Goal: Transaction & Acquisition: Purchase product/service

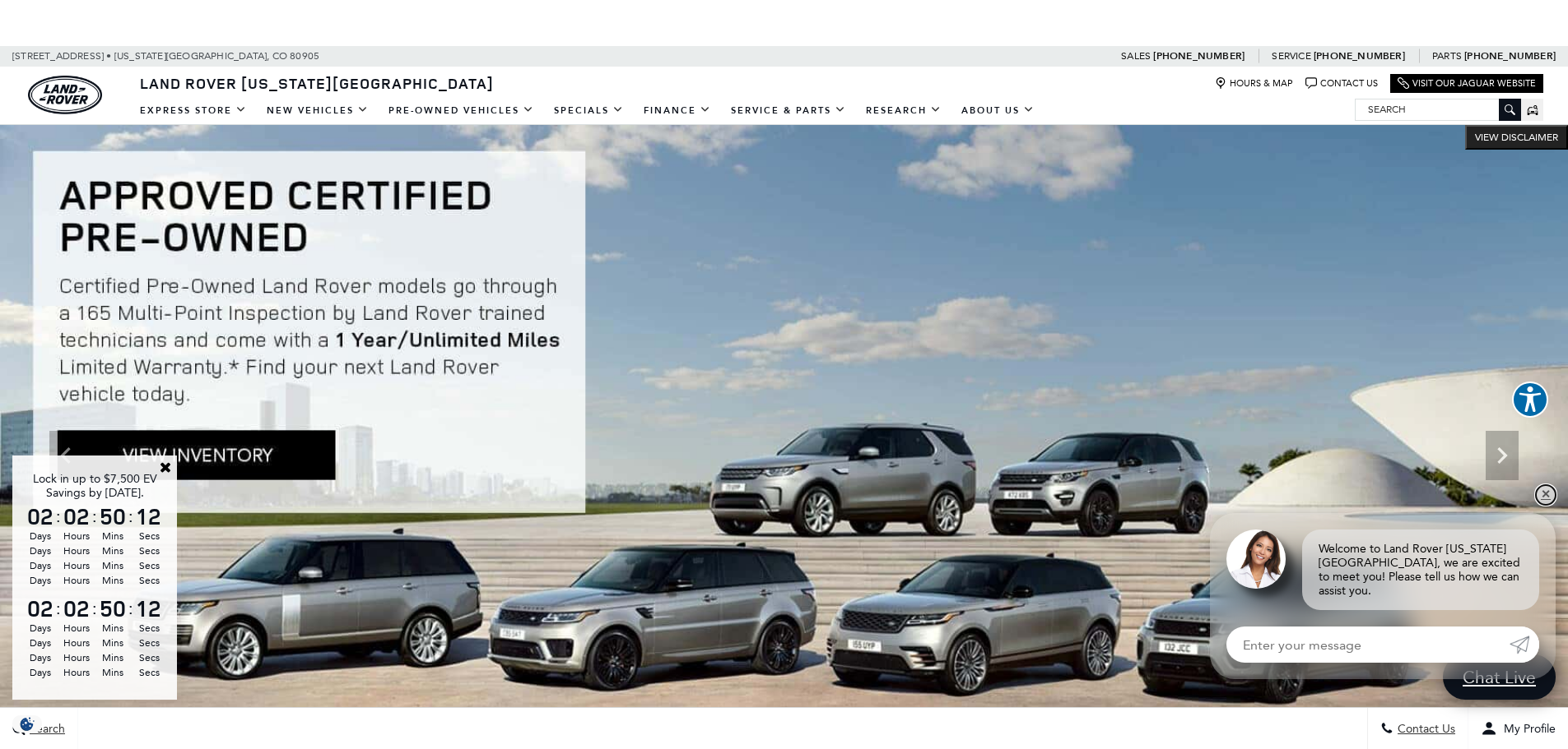
click at [1545, 502] on link "✕" at bounding box center [1545, 495] width 20 height 20
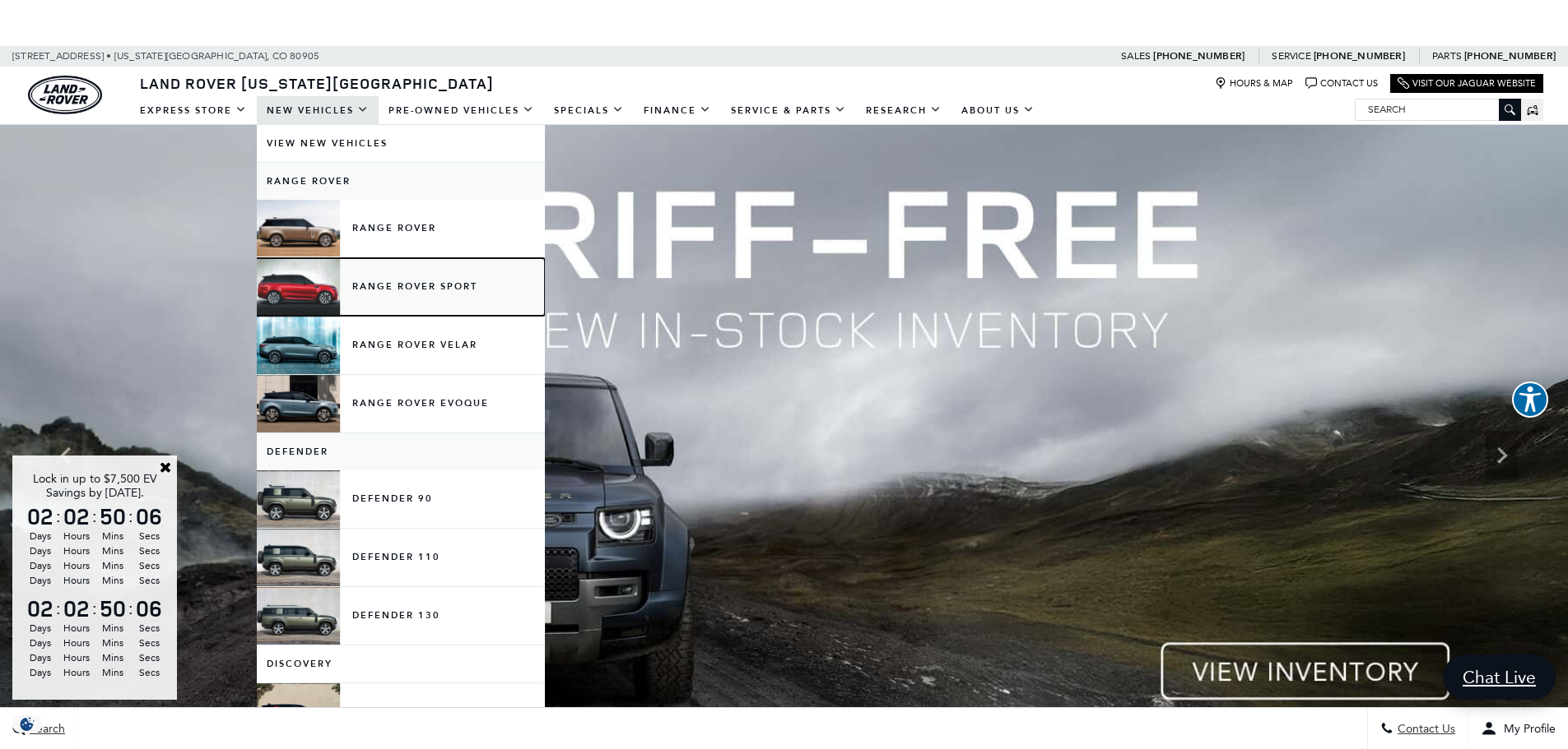
click at [385, 289] on link "Range Rover Sport" at bounding box center [400, 287] width 288 height 58
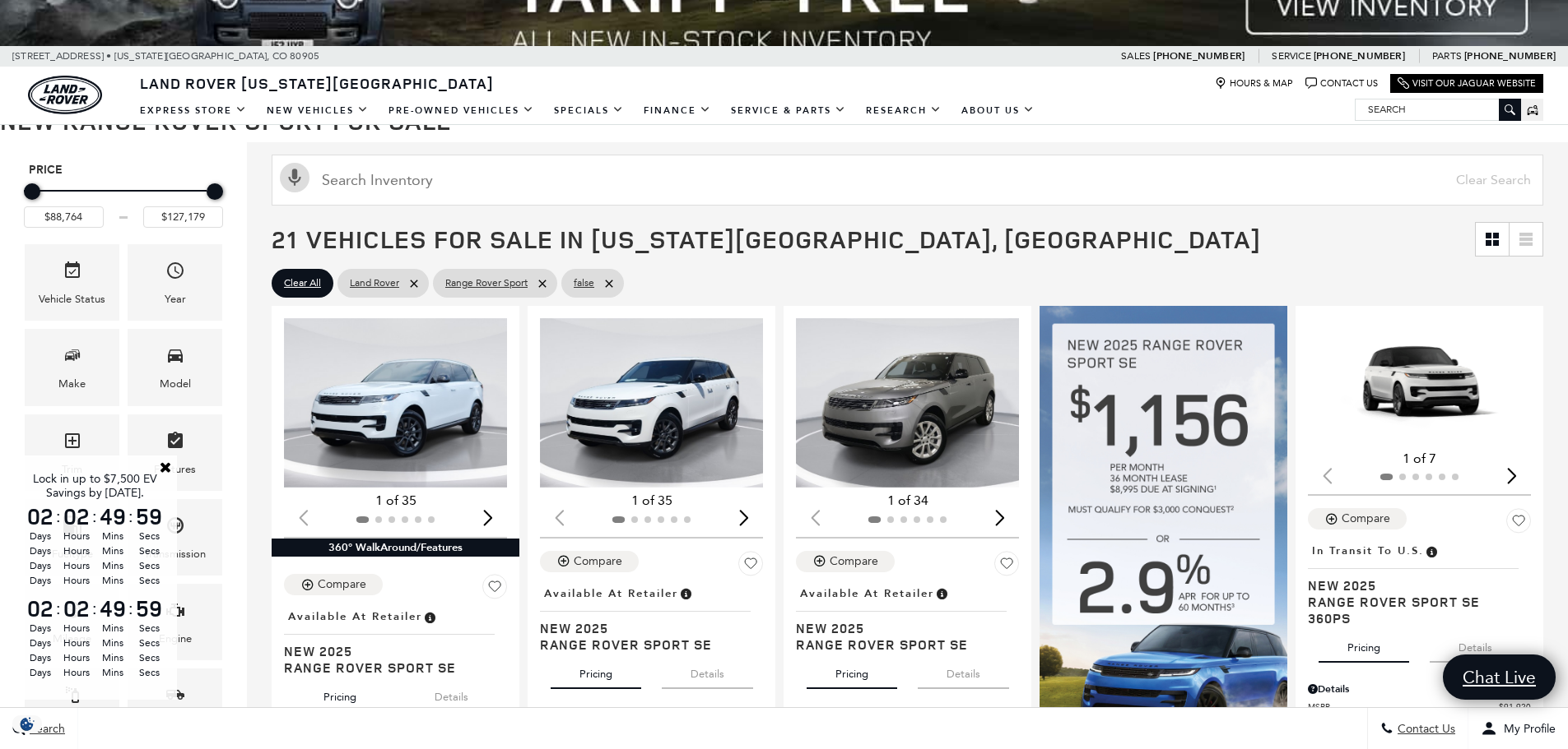
scroll to position [203, 0]
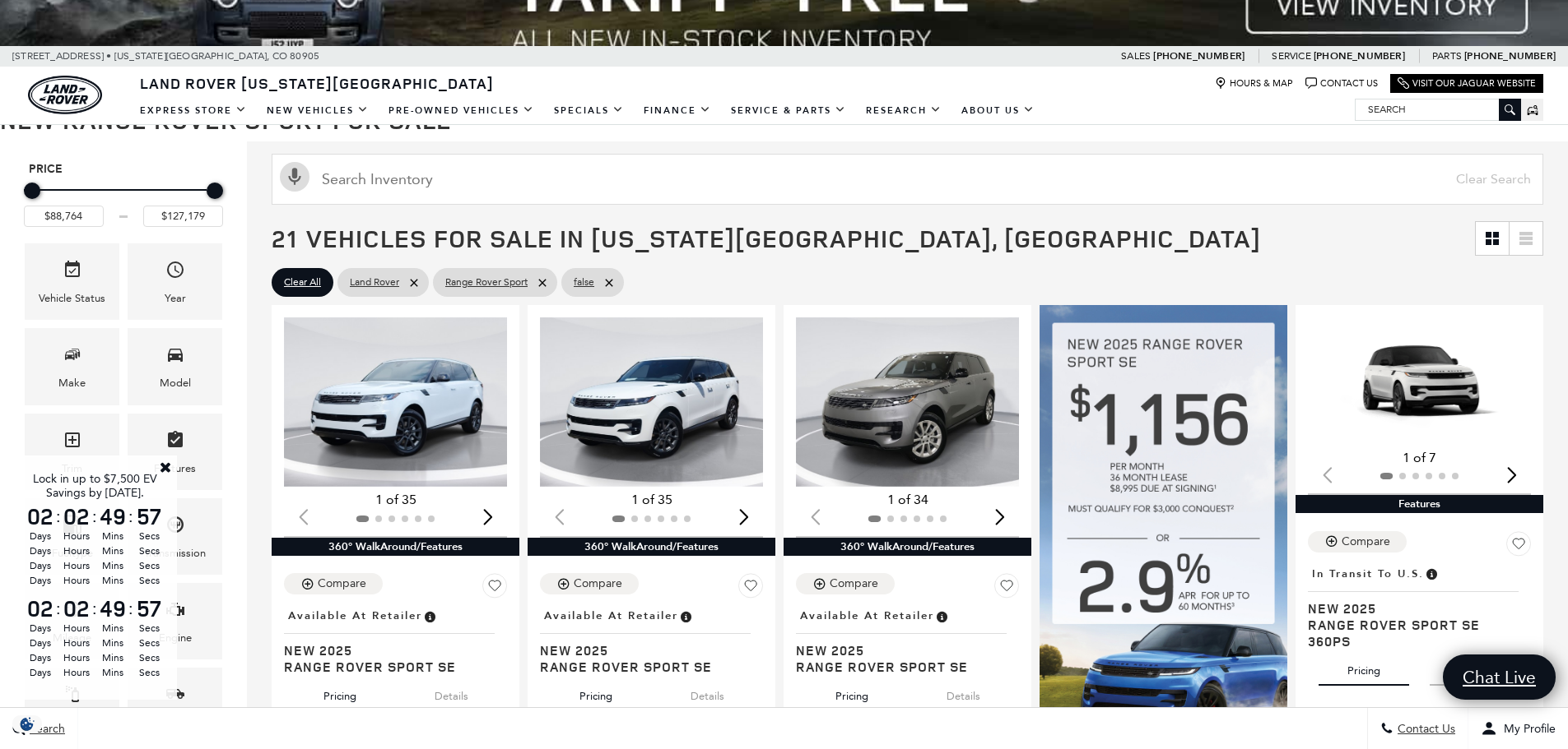
click at [161, 468] on link "Close" at bounding box center [165, 467] width 14 height 14
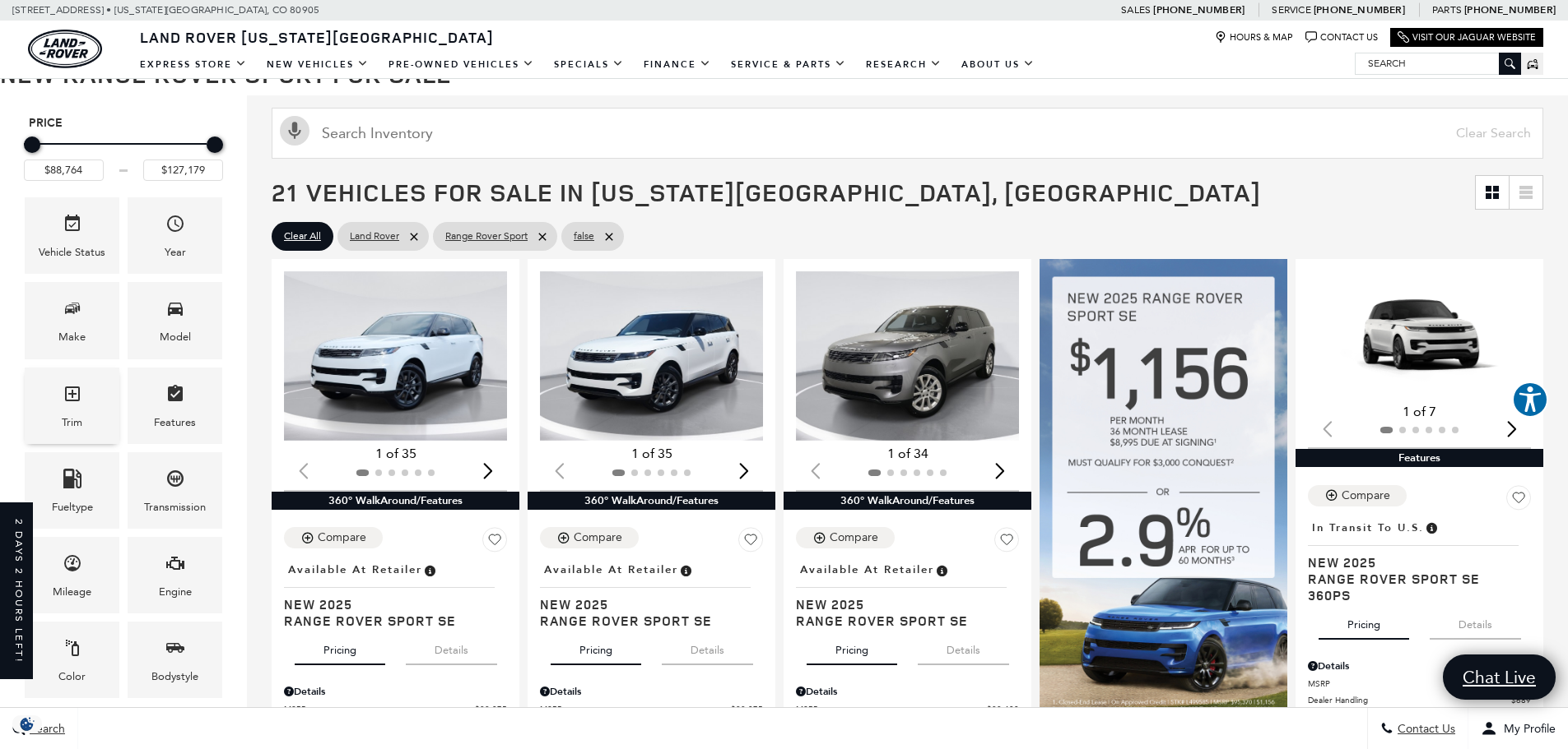
click at [69, 411] on span "Trim" at bounding box center [72, 397] width 20 height 33
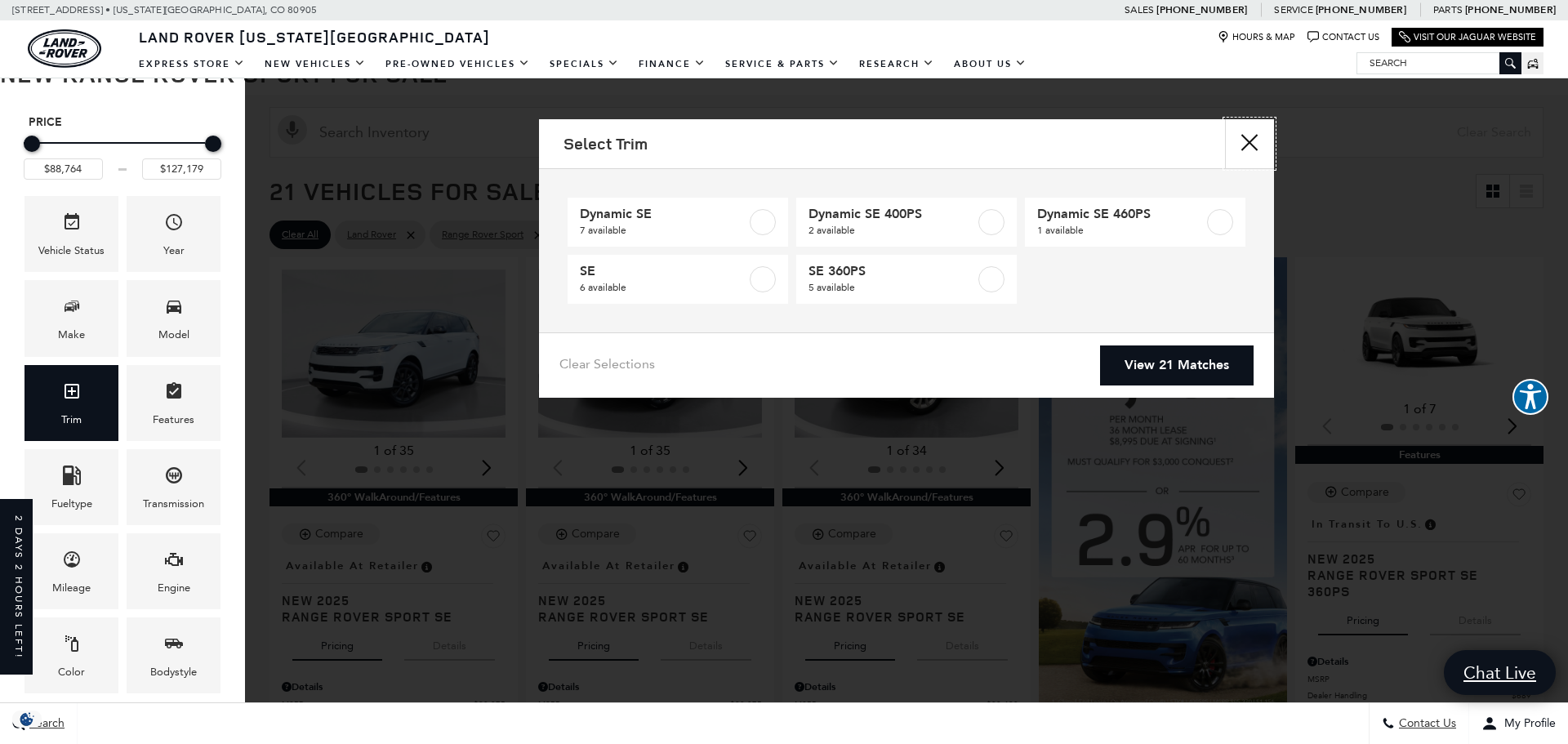
click at [1254, 146] on button "Close" at bounding box center [1250, 144] width 49 height 49
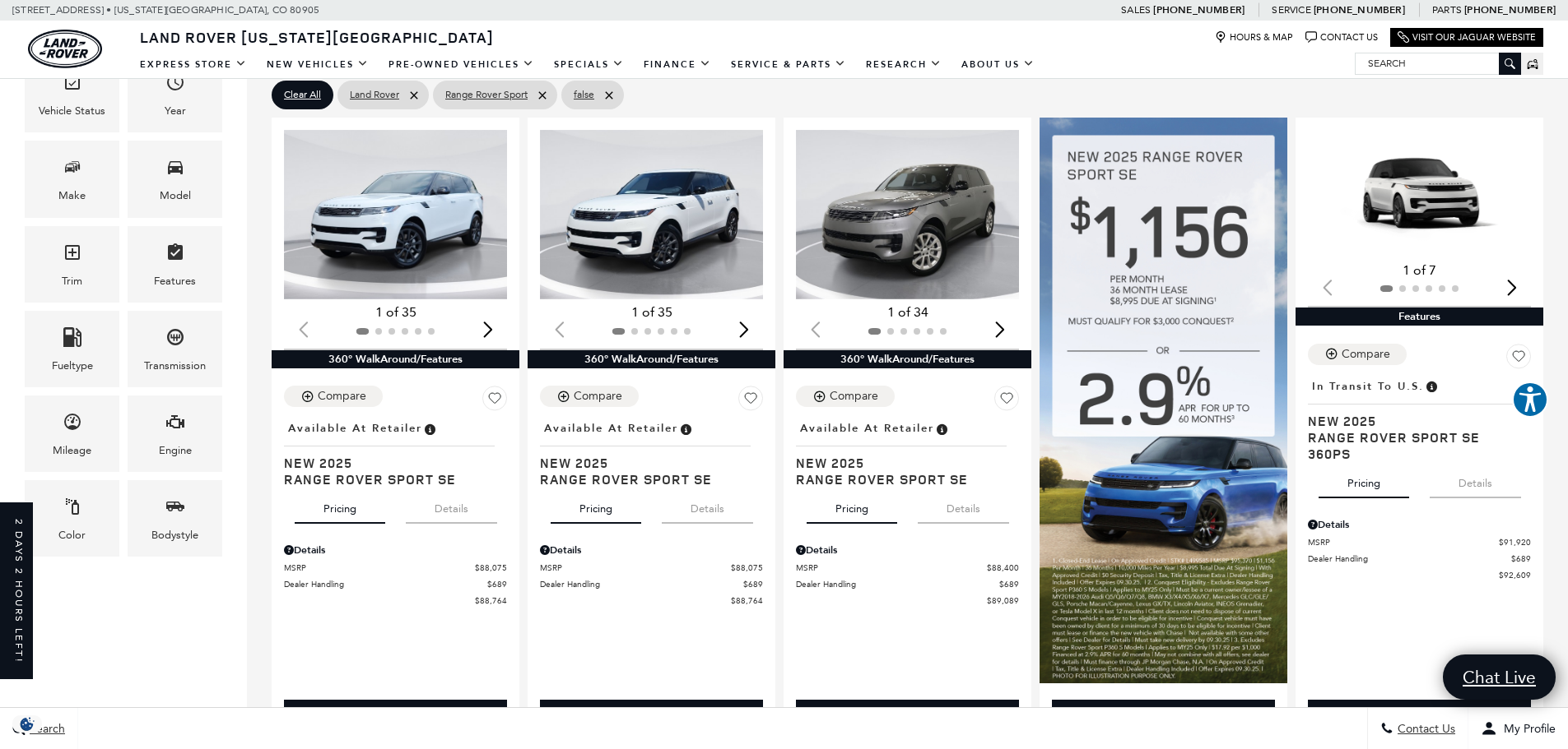
scroll to position [345, 0]
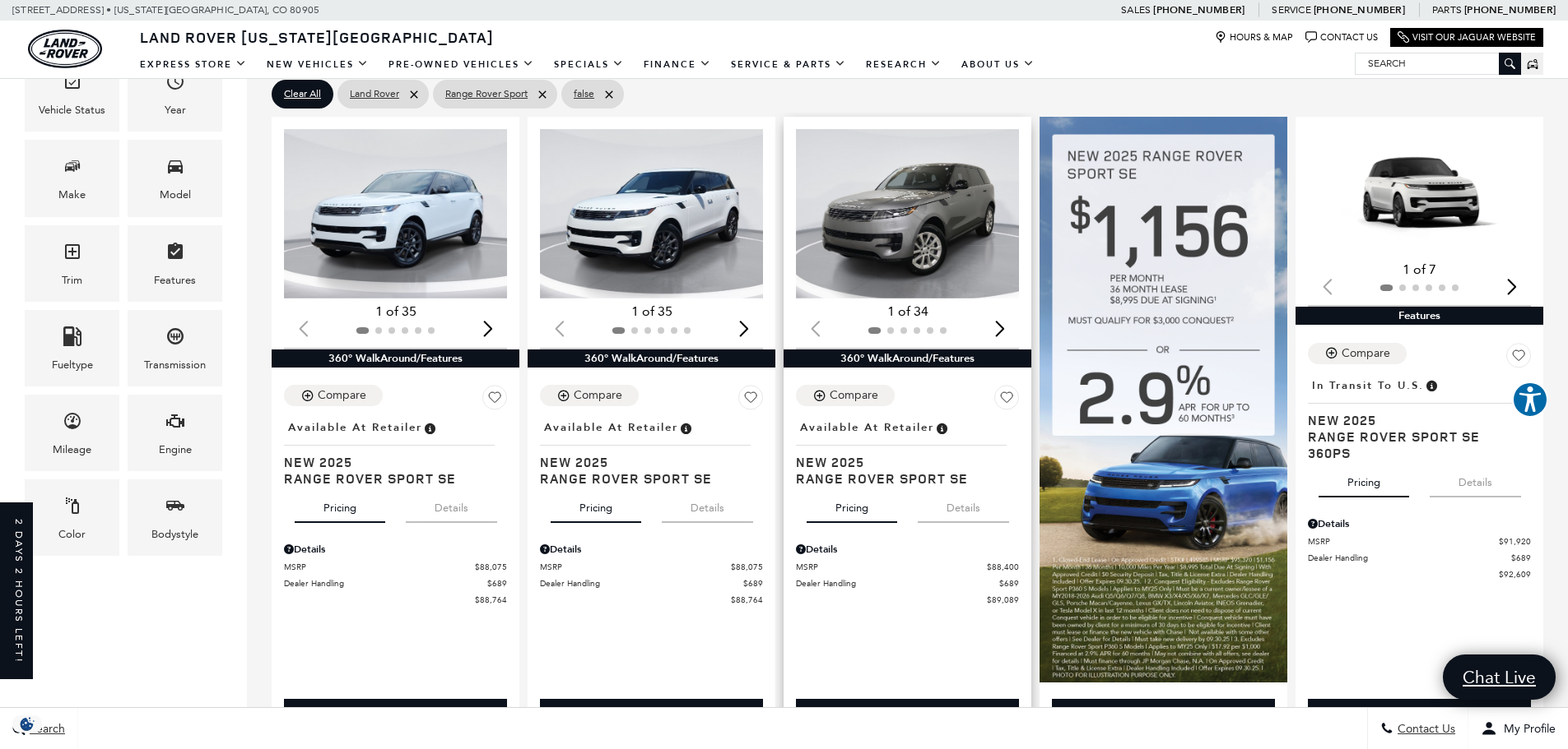
click at [1007, 326] on div "Next slide" at bounding box center [1000, 329] width 23 height 36
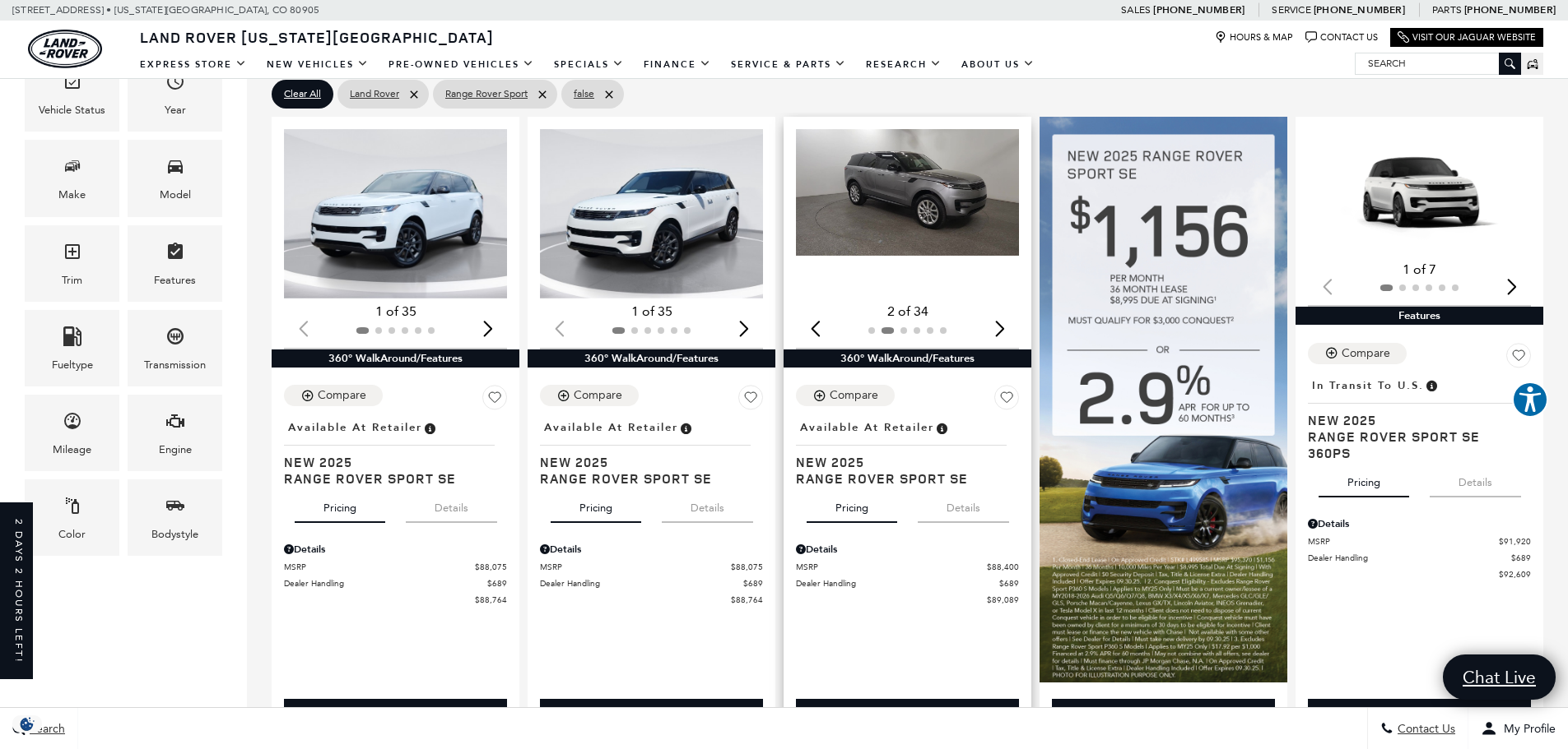
click at [1007, 326] on div "Next slide" at bounding box center [1000, 329] width 23 height 36
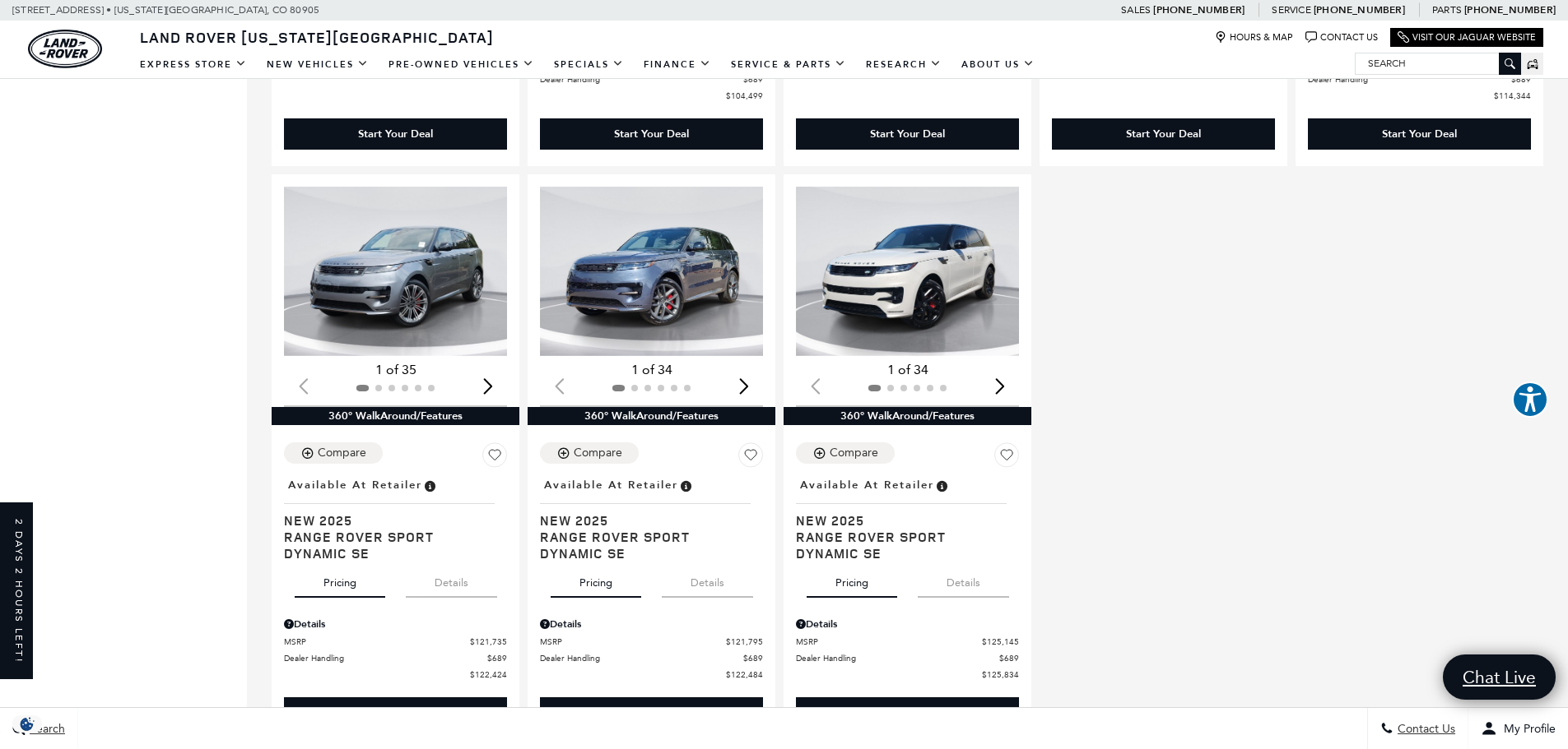
scroll to position [2779, 0]
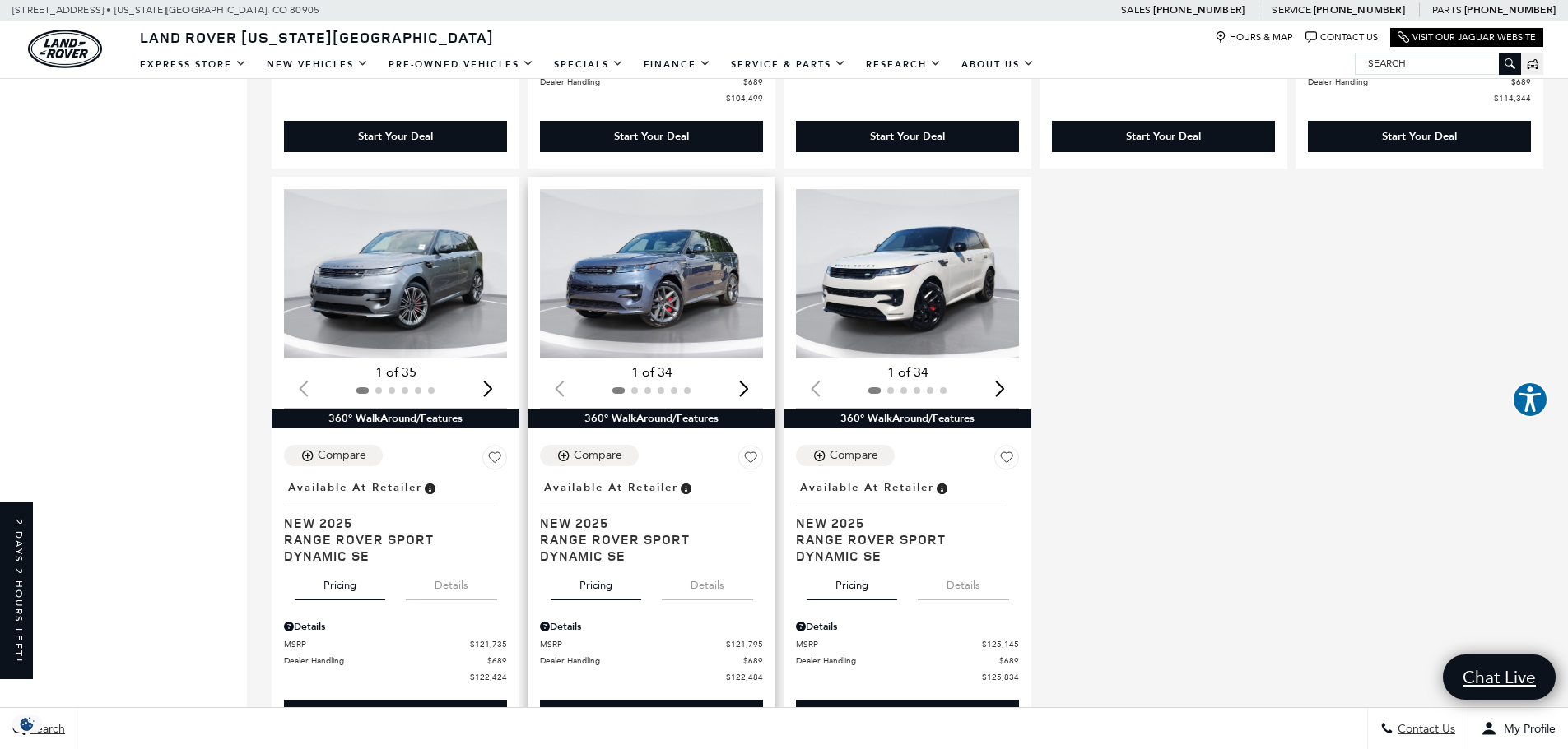
click at [753, 404] on div "Next slide" at bounding box center [743, 389] width 23 height 36
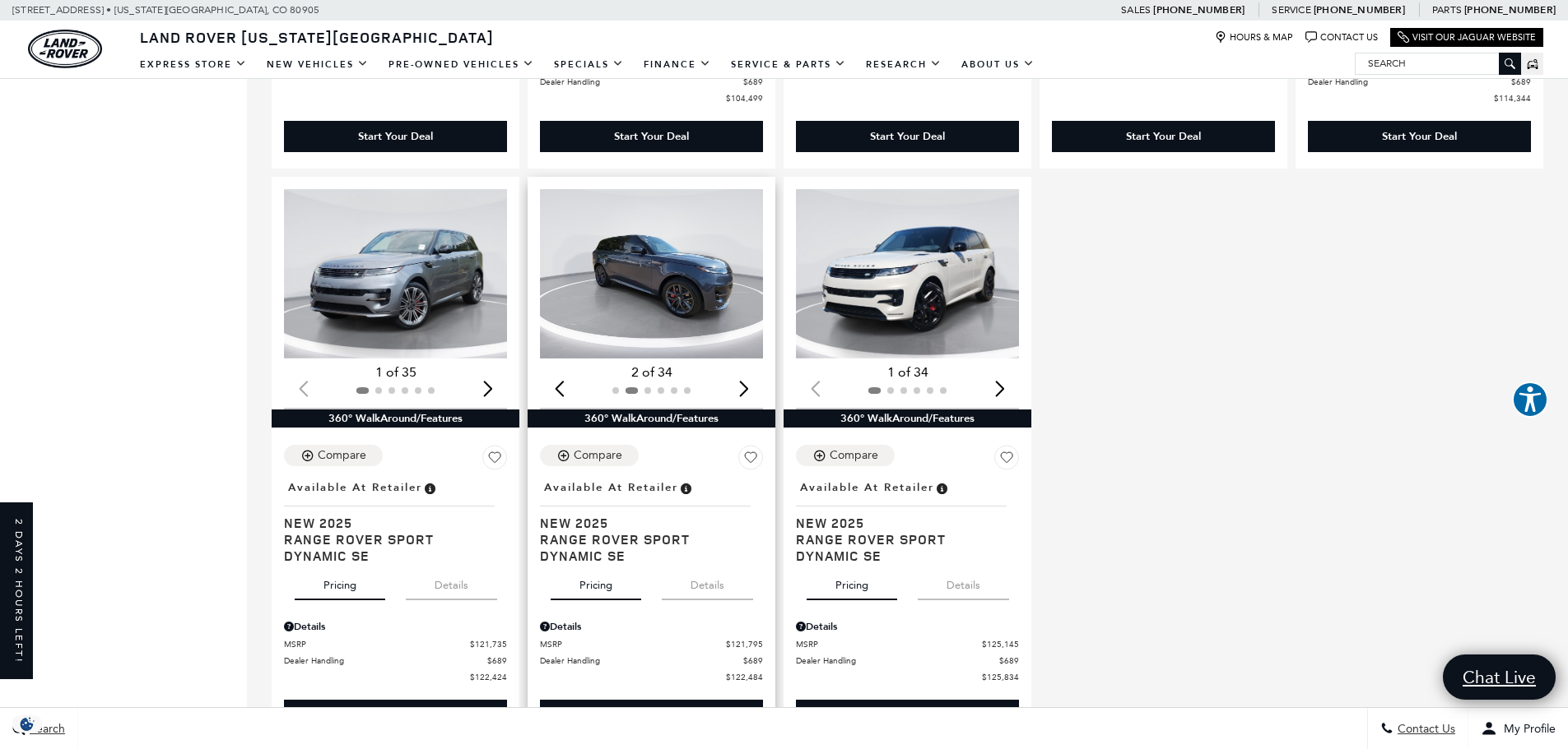
click at [753, 404] on div "Next slide" at bounding box center [743, 389] width 23 height 36
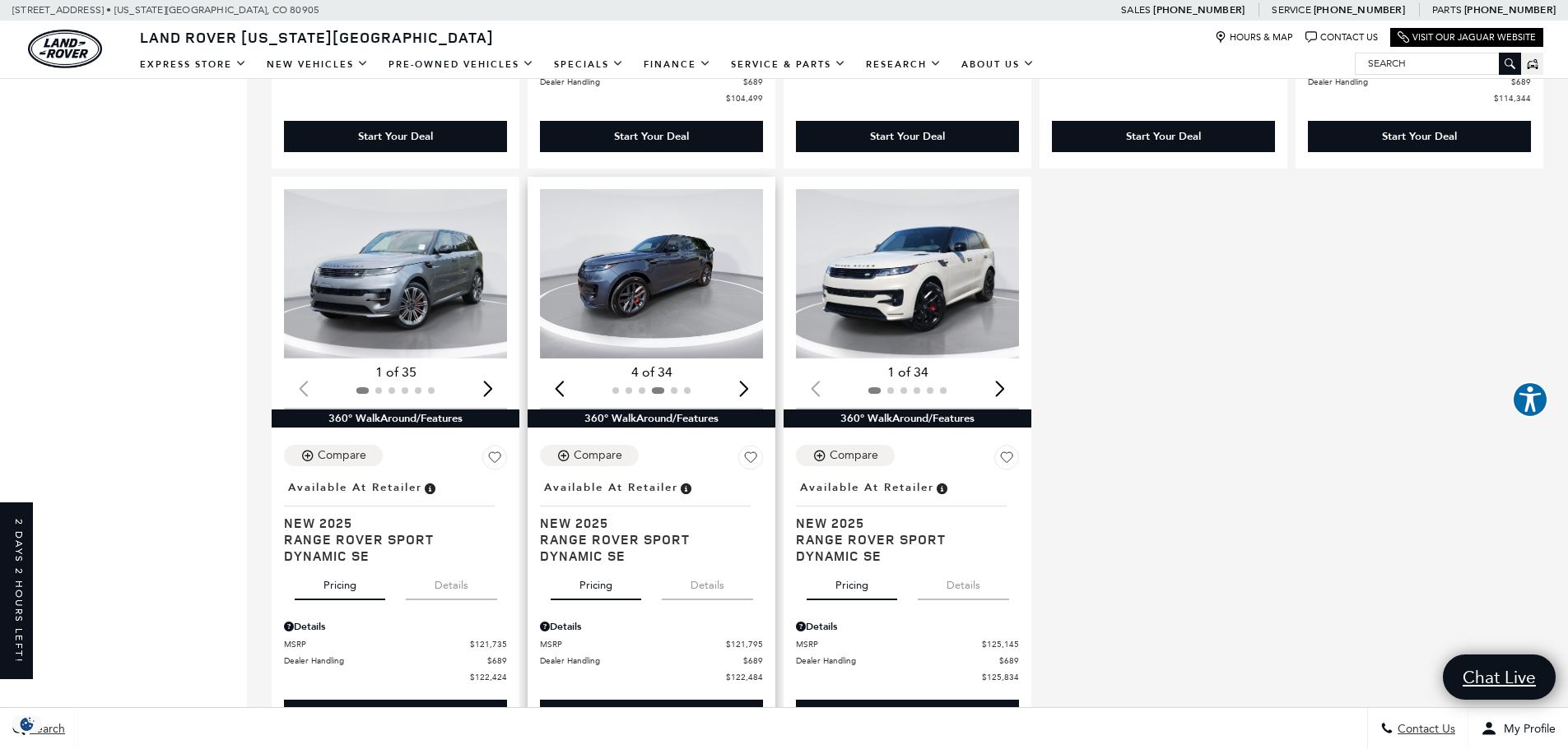
click at [654, 297] on img "4 / 6" at bounding box center [652, 274] width 225 height 170
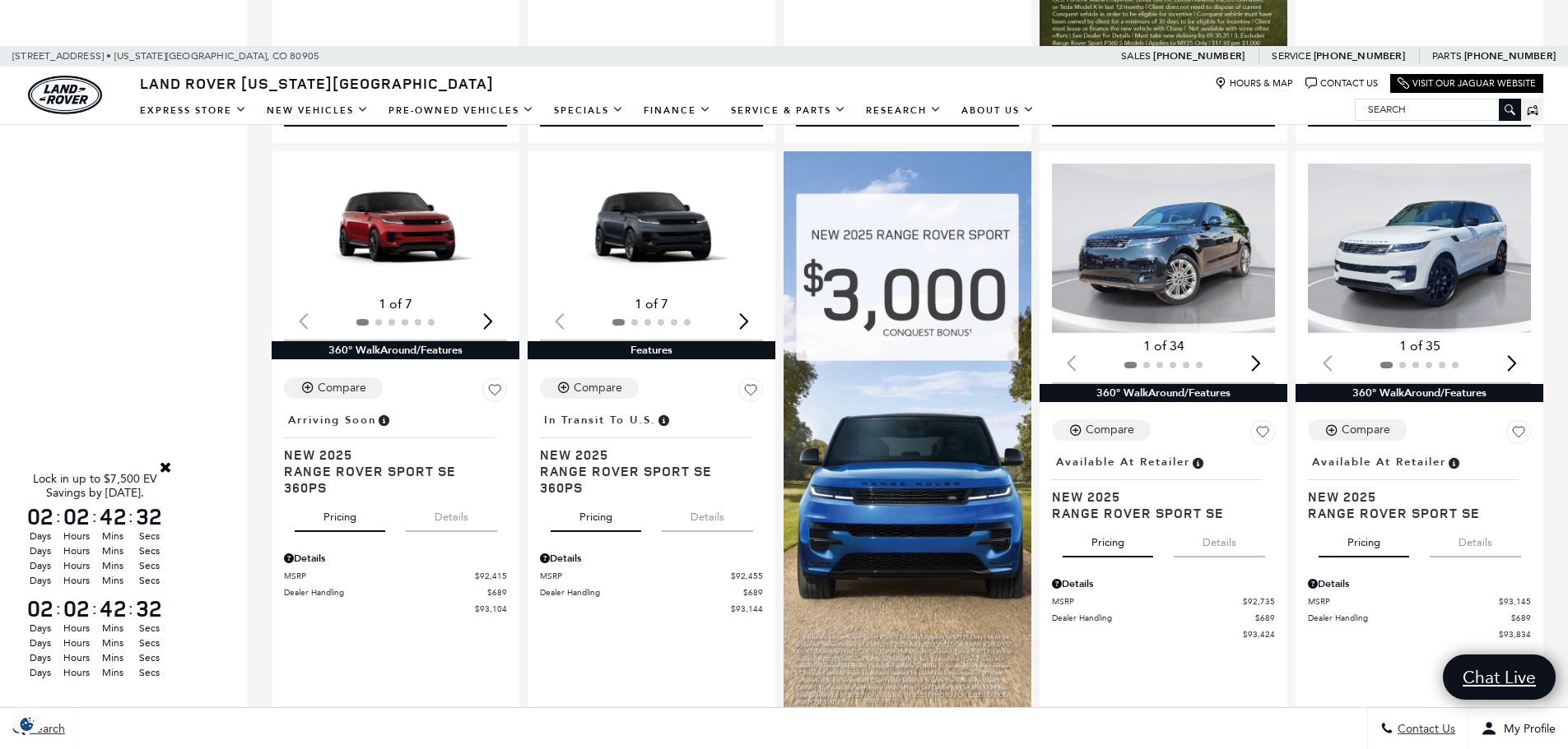
scroll to position [1059, 0]
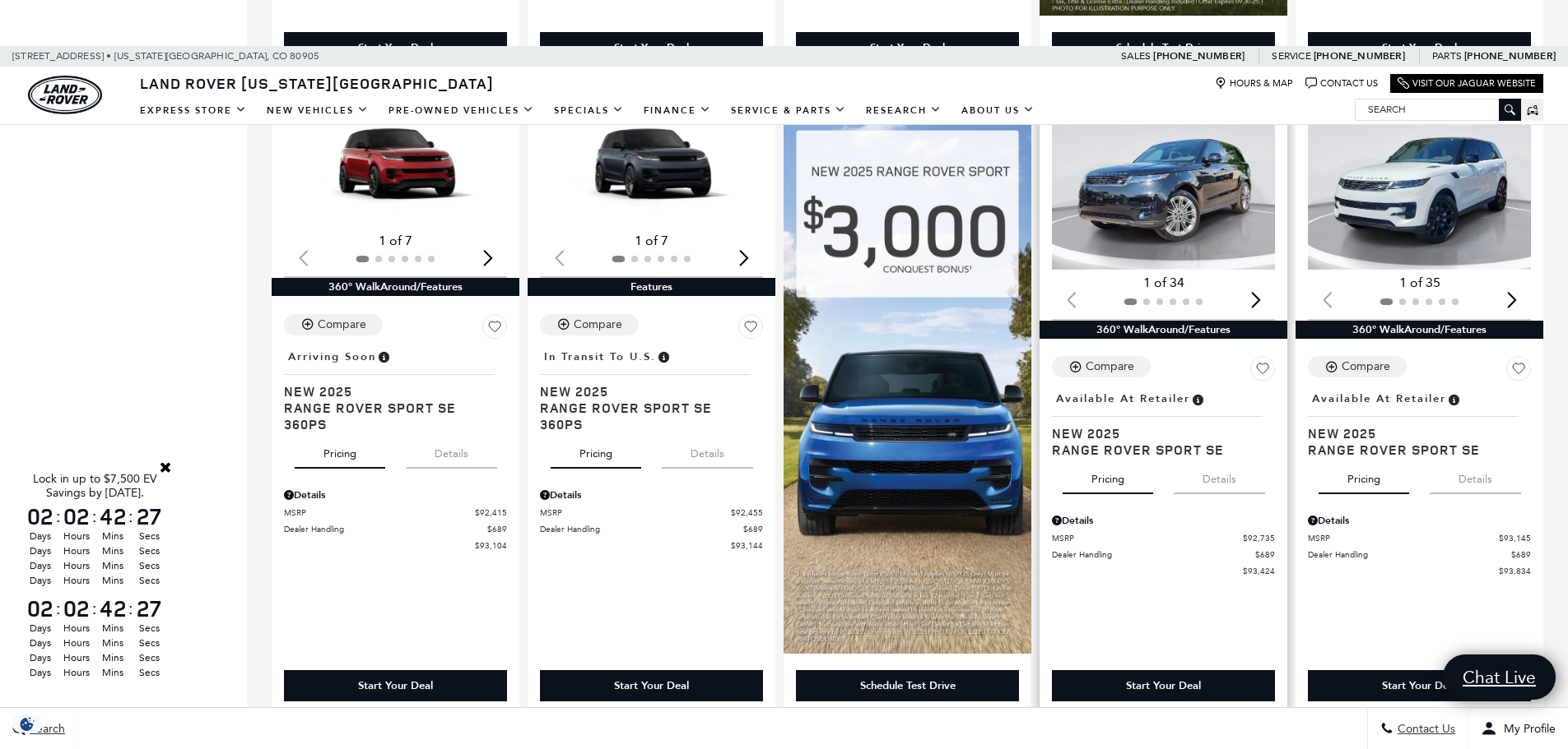
click at [1264, 299] on div "Next slide" at bounding box center [1255, 300] width 23 height 36
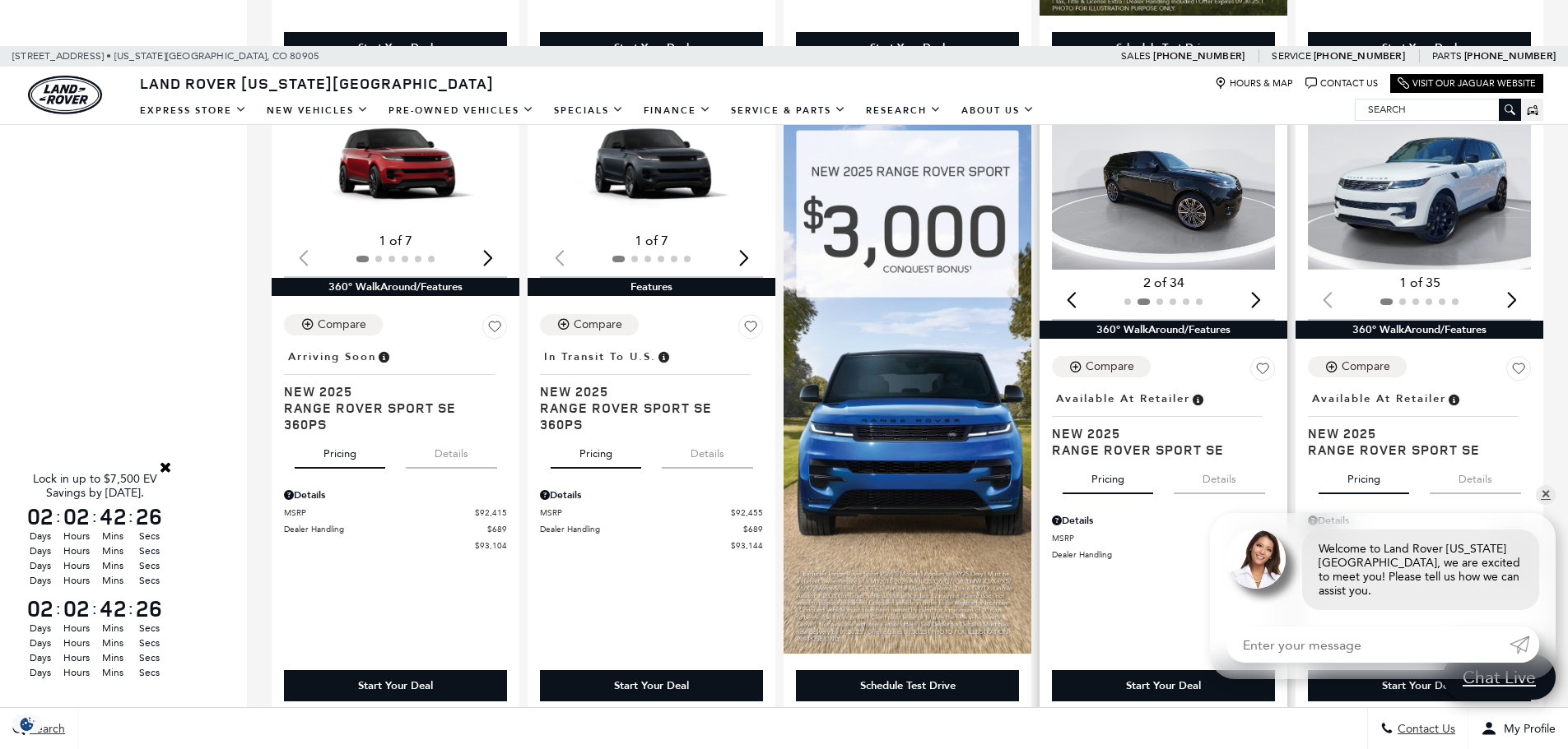
click at [1264, 299] on div "Next slide" at bounding box center [1255, 300] width 23 height 36
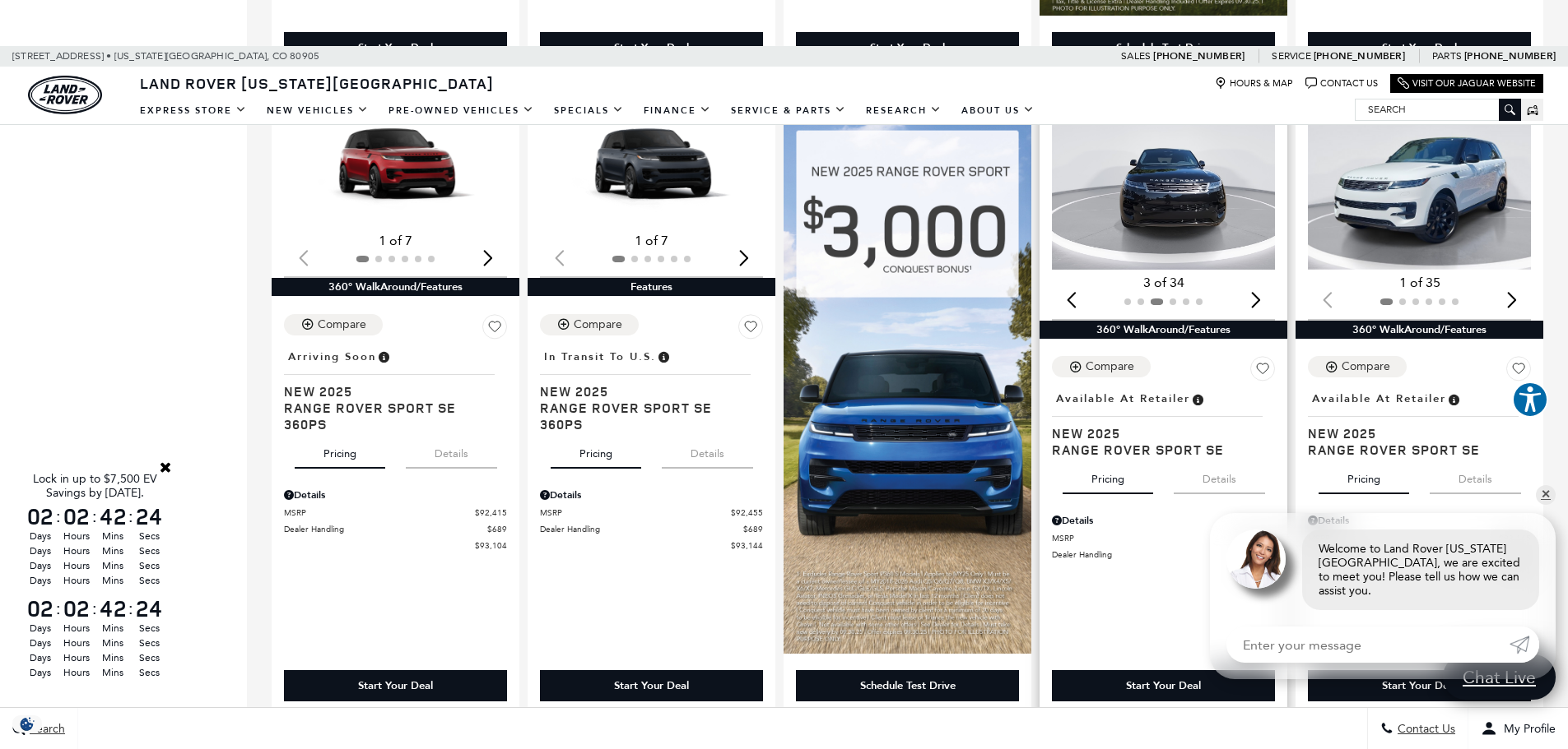
click at [1264, 299] on div "Next slide" at bounding box center [1255, 300] width 23 height 36
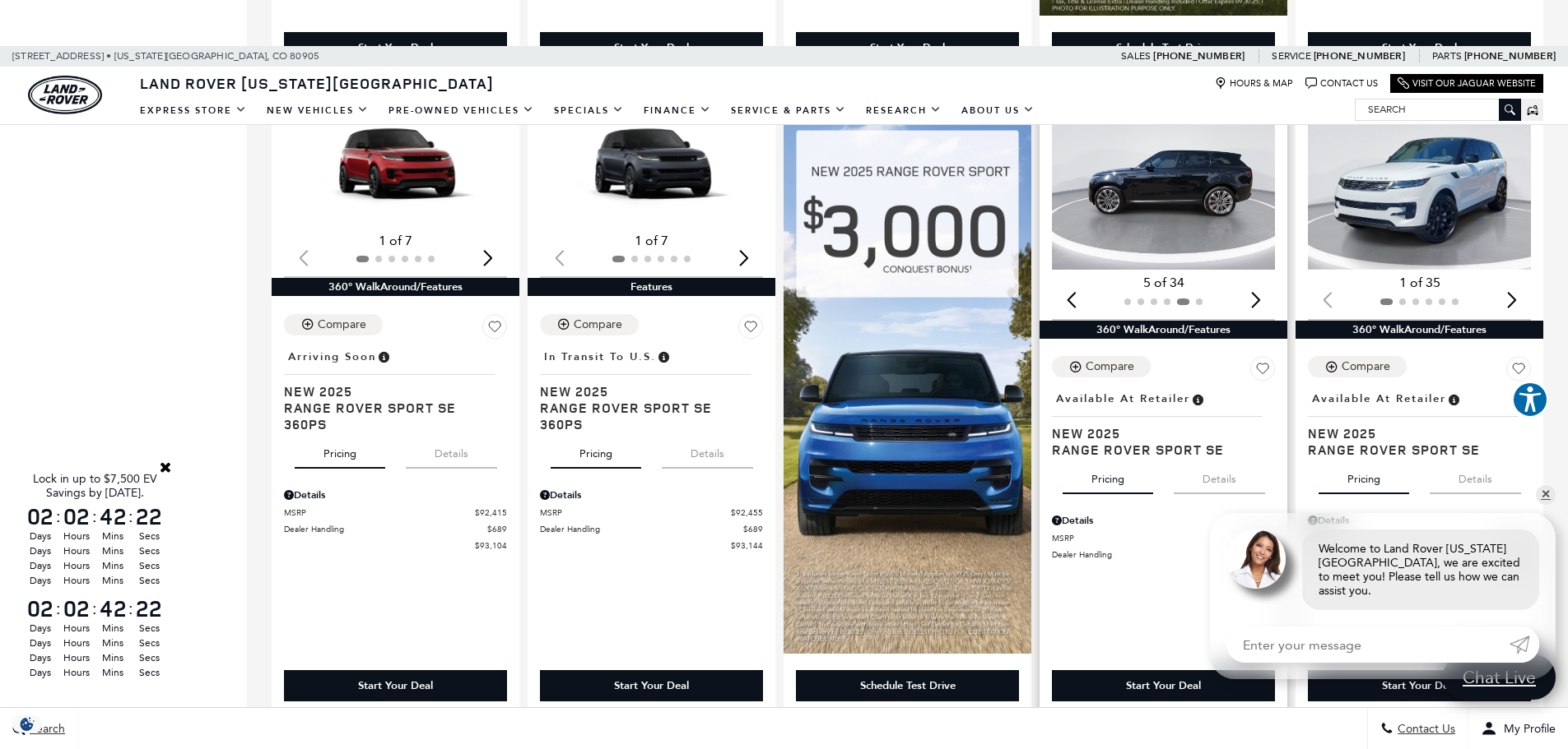
click at [1172, 193] on img "5 / 6" at bounding box center [1164, 185] width 225 height 170
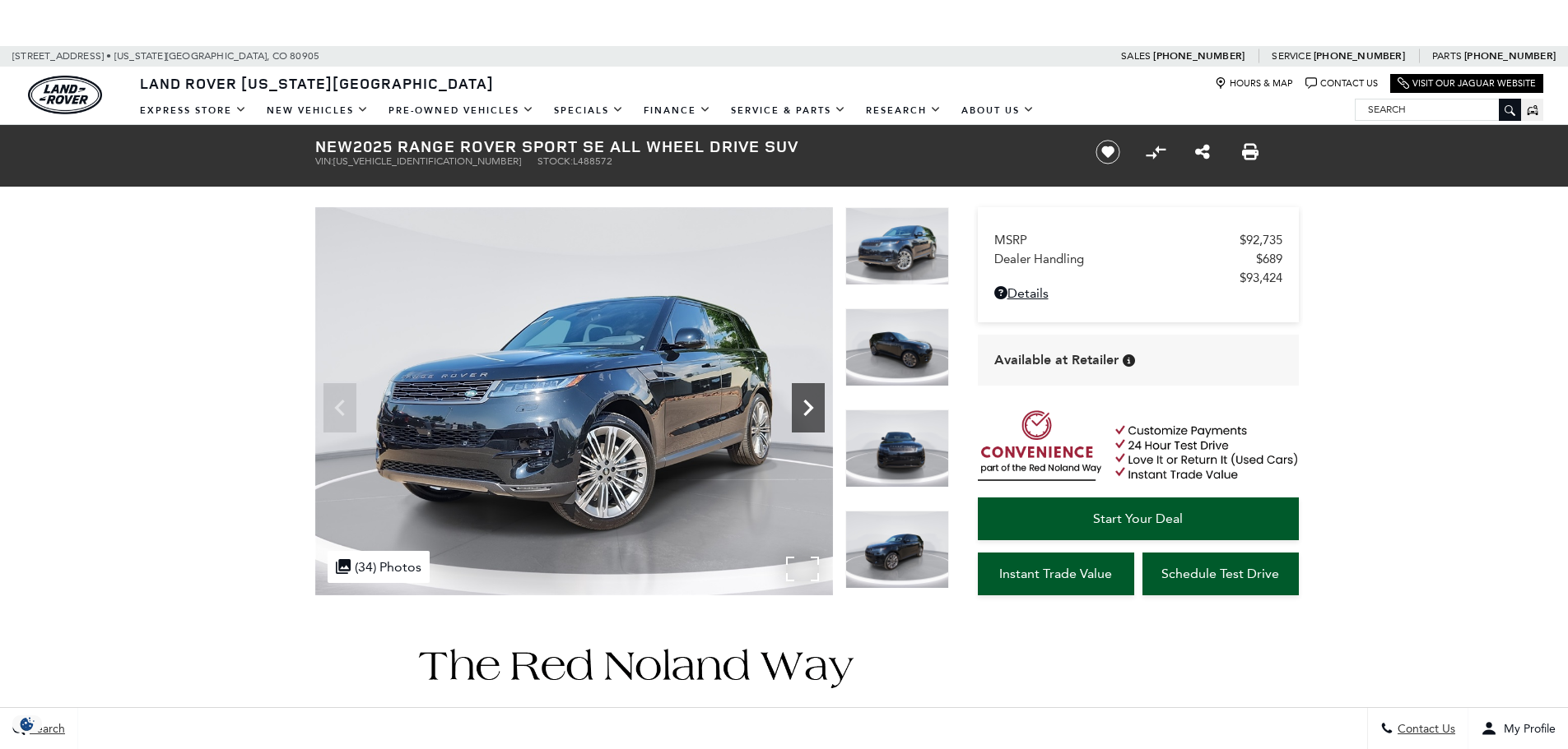
click at [808, 407] on icon "Next" at bounding box center [808, 407] width 33 height 33
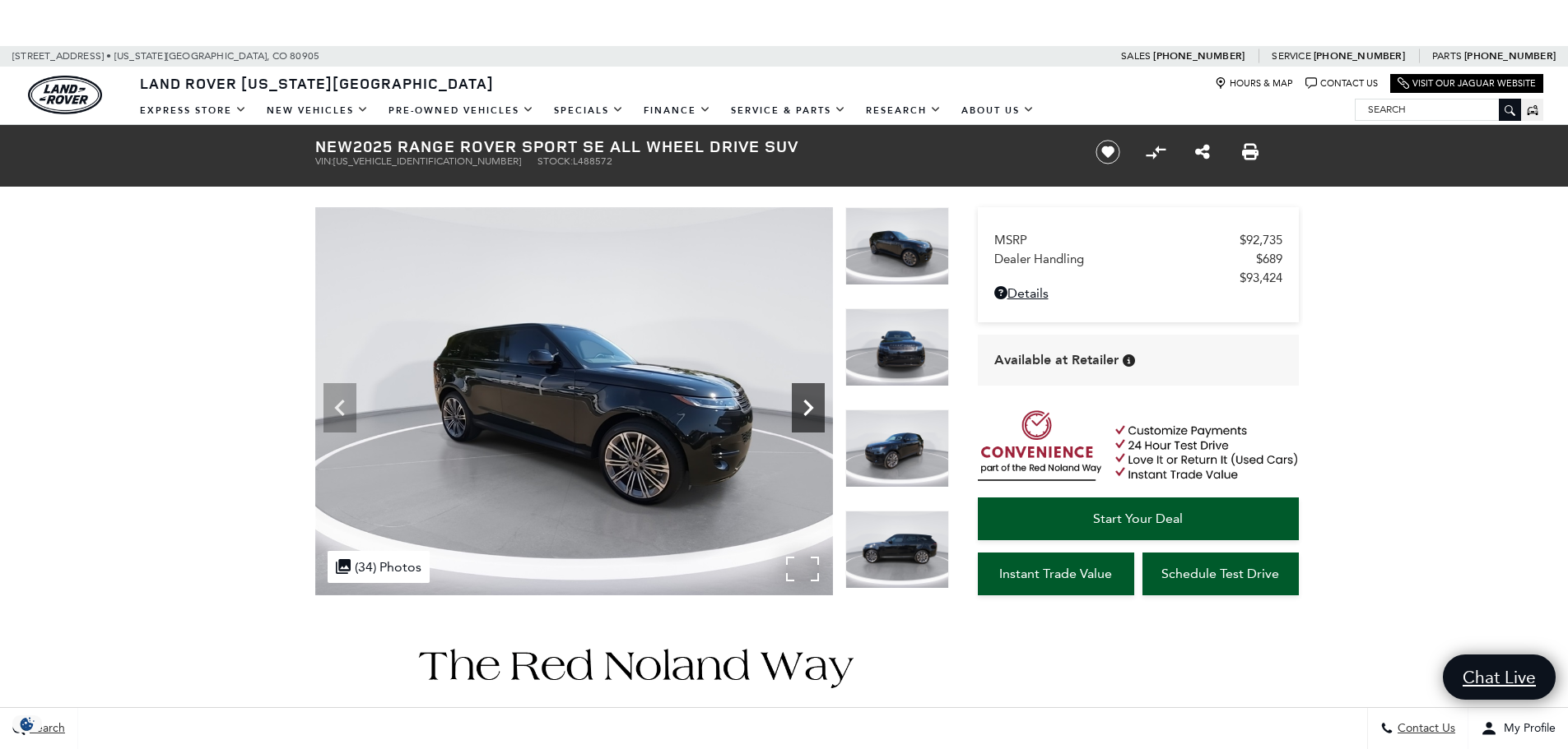
click at [808, 407] on icon "Next" at bounding box center [808, 407] width 33 height 33
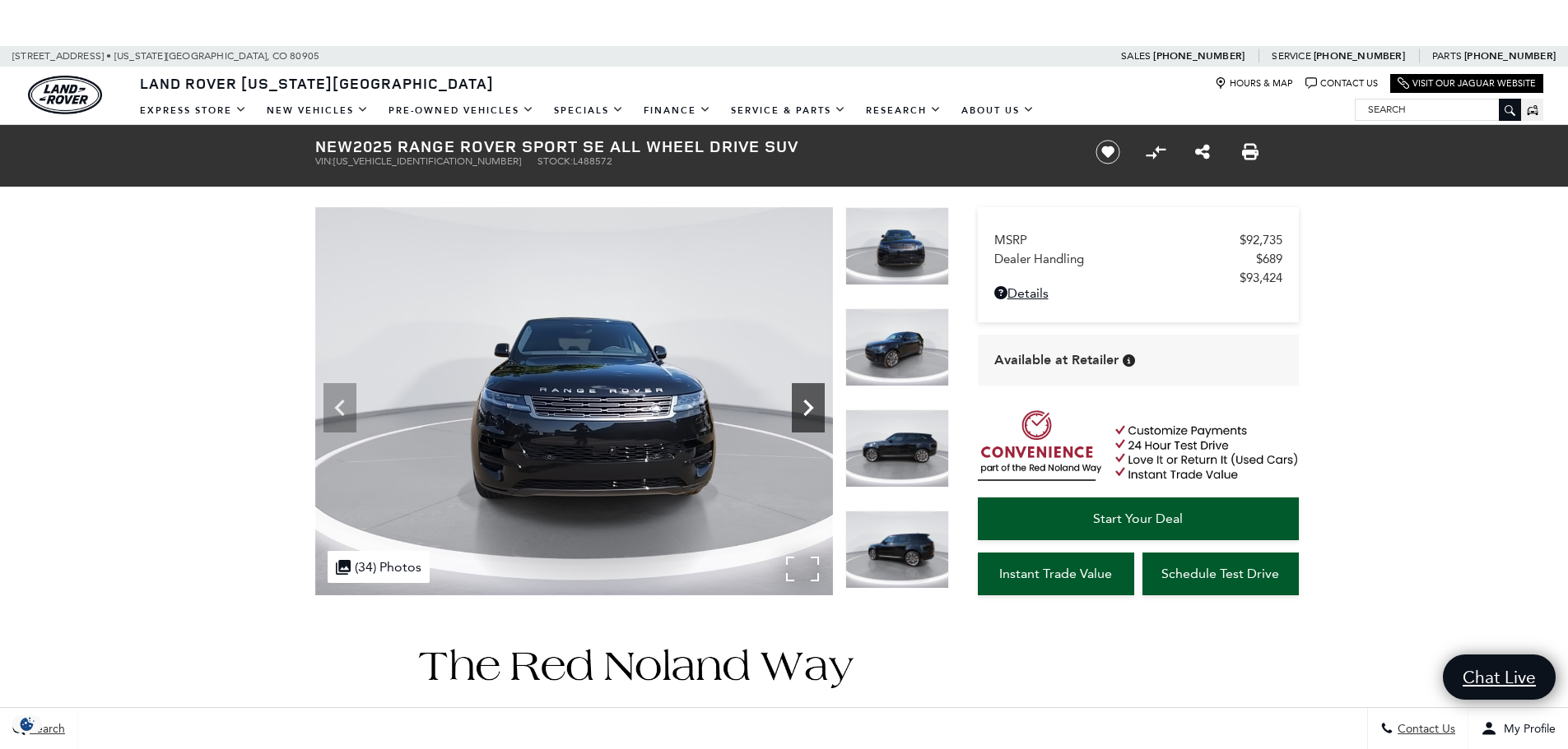
click at [808, 407] on icon "Next" at bounding box center [808, 407] width 33 height 33
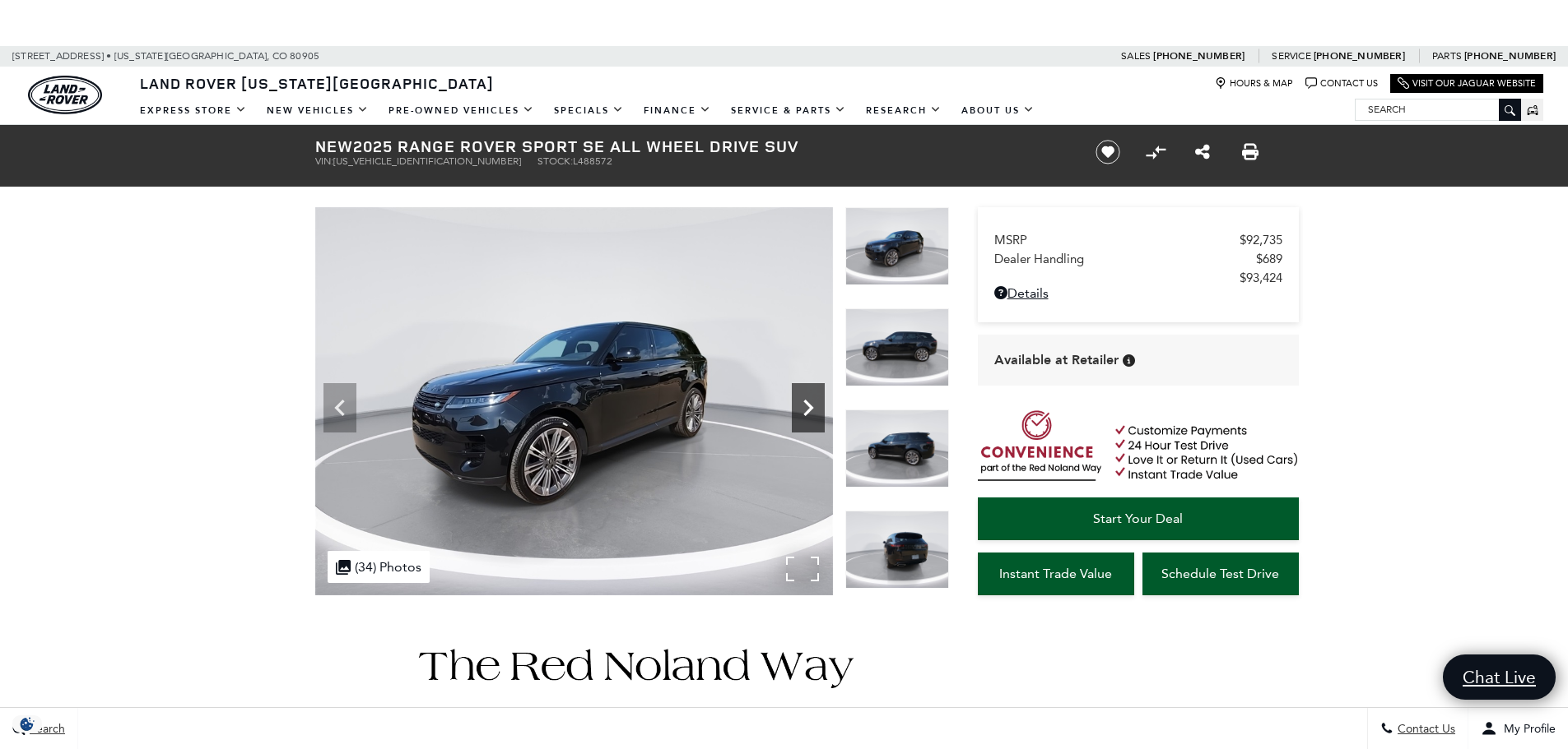
click at [808, 407] on icon "Next" at bounding box center [808, 407] width 33 height 33
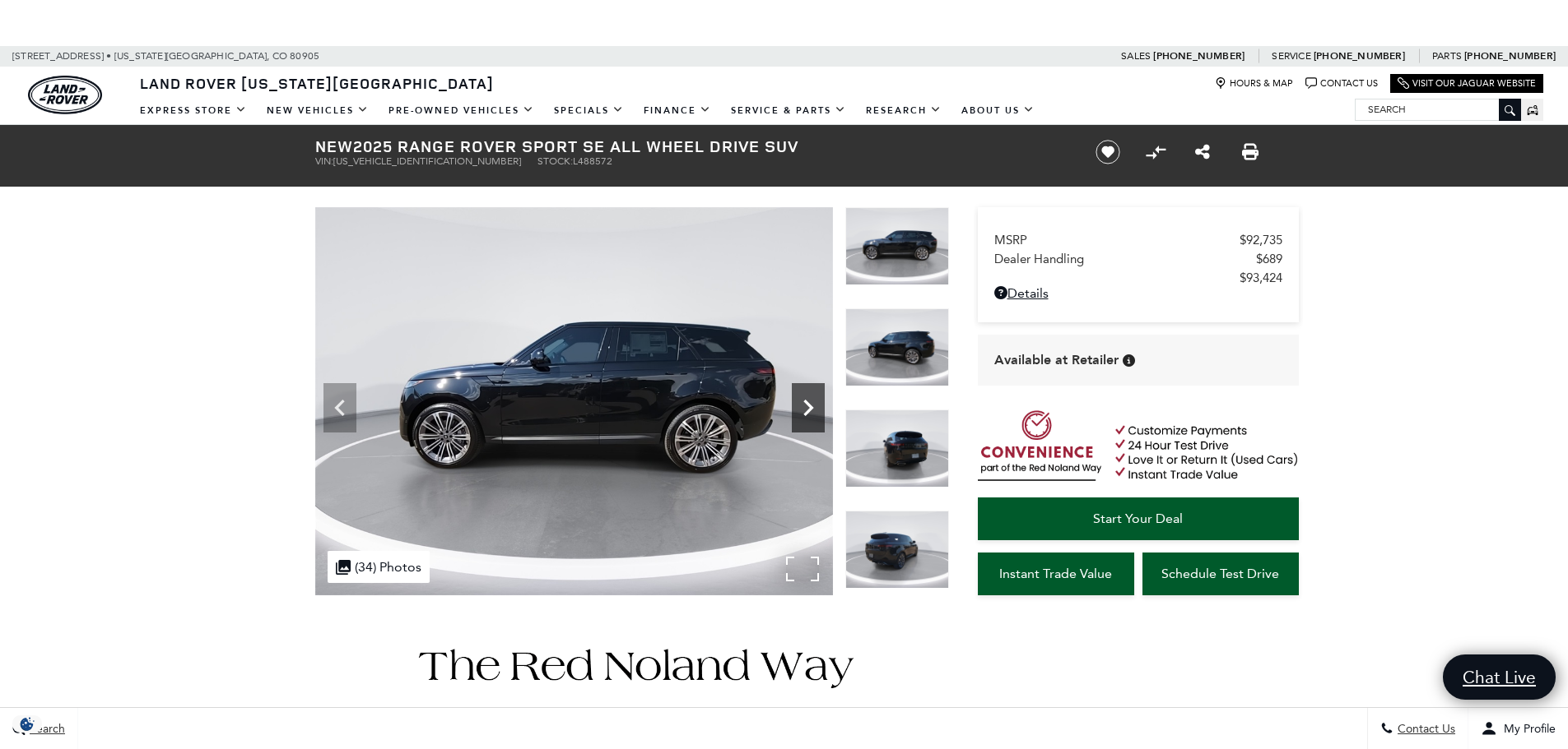
click at [808, 407] on icon "Next" at bounding box center [808, 407] width 33 height 33
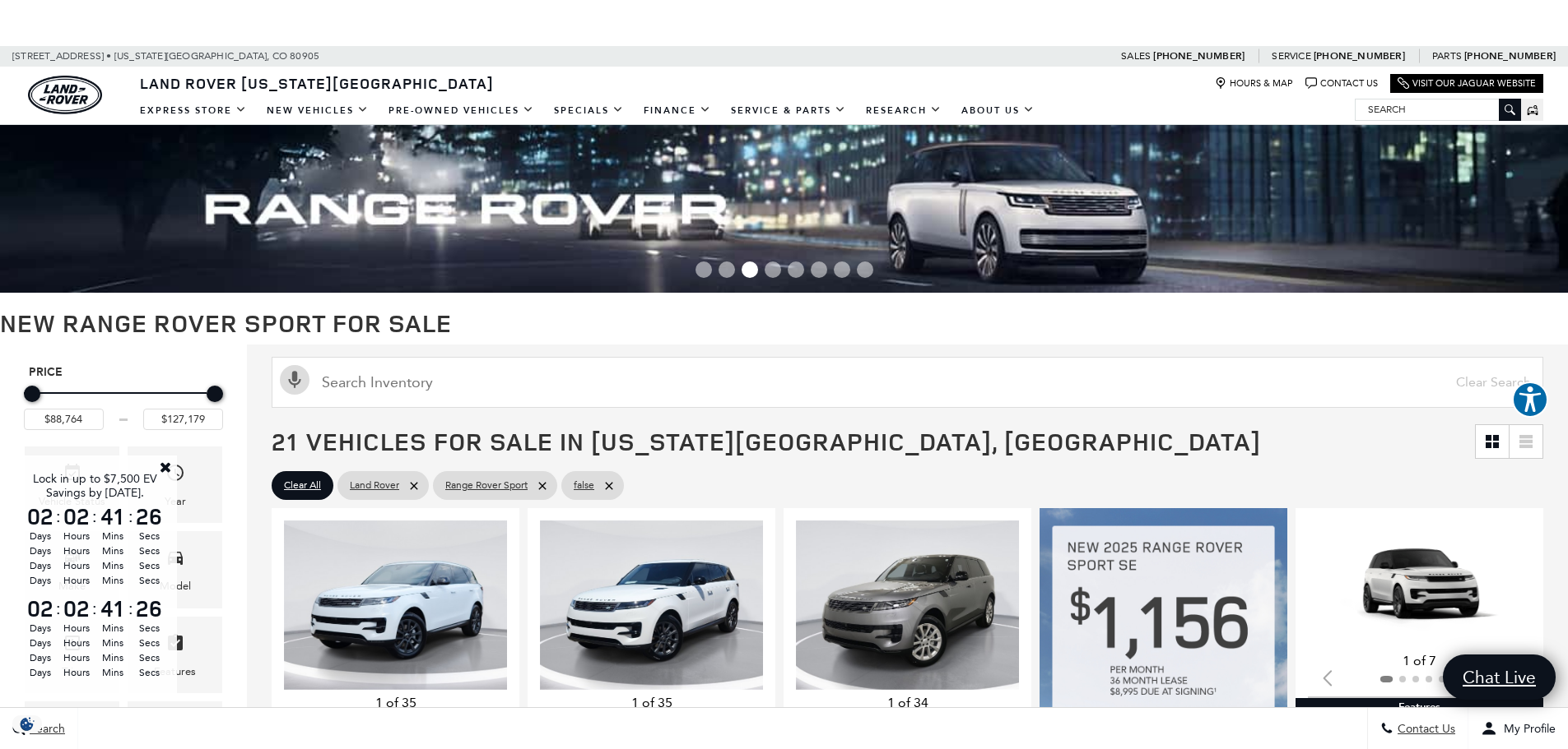
click at [163, 464] on link "Close" at bounding box center [165, 467] width 14 height 14
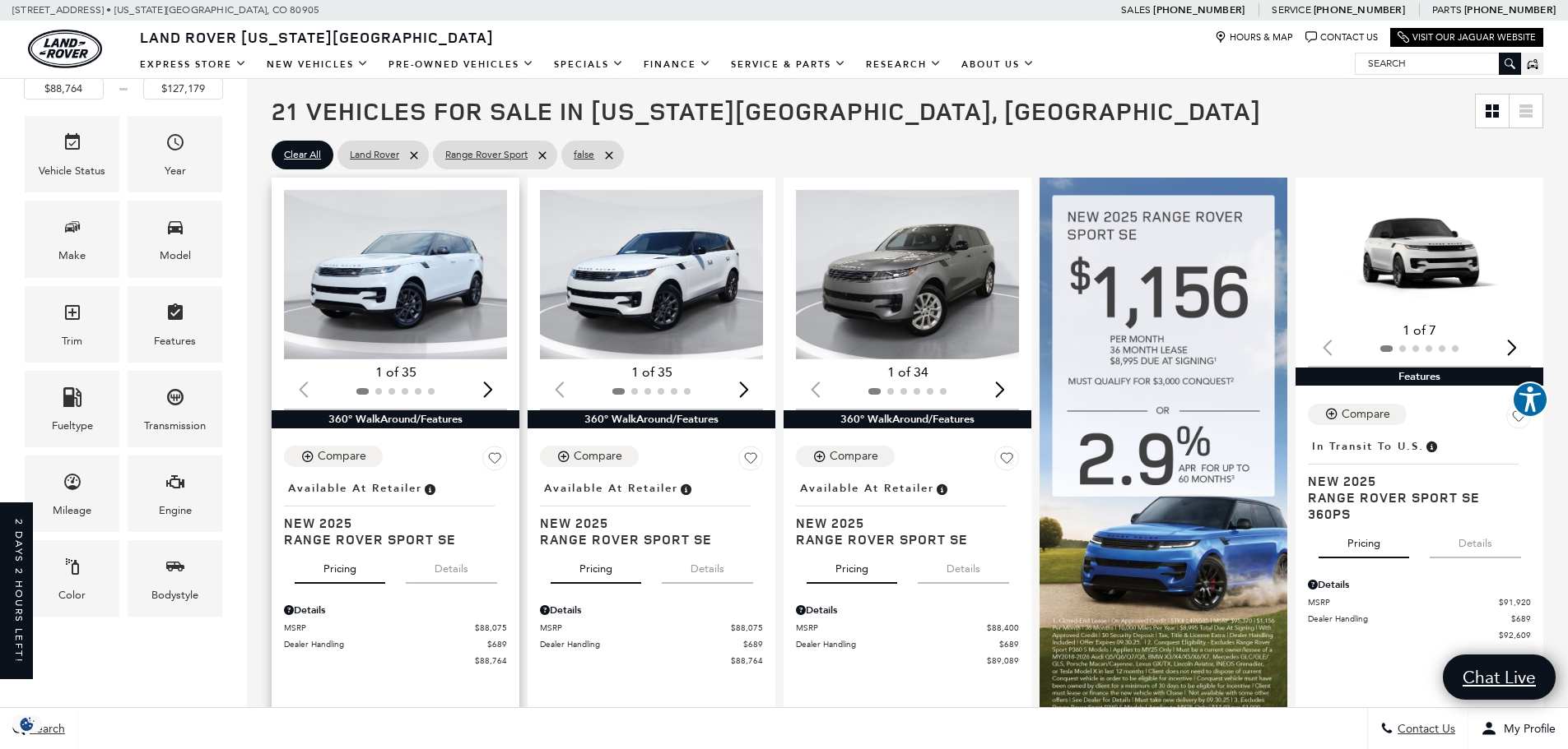
scroll to position [286, 0]
click at [402, 295] on img "1 / 2" at bounding box center [396, 274] width 225 height 170
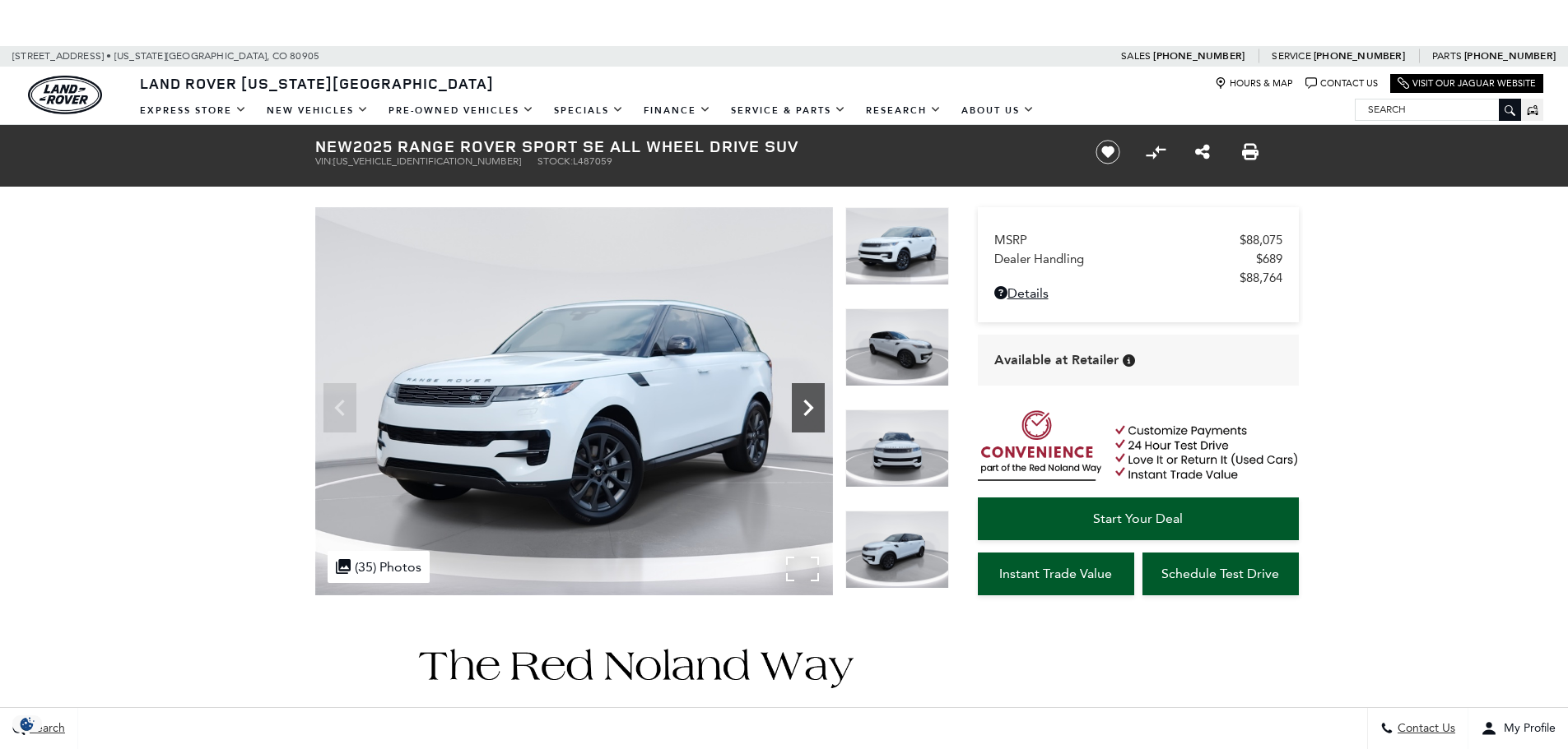
click at [808, 404] on icon "Next" at bounding box center [808, 408] width 10 height 16
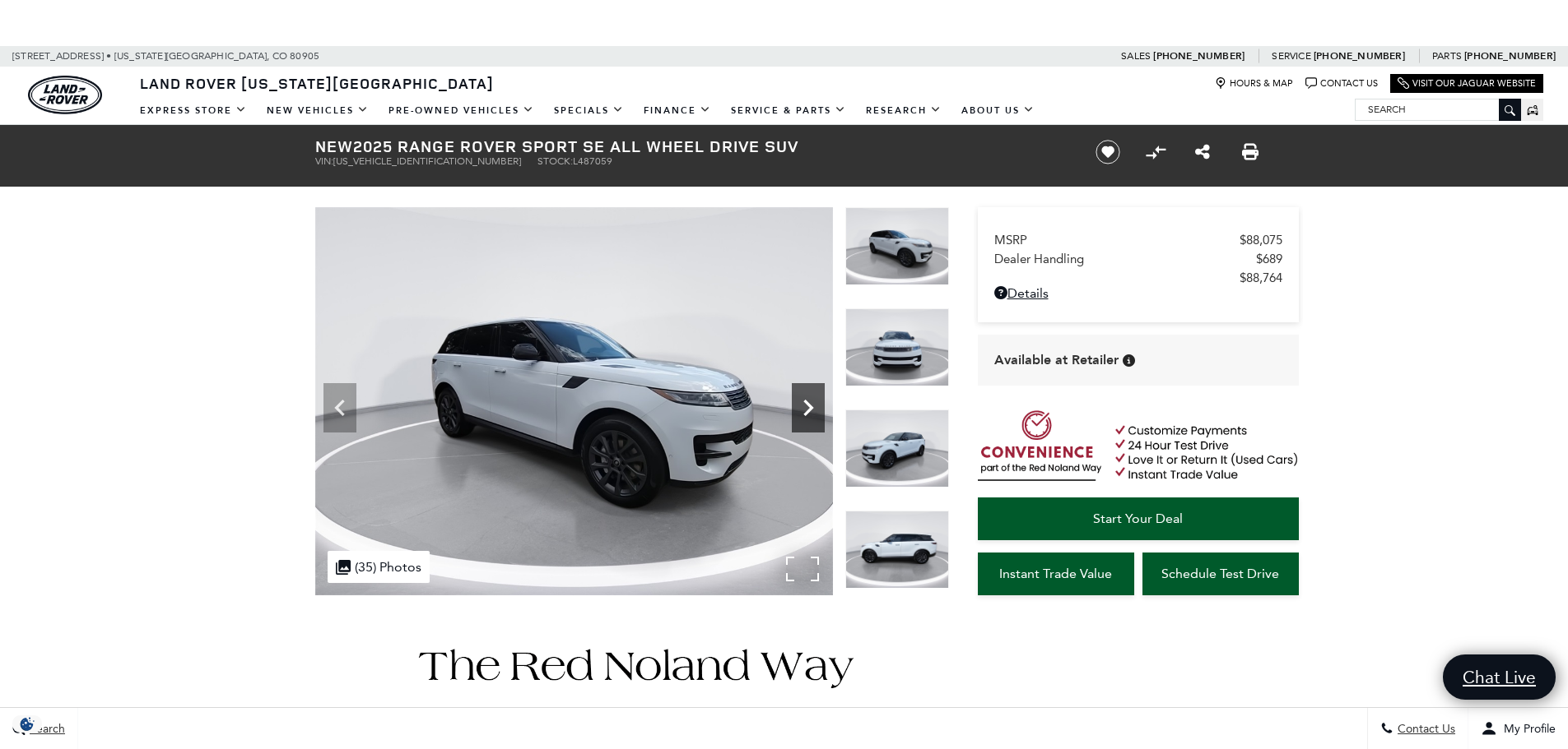
click at [808, 404] on icon "Next" at bounding box center [808, 408] width 10 height 16
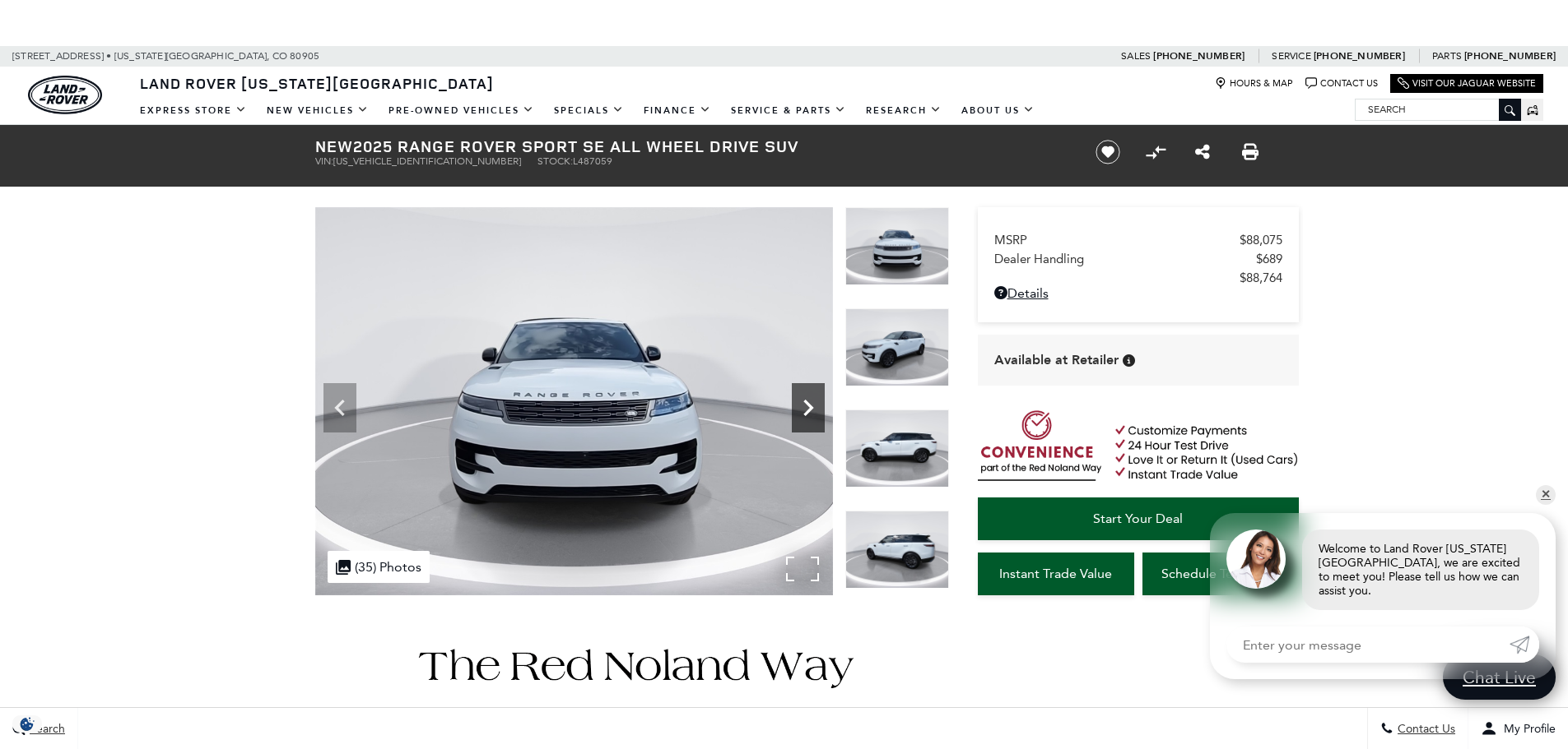
click at [808, 404] on icon "Next" at bounding box center [808, 408] width 10 height 16
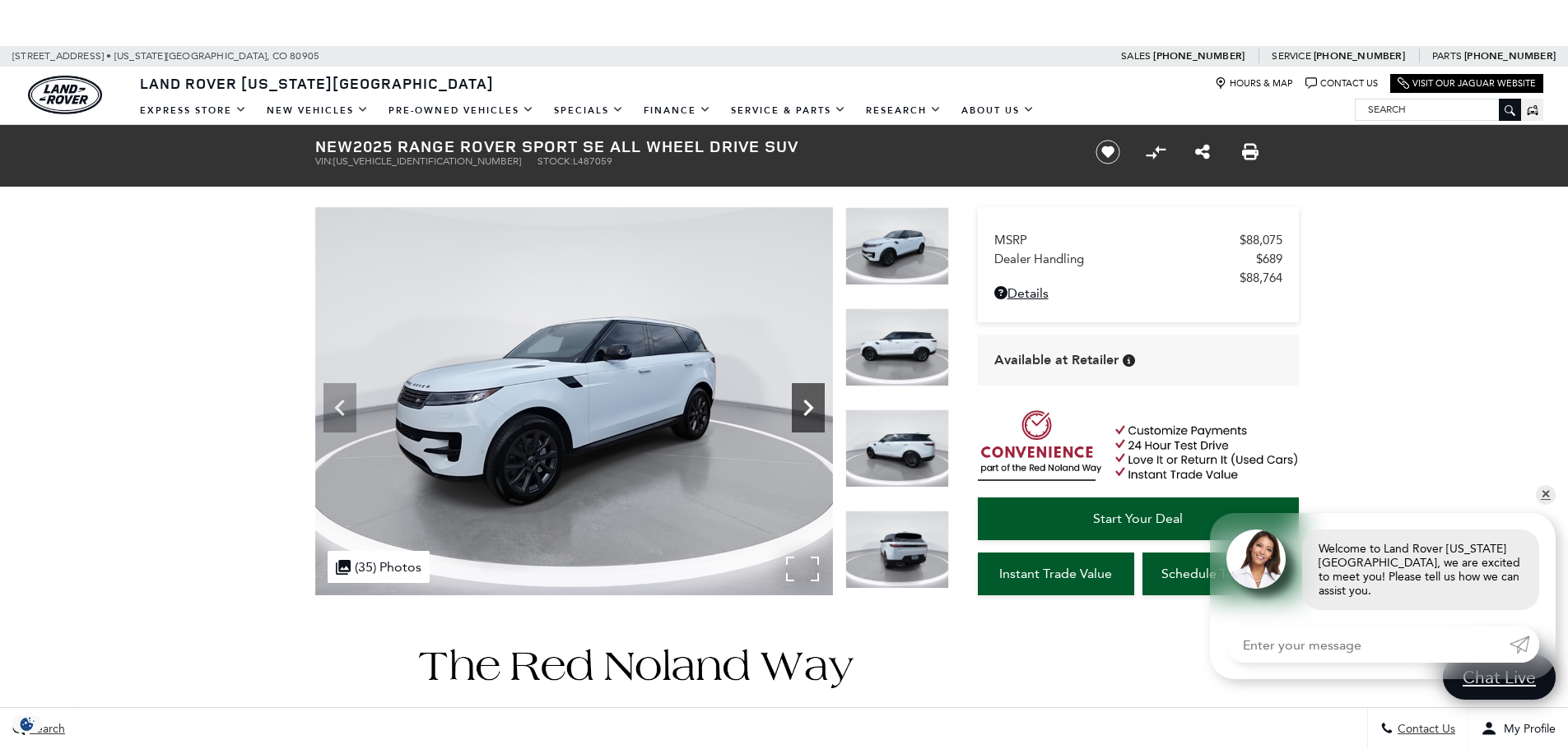
click at [808, 404] on icon "Next" at bounding box center [808, 408] width 10 height 16
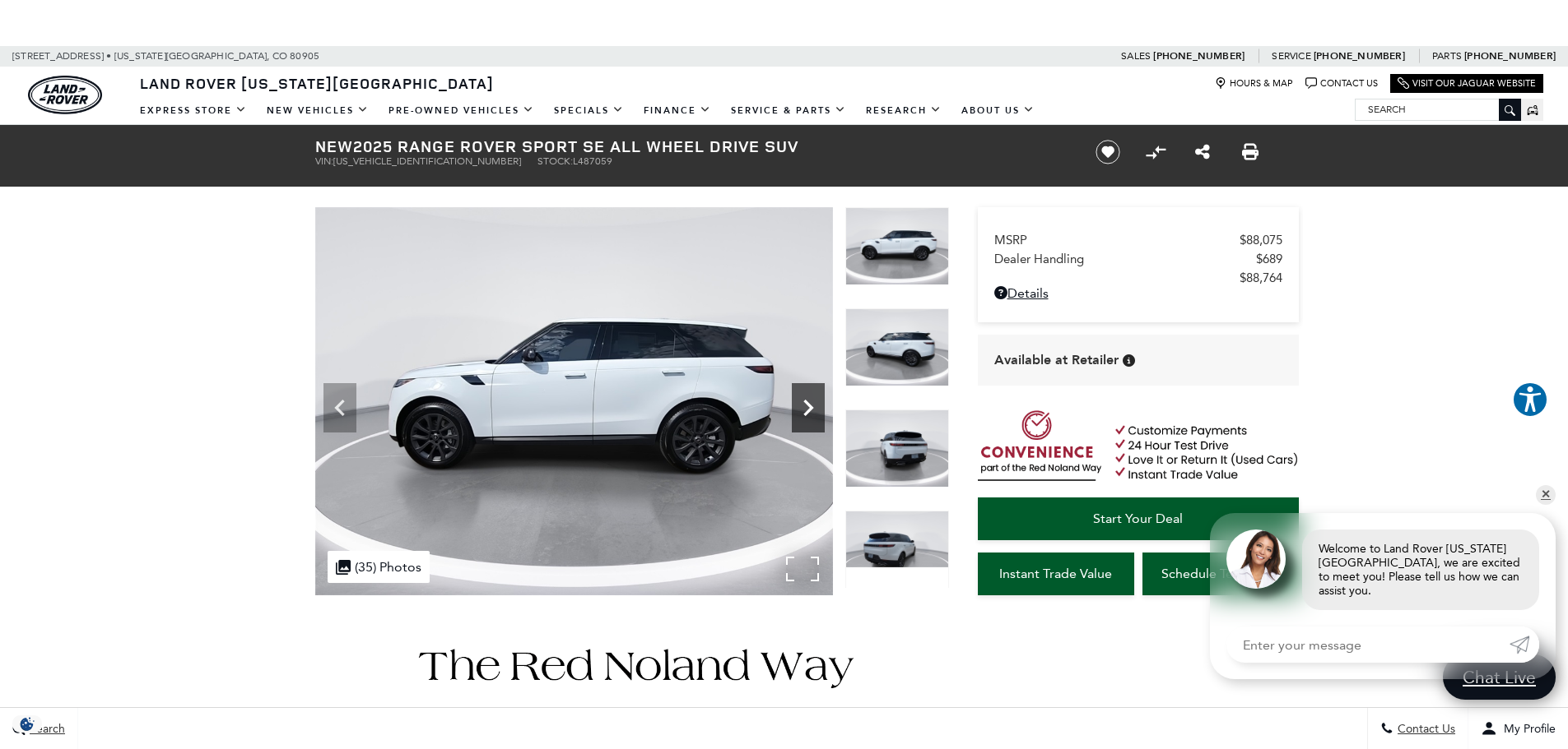
click at [808, 404] on icon "Next" at bounding box center [808, 408] width 10 height 16
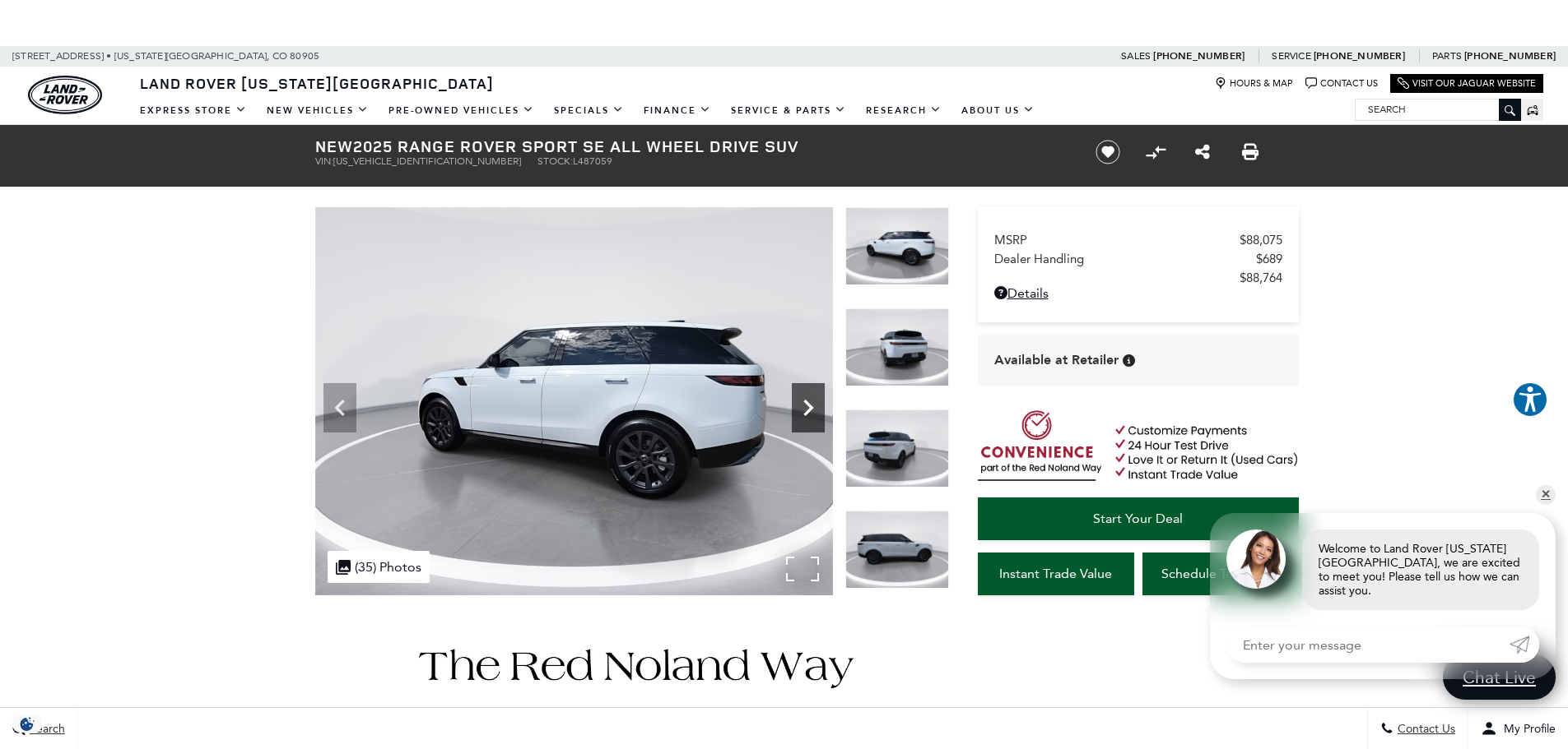
click at [808, 404] on icon "Next" at bounding box center [808, 408] width 10 height 16
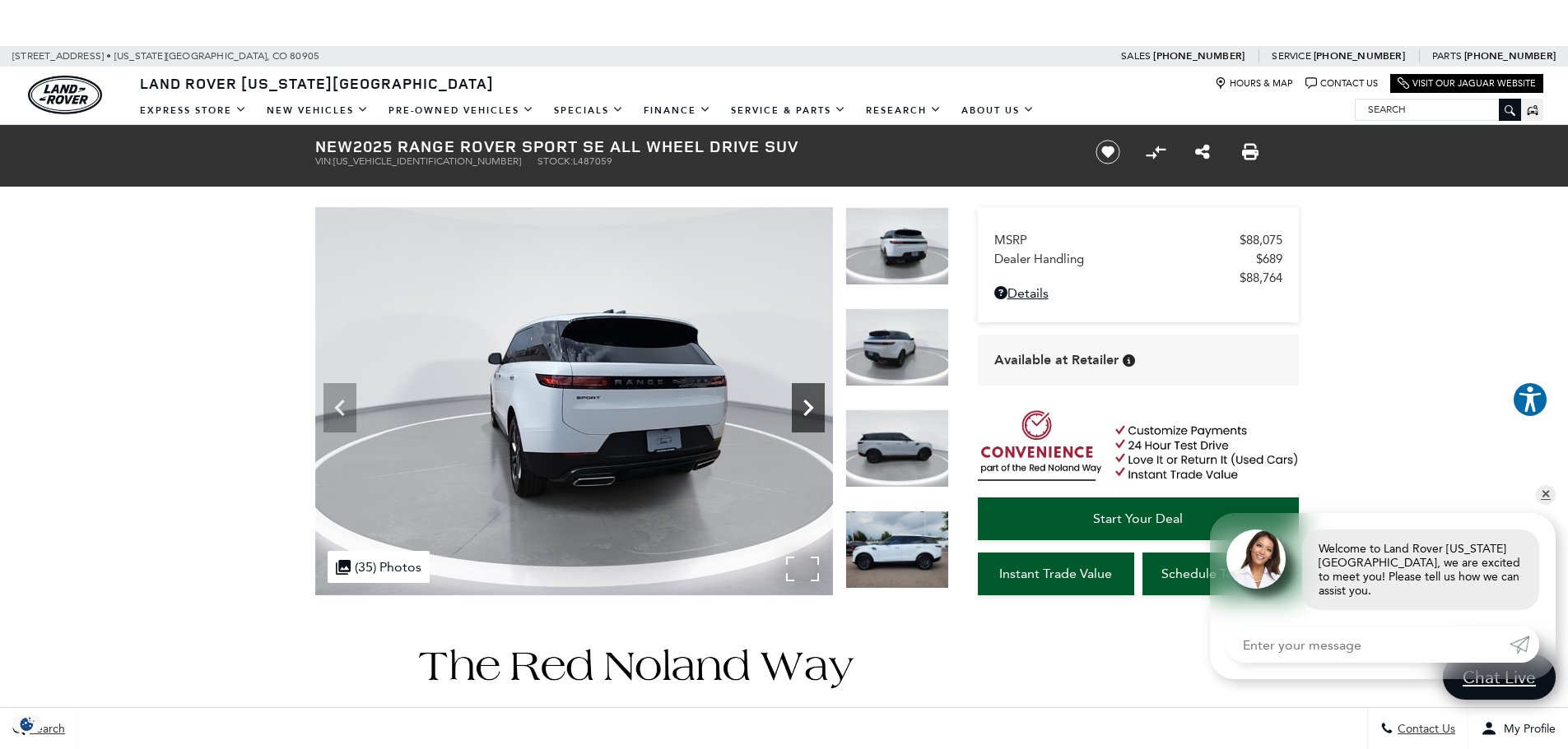
click at [808, 404] on icon "Next" at bounding box center [808, 408] width 10 height 16
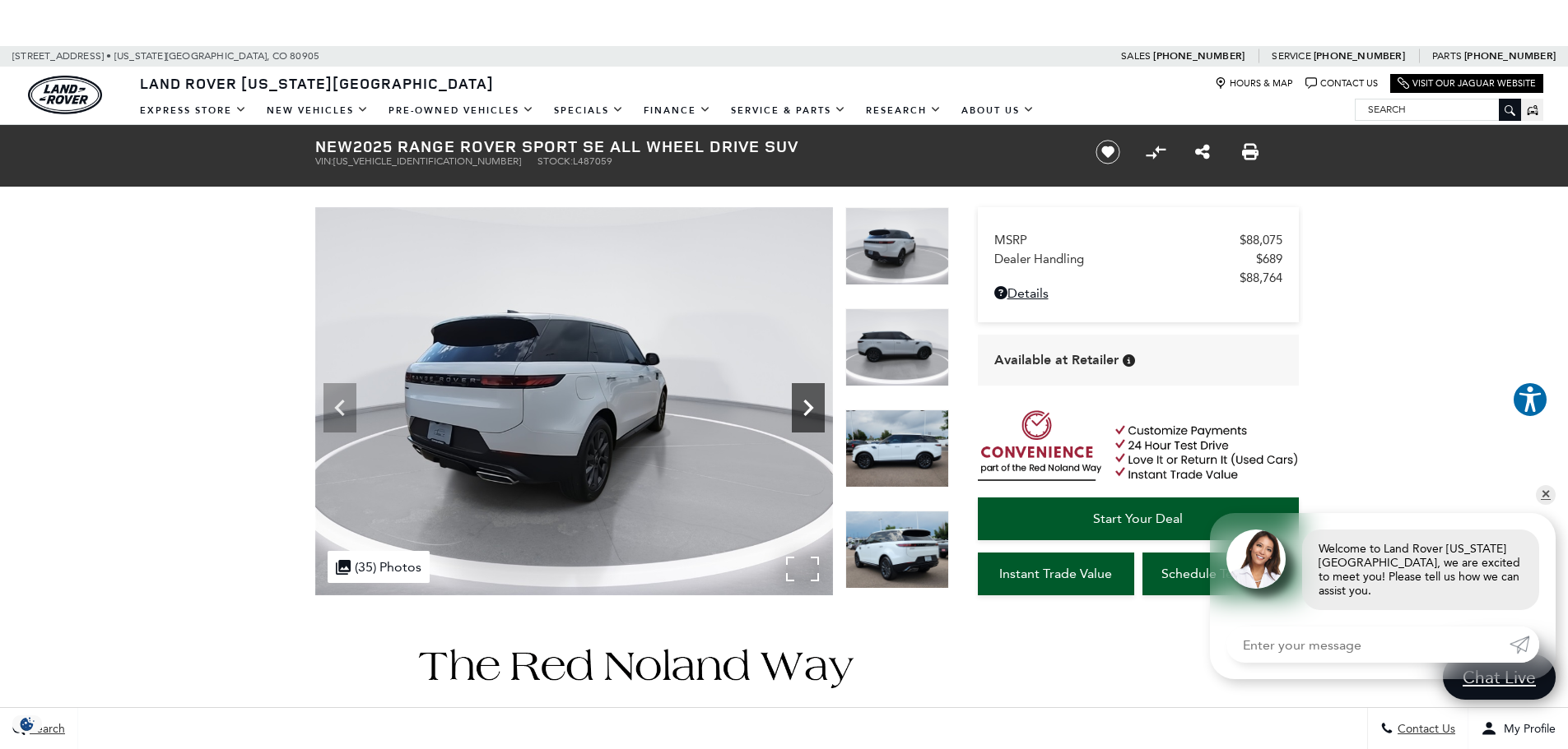
click at [808, 404] on icon "Next" at bounding box center [808, 408] width 10 height 16
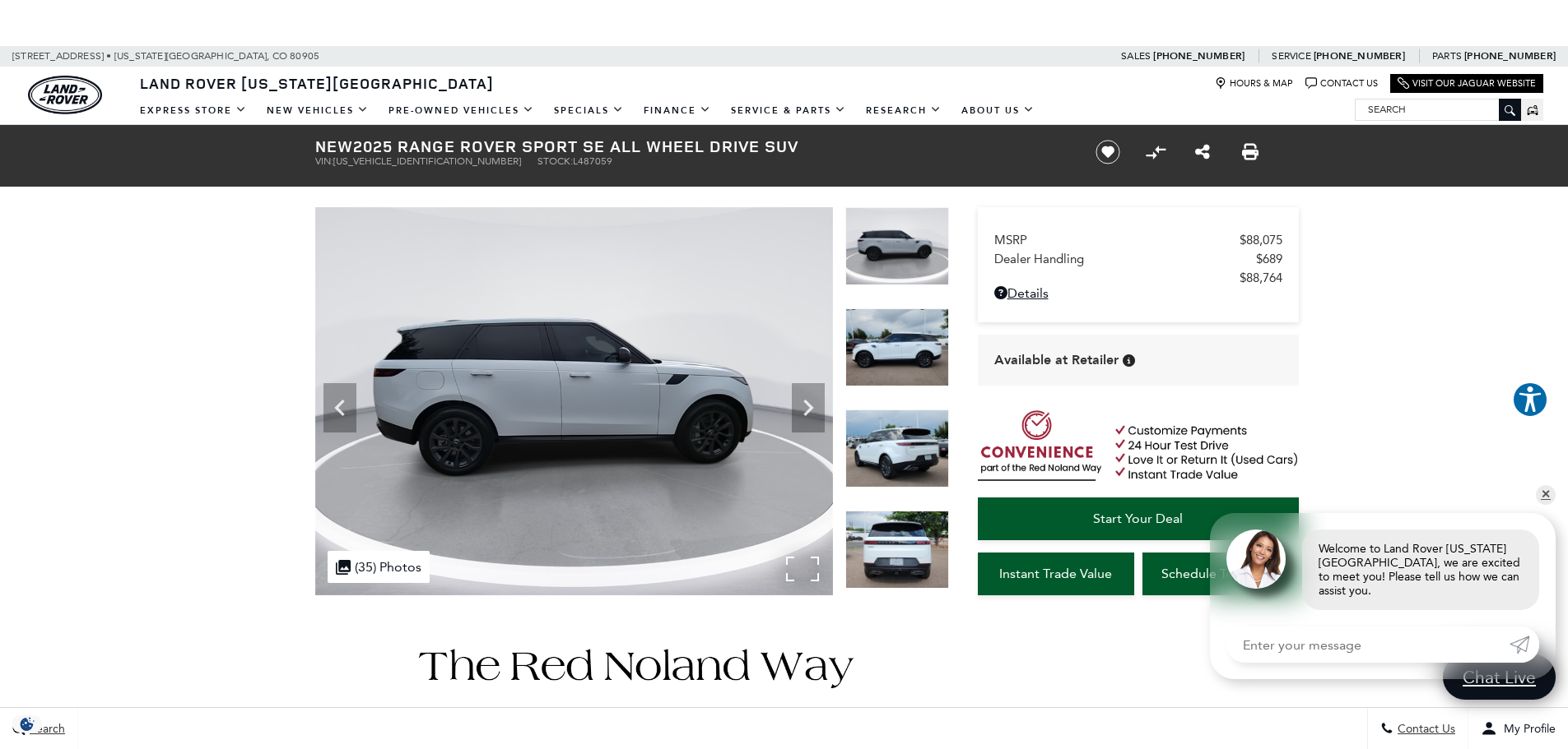
click at [807, 566] on img at bounding box center [574, 401] width 518 height 389
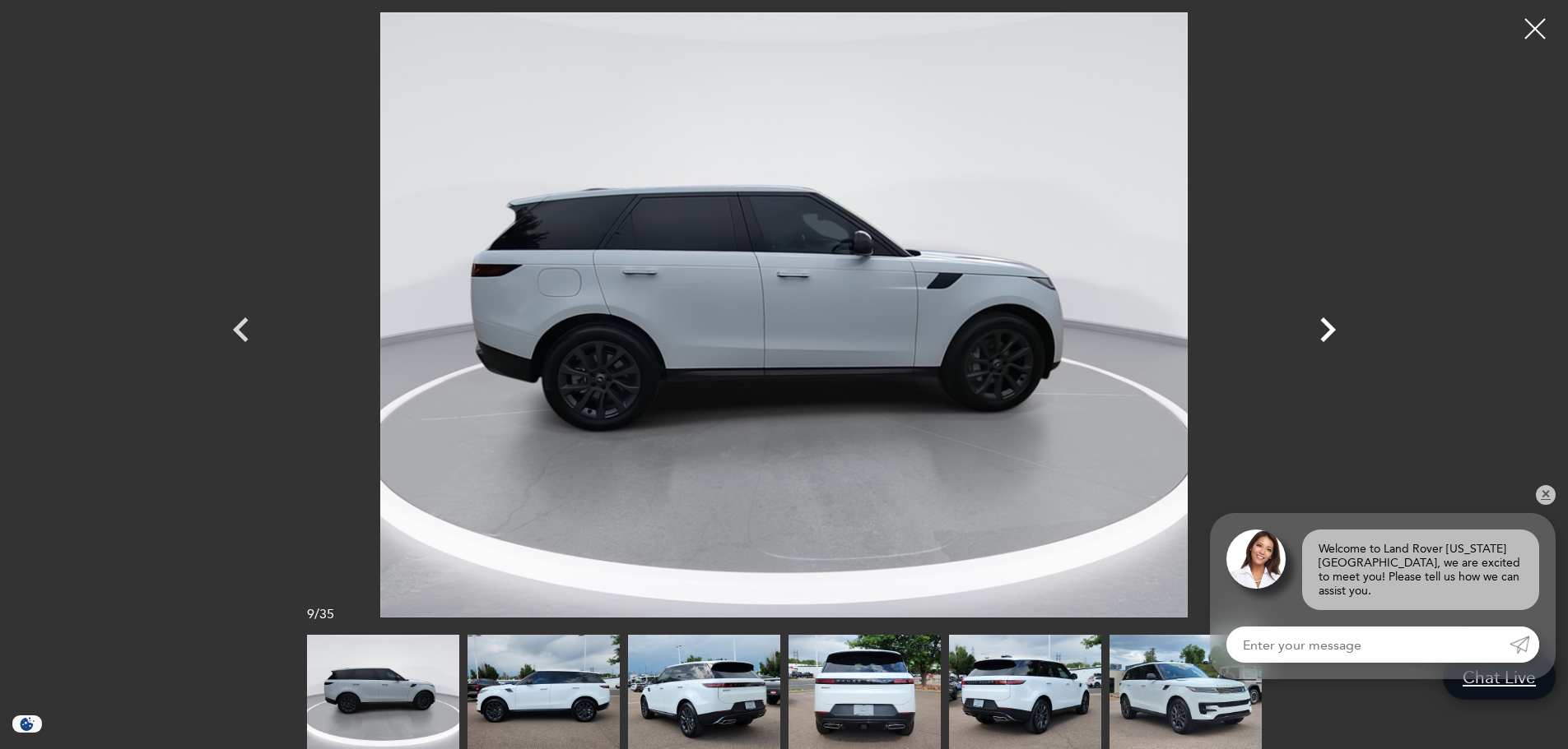
click at [1324, 326] on icon "Next" at bounding box center [1327, 330] width 50 height 50
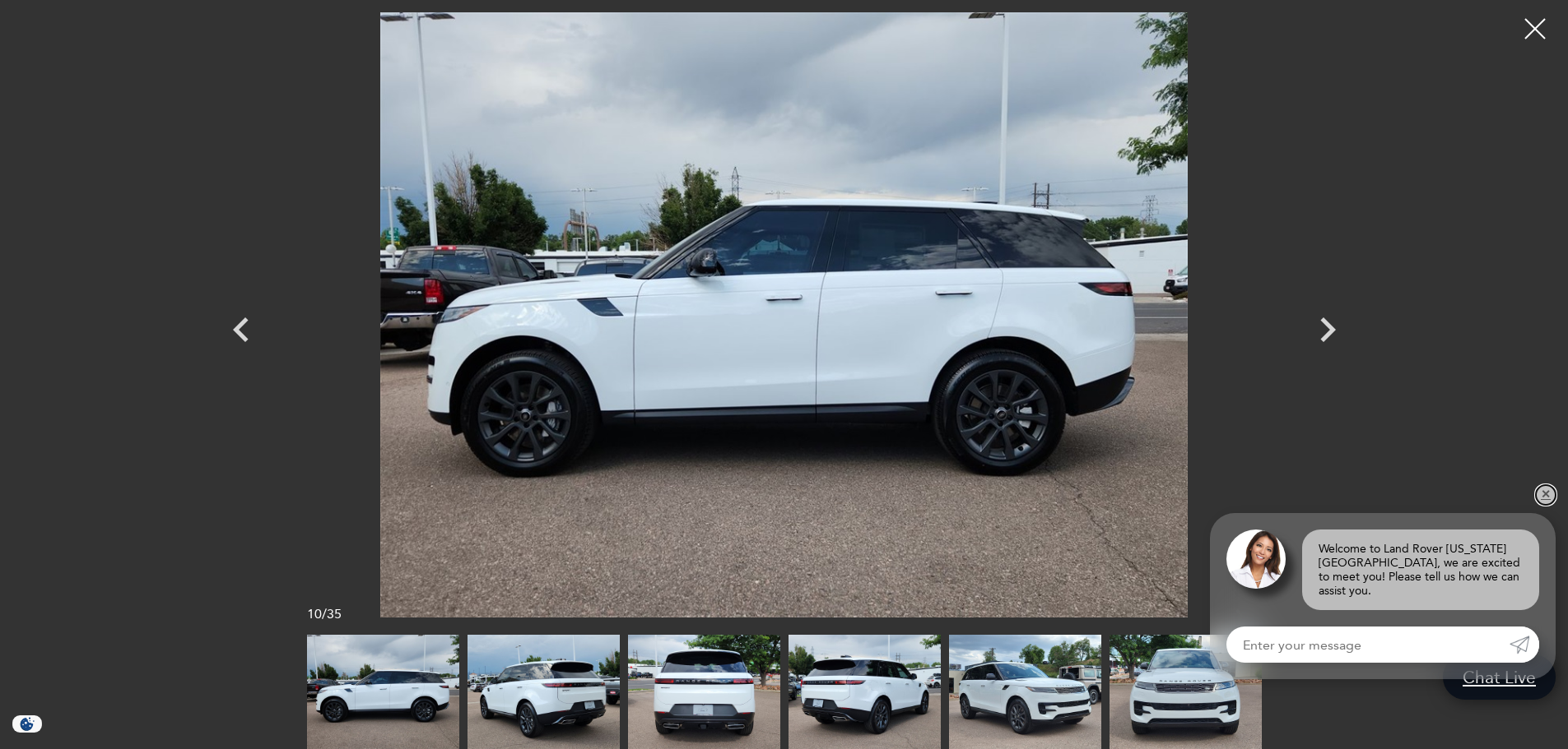
click at [1545, 505] on link "✕" at bounding box center [1545, 495] width 20 height 20
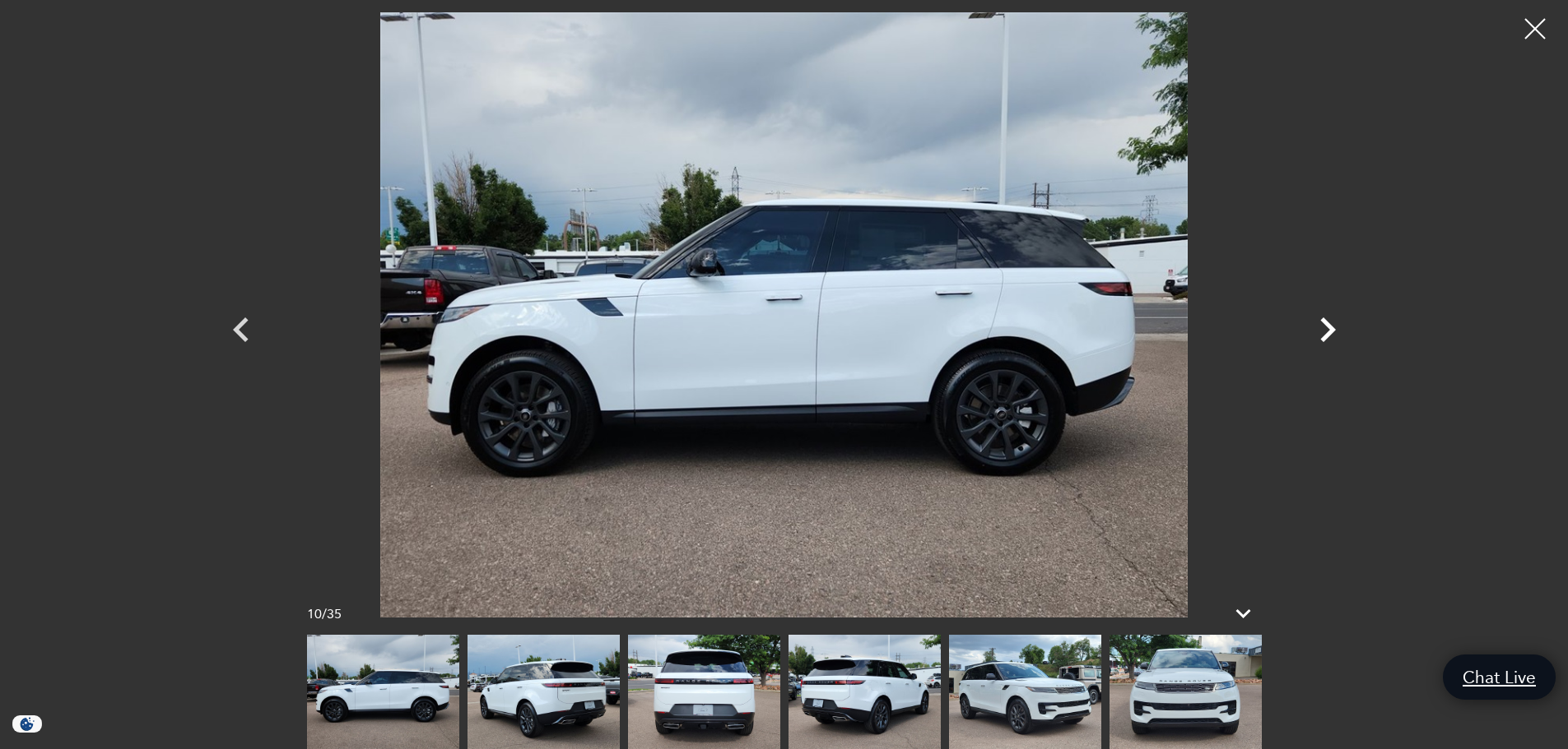
click at [1329, 330] on icon "Next" at bounding box center [1327, 330] width 50 height 50
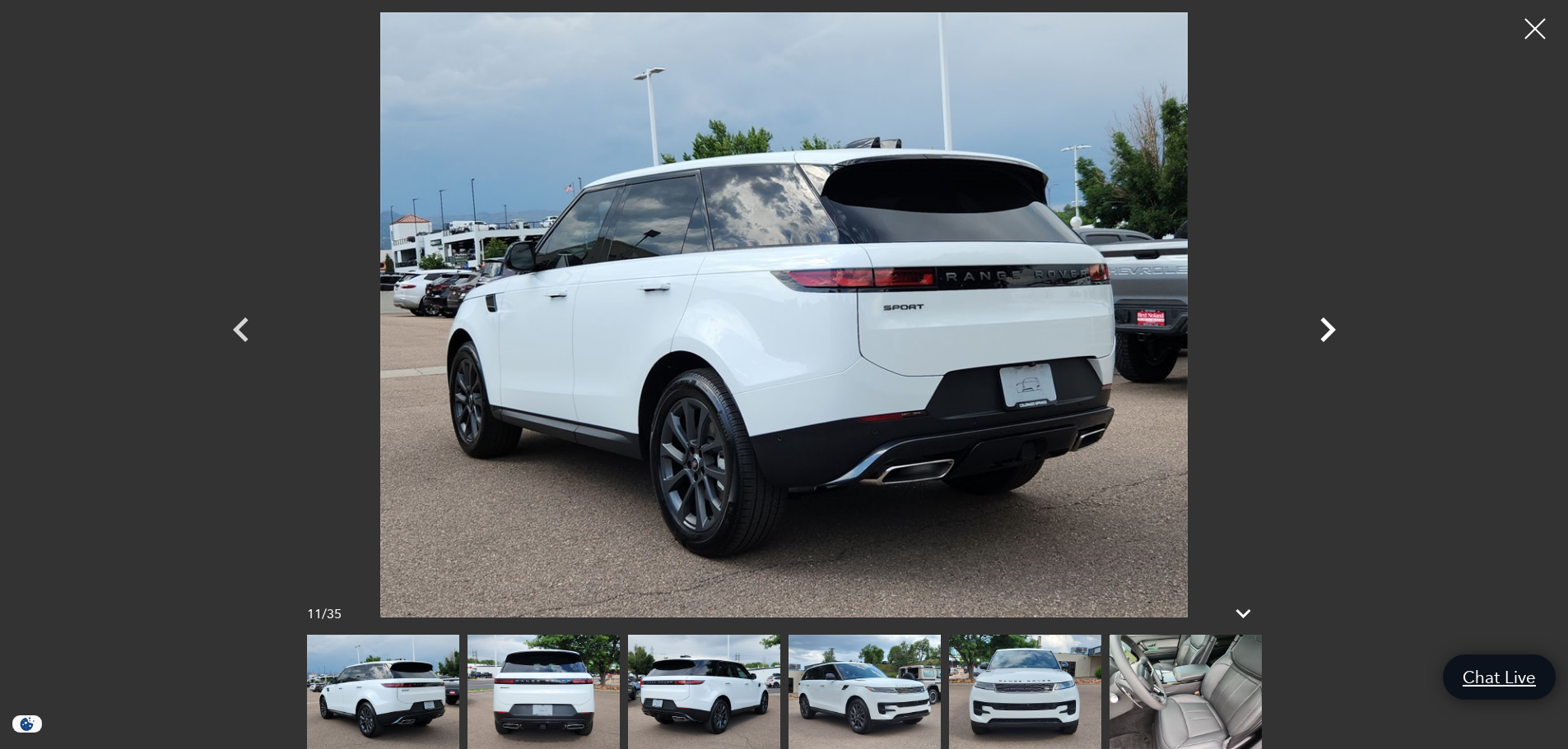
click at [1329, 330] on icon "Next" at bounding box center [1327, 330] width 50 height 50
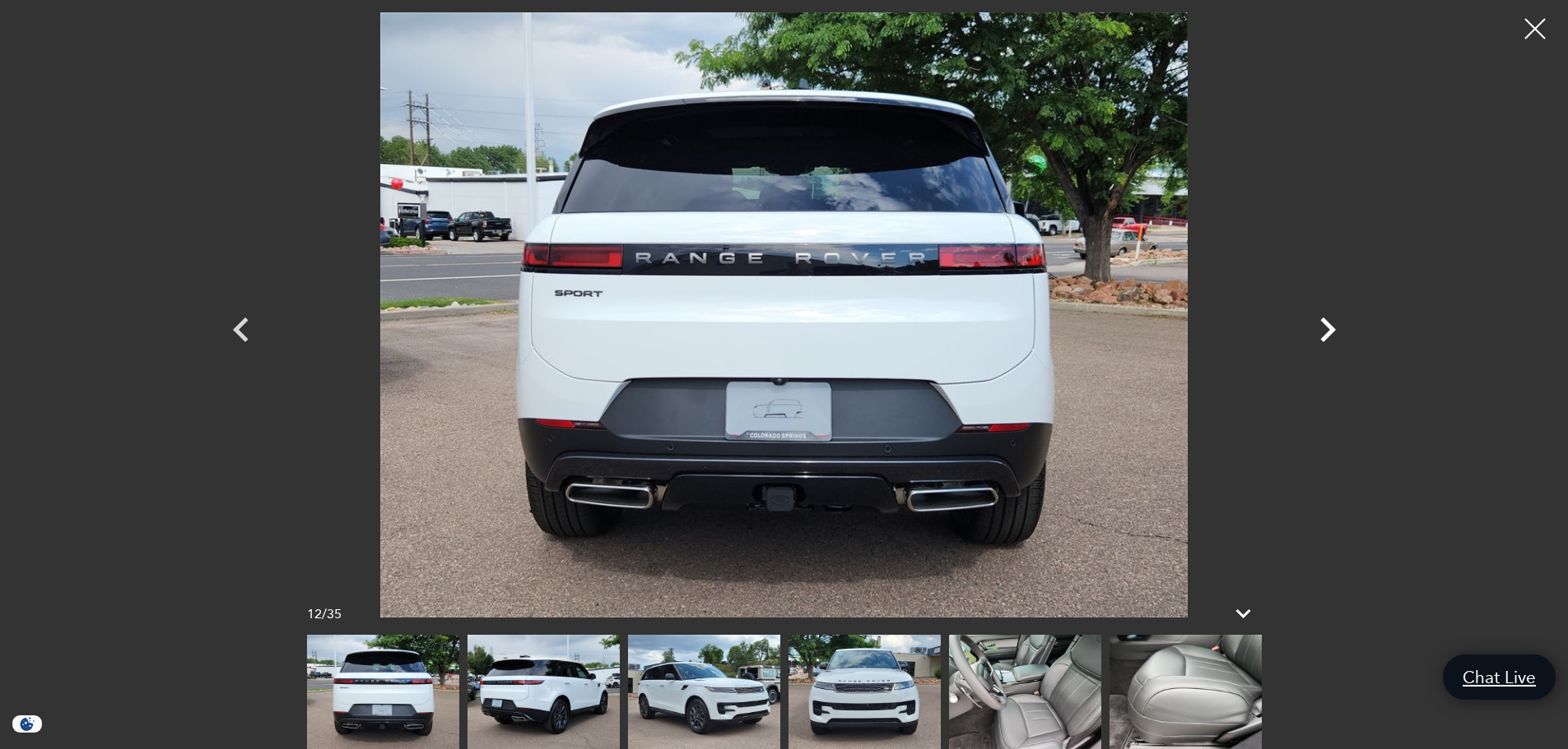
click at [1329, 330] on icon "Next" at bounding box center [1327, 330] width 50 height 50
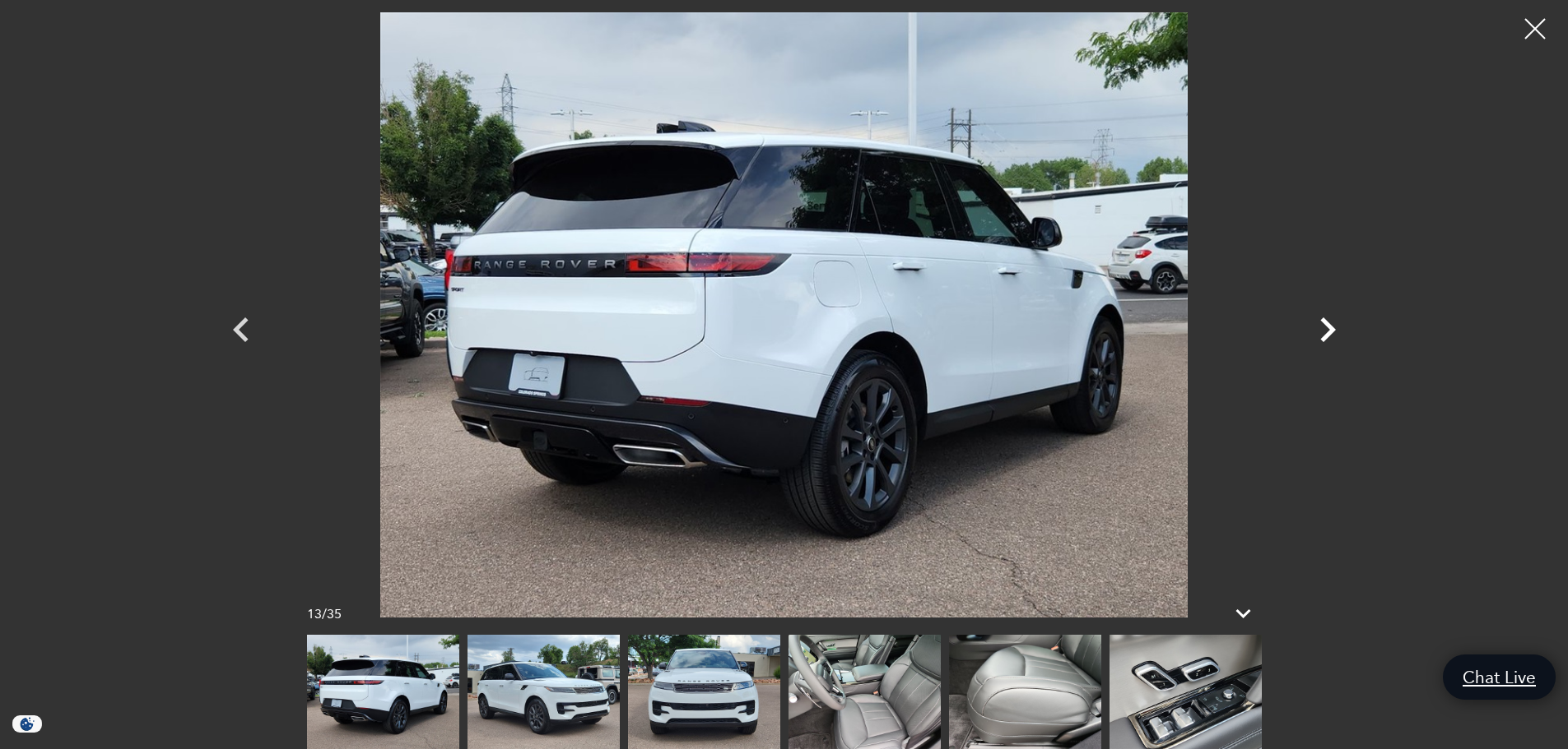
click at [1329, 330] on icon "Next" at bounding box center [1327, 330] width 50 height 50
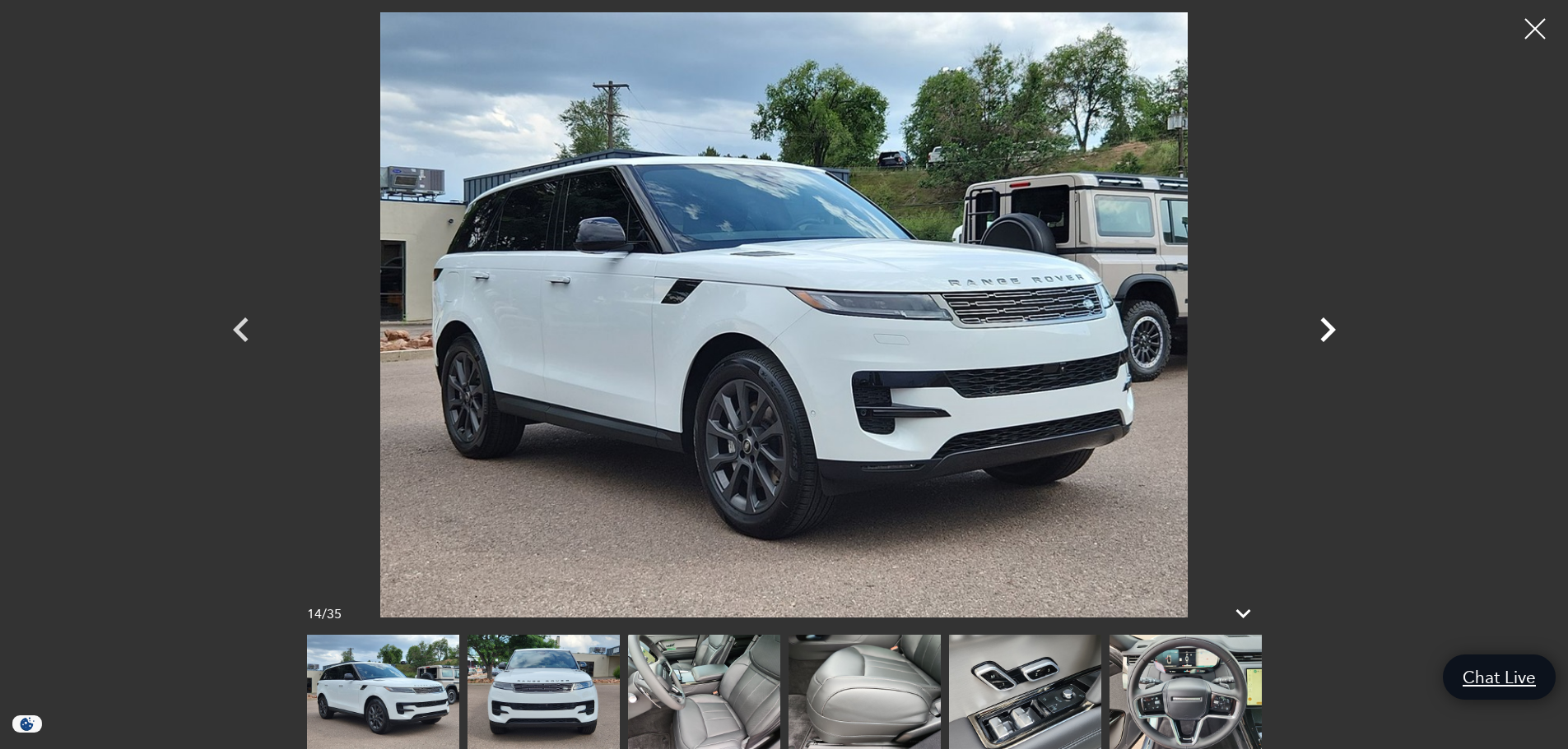
click at [1329, 330] on icon "Next" at bounding box center [1327, 330] width 50 height 50
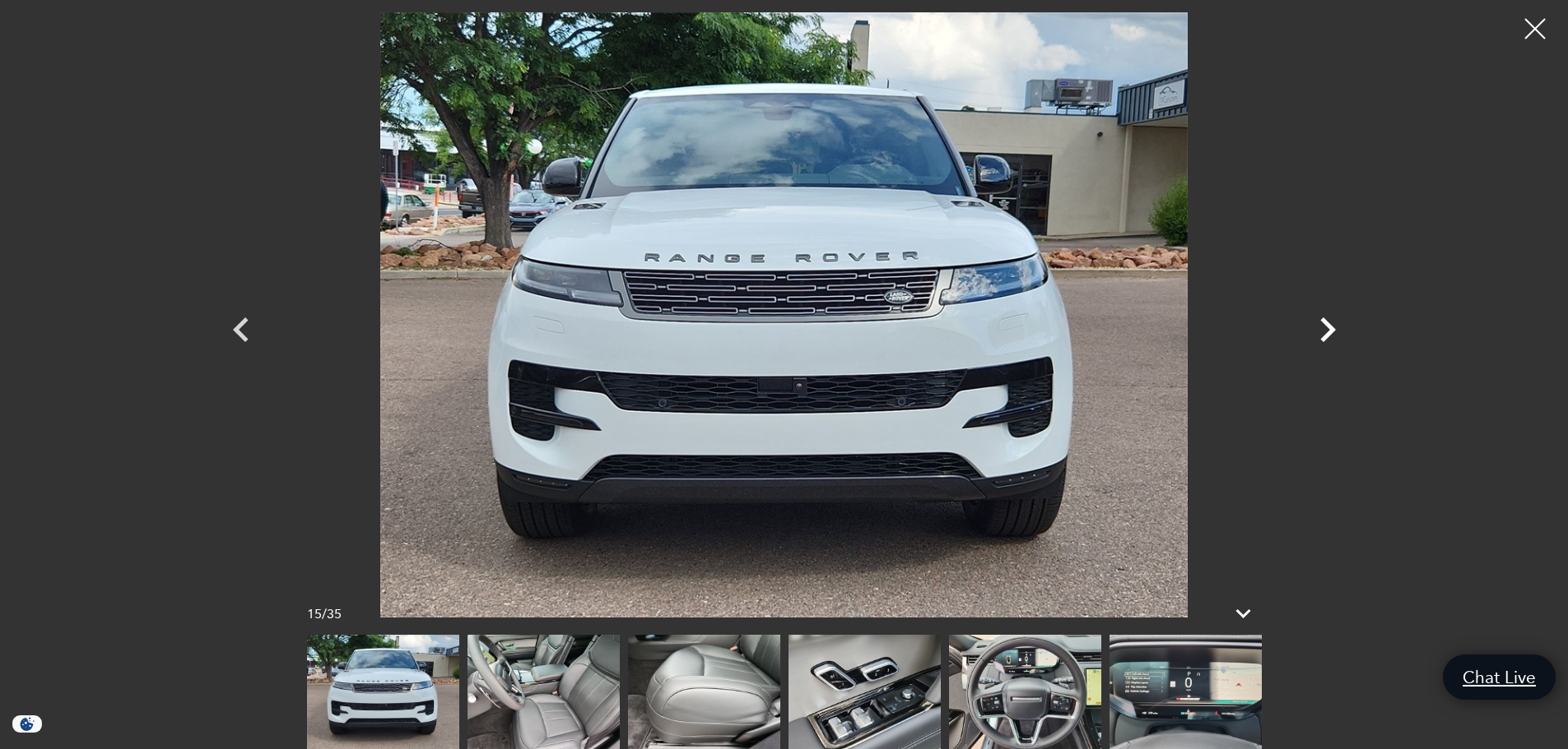
click at [1329, 330] on icon "Next" at bounding box center [1327, 330] width 50 height 50
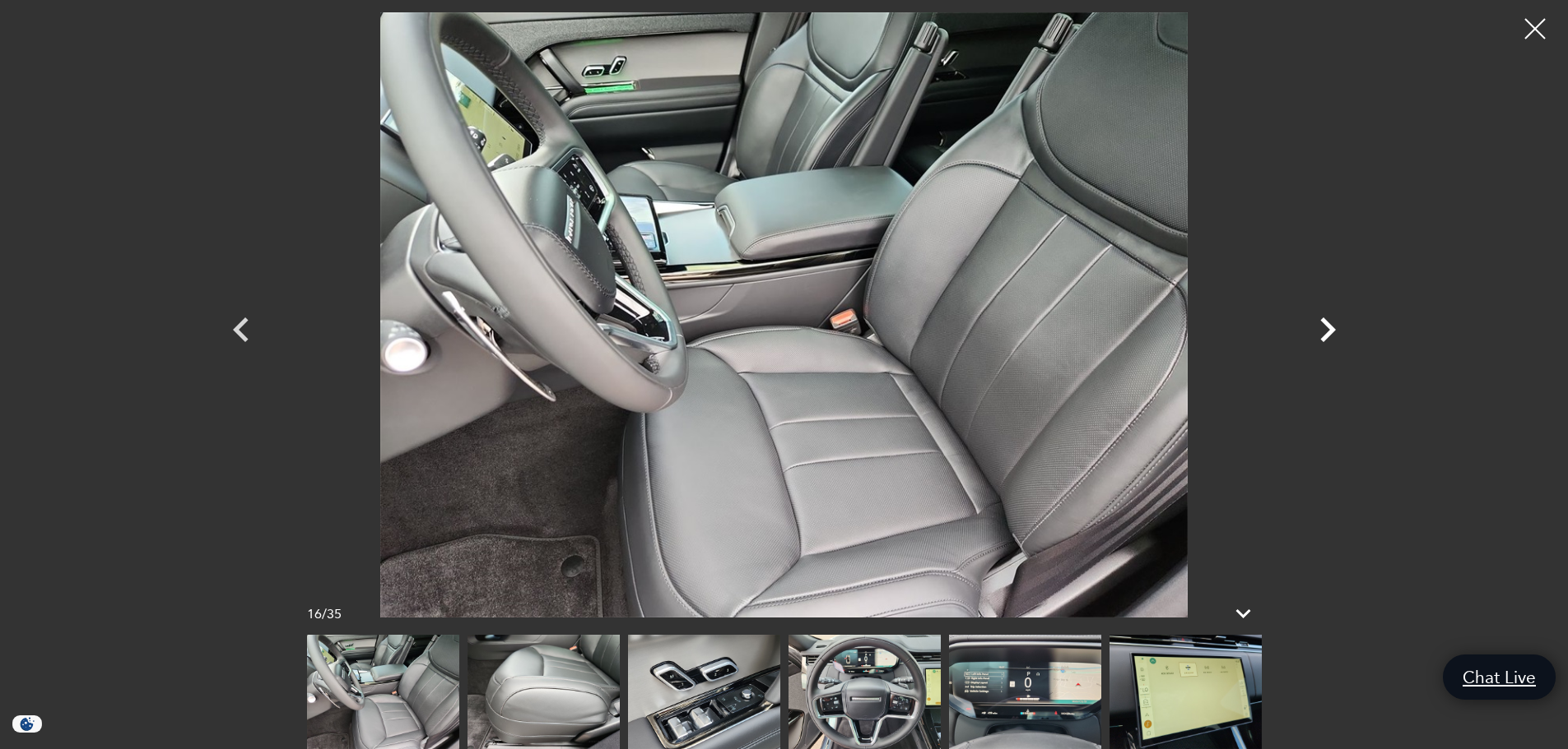
click at [1329, 330] on icon "Next" at bounding box center [1327, 330] width 50 height 50
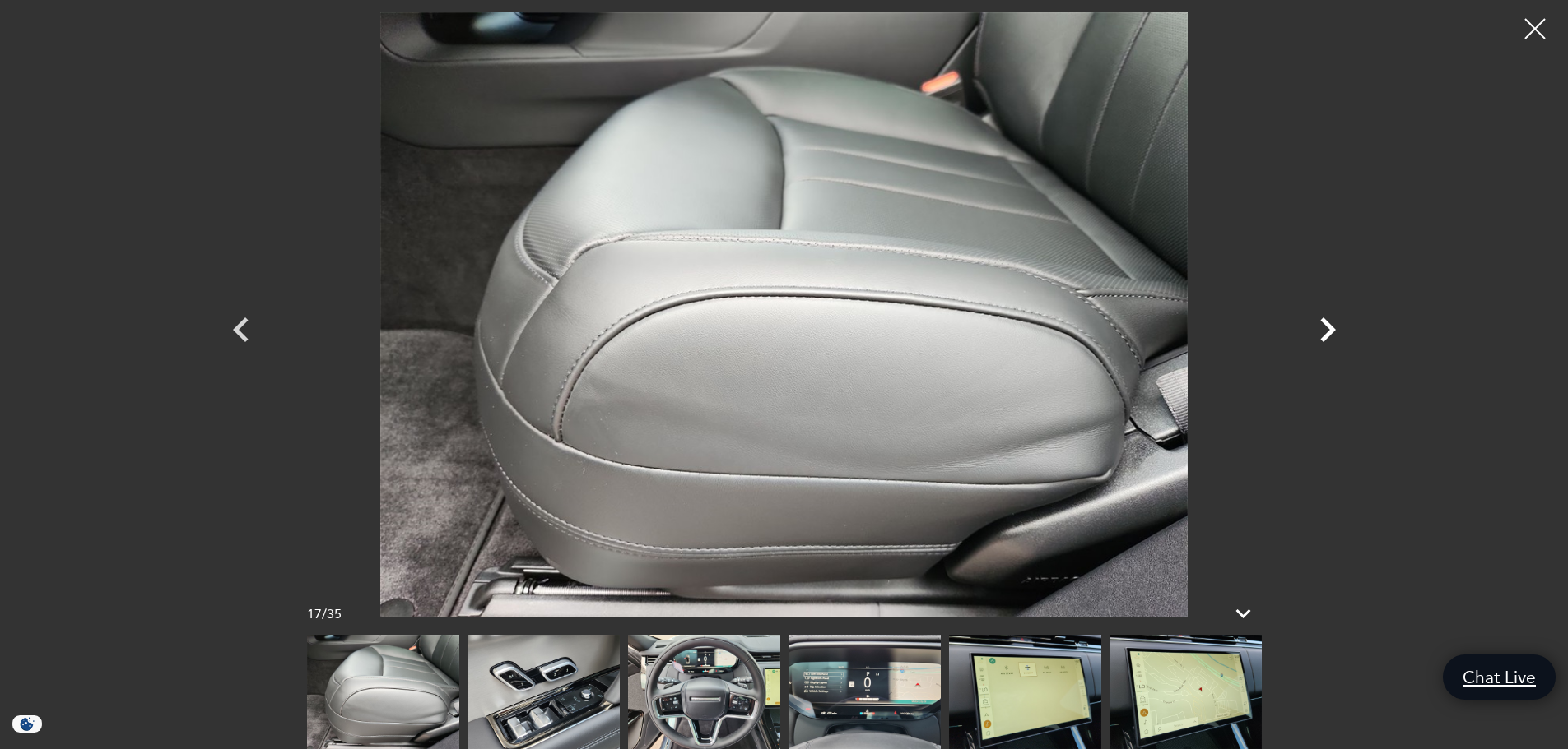
click at [1329, 330] on icon "Next" at bounding box center [1327, 330] width 50 height 50
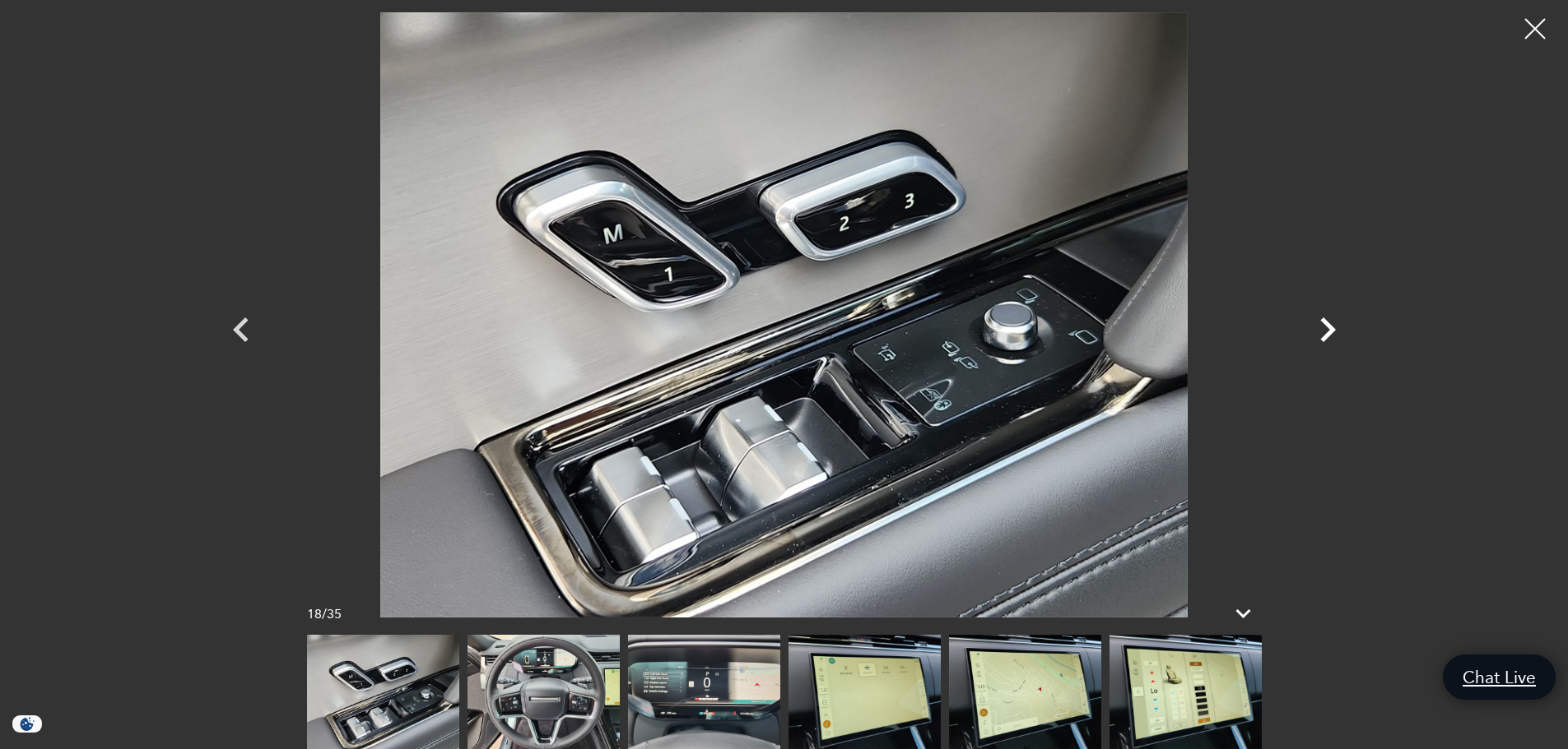
click at [1329, 330] on icon "Next" at bounding box center [1327, 330] width 50 height 50
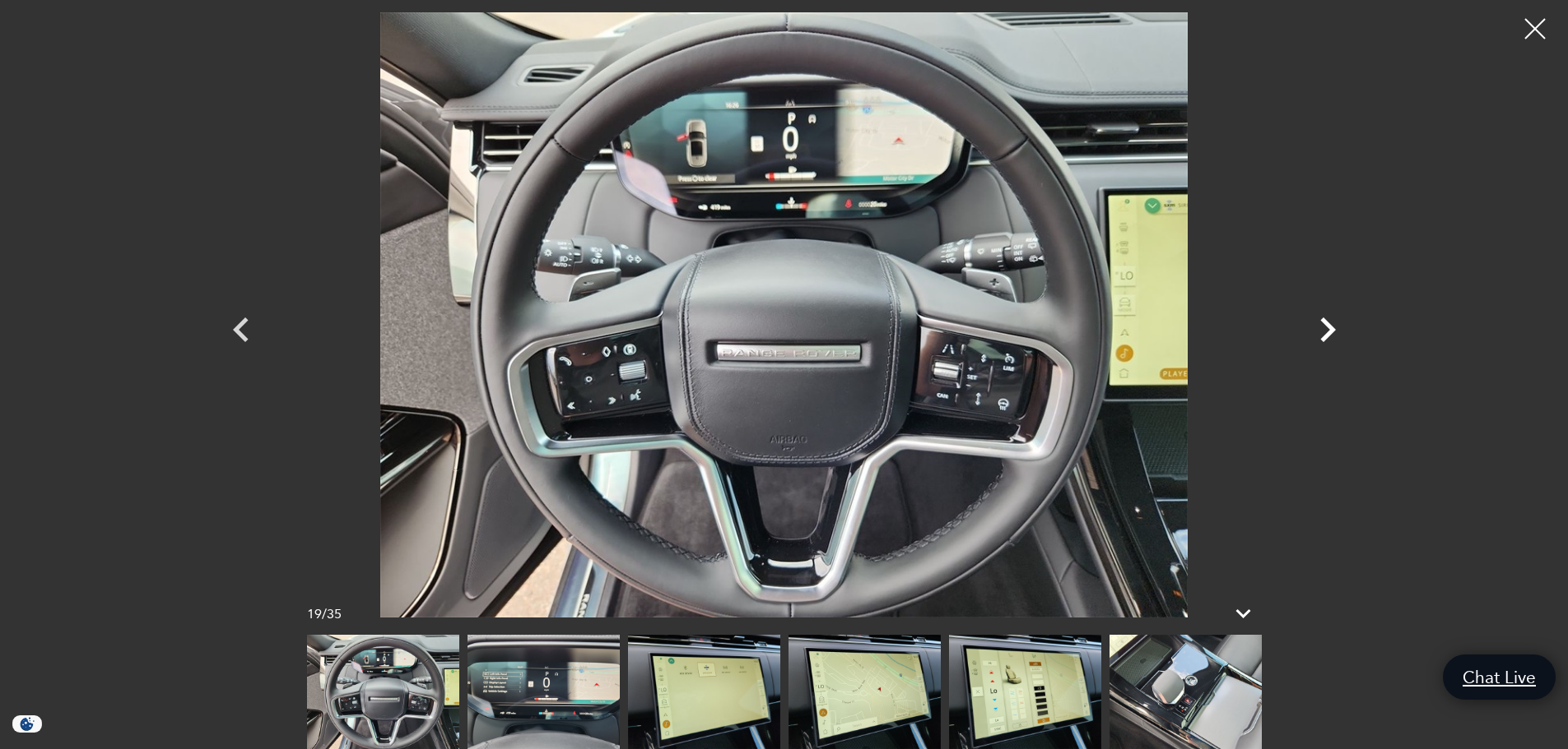
click at [1329, 330] on icon "Next" at bounding box center [1327, 330] width 50 height 50
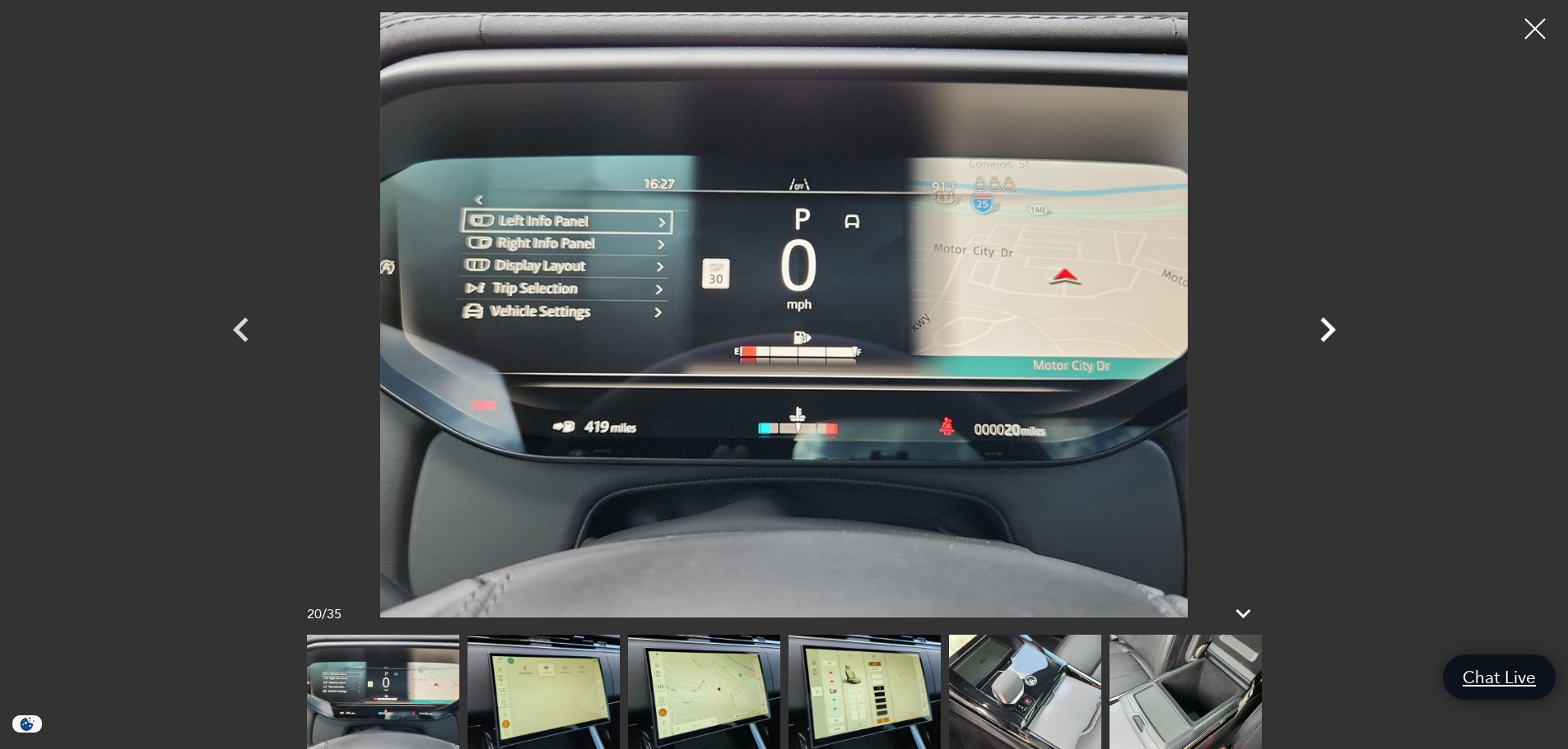
click at [1329, 330] on icon "Next" at bounding box center [1327, 330] width 50 height 50
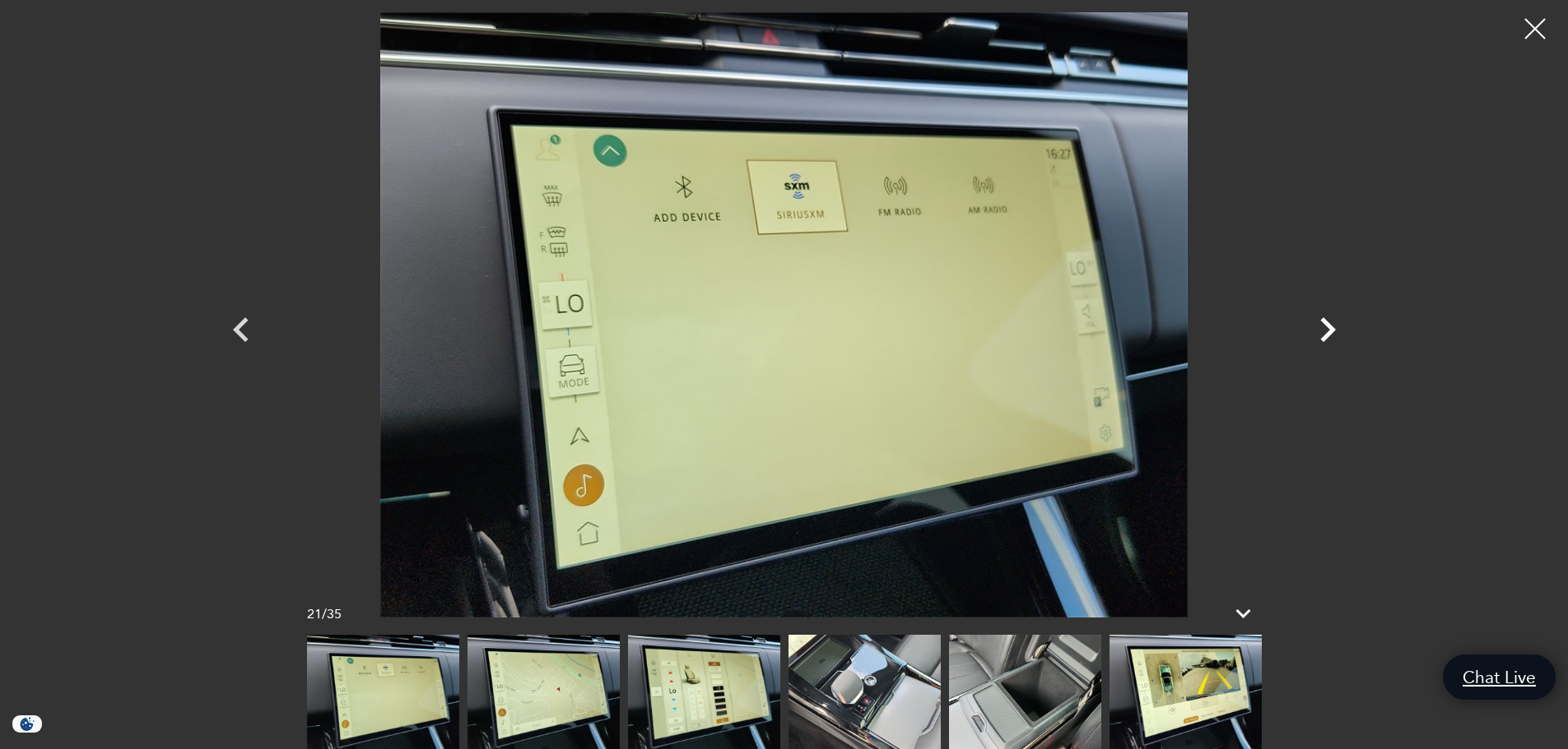
click at [1329, 330] on icon "Next" at bounding box center [1327, 330] width 50 height 50
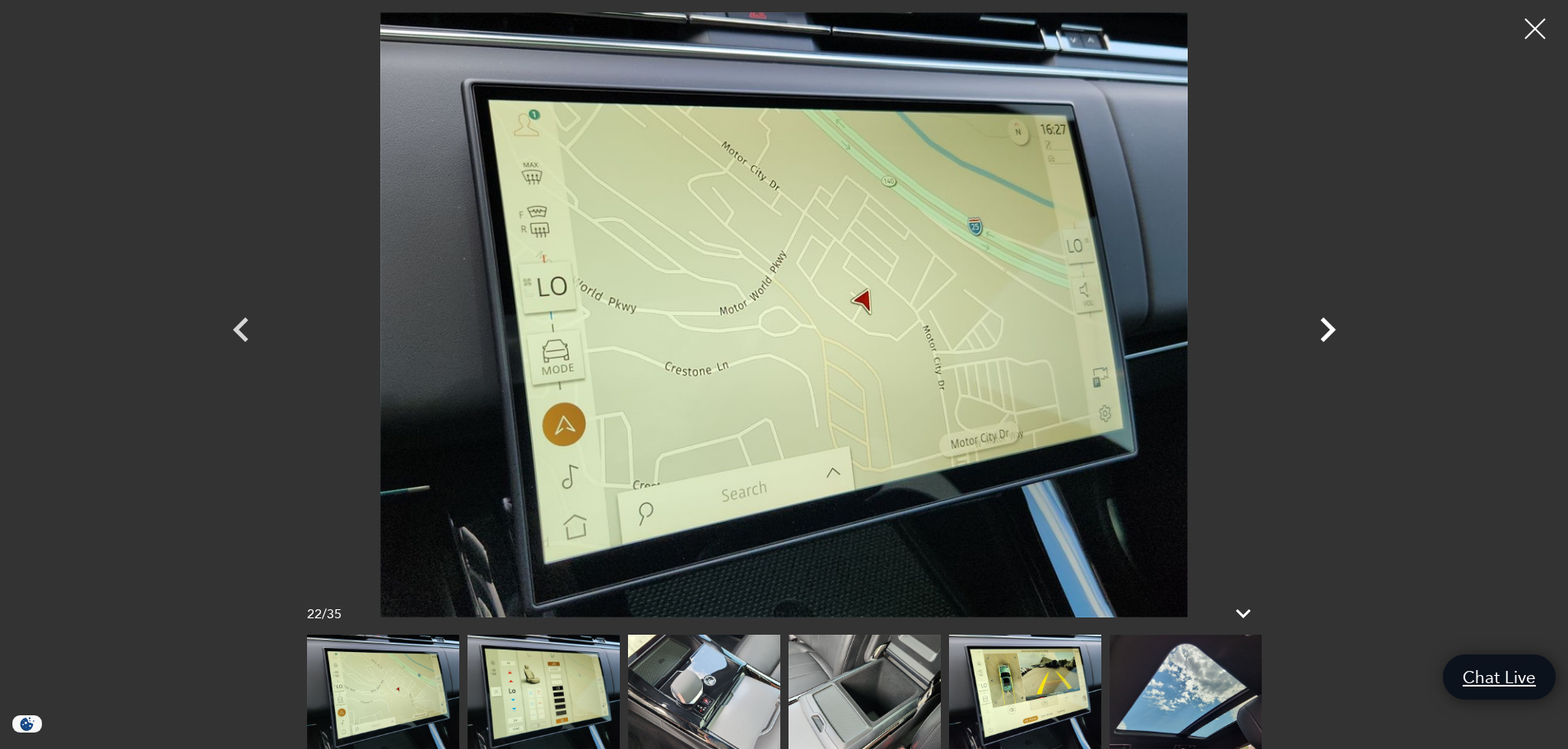
click at [1329, 330] on icon "Next" at bounding box center [1327, 330] width 50 height 50
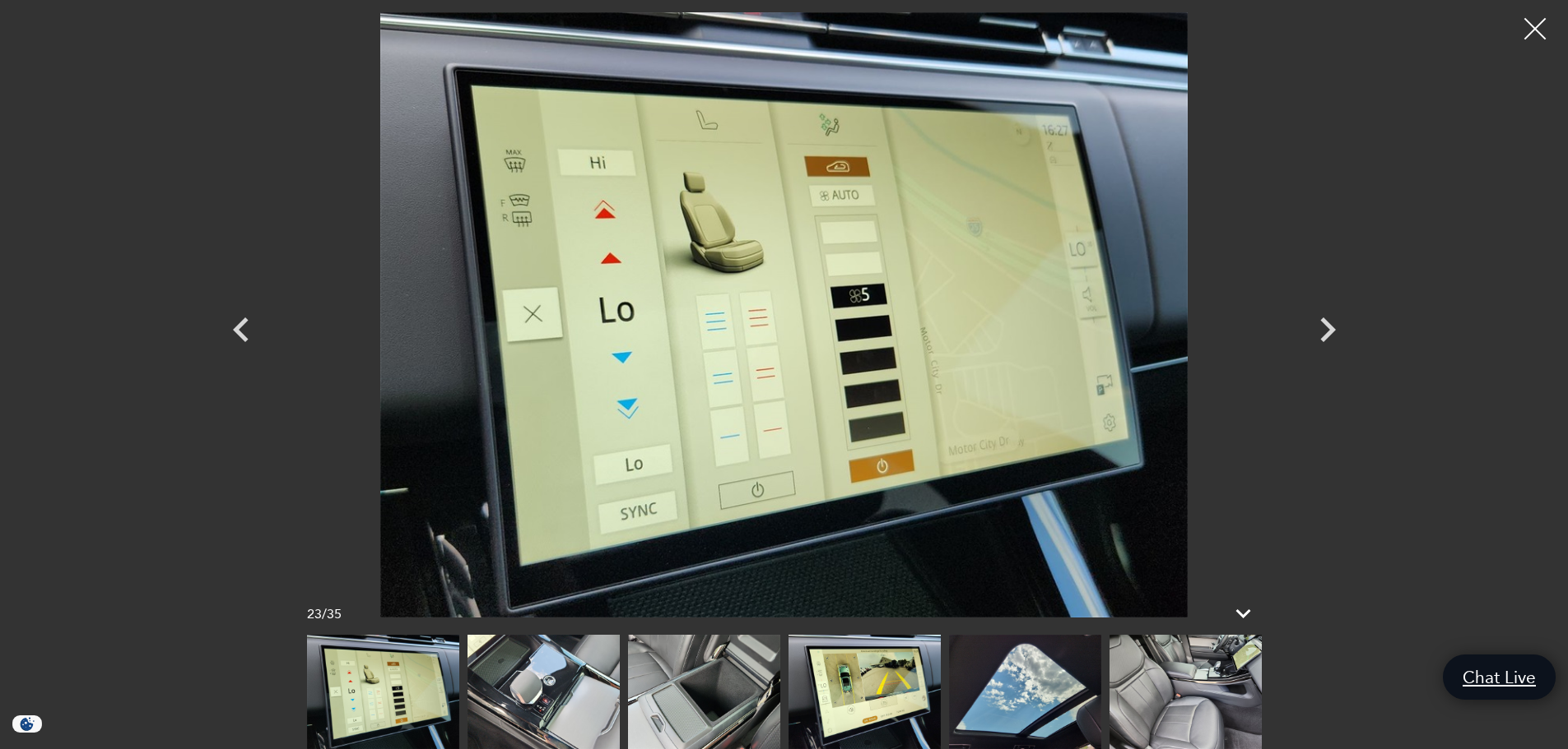
click at [1535, 30] on div at bounding box center [1535, 29] width 43 height 43
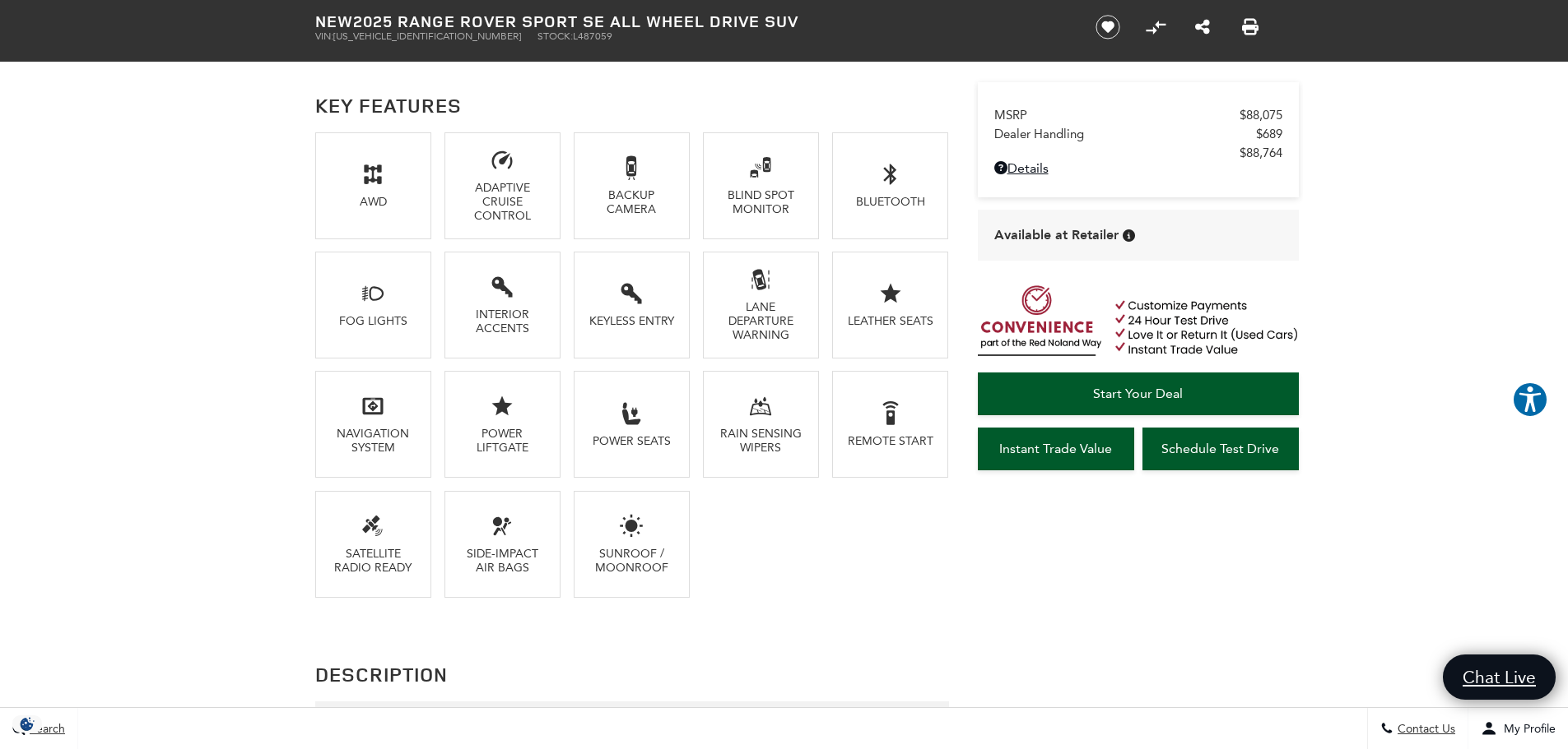
scroll to position [1166, 0]
click at [1000, 167] on icon at bounding box center [1000, 167] width 14 height 14
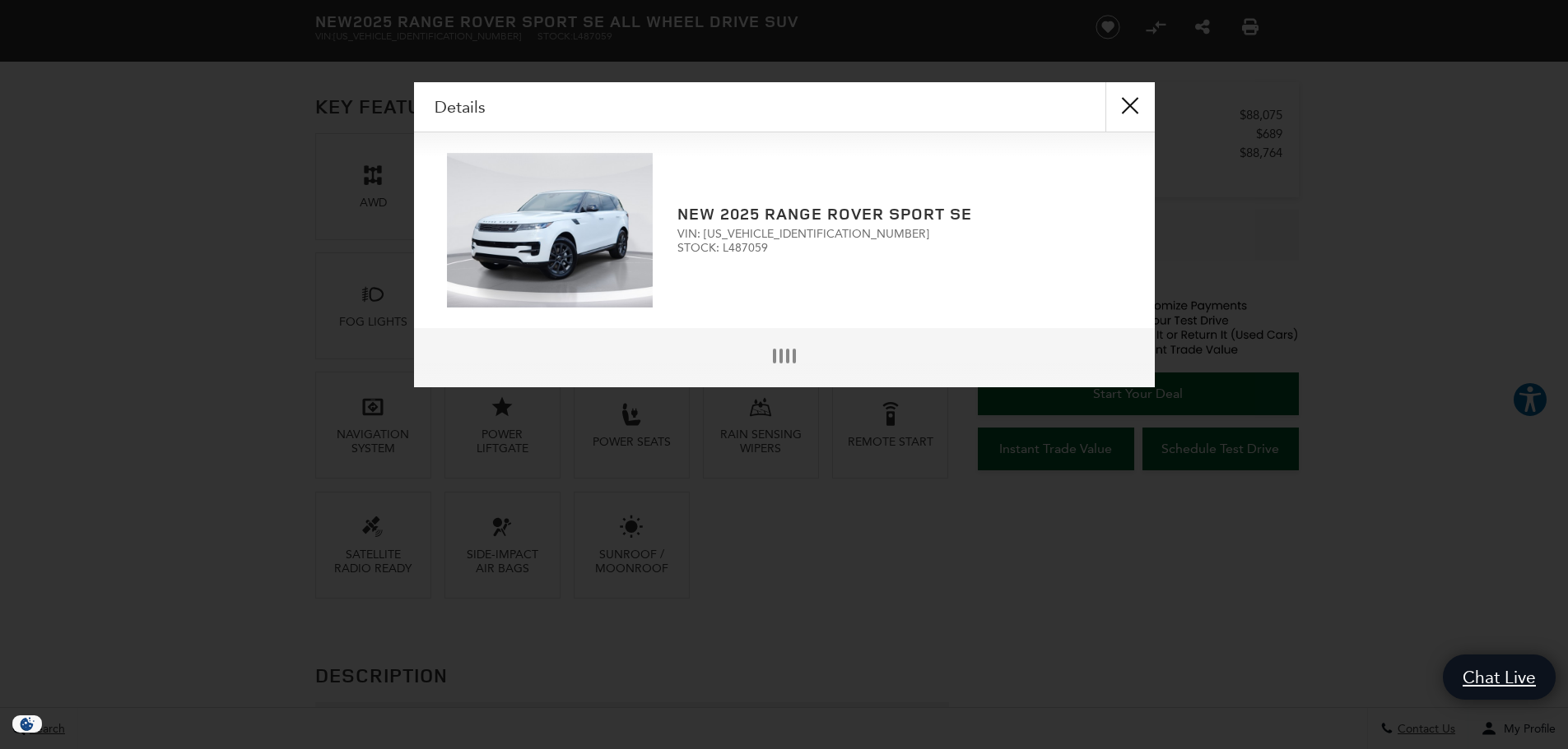
scroll to position [1171, 0]
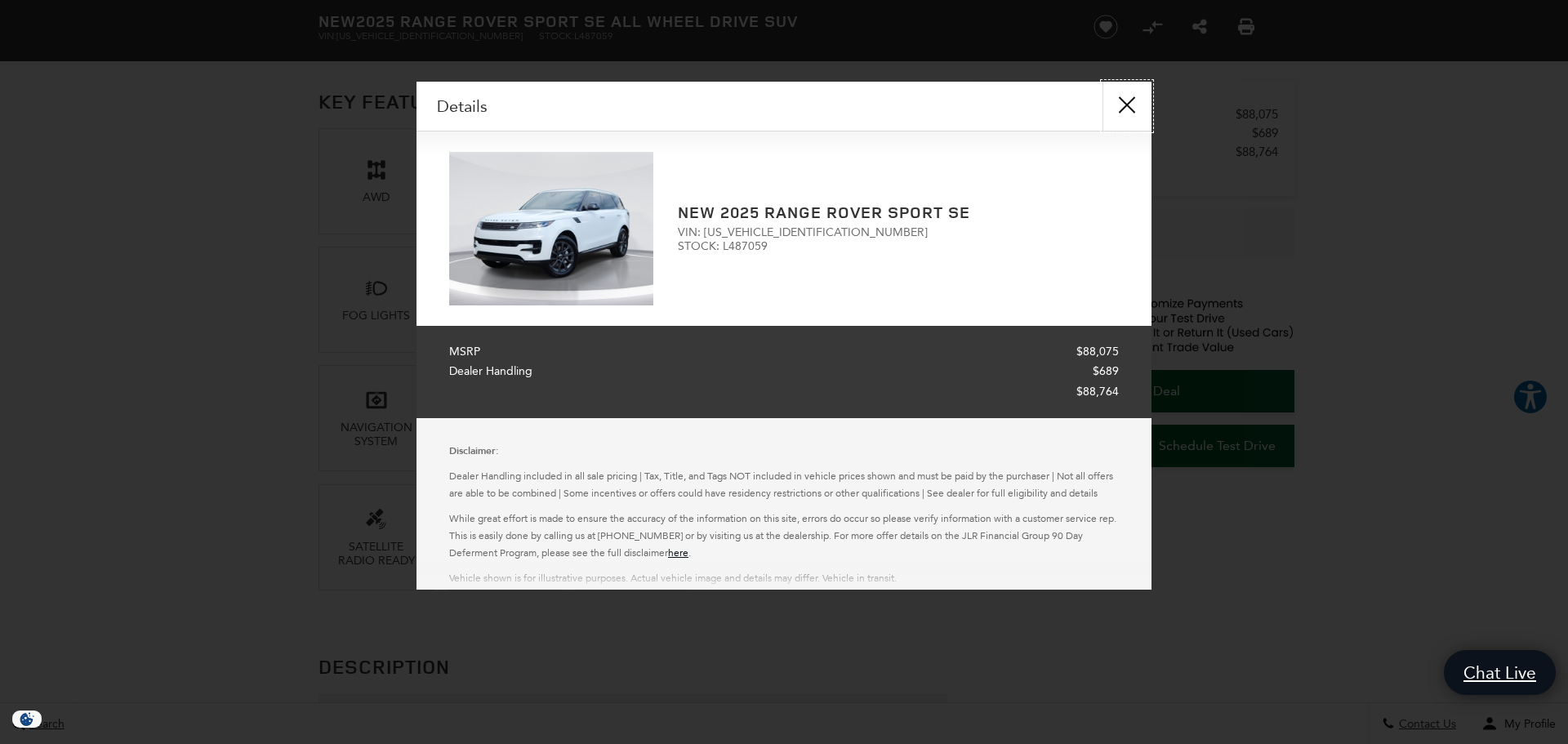
click at [1126, 101] on button "close" at bounding box center [1127, 106] width 49 height 49
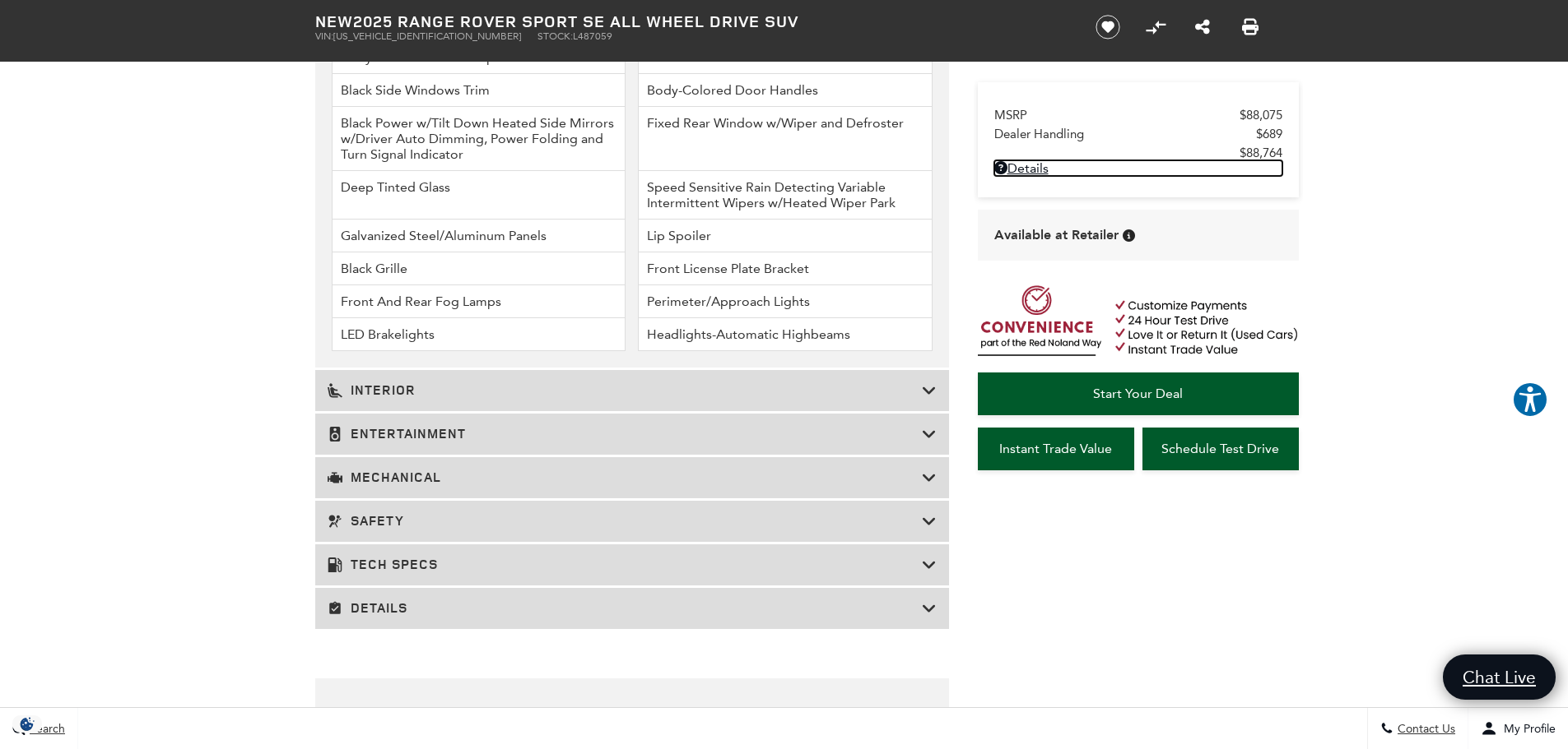
scroll to position [2293, 0]
click at [372, 614] on h3 "Details" at bounding box center [624, 610] width 594 height 16
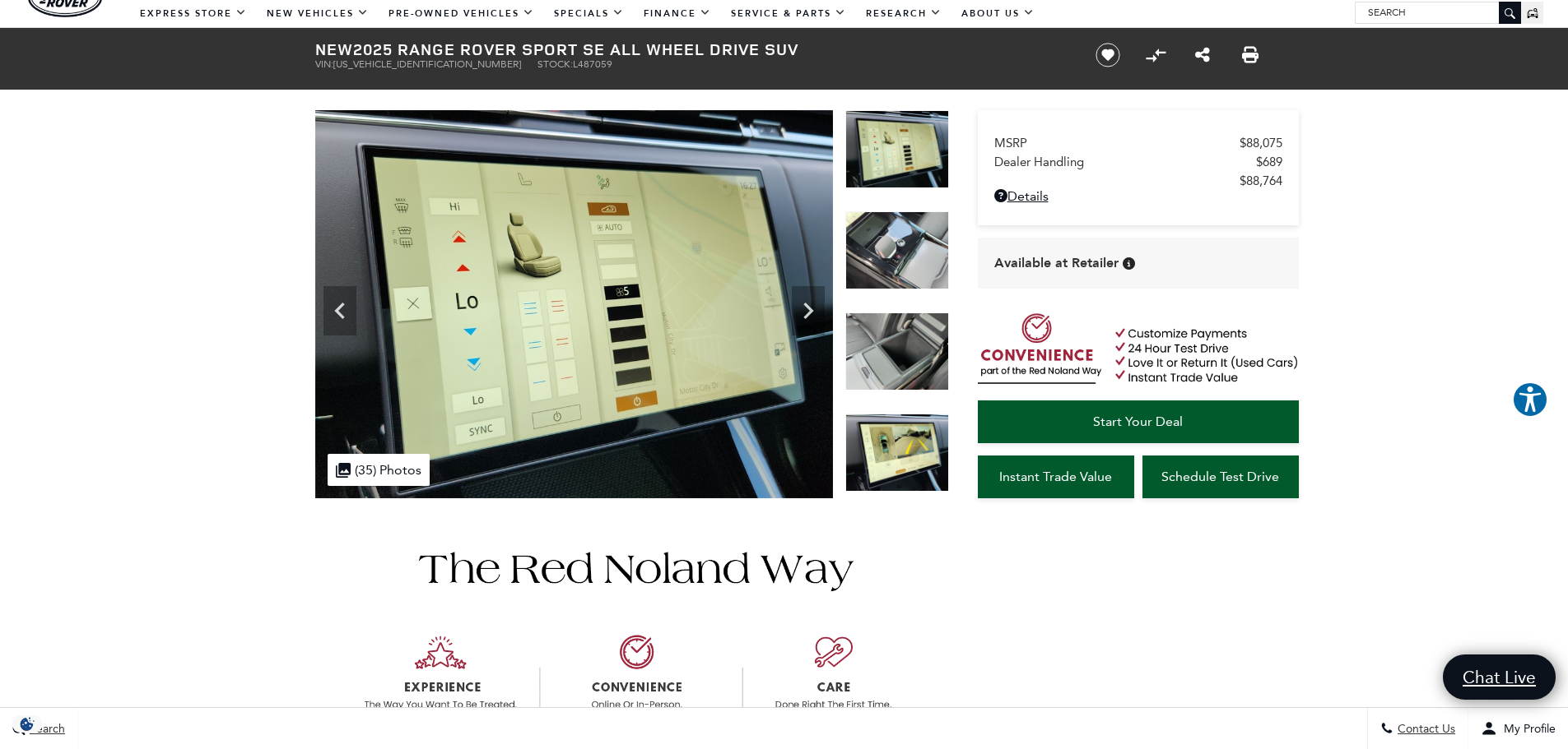
scroll to position [0, 0]
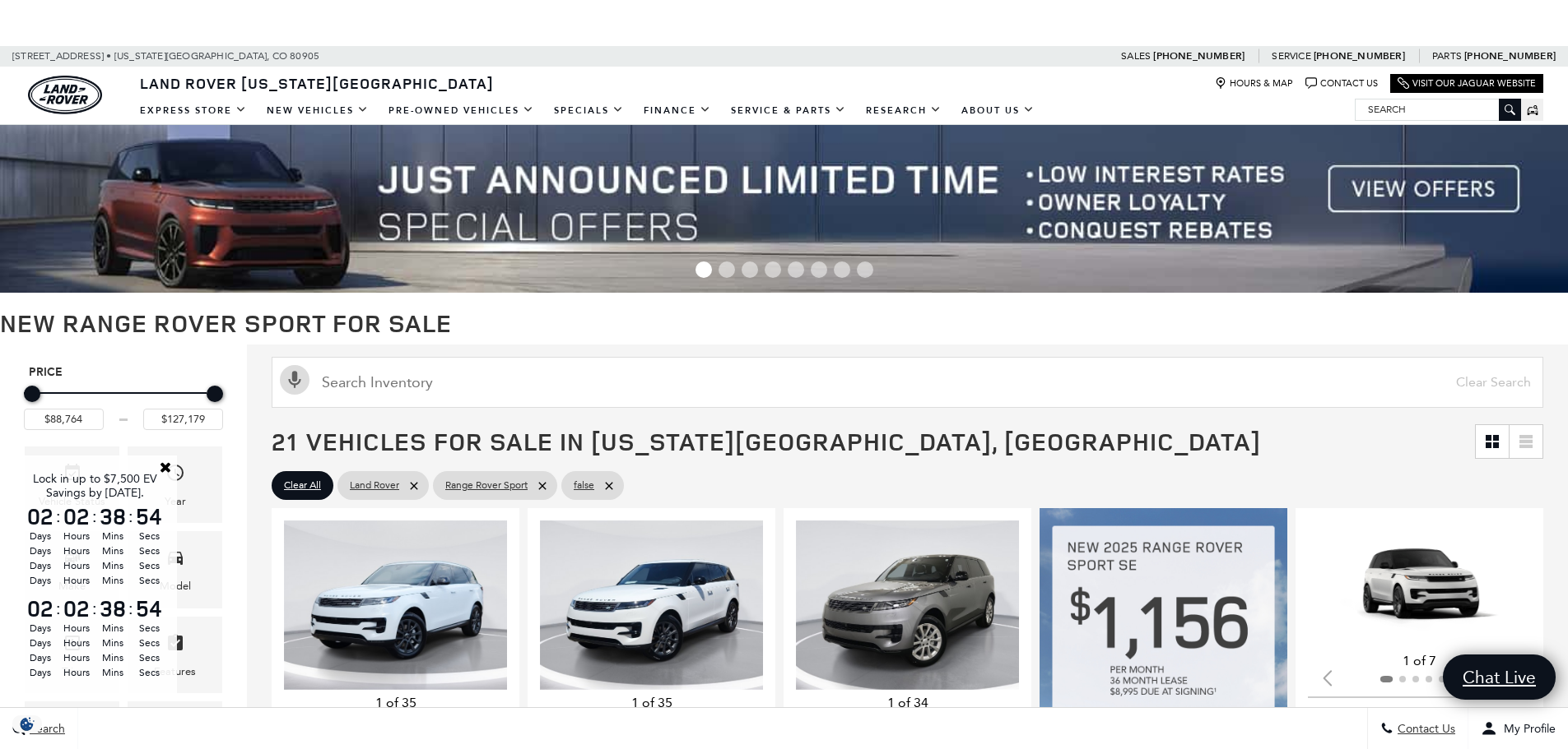
scroll to position [332, 0]
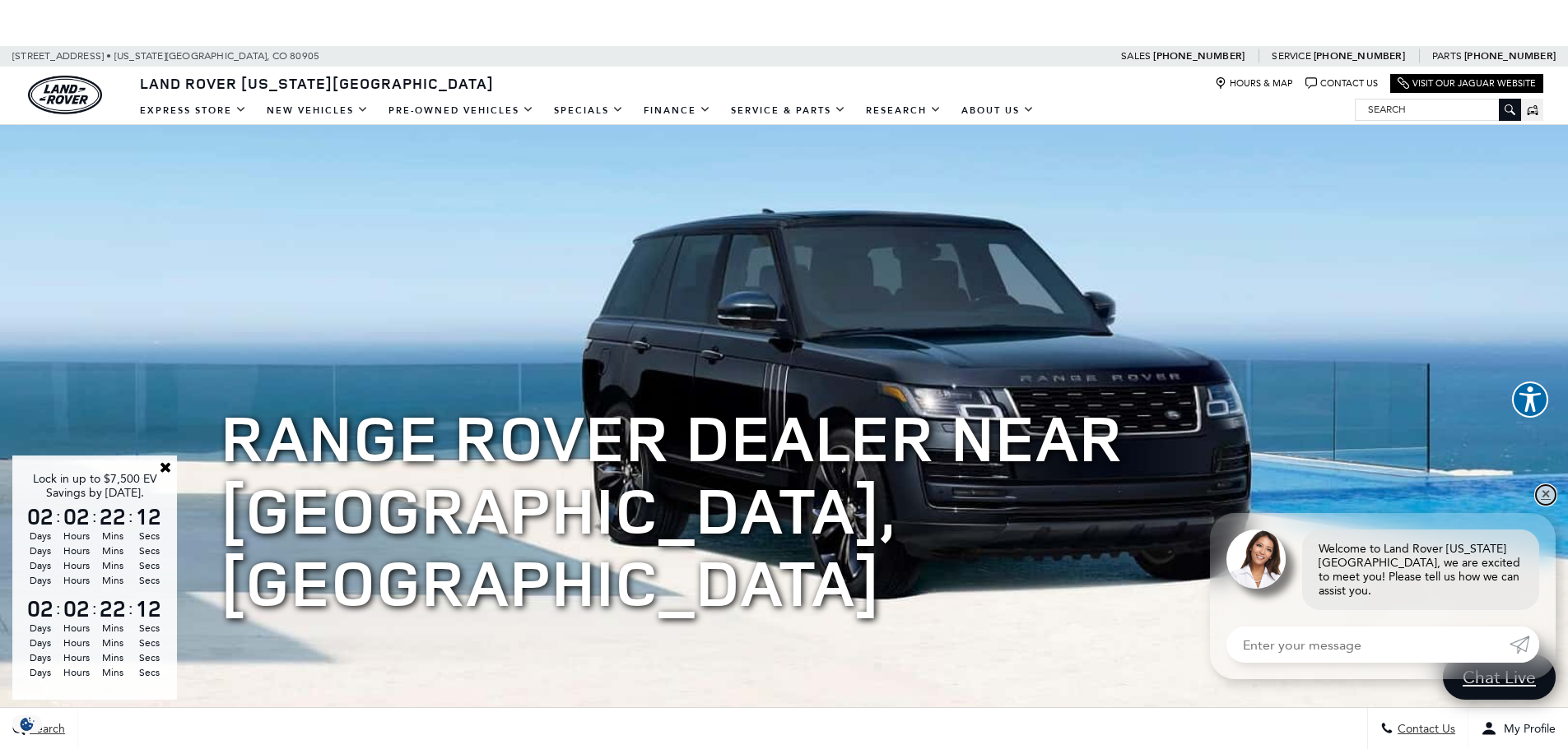
click at [1546, 505] on link "✕" at bounding box center [1545, 495] width 20 height 20
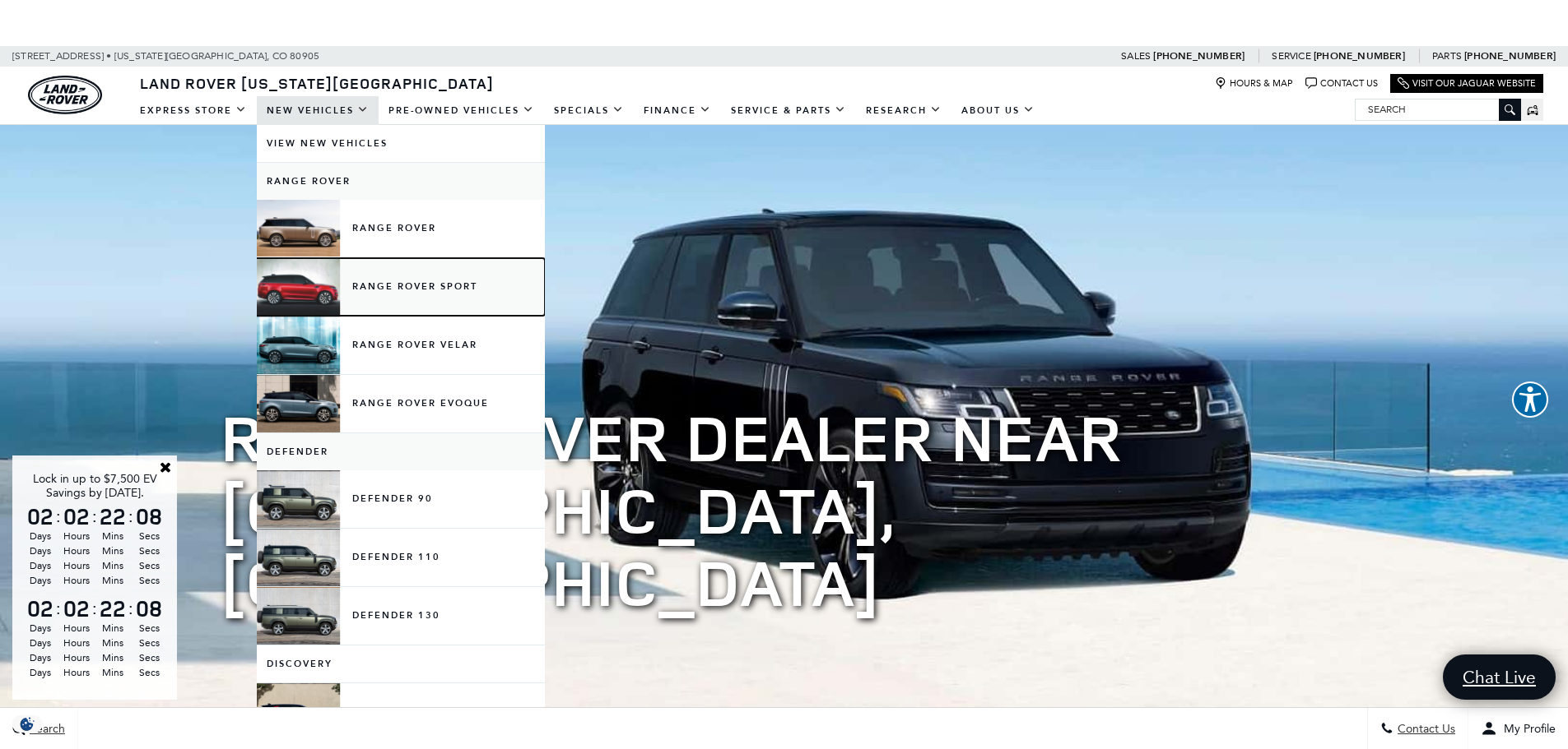
click at [432, 291] on link "Range Rover Sport" at bounding box center [400, 287] width 288 height 58
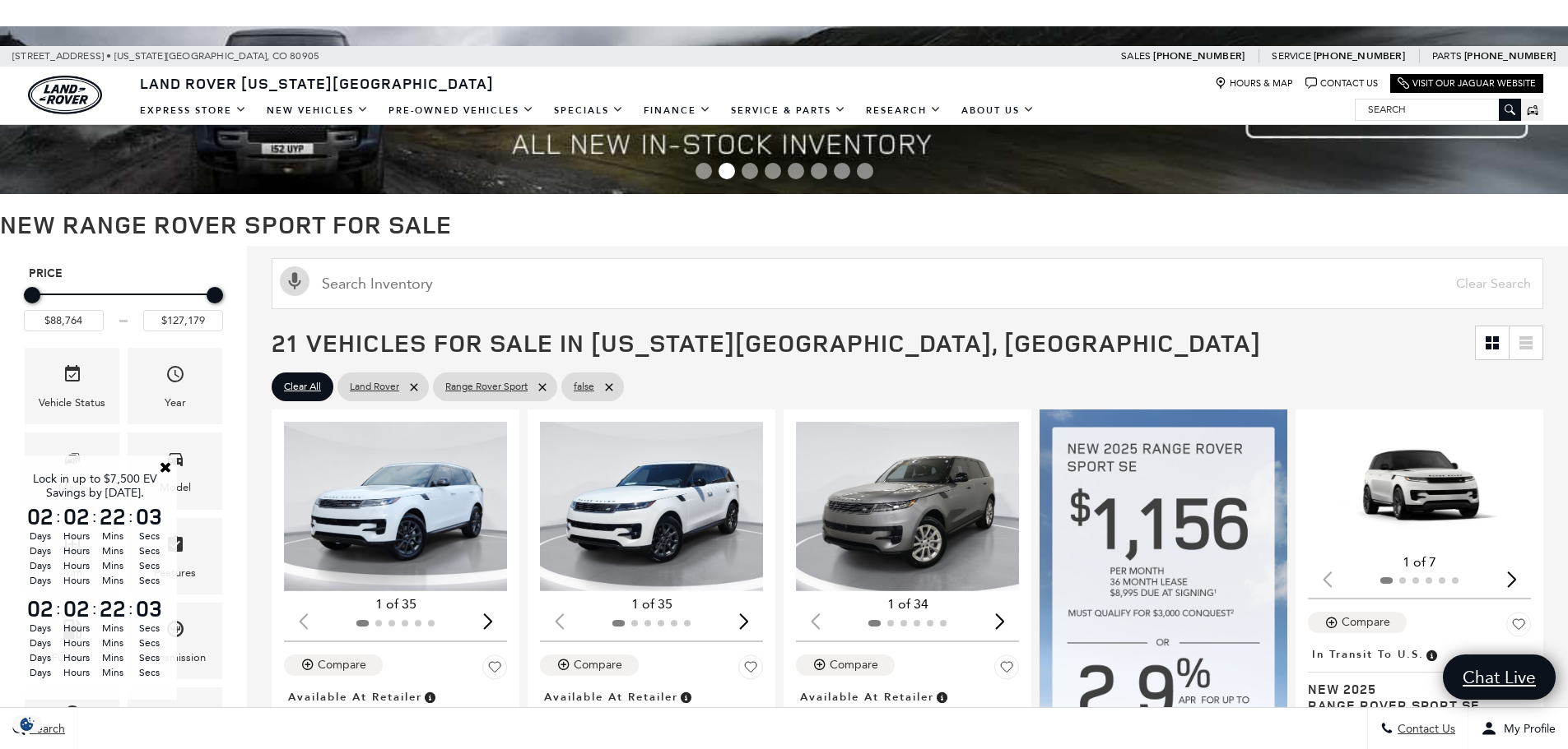
scroll to position [122, 0]
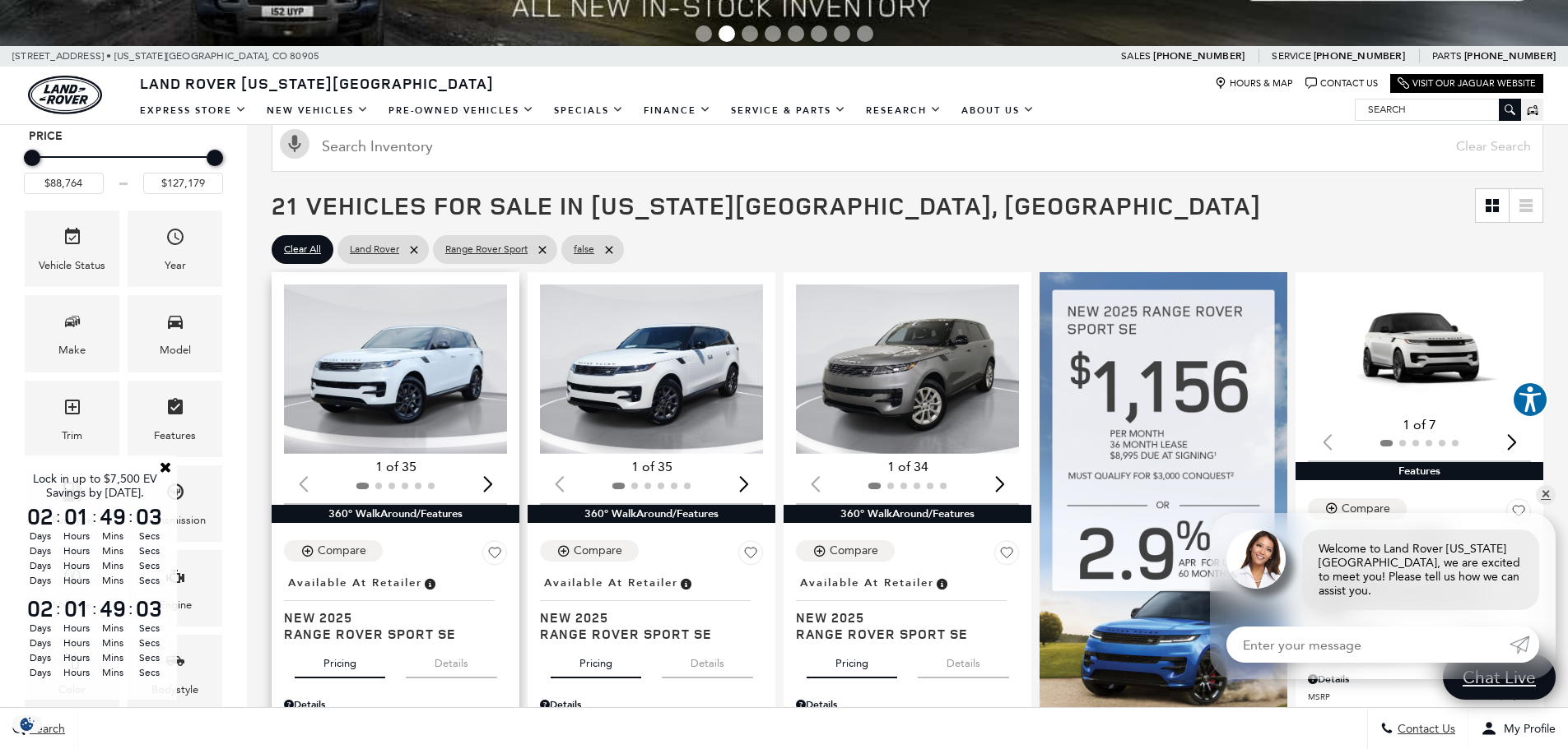
scroll to position [235, 0]
click at [404, 328] on img "1 / 2" at bounding box center [396, 370] width 225 height 170
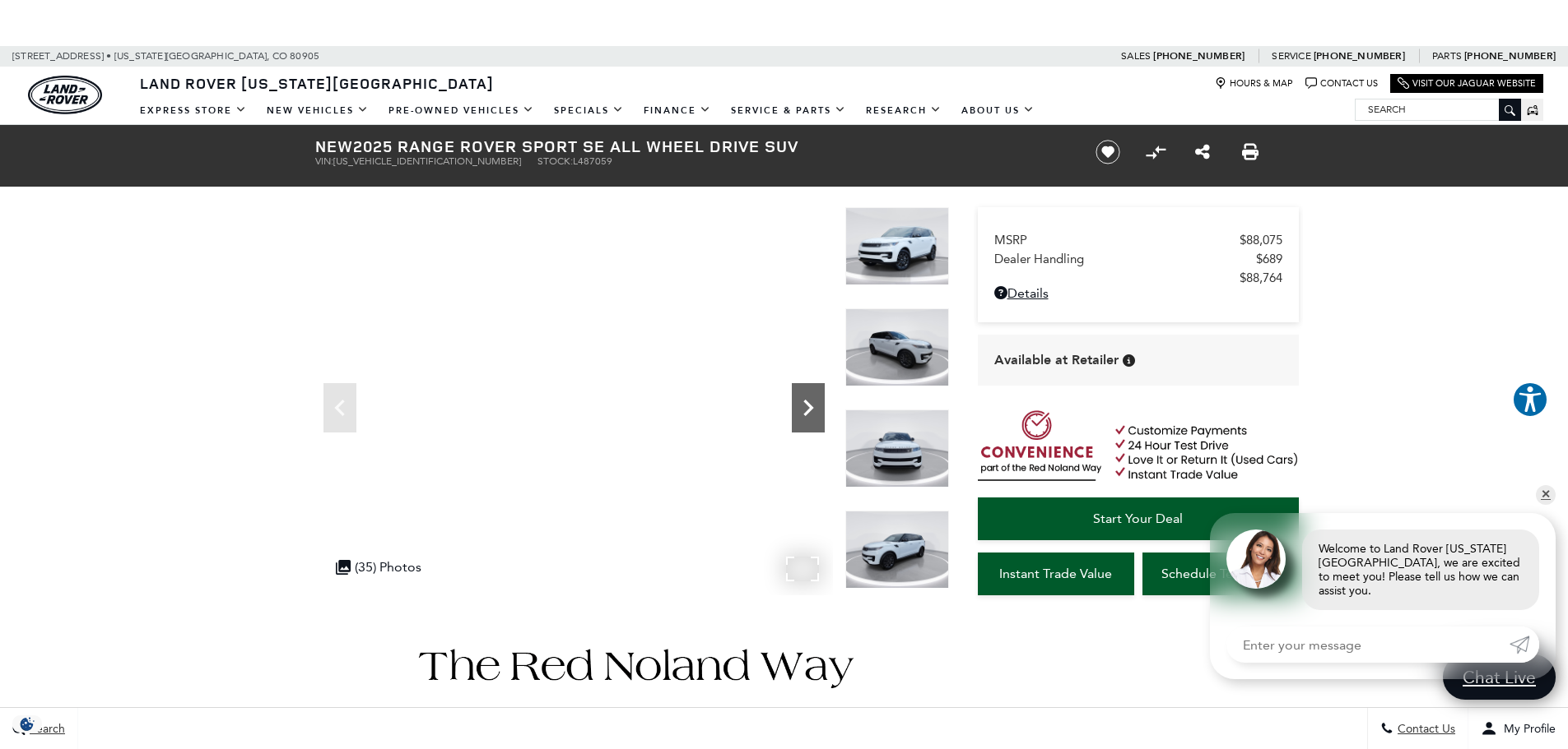
click at [812, 409] on icon "Next" at bounding box center [808, 408] width 10 height 16
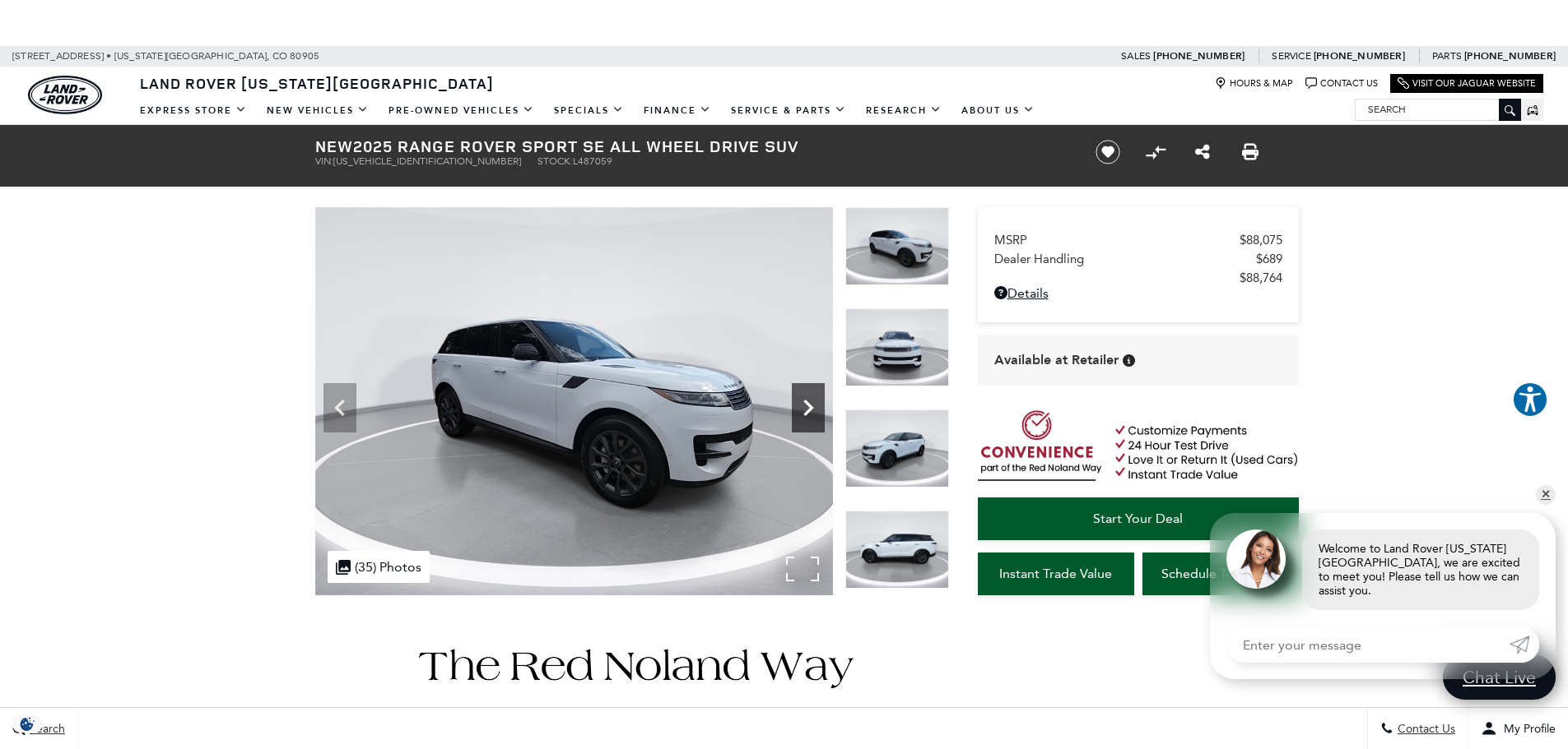
click at [812, 409] on icon "Next" at bounding box center [808, 408] width 10 height 16
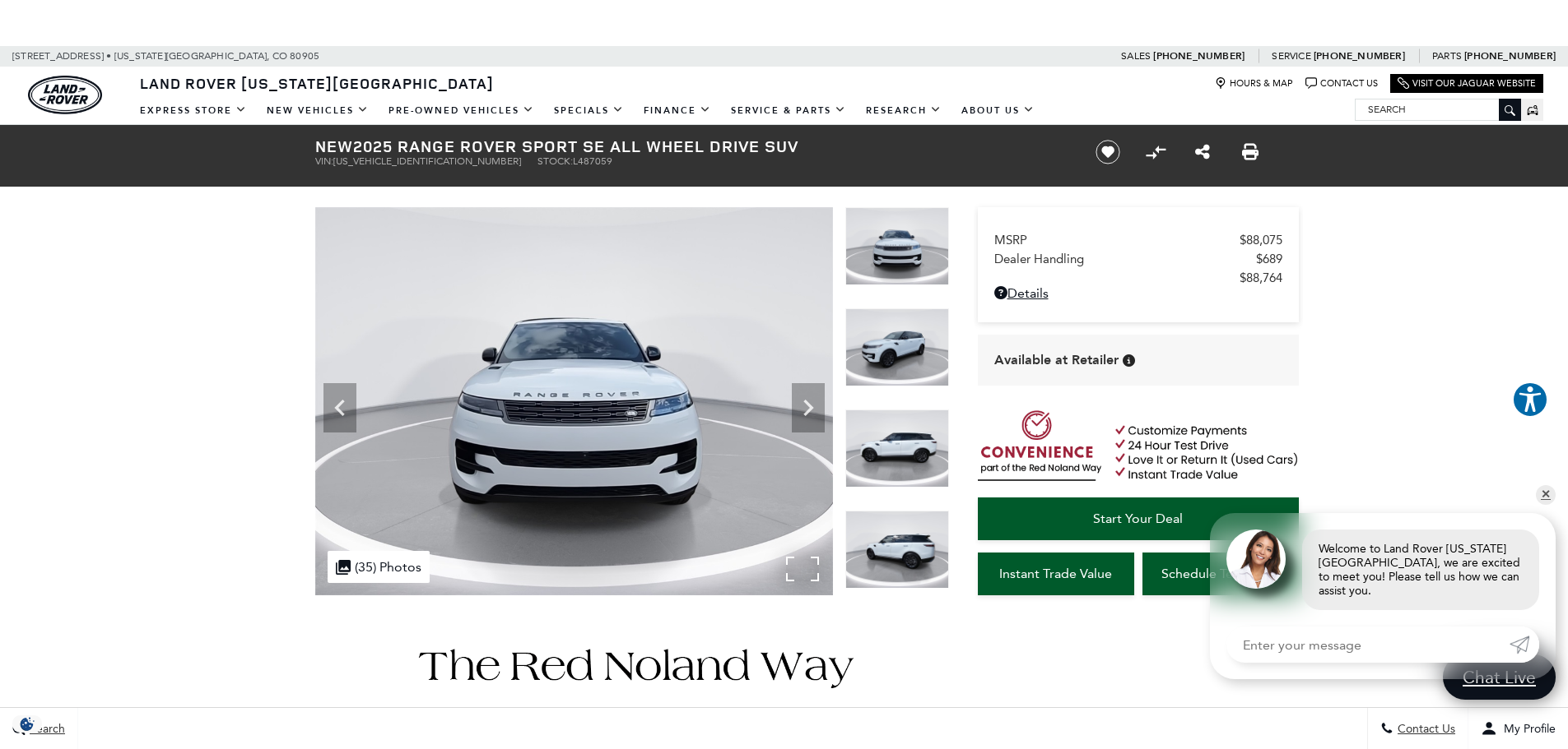
click at [803, 567] on img at bounding box center [574, 401] width 518 height 389
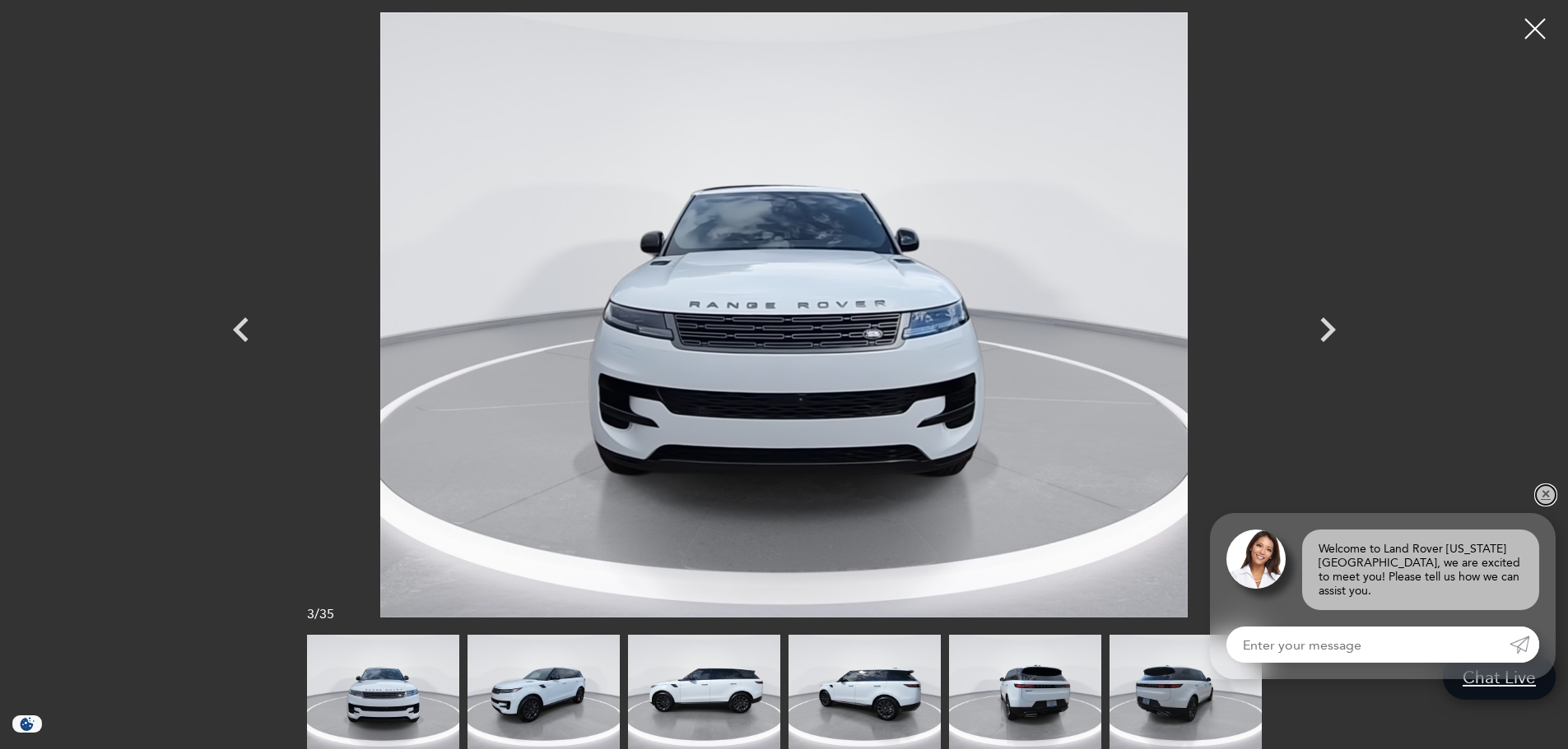
drag, startPoint x: 1542, startPoint y: 506, endPoint x: 1551, endPoint y: 510, distance: 9.8
click at [1551, 505] on link "✕" at bounding box center [1545, 495] width 20 height 20
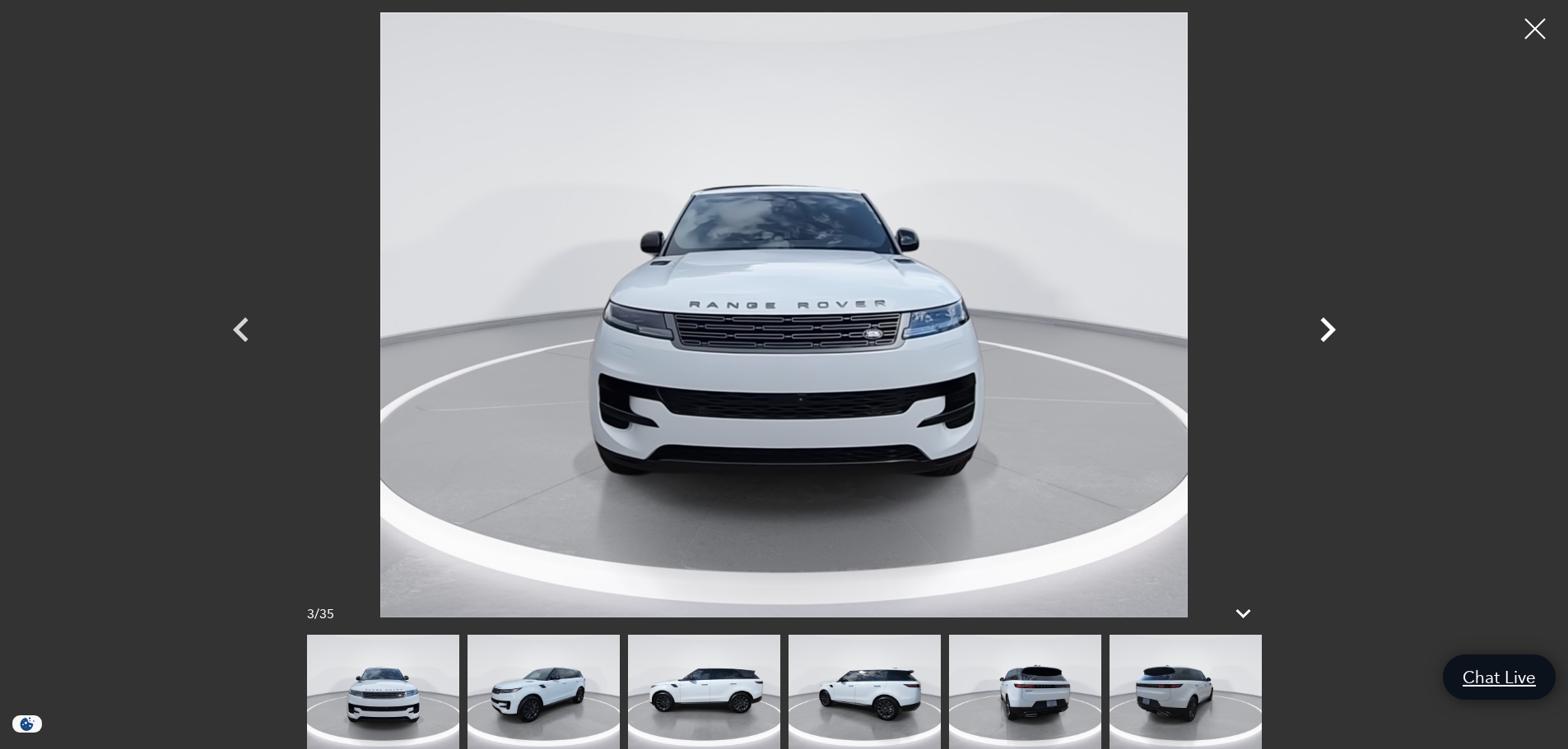
click at [1324, 327] on icon "Next" at bounding box center [1327, 330] width 50 height 50
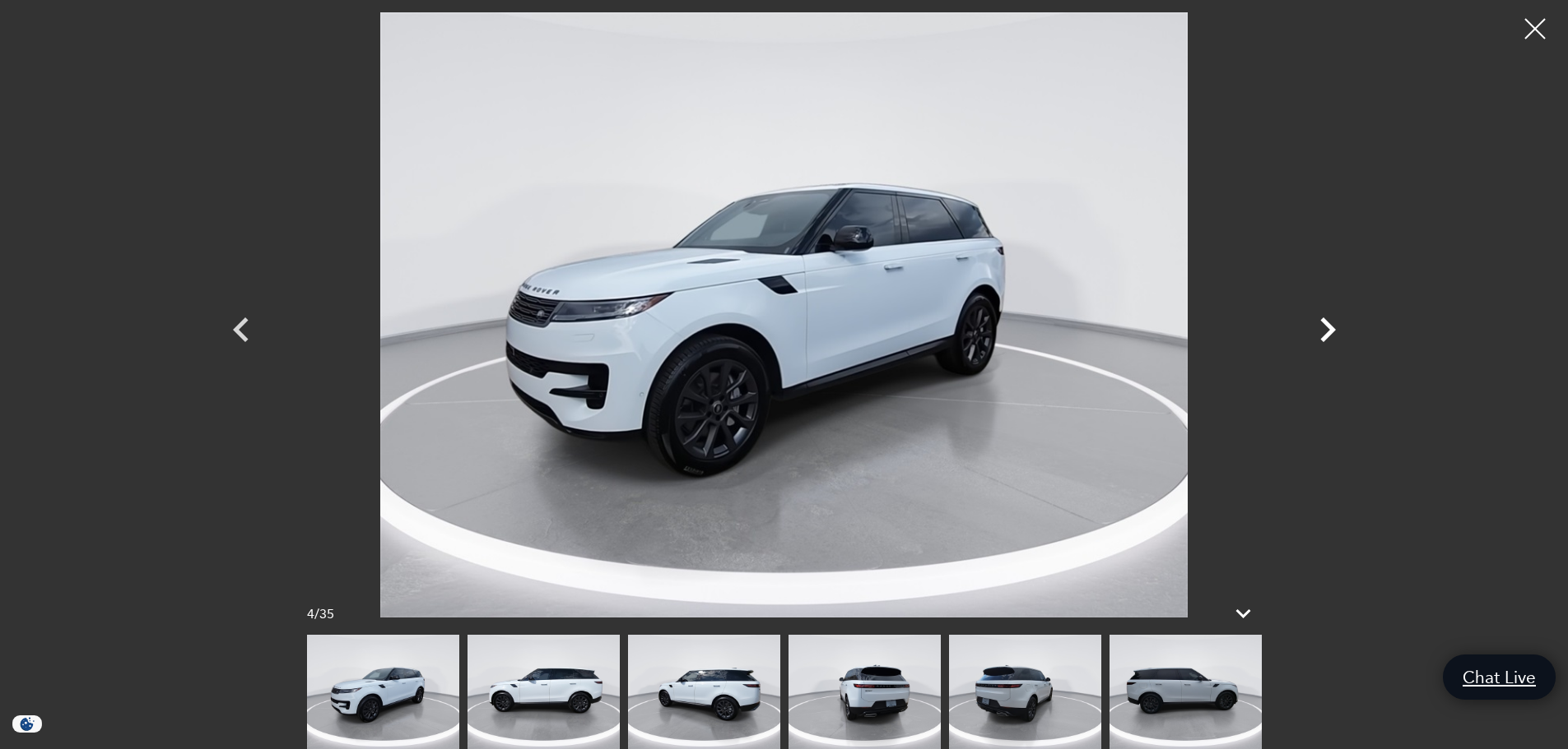
click at [1324, 327] on icon "Next" at bounding box center [1327, 330] width 50 height 50
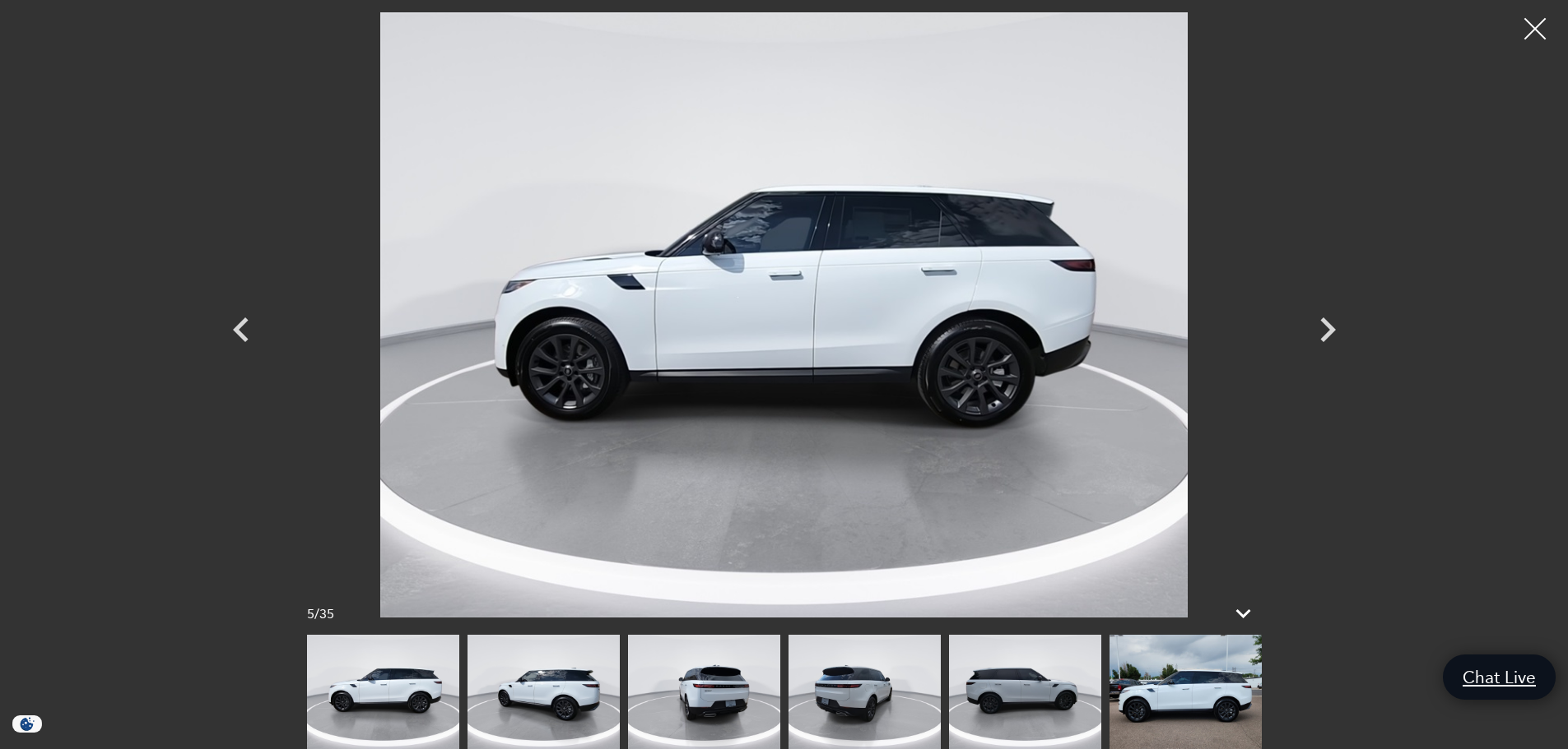
click at [1529, 24] on div at bounding box center [1535, 29] width 43 height 43
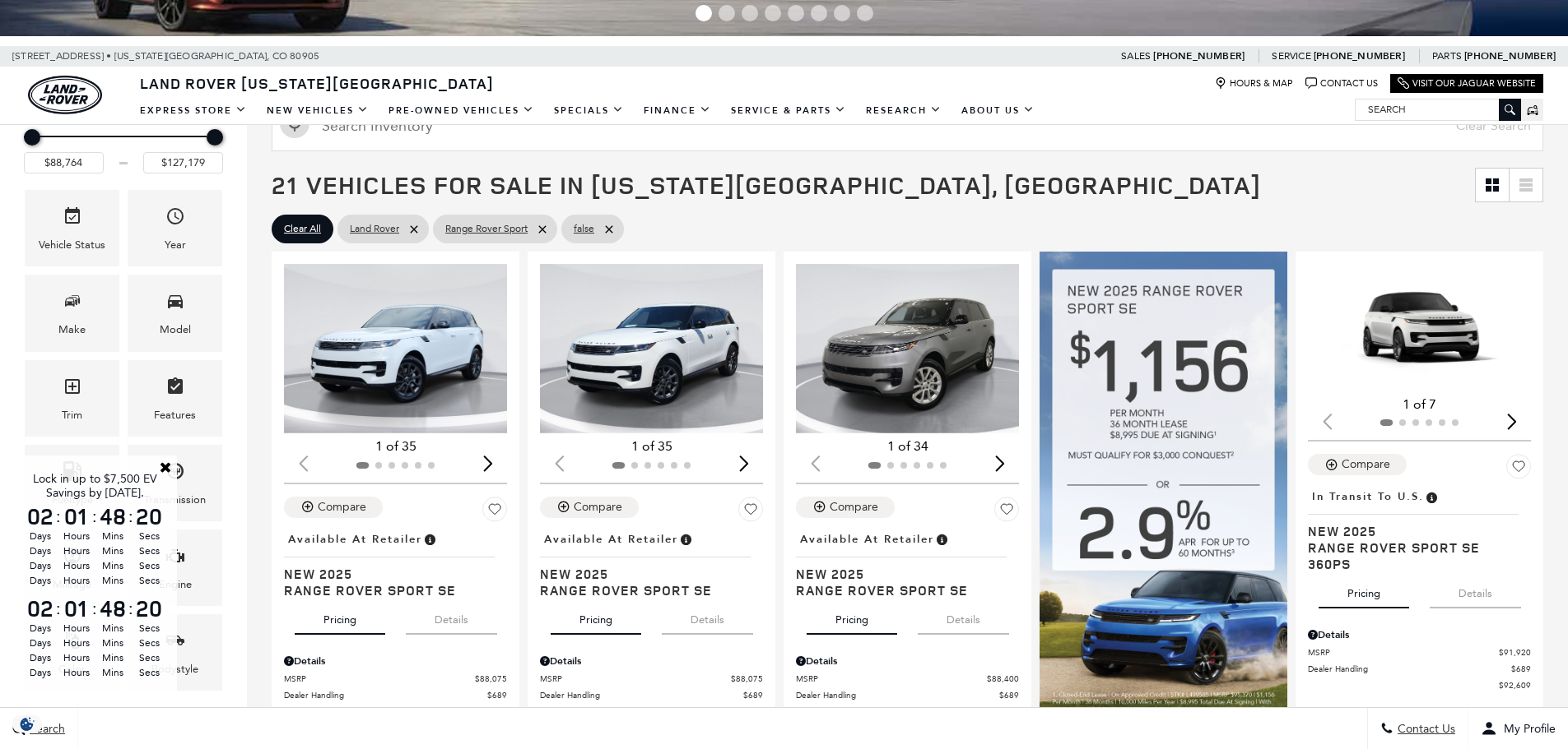
scroll to position [259, 0]
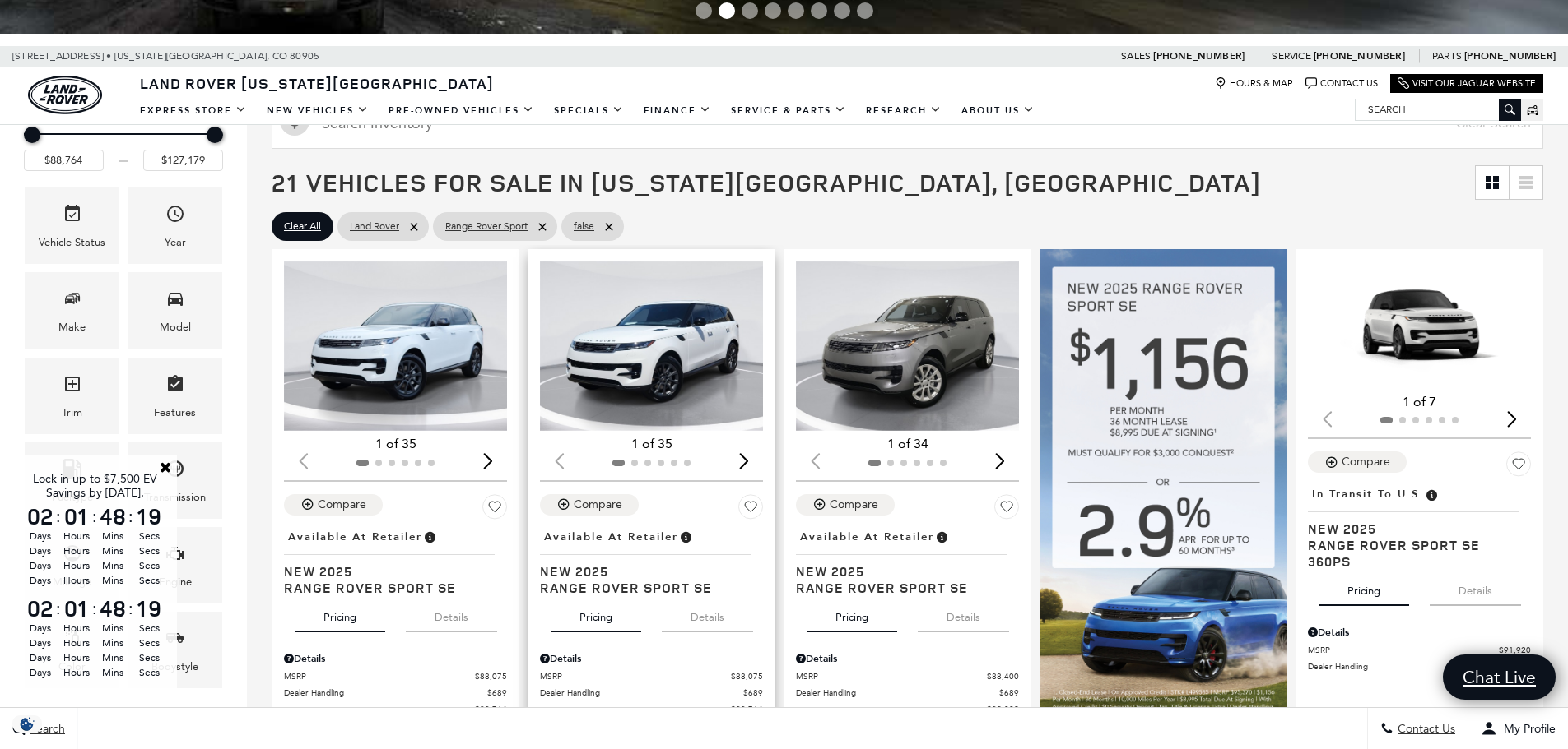
click at [745, 462] on div "Next slide" at bounding box center [743, 462] width 23 height 36
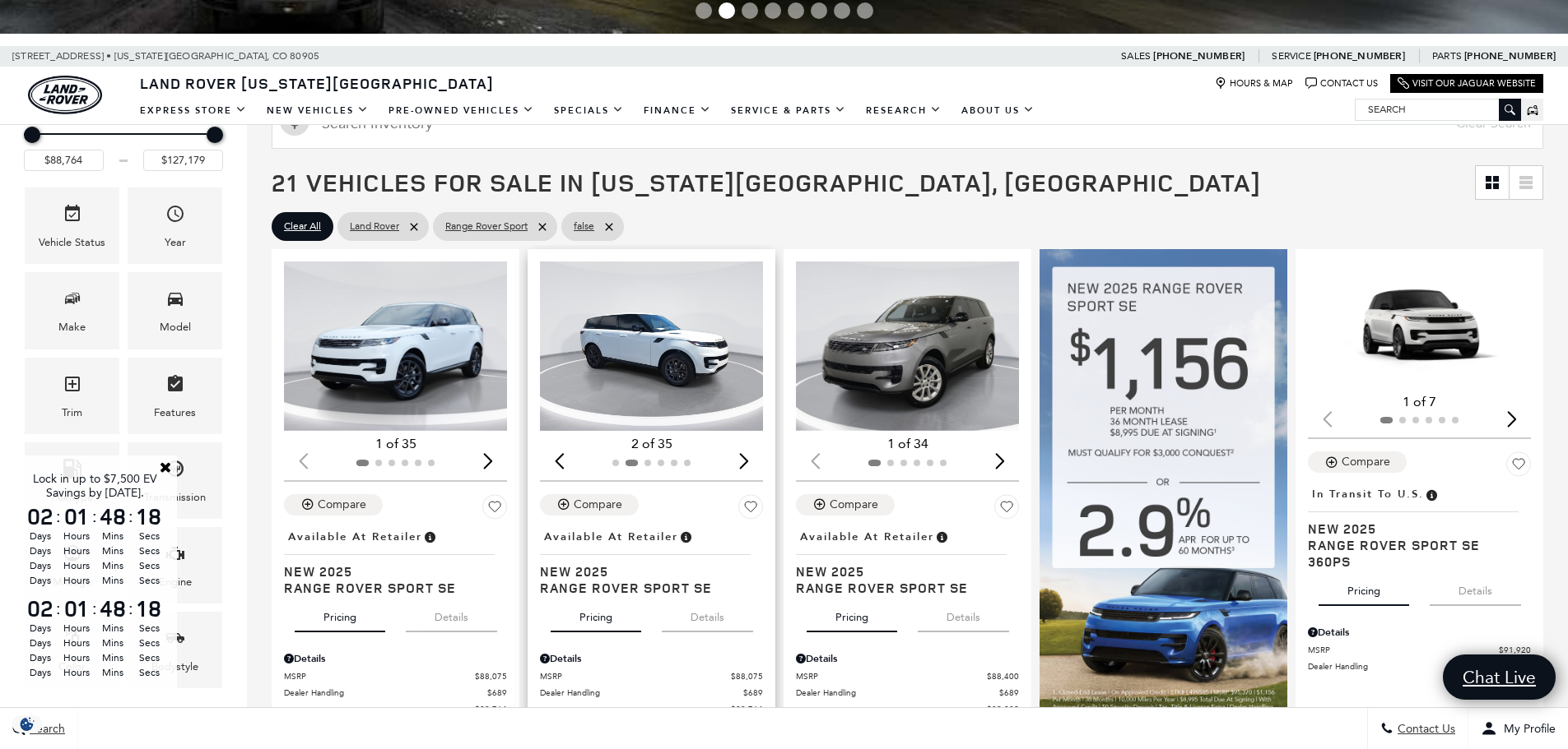
click at [745, 462] on div "Next slide" at bounding box center [743, 462] width 23 height 36
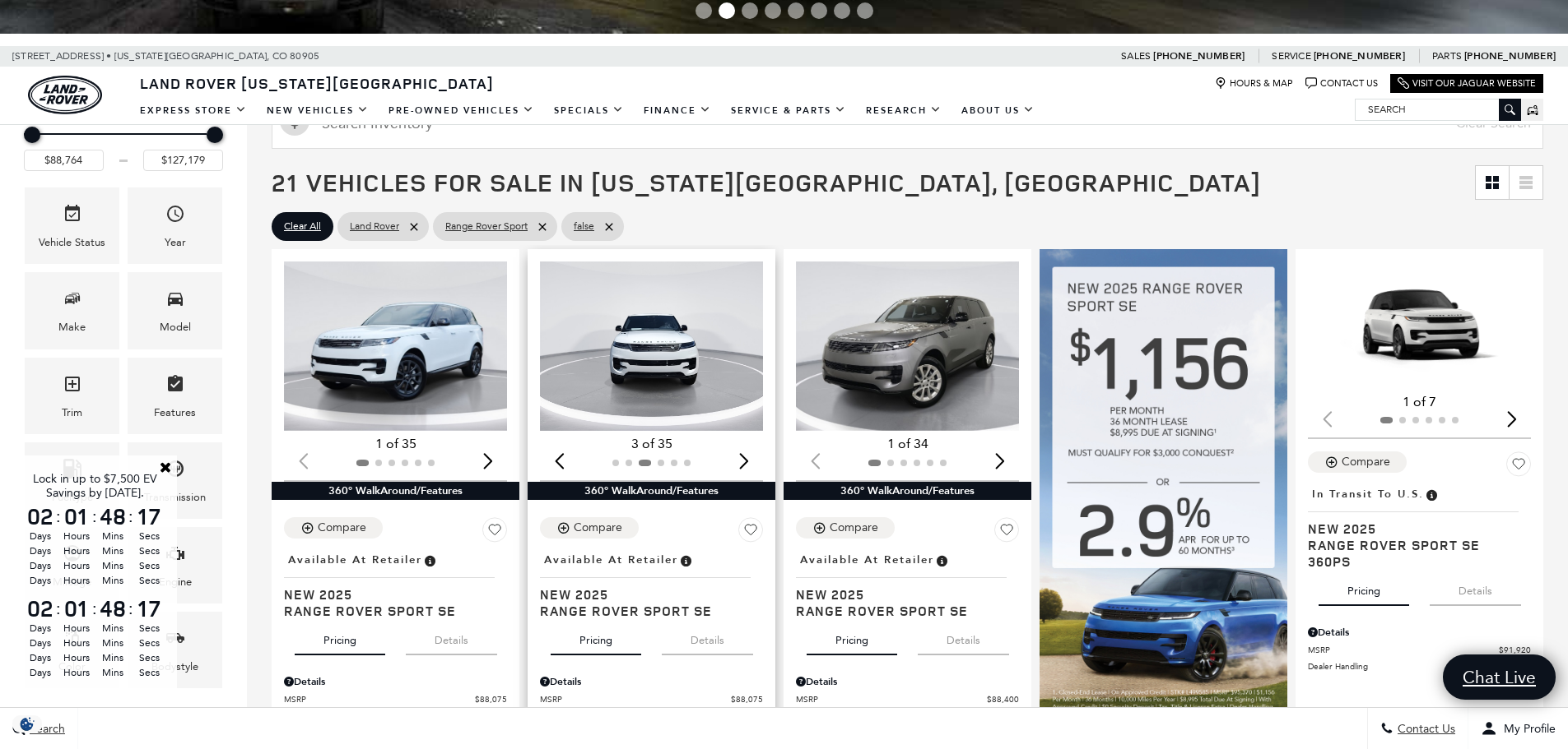
click at [745, 462] on div "Next slide" at bounding box center [743, 462] width 23 height 36
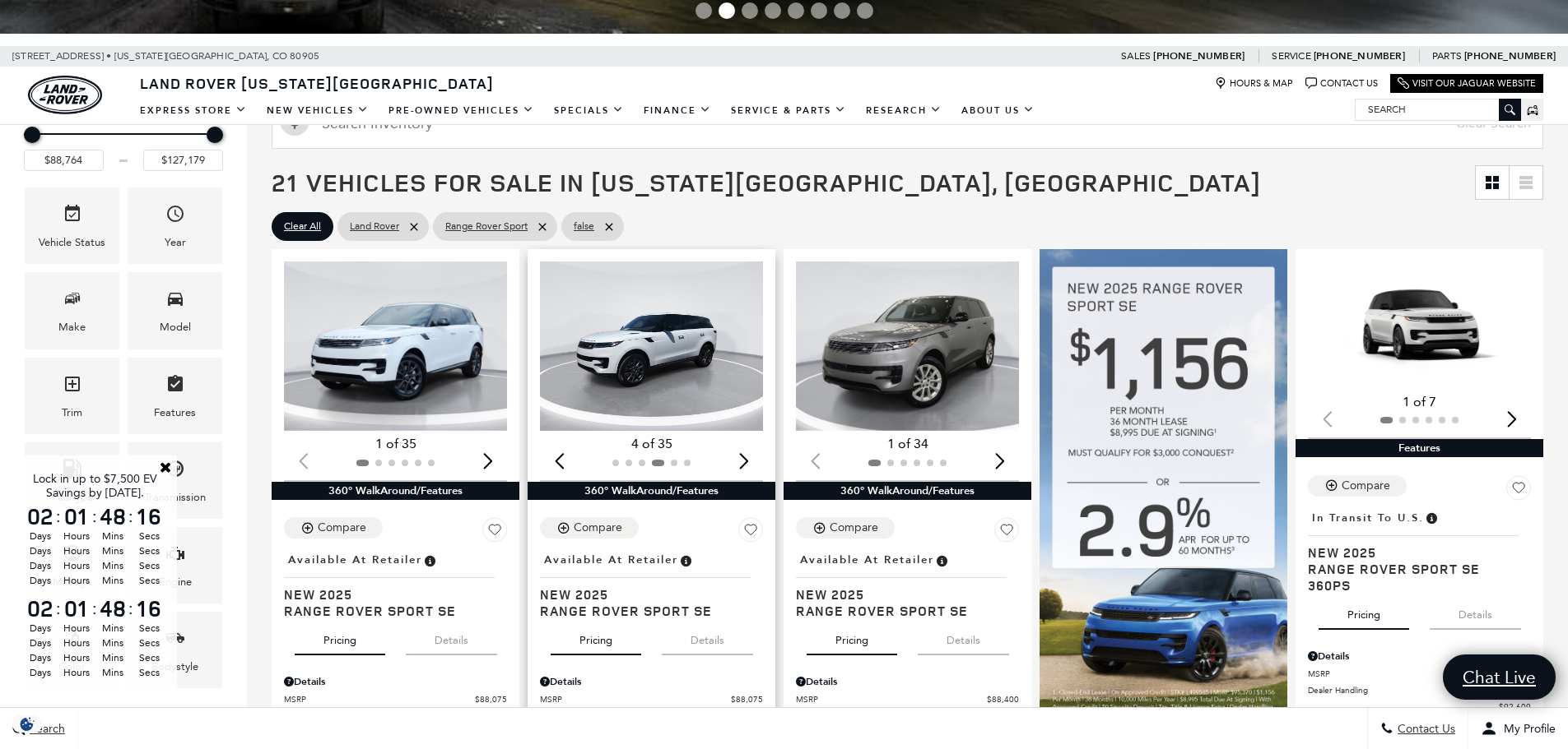
click at [745, 462] on div "Next slide" at bounding box center [743, 462] width 23 height 36
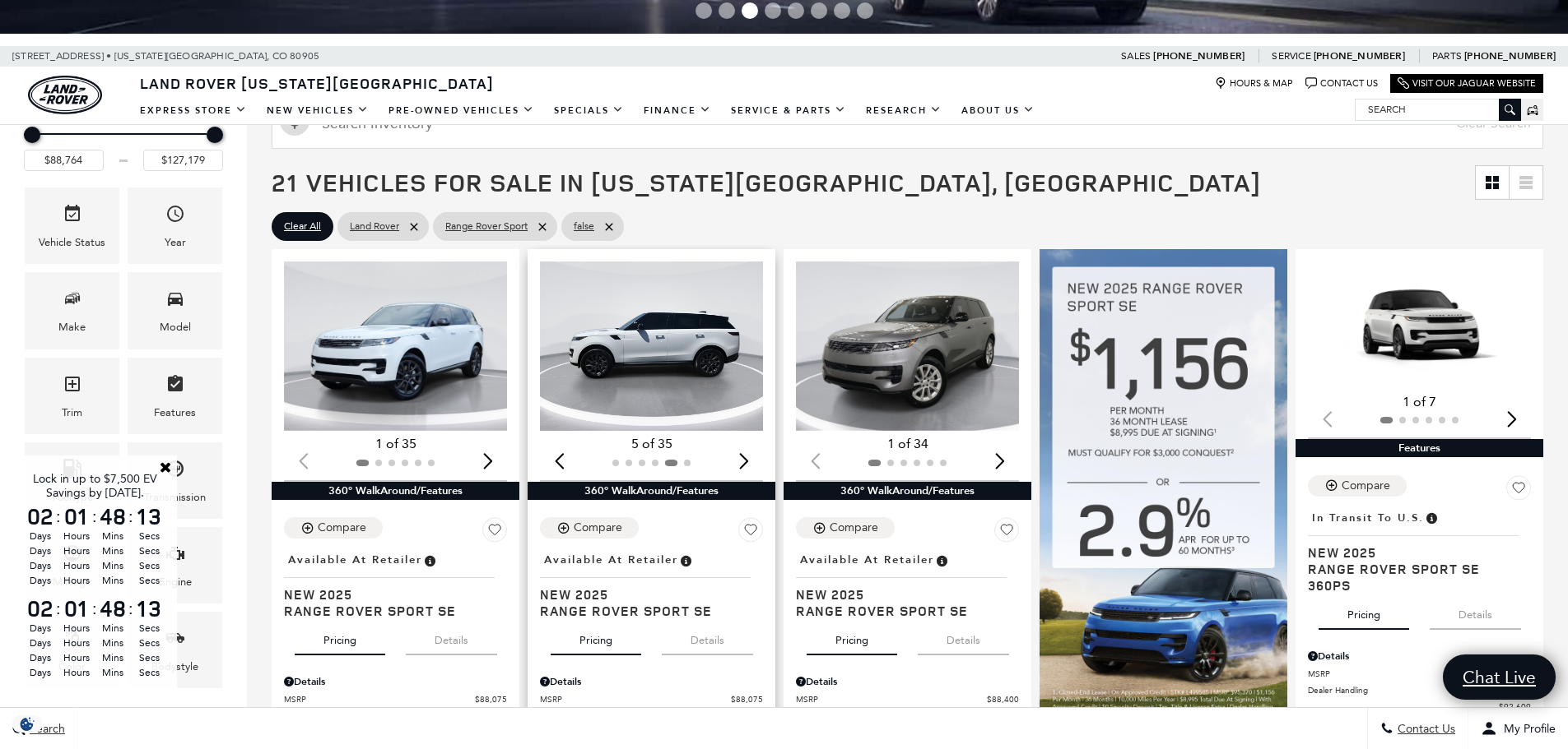
click at [745, 462] on div "Next slide" at bounding box center [743, 462] width 23 height 36
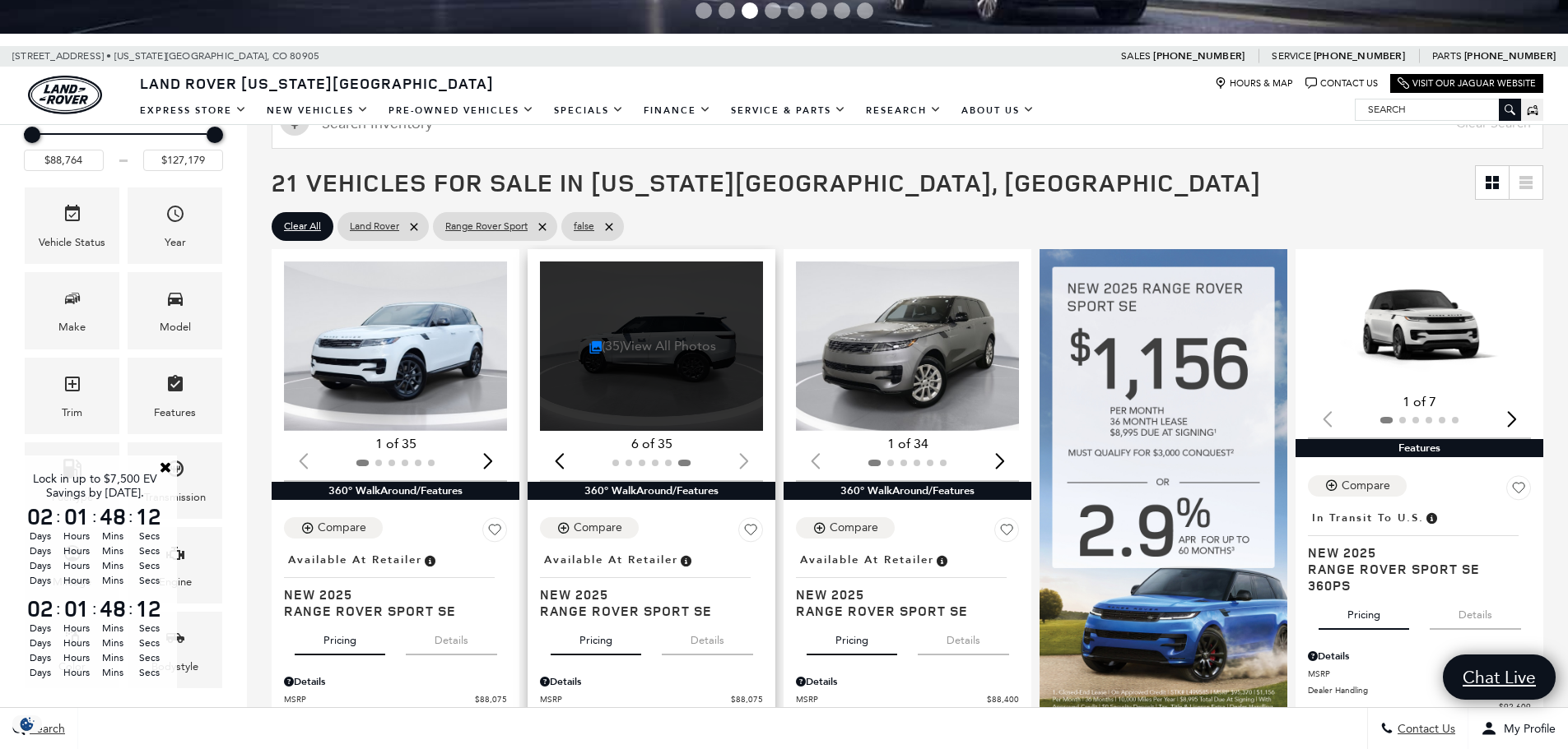
click at [654, 347] on link "(35) View All Photos" at bounding box center [653, 345] width 127 height 15
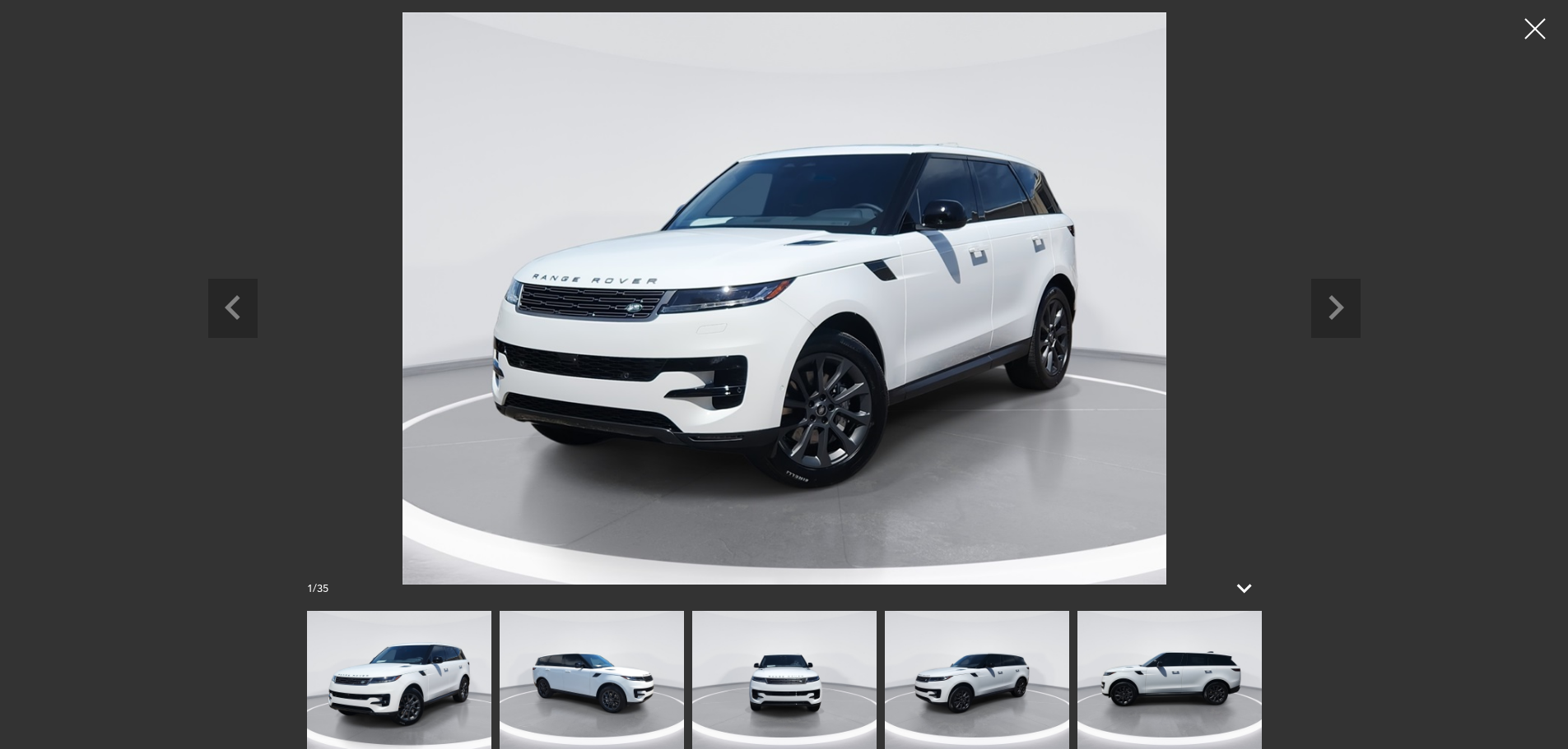
click at [1018, 698] on img at bounding box center [977, 680] width 184 height 138
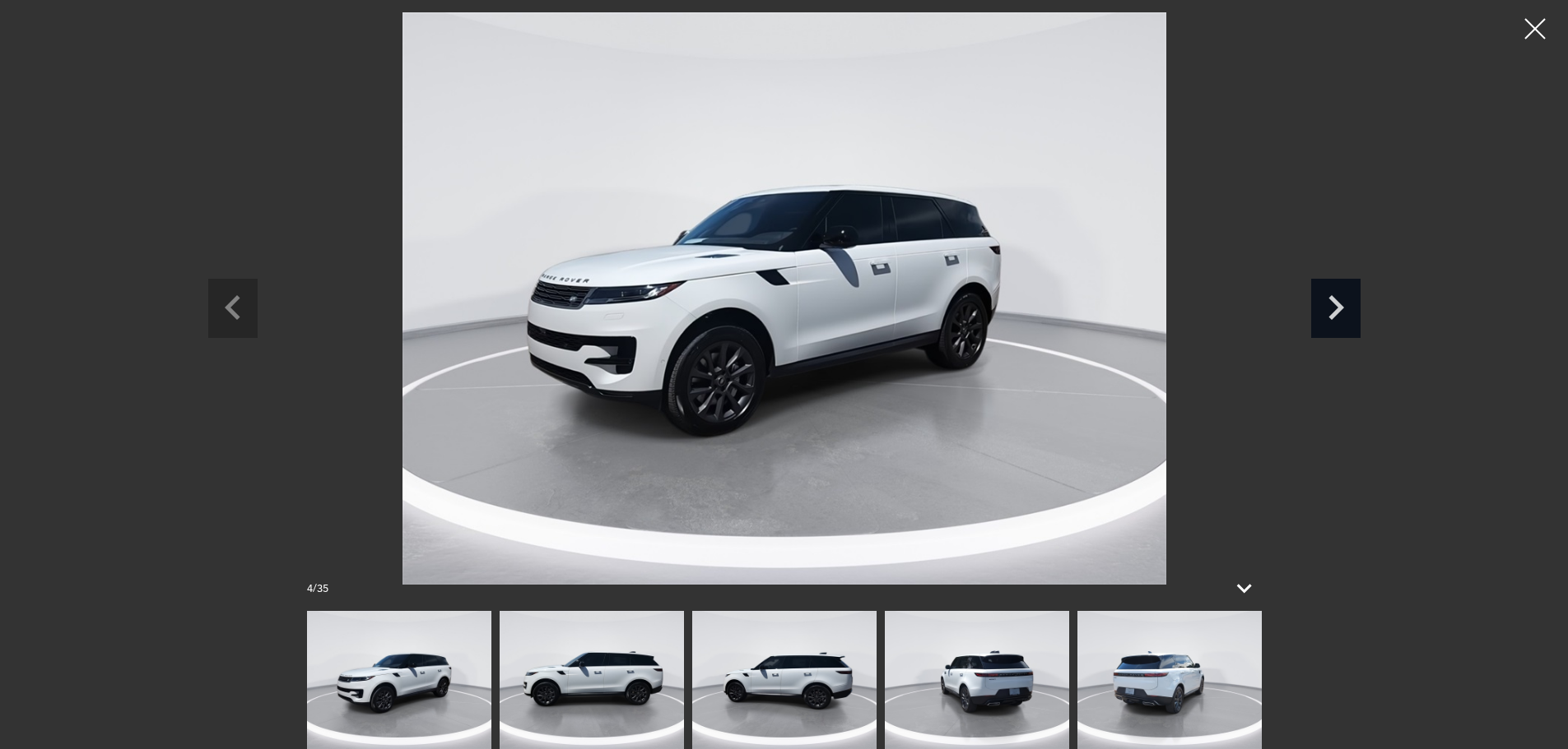
click at [1336, 306] on icon "Next slide" at bounding box center [1335, 305] width 50 height 53
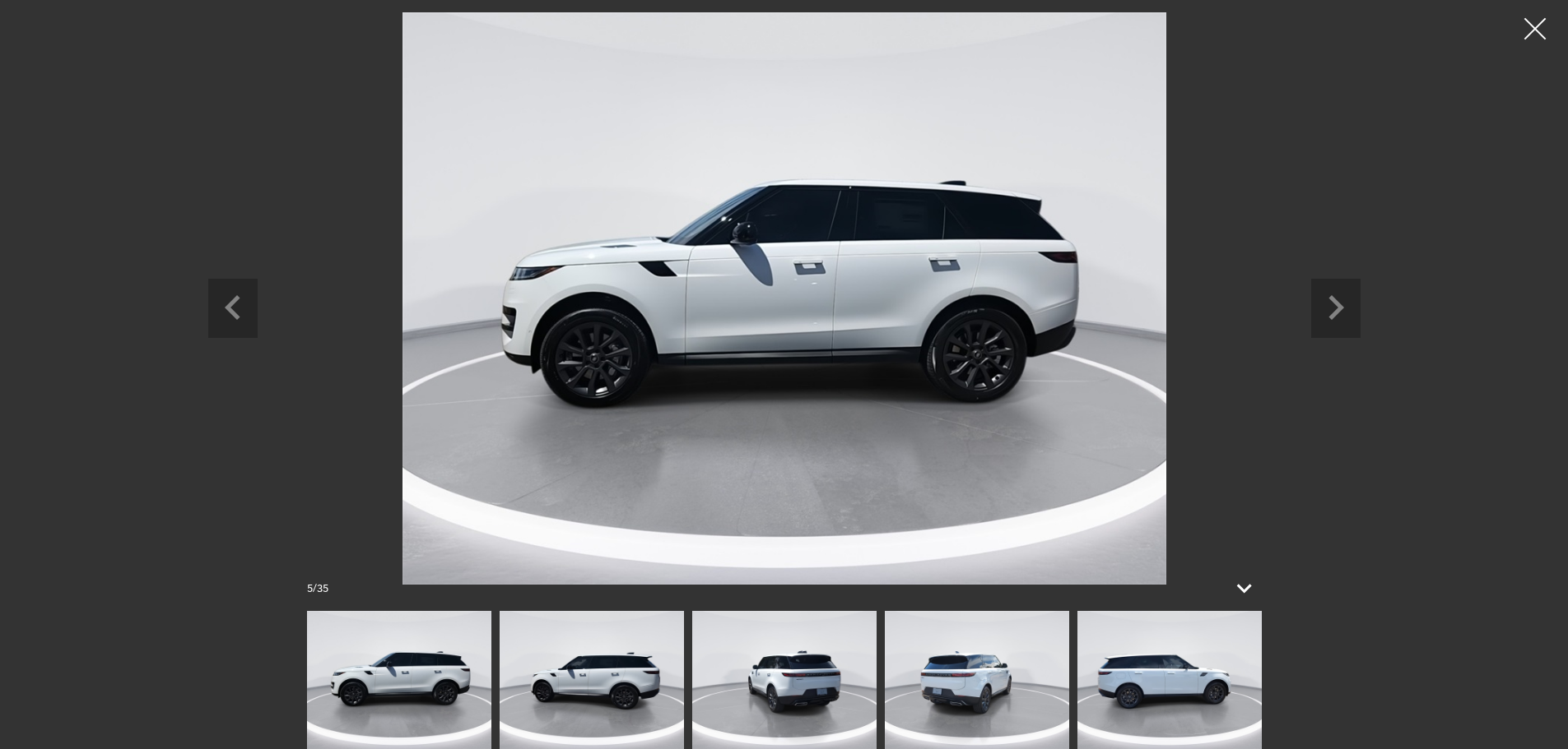
click at [1535, 24] on div at bounding box center [1535, 29] width 43 height 43
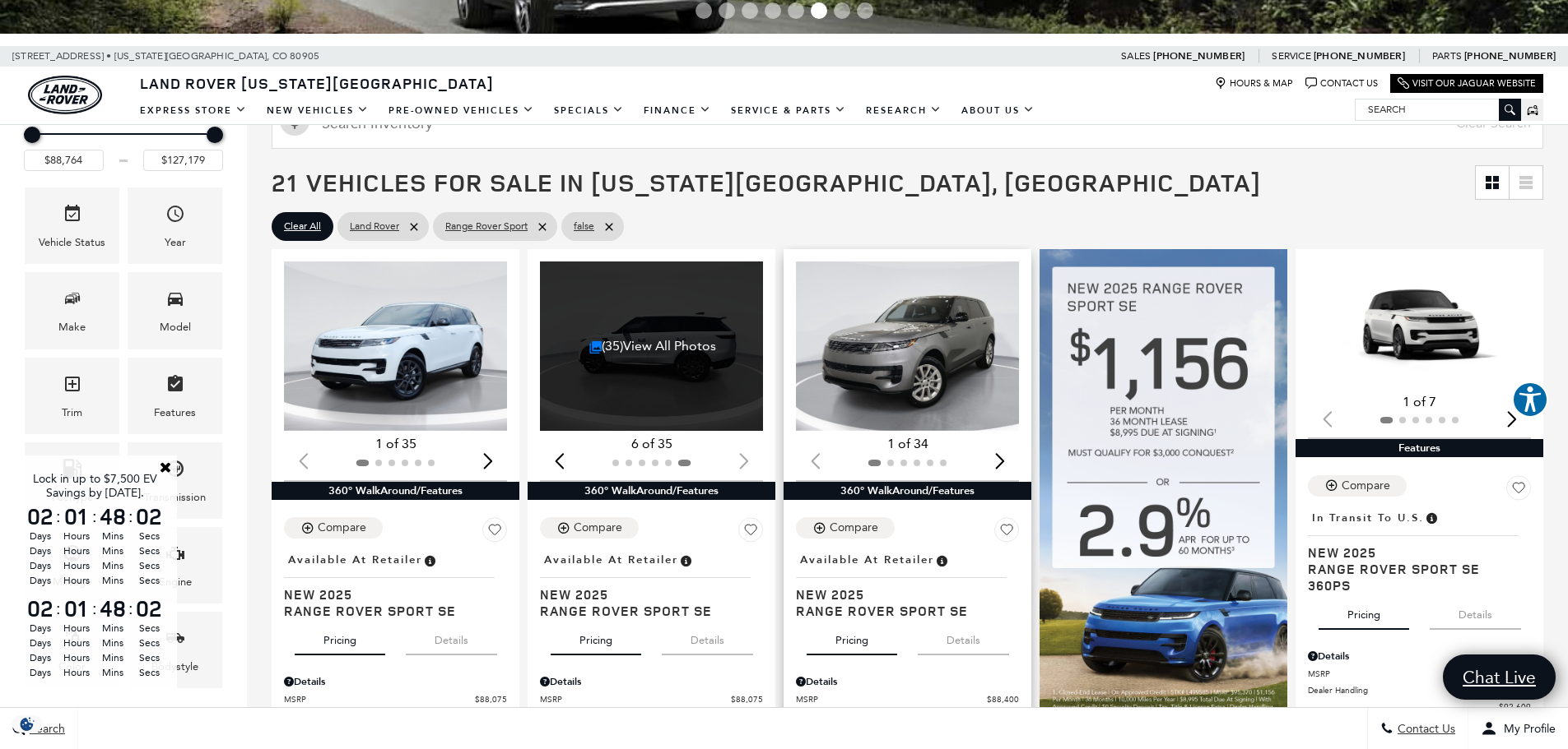
click at [1008, 464] on div "Next slide" at bounding box center [1000, 462] width 23 height 36
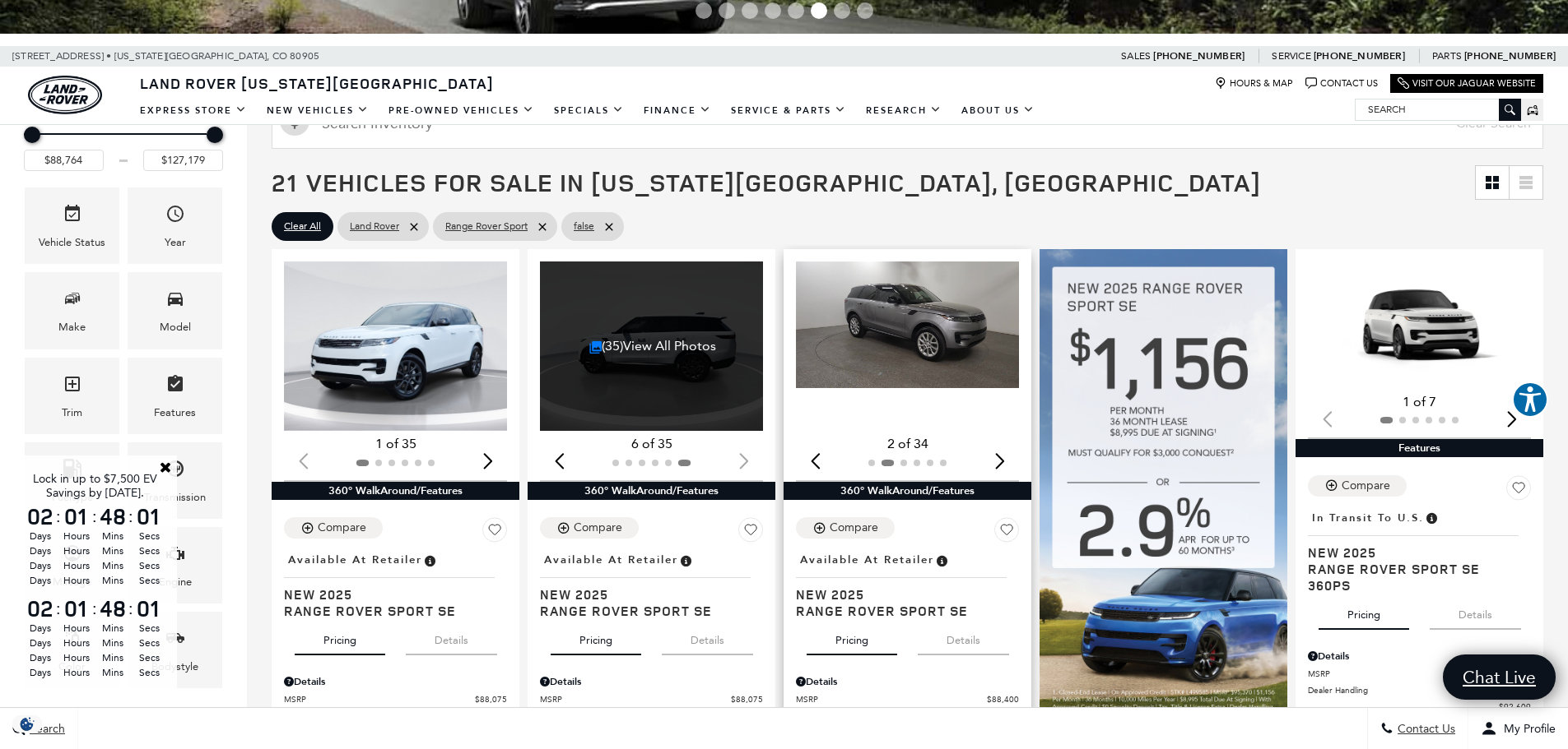
click at [1008, 464] on div "Next slide" at bounding box center [1000, 462] width 23 height 36
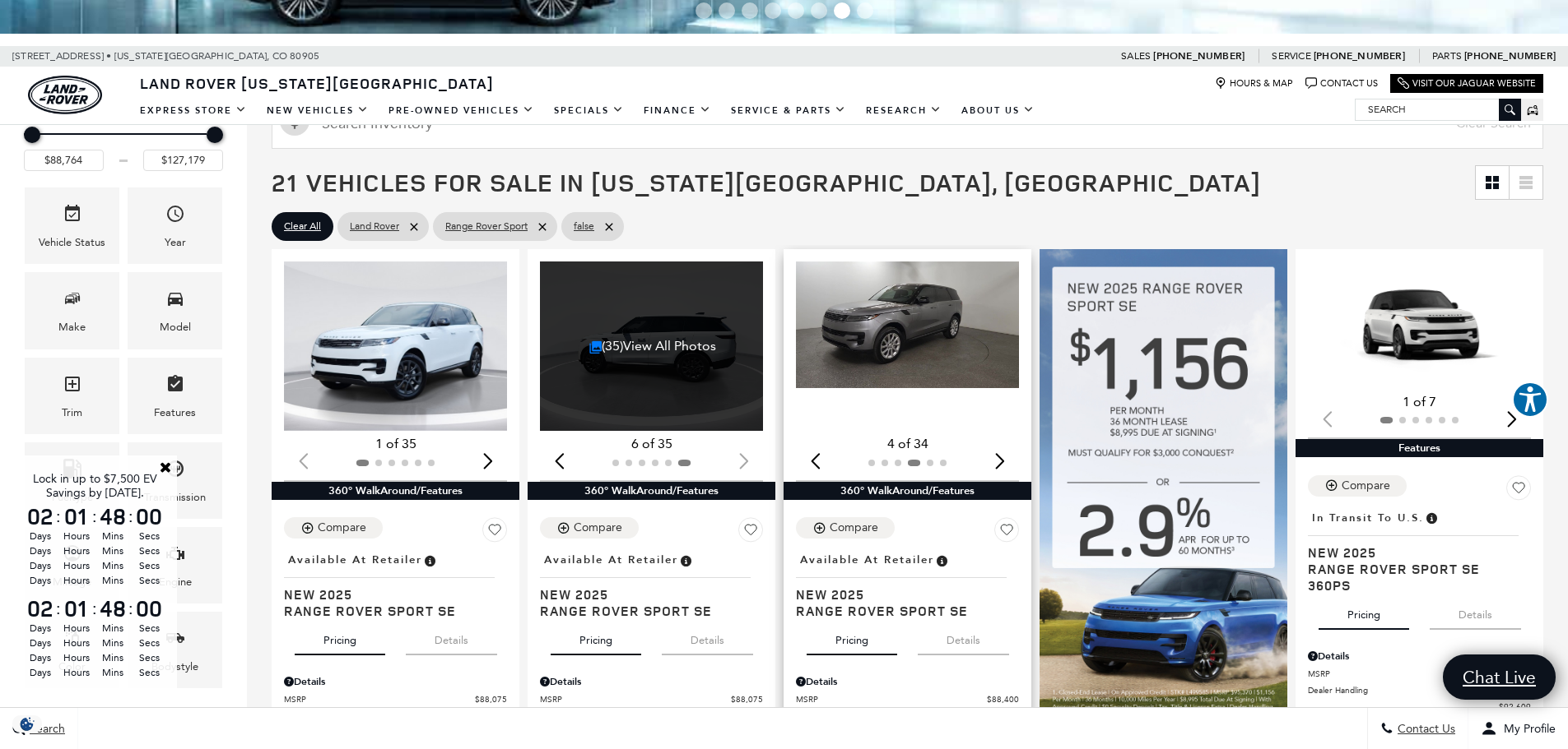
click at [1008, 464] on div "Next slide" at bounding box center [1000, 462] width 23 height 36
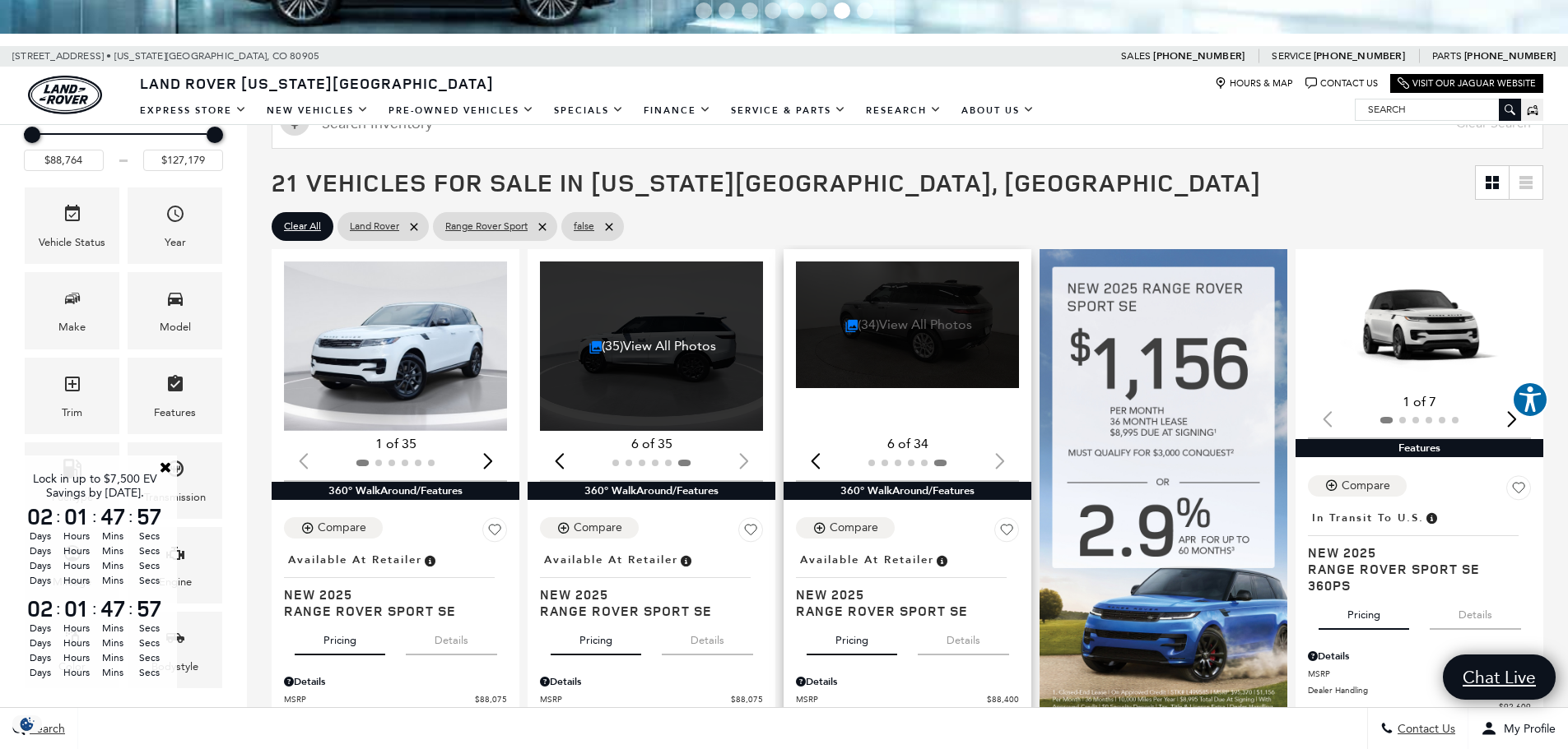
click at [898, 320] on link "(34) View All Photos" at bounding box center [908, 324] width 127 height 15
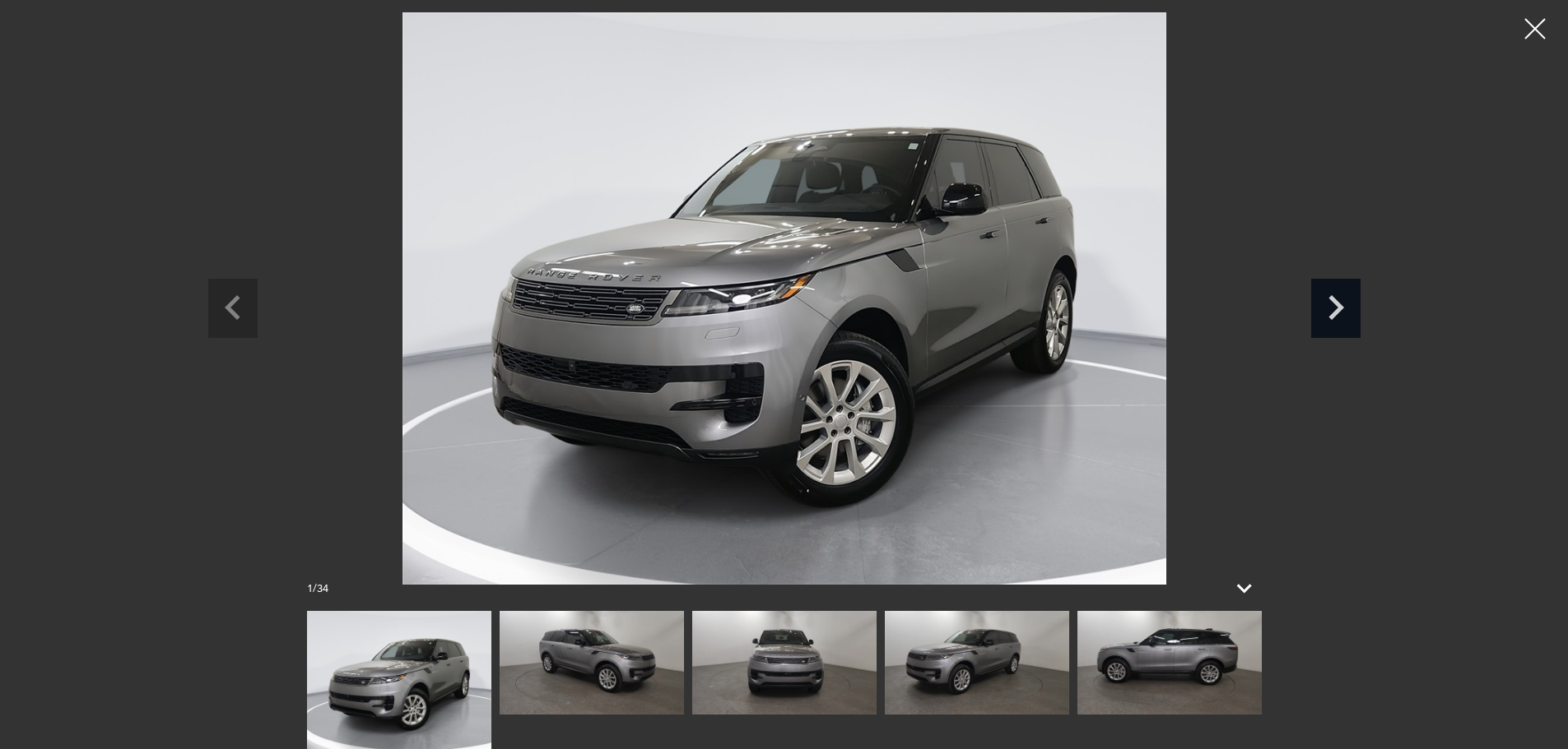
click at [1341, 300] on icon "Next slide" at bounding box center [1335, 305] width 50 height 53
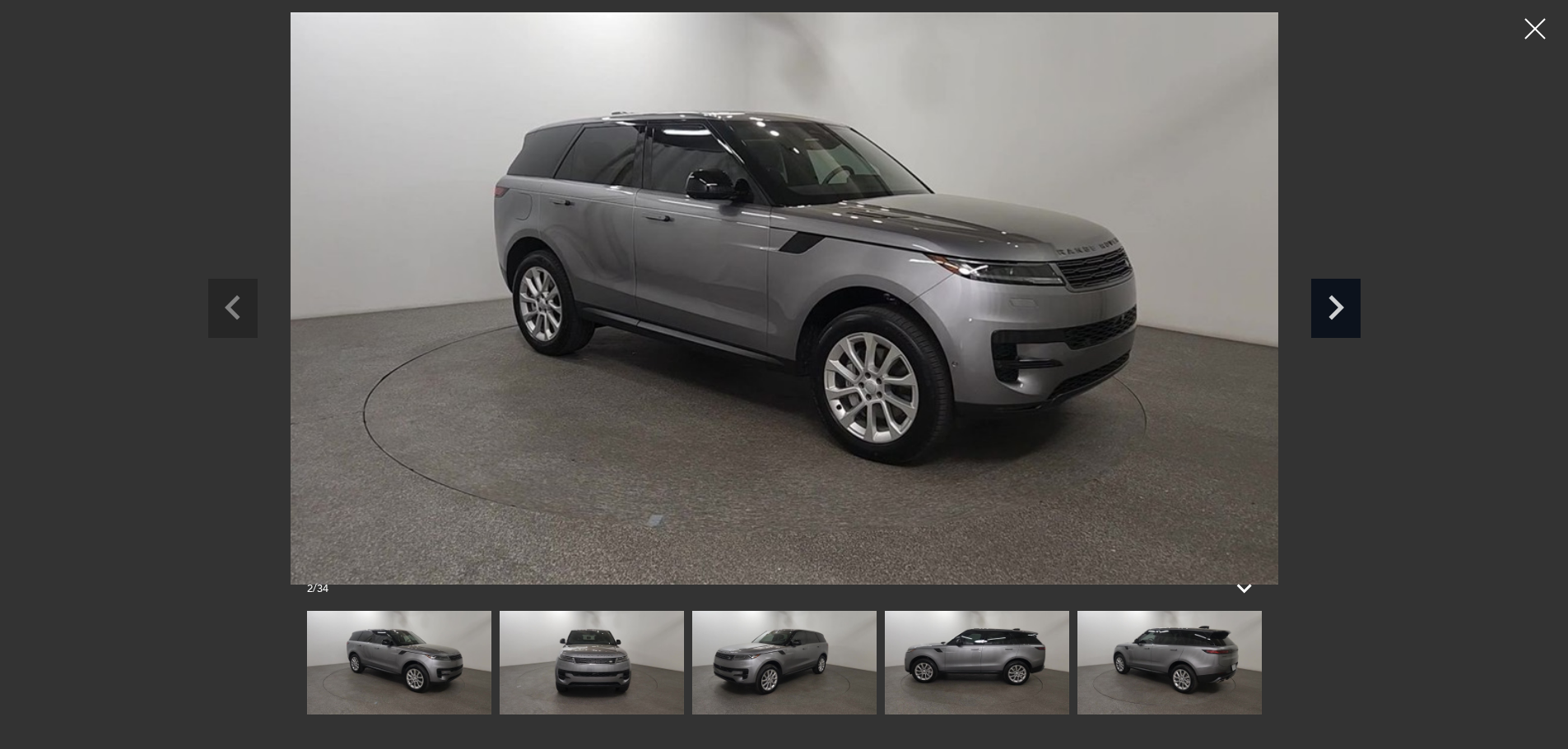
click at [1341, 300] on icon "Next slide" at bounding box center [1335, 305] width 50 height 53
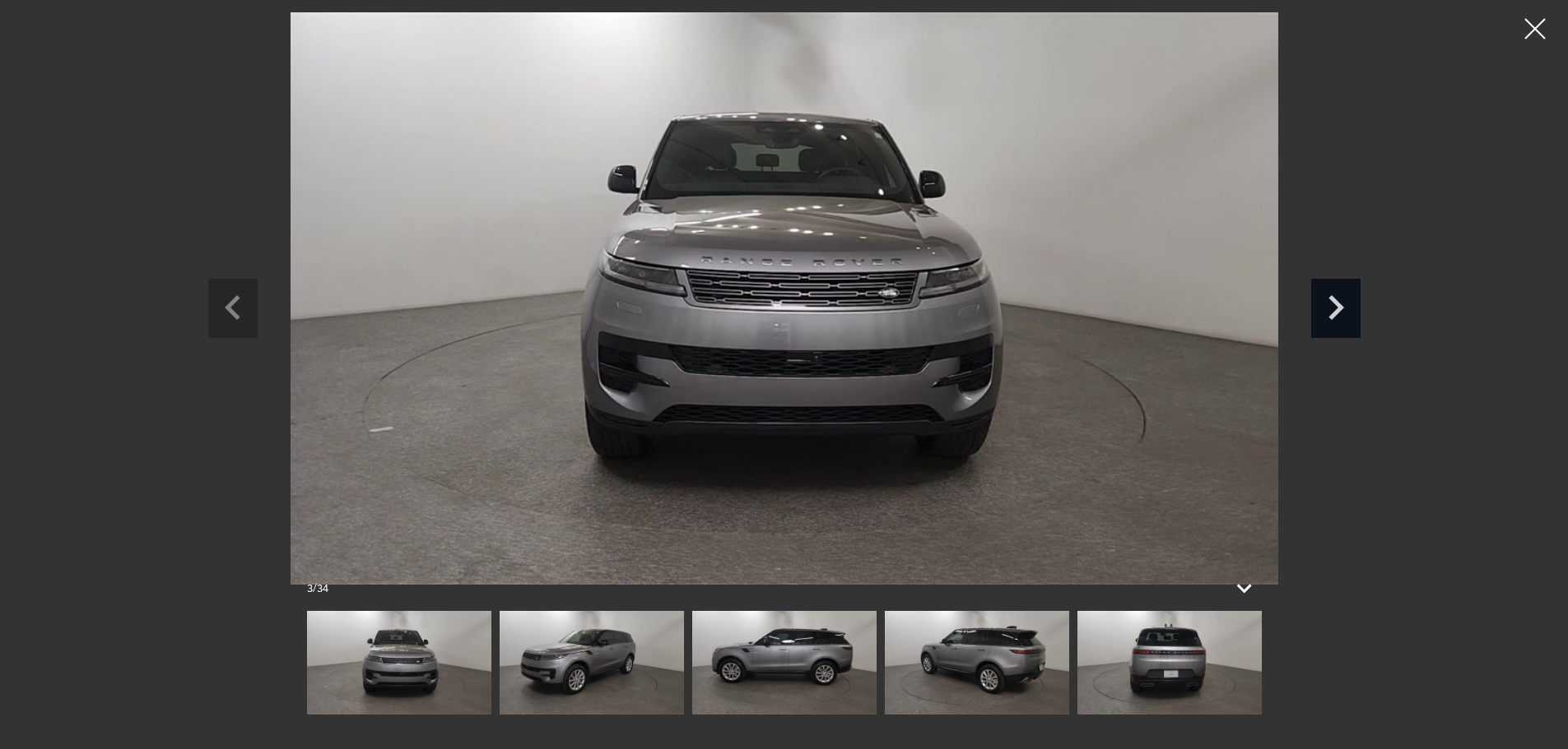
click at [1341, 300] on icon "Next slide" at bounding box center [1335, 305] width 50 height 53
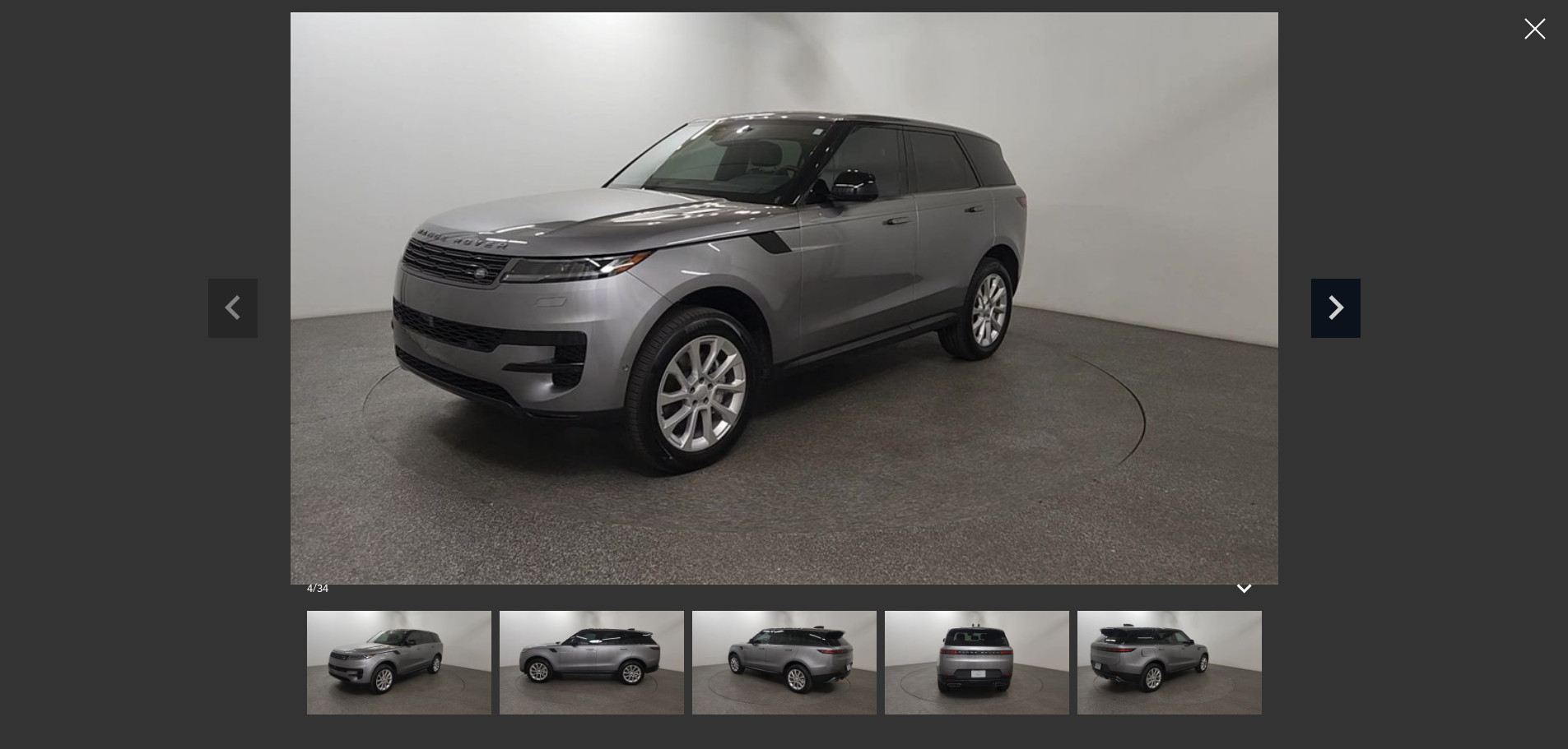
click at [1341, 300] on icon "Next slide" at bounding box center [1335, 305] width 50 height 53
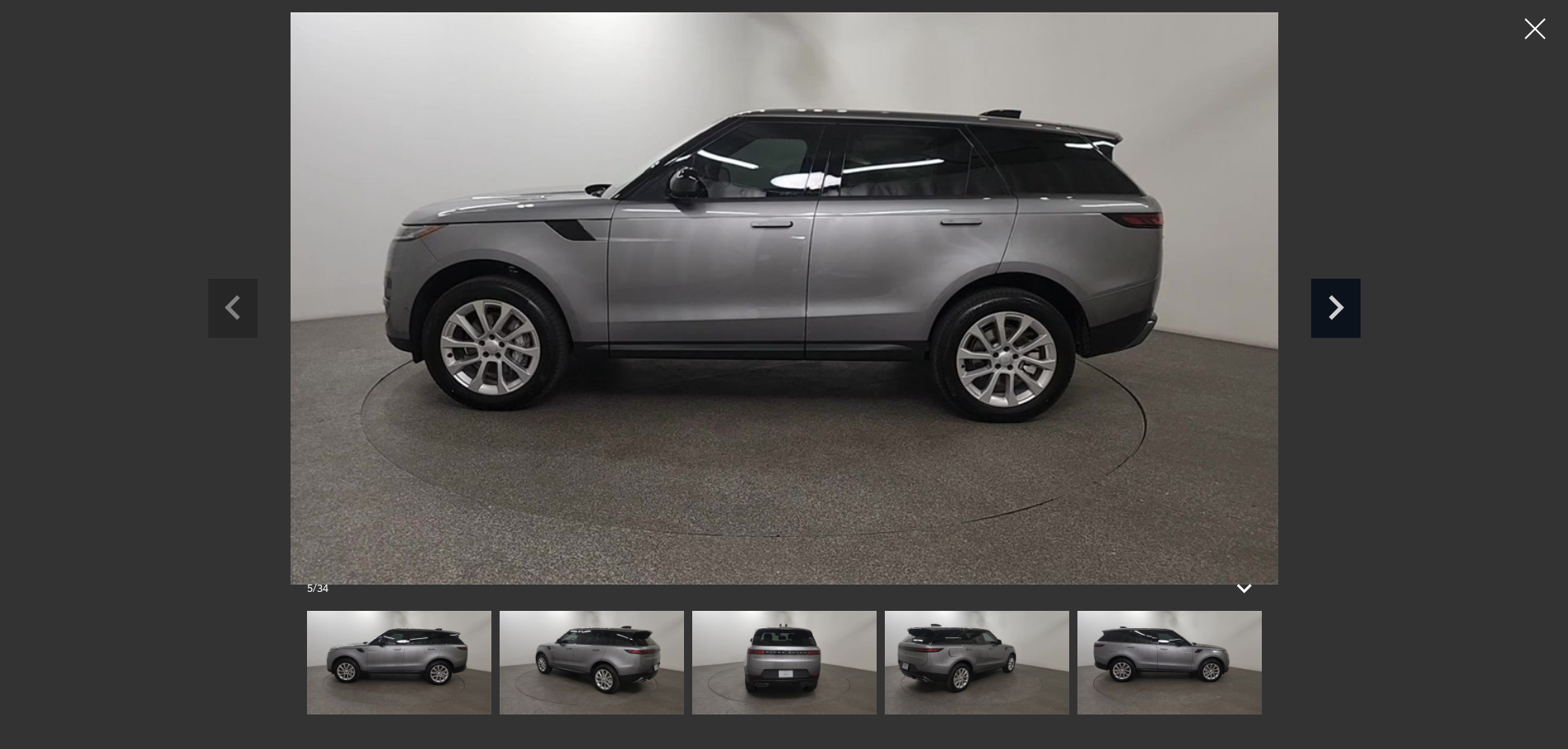
click at [1341, 300] on icon "Next slide" at bounding box center [1335, 305] width 50 height 53
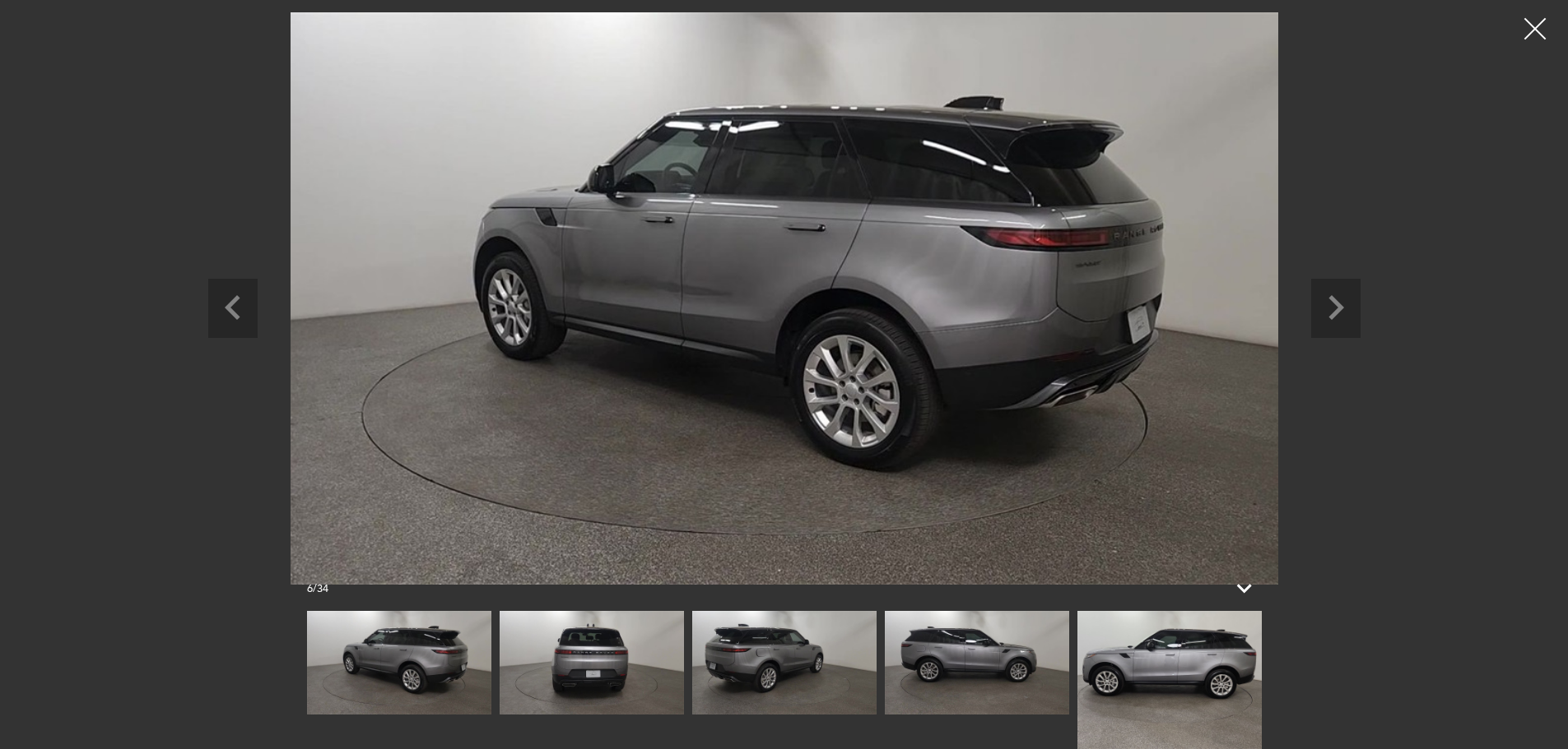
click at [1536, 25] on div at bounding box center [1535, 29] width 43 height 43
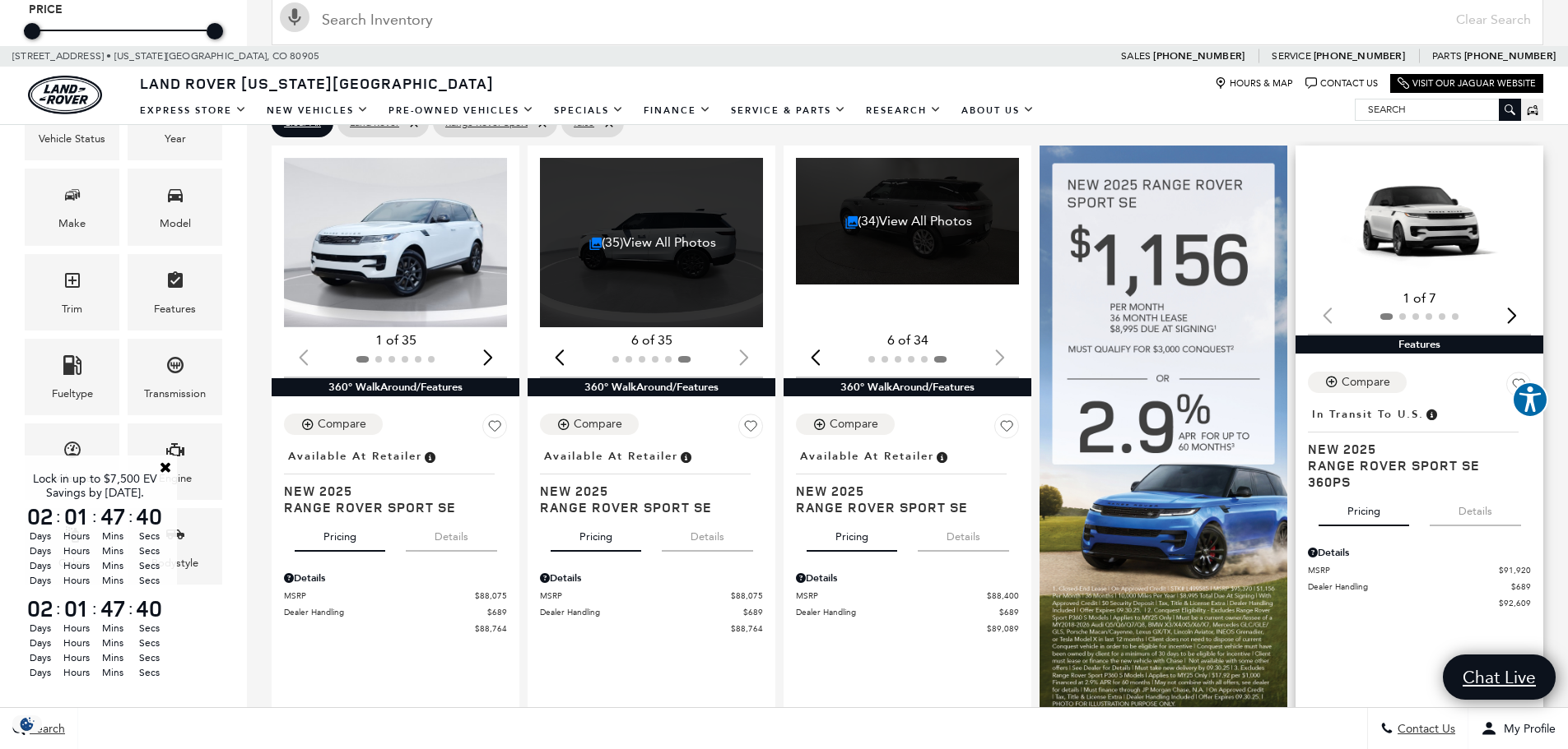
scroll to position [362, 0]
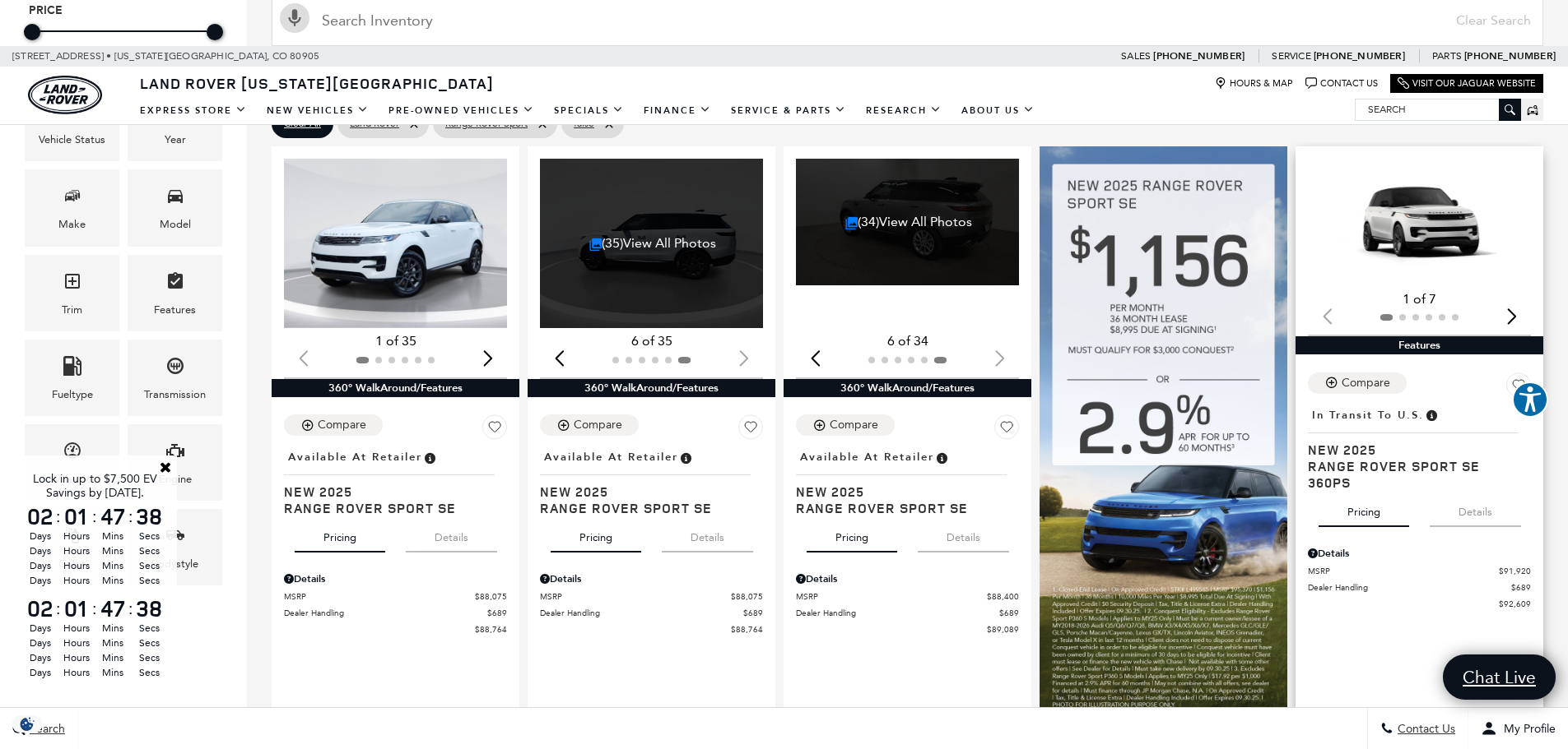
click at [1522, 316] on div "Next slide" at bounding box center [1511, 316] width 23 height 36
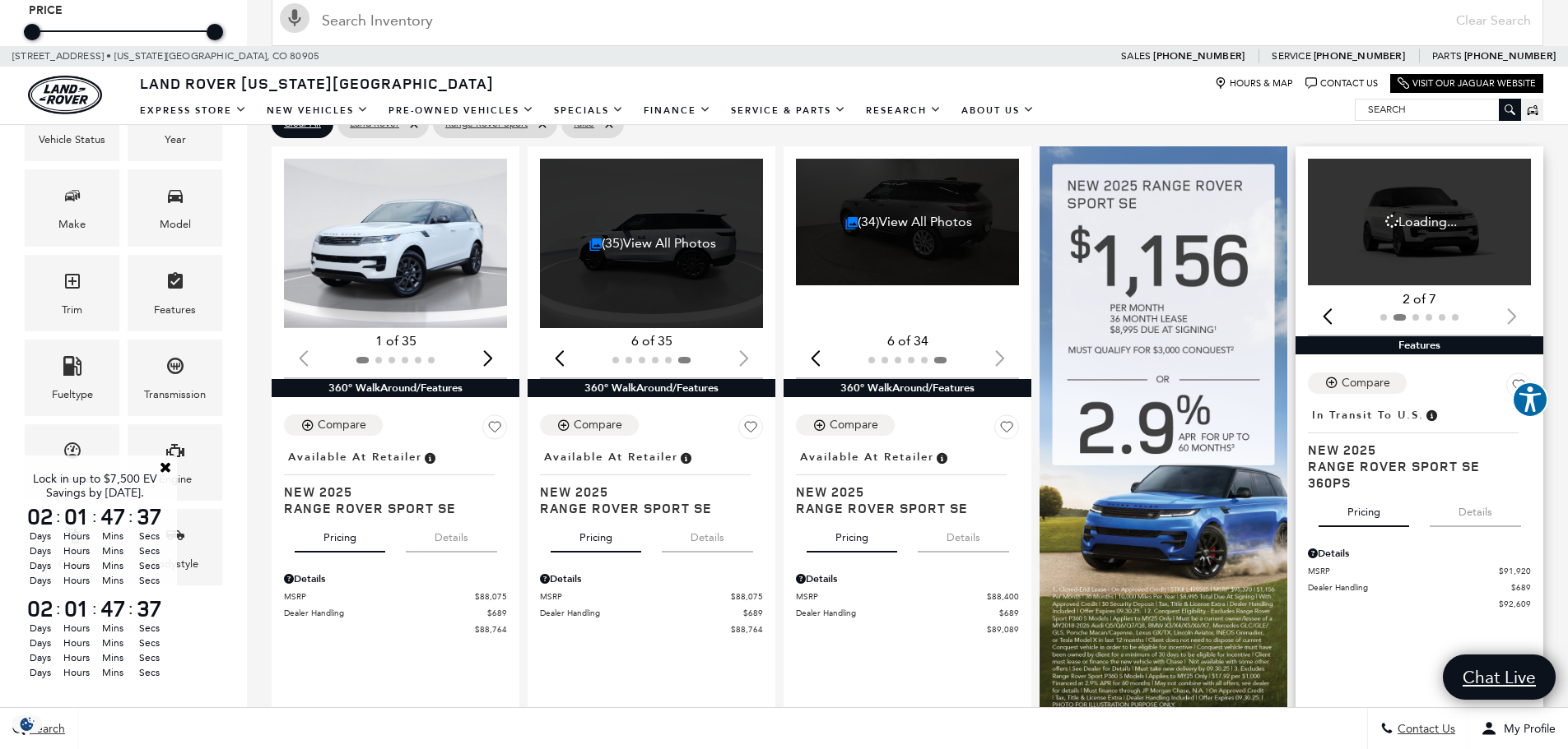
click at [1522, 316] on div at bounding box center [1419, 317] width 223 height 18
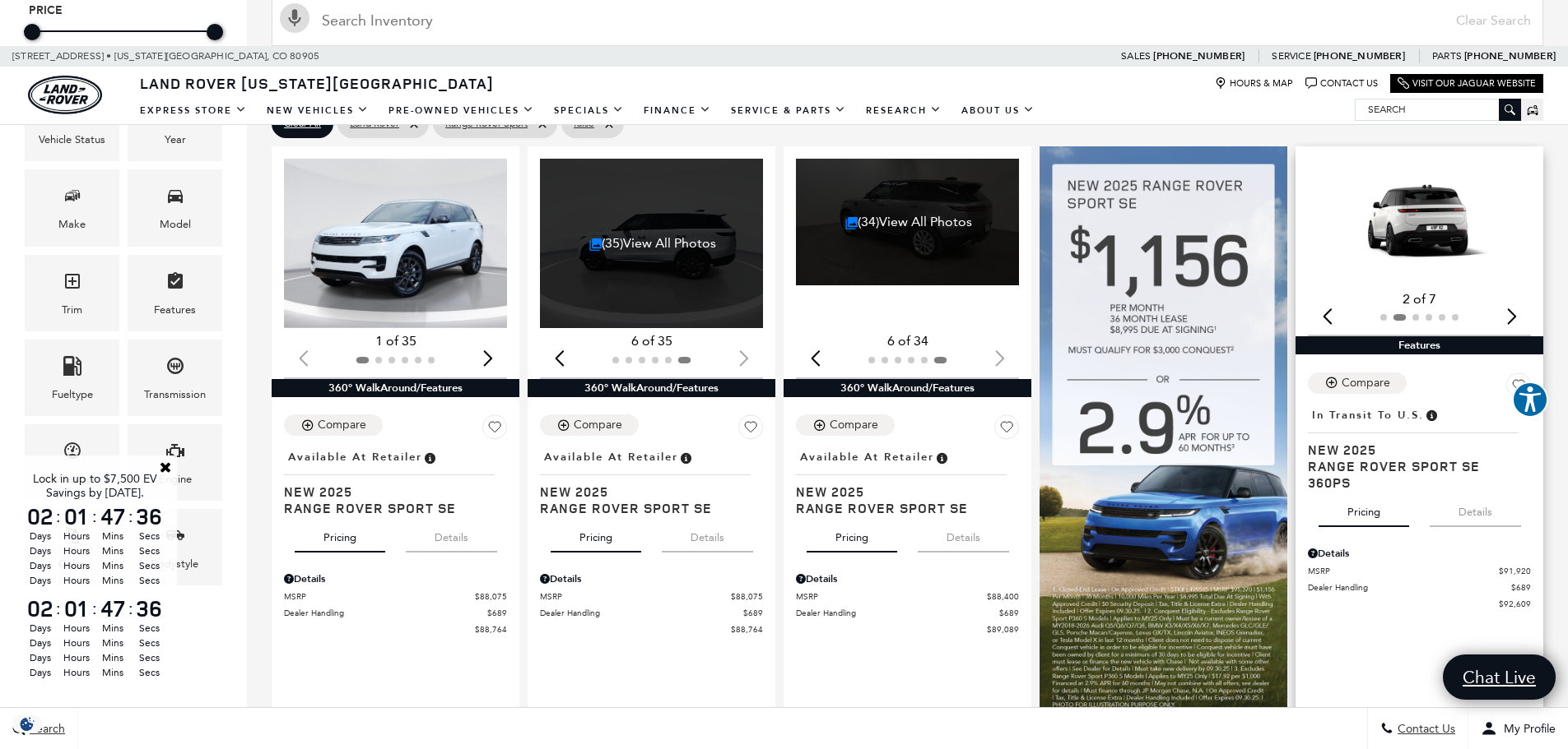
click at [1522, 316] on div "Next slide" at bounding box center [1511, 316] width 23 height 36
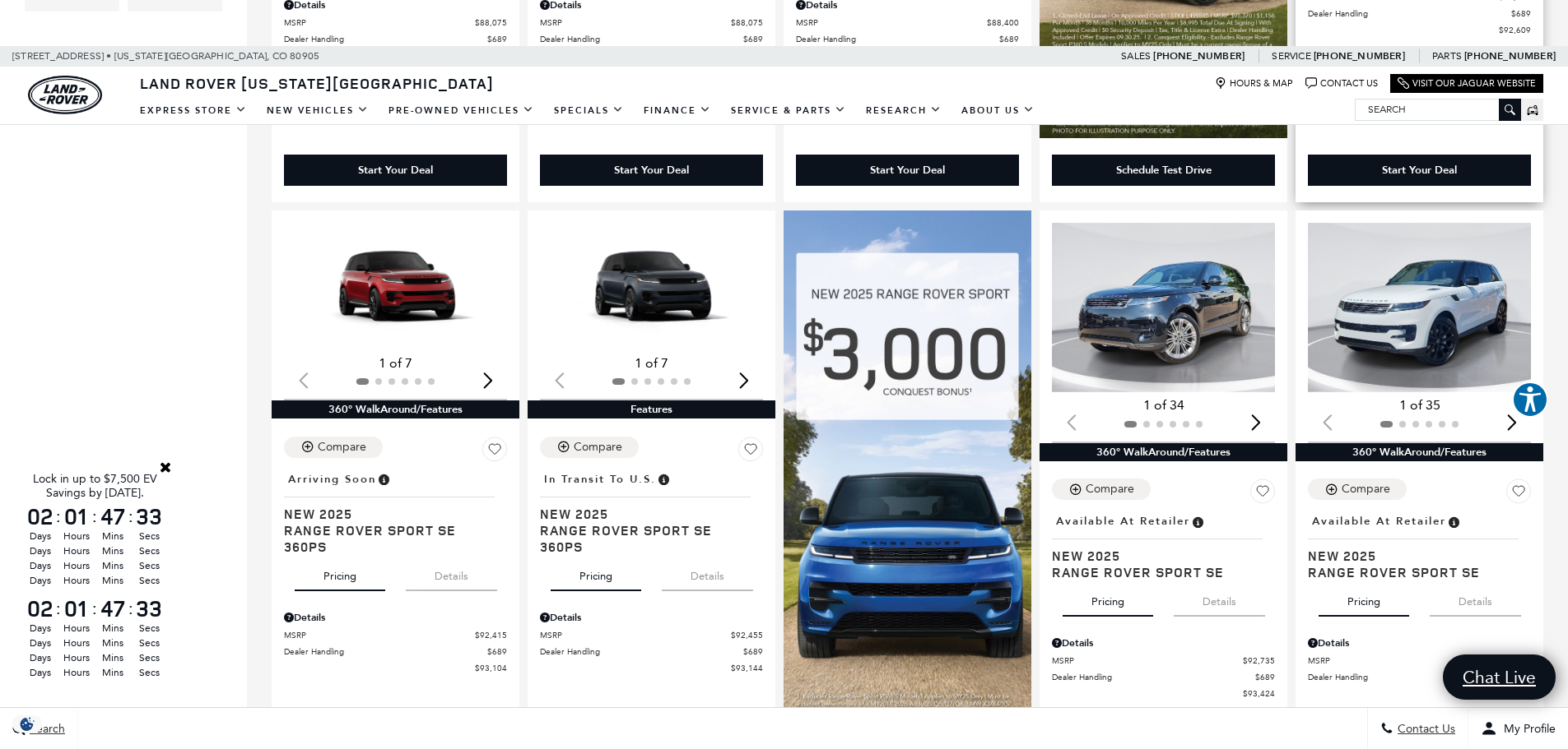
scroll to position [942, 0]
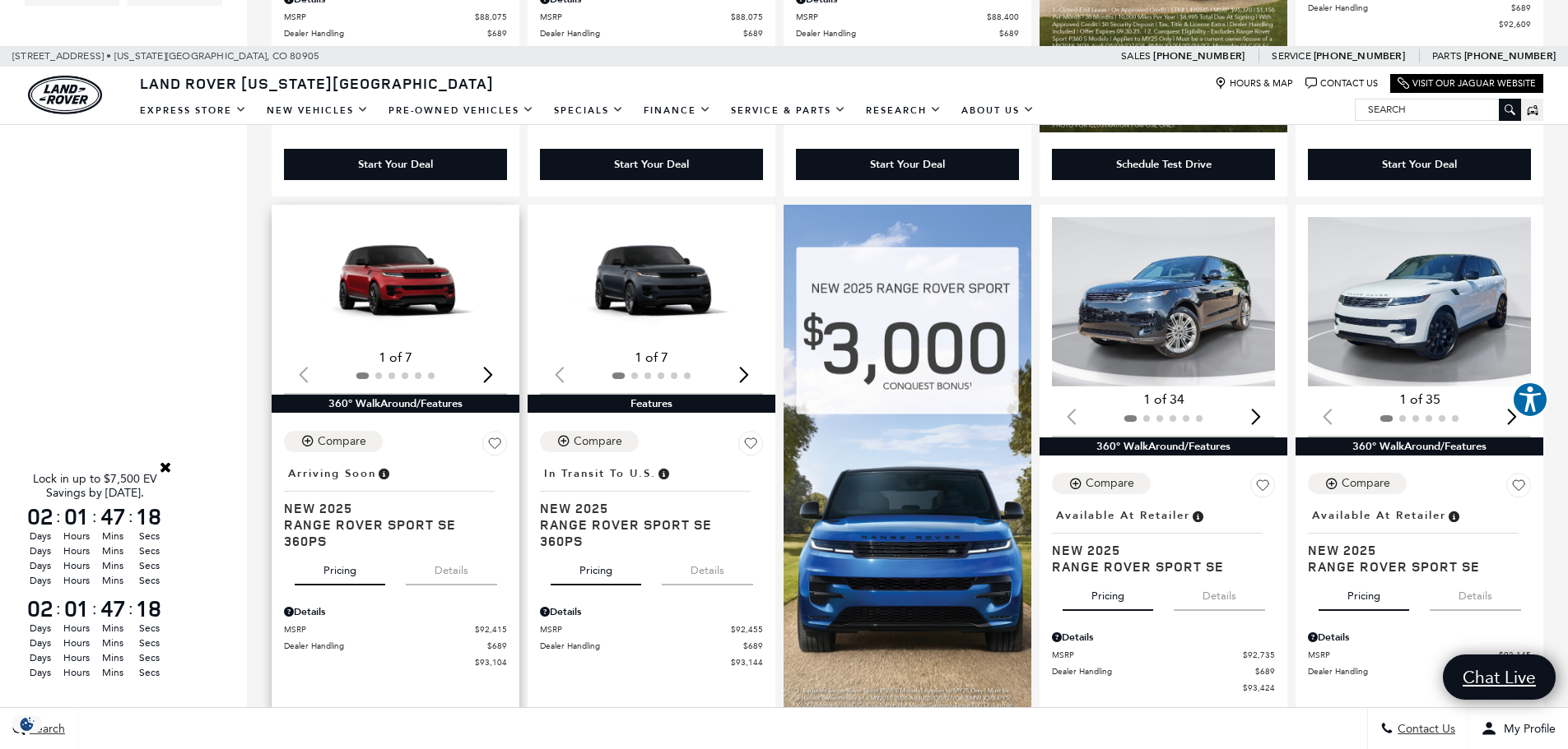
click at [488, 376] on div "Next slide" at bounding box center [487, 374] width 23 height 36
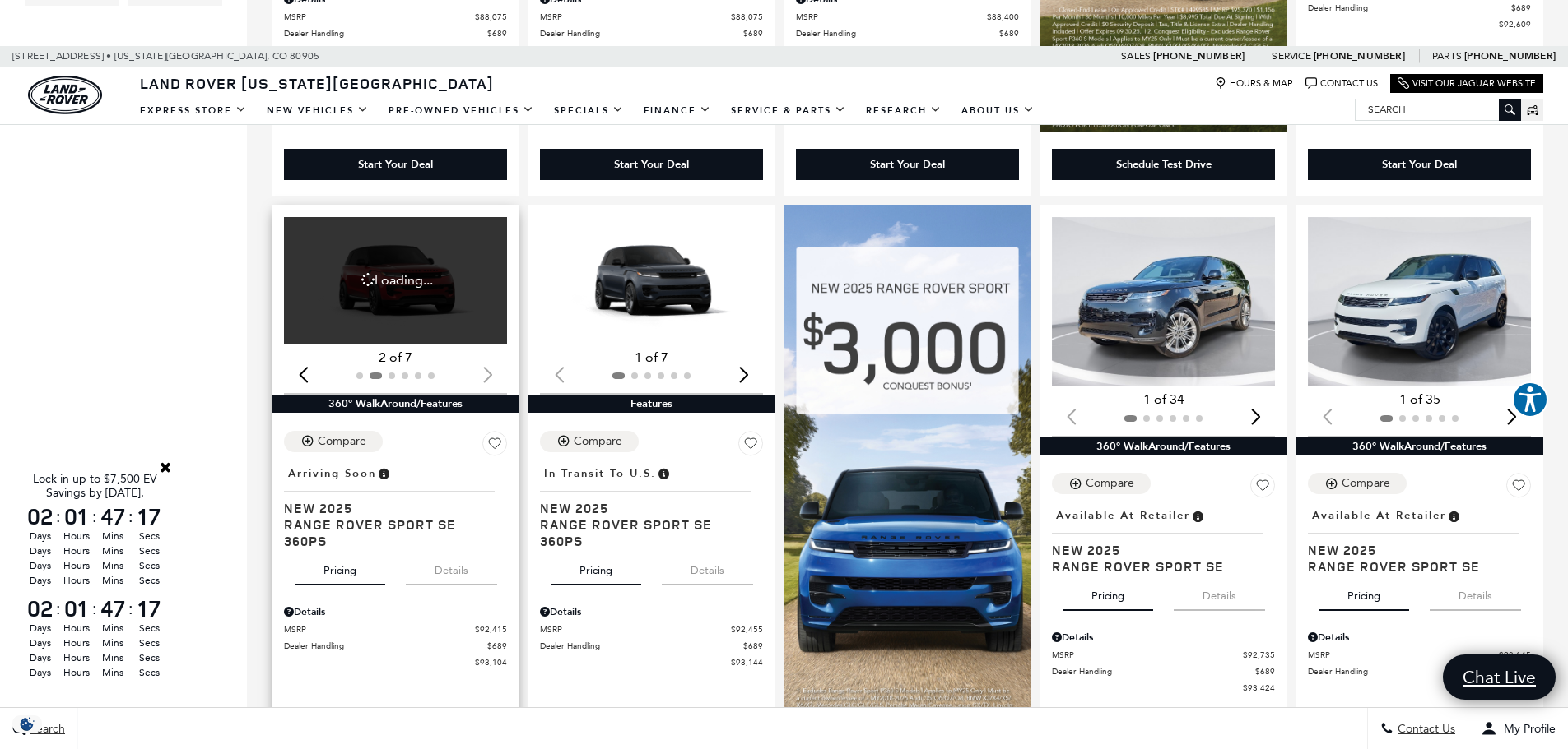
click at [488, 376] on div at bounding box center [395, 376] width 223 height 18
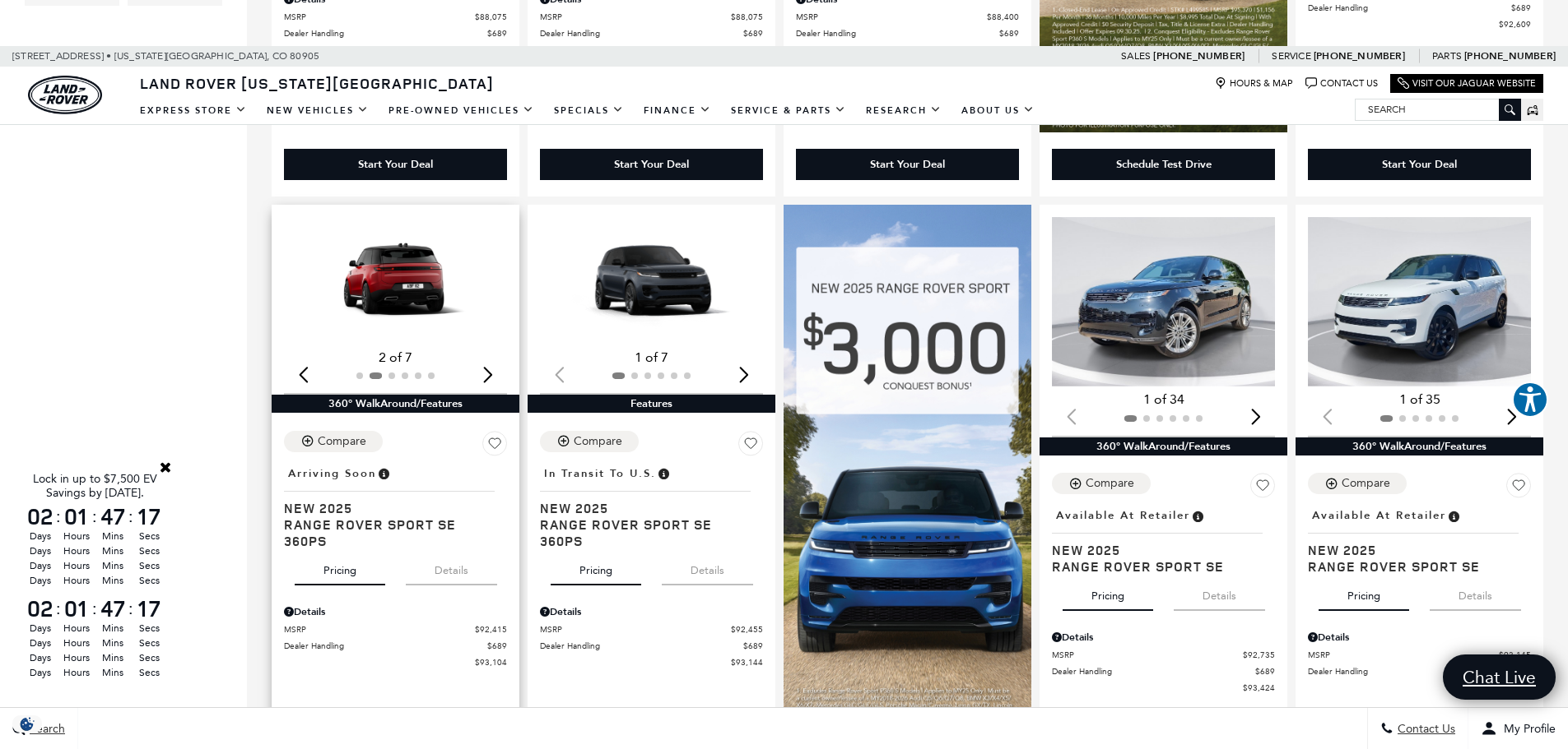
click at [488, 376] on div "Next slide" at bounding box center [487, 374] width 23 height 36
click at [750, 379] on div "Next slide" at bounding box center [743, 374] width 23 height 36
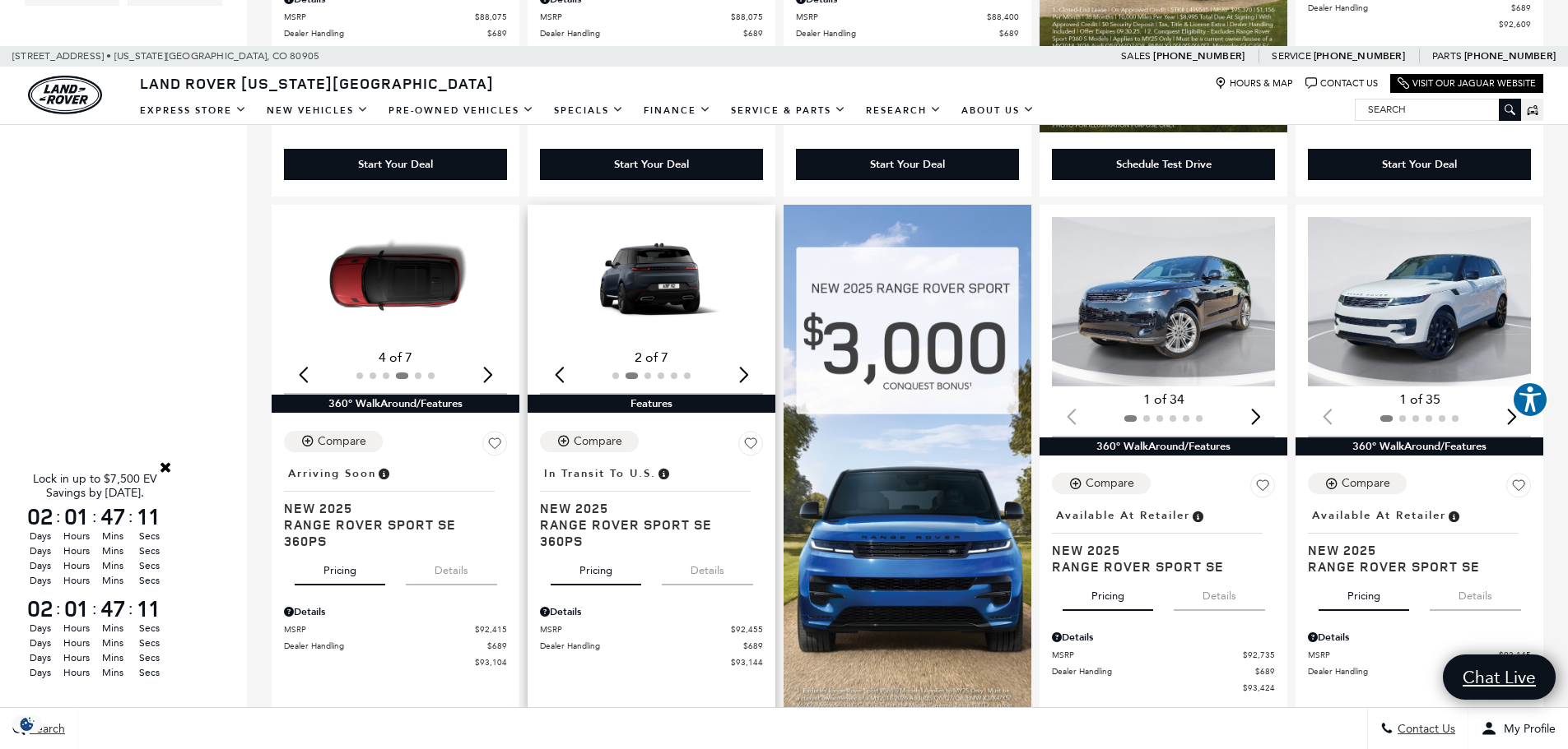
click at [750, 379] on div "Next slide" at bounding box center [743, 374] width 23 height 36
click at [656, 286] on img "4 / 6" at bounding box center [652, 280] width 225 height 126
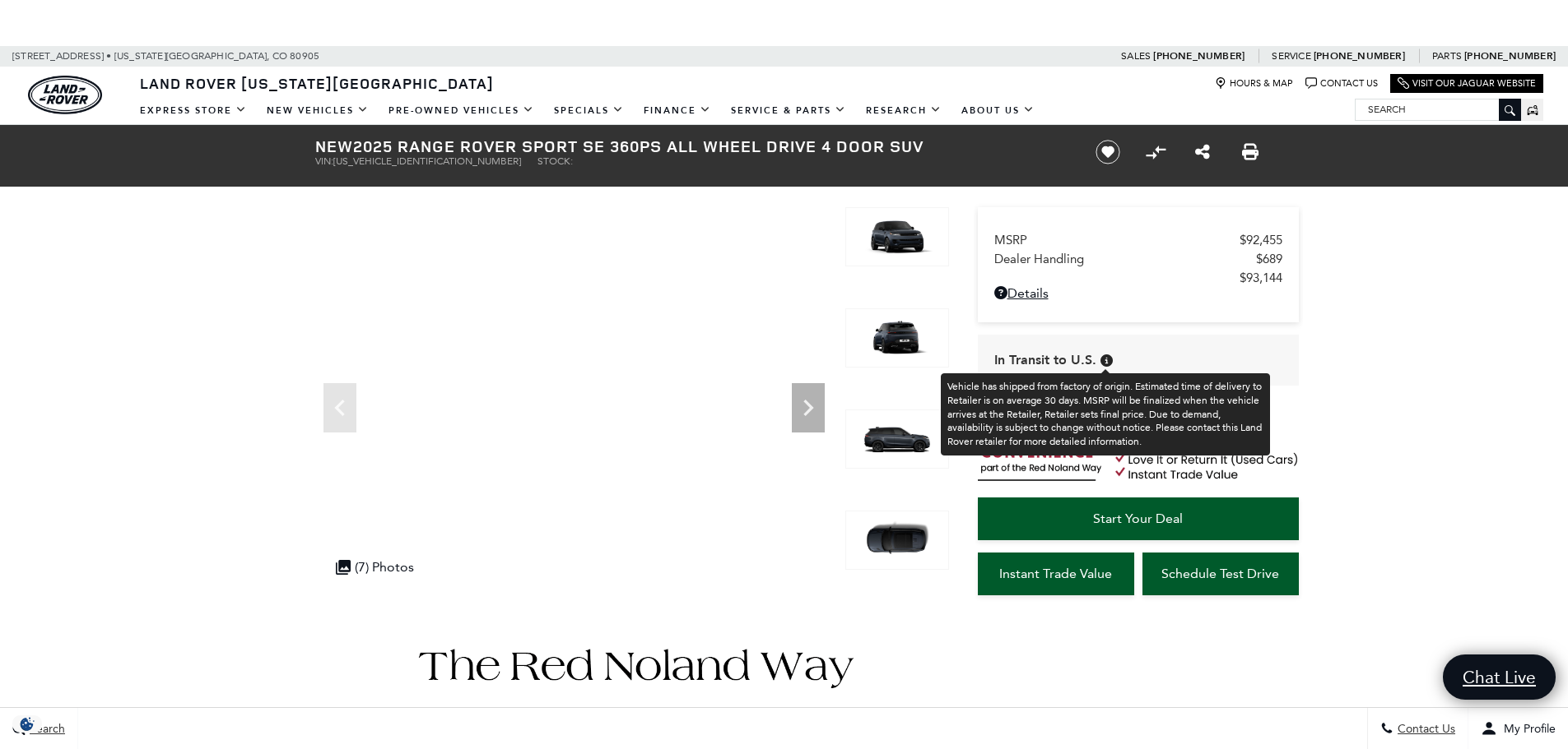
click at [1108, 360] on icon at bounding box center [1106, 360] width 13 height 13
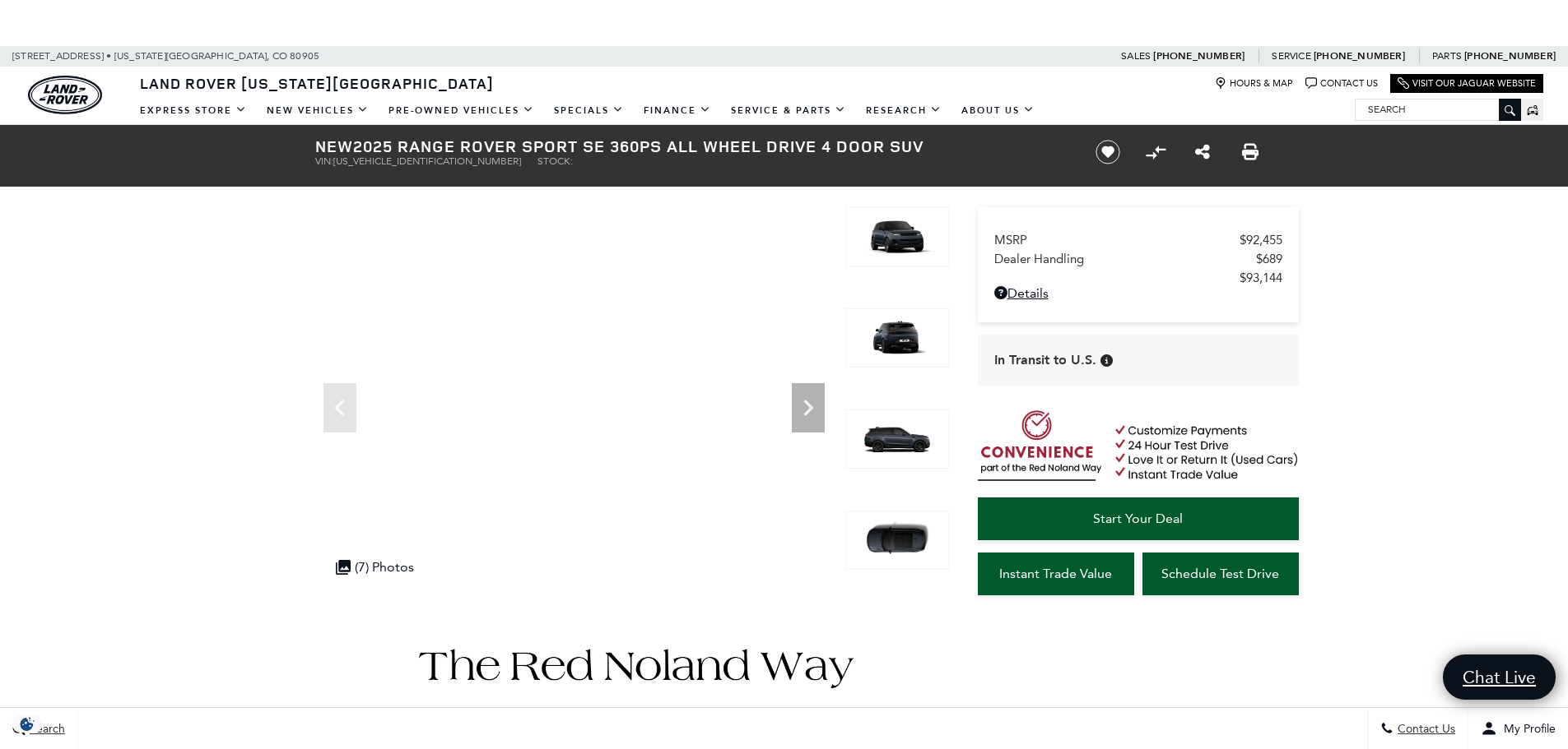
click at [1108, 360] on icon at bounding box center [1106, 360] width 13 height 13
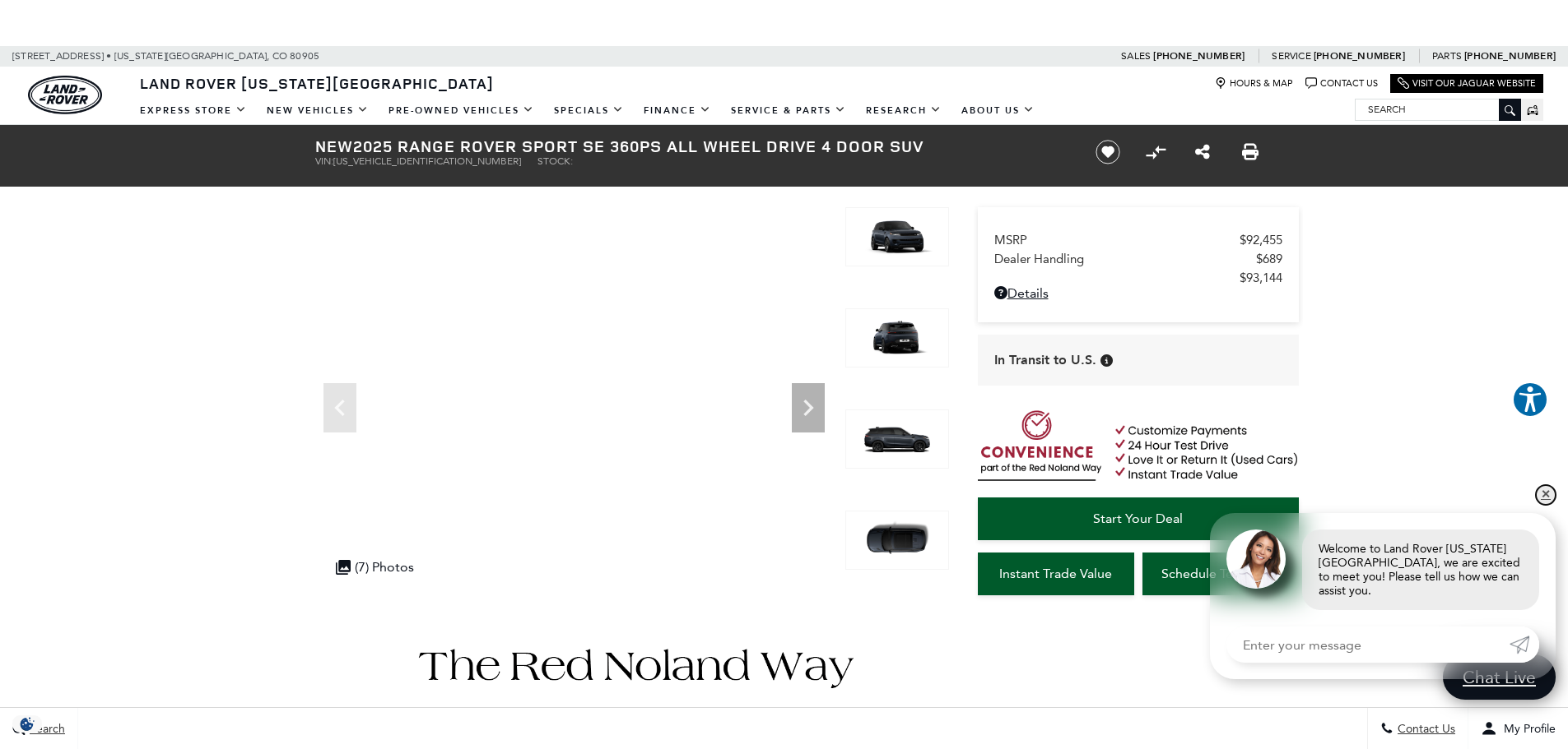
click at [1545, 505] on link "✕" at bounding box center [1545, 495] width 20 height 20
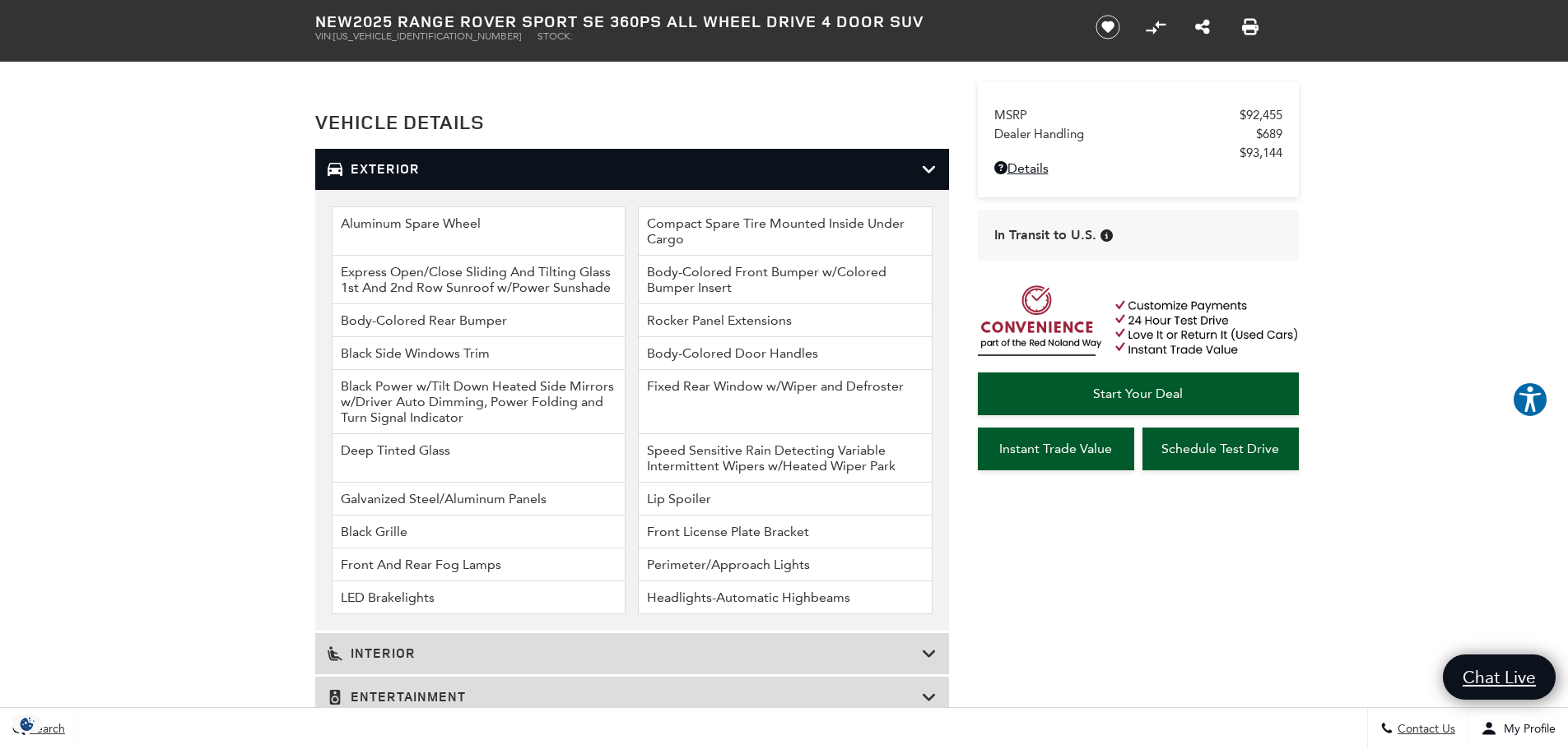
scroll to position [1911, 0]
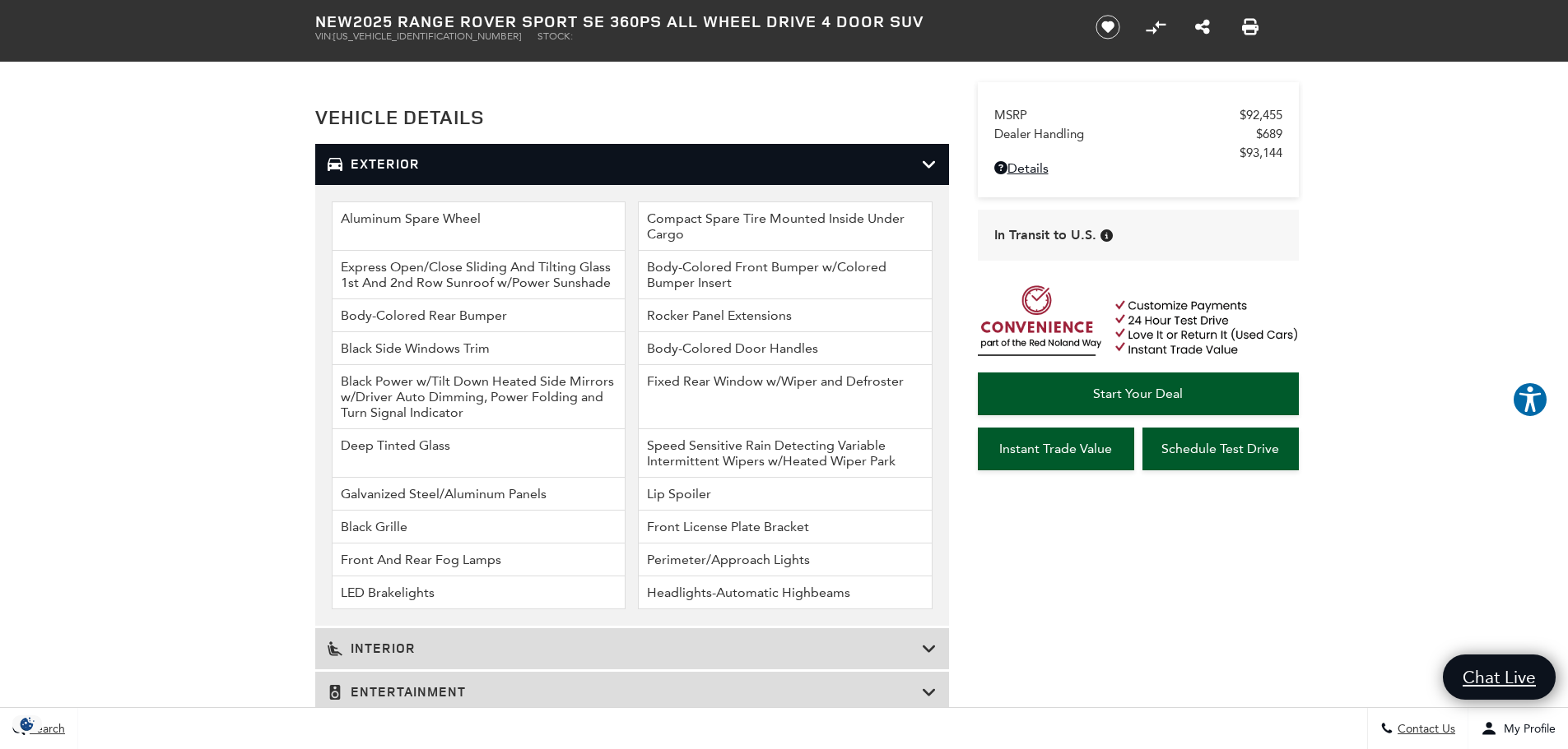
click at [925, 161] on icon at bounding box center [929, 164] width 14 height 16
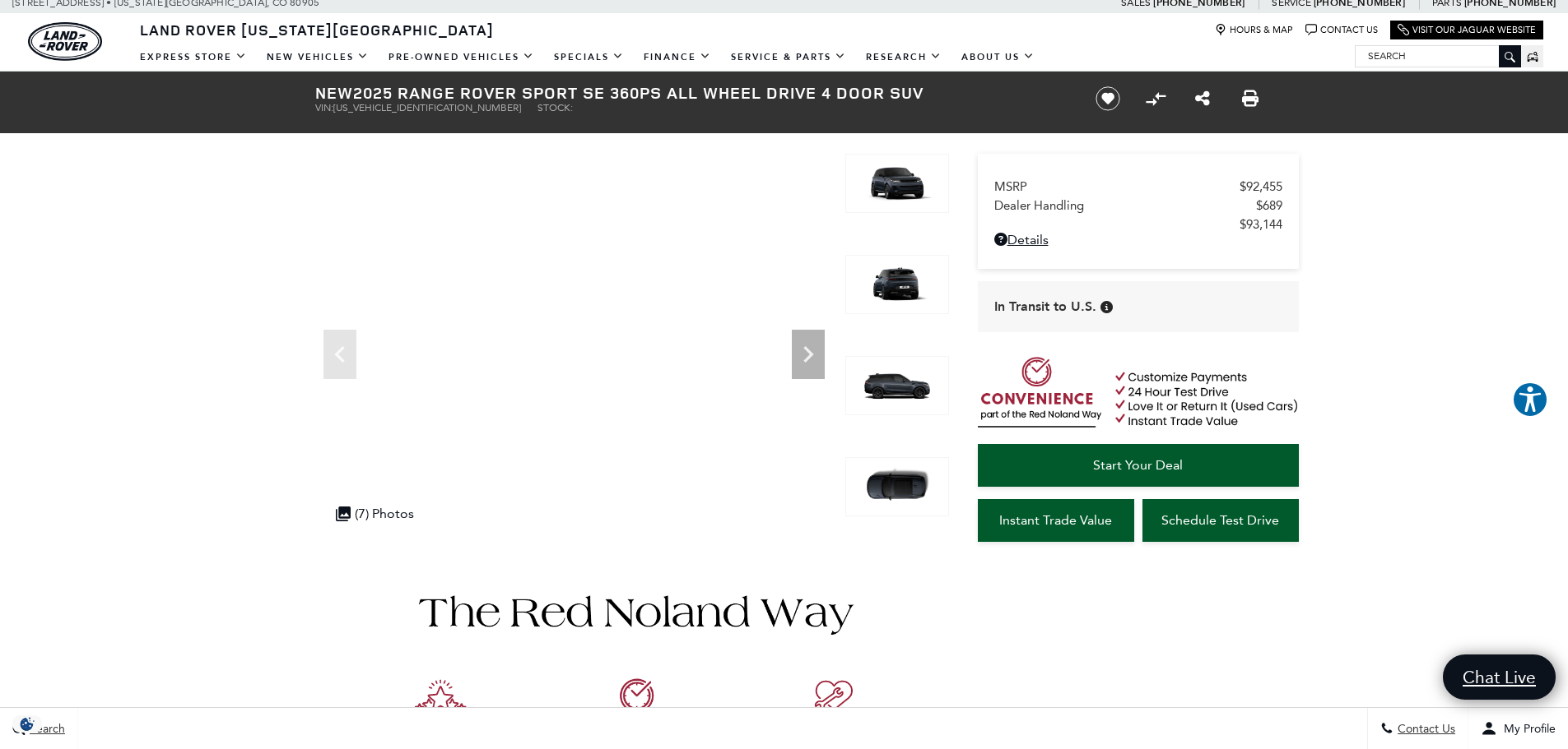
scroll to position [54, 0]
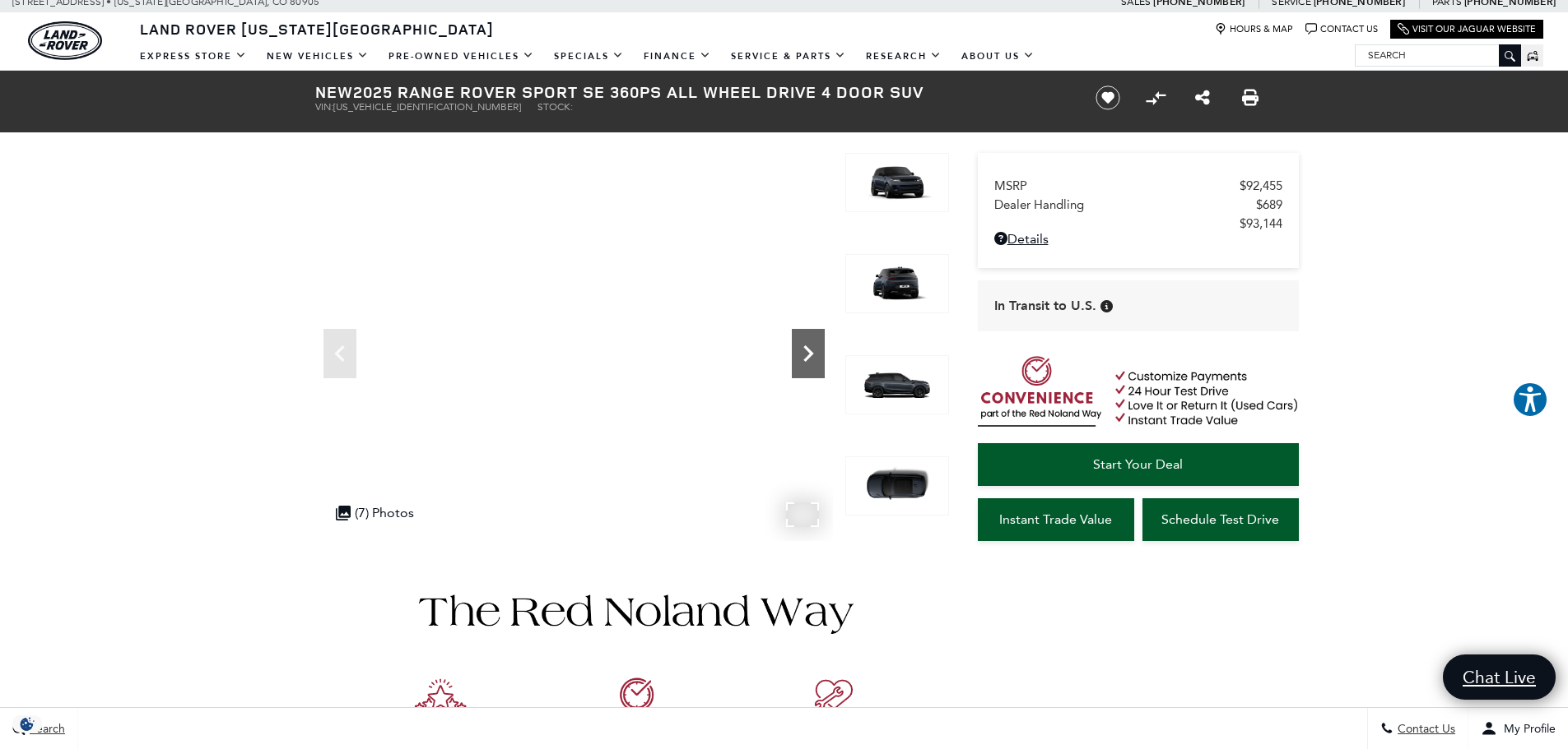
click at [809, 347] on icon "Next" at bounding box center [808, 353] width 33 height 33
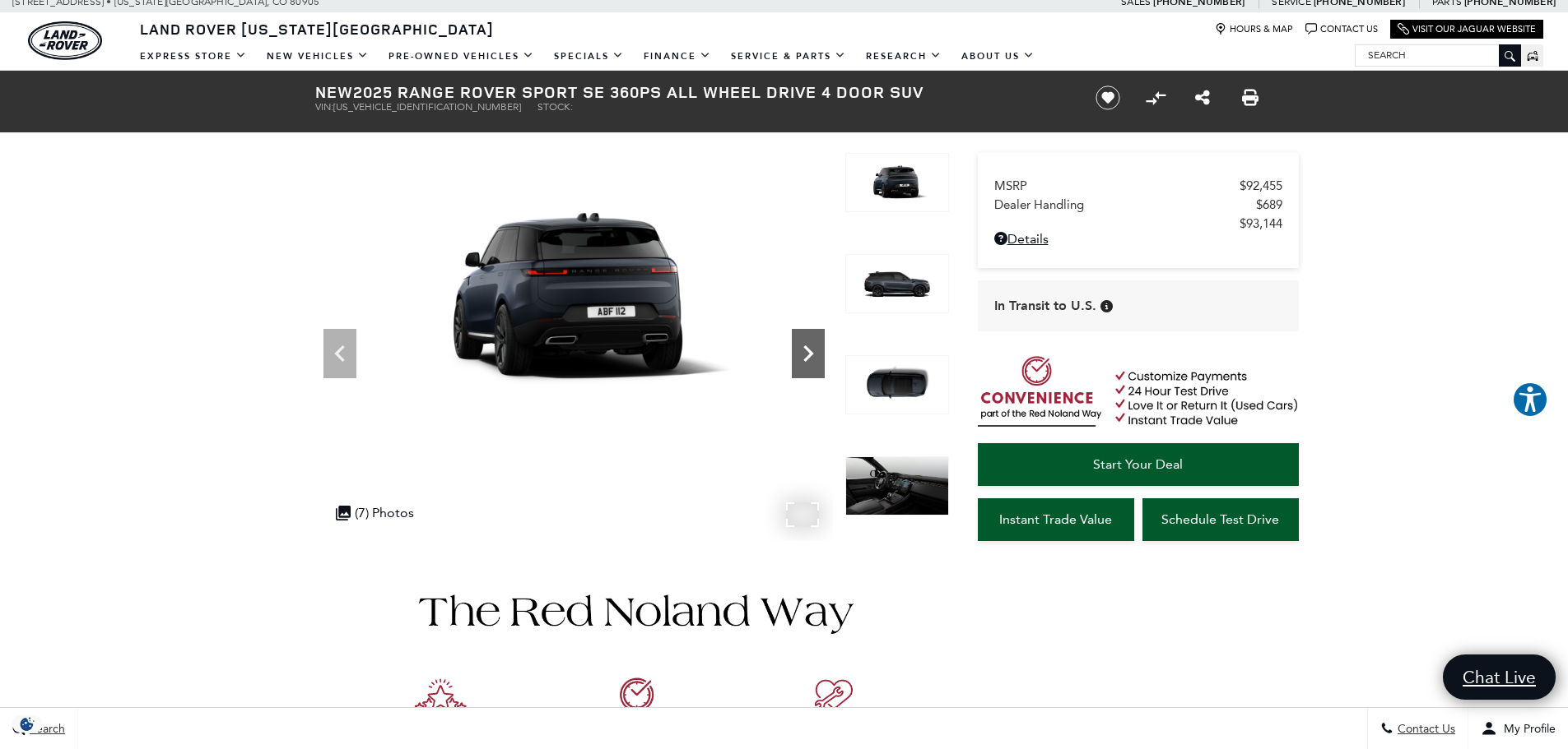
click at [809, 347] on icon "Next" at bounding box center [808, 353] width 33 height 33
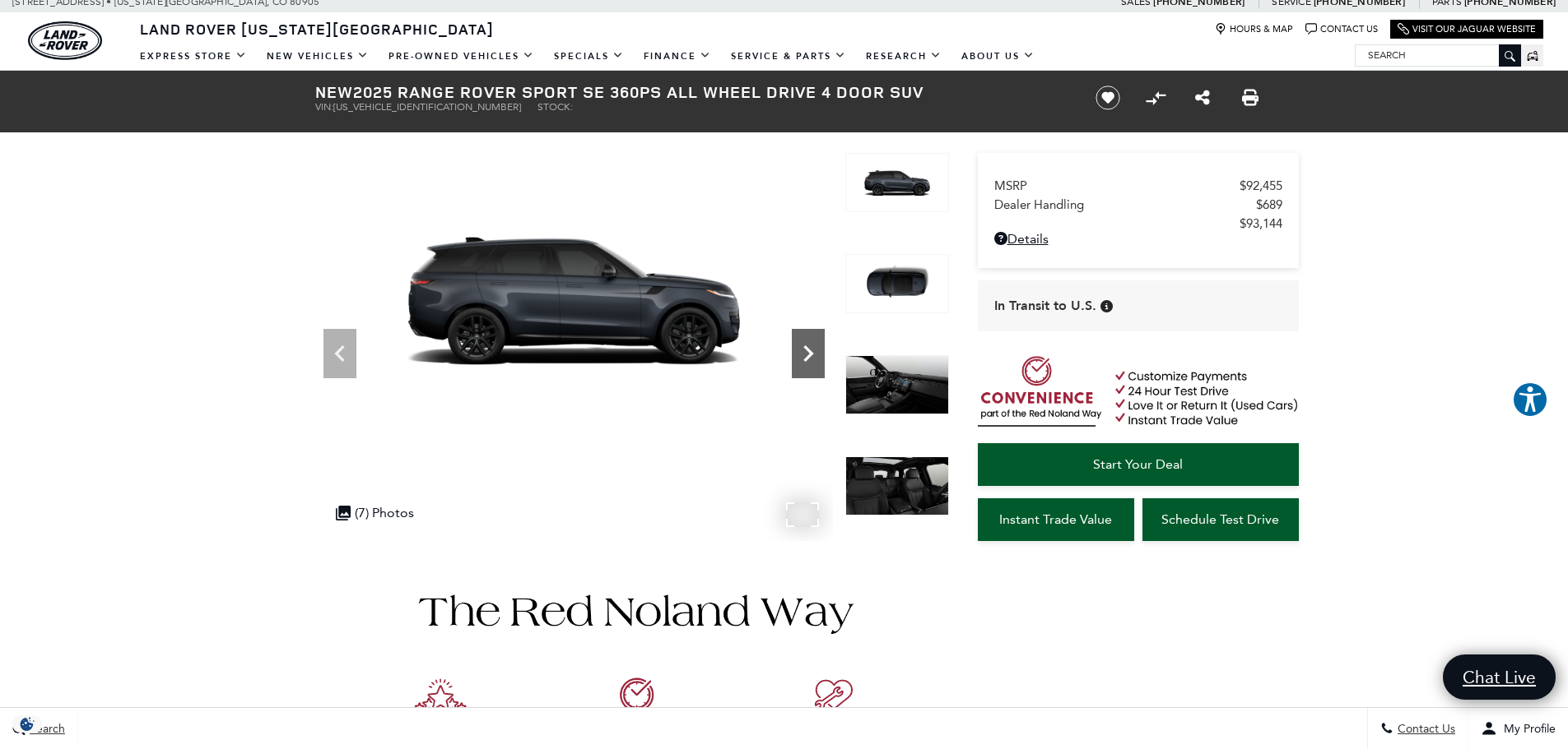
click at [809, 347] on icon "Next" at bounding box center [808, 353] width 33 height 33
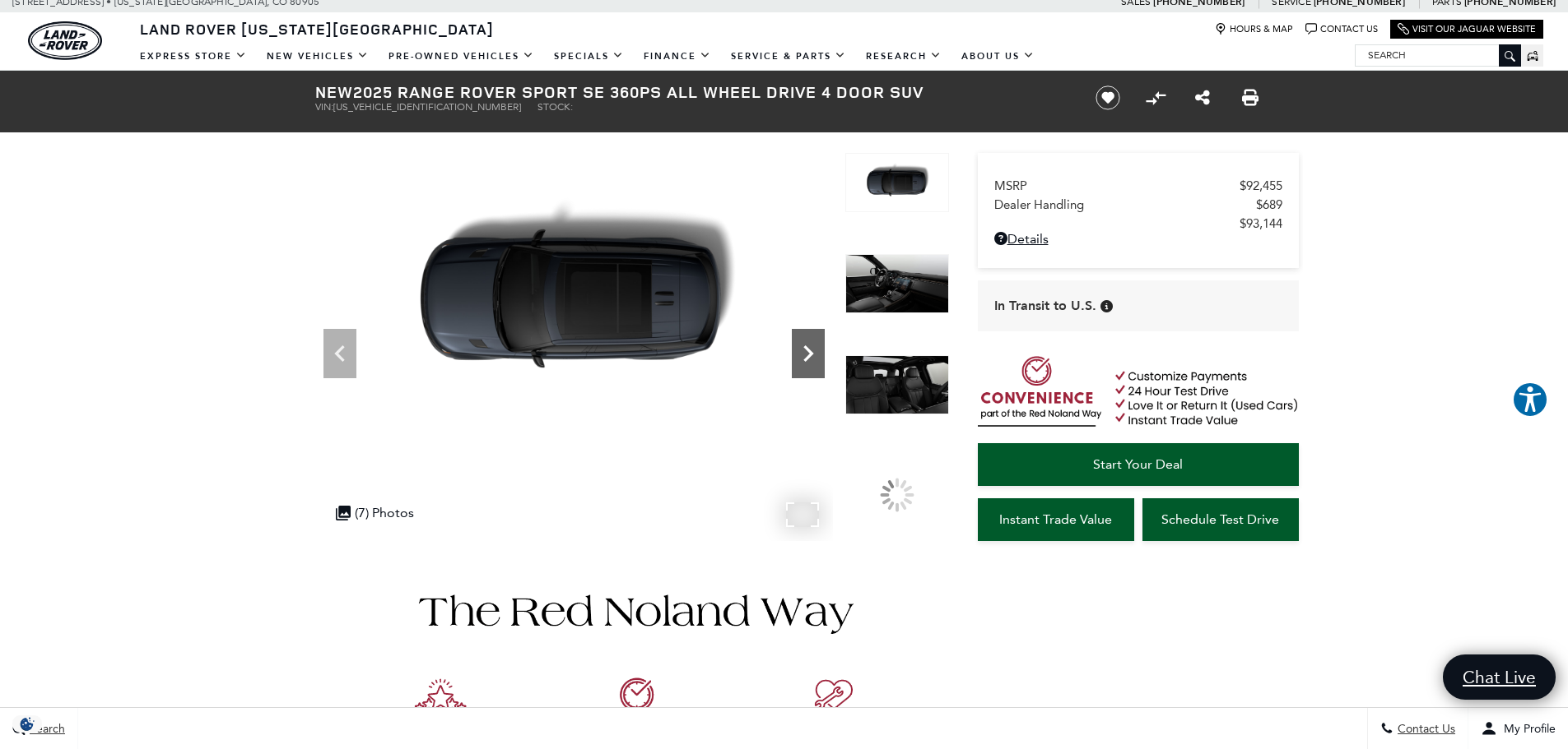
click at [809, 347] on icon "Next" at bounding box center [808, 353] width 33 height 33
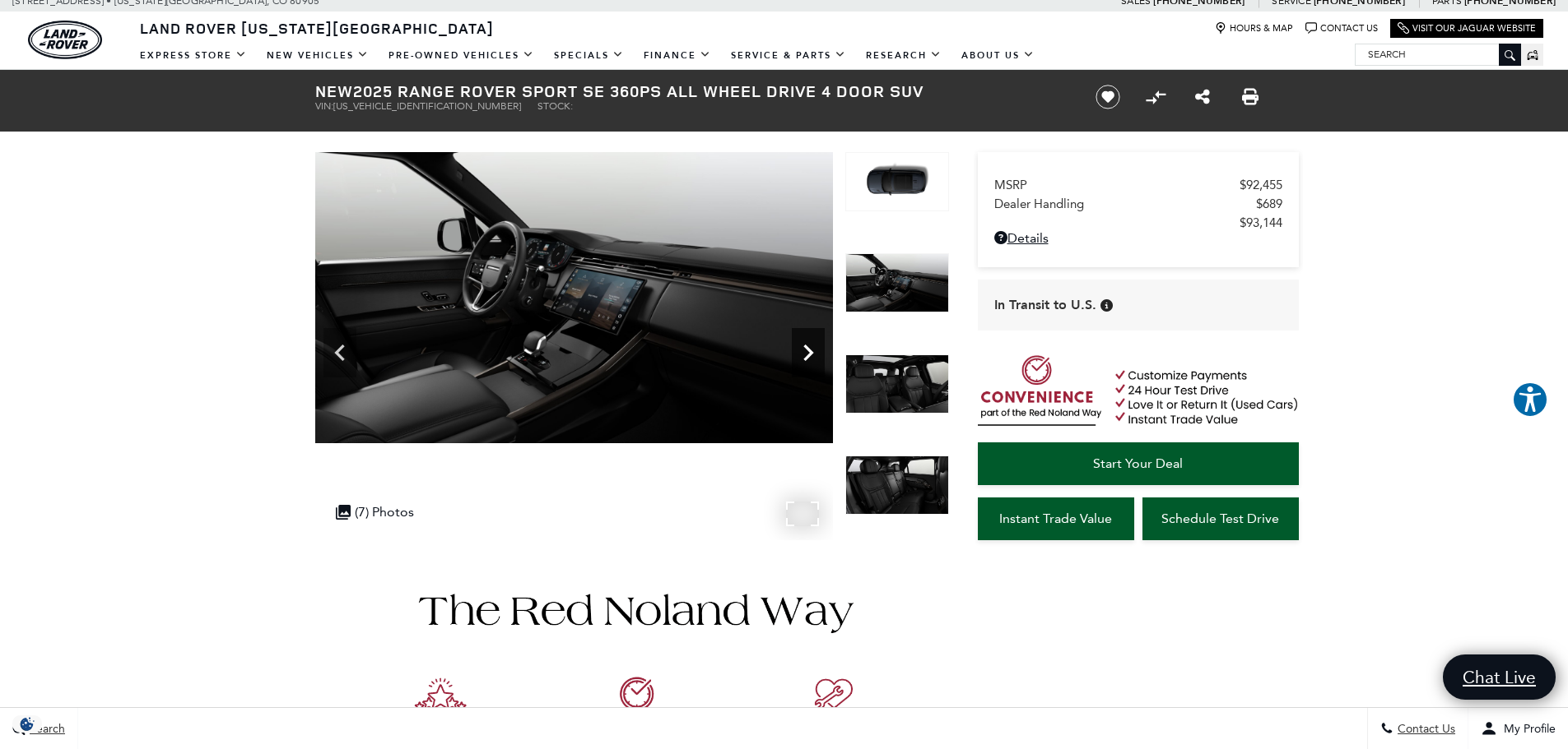
scroll to position [56, 0]
click at [809, 347] on icon "Next" at bounding box center [808, 351] width 33 height 33
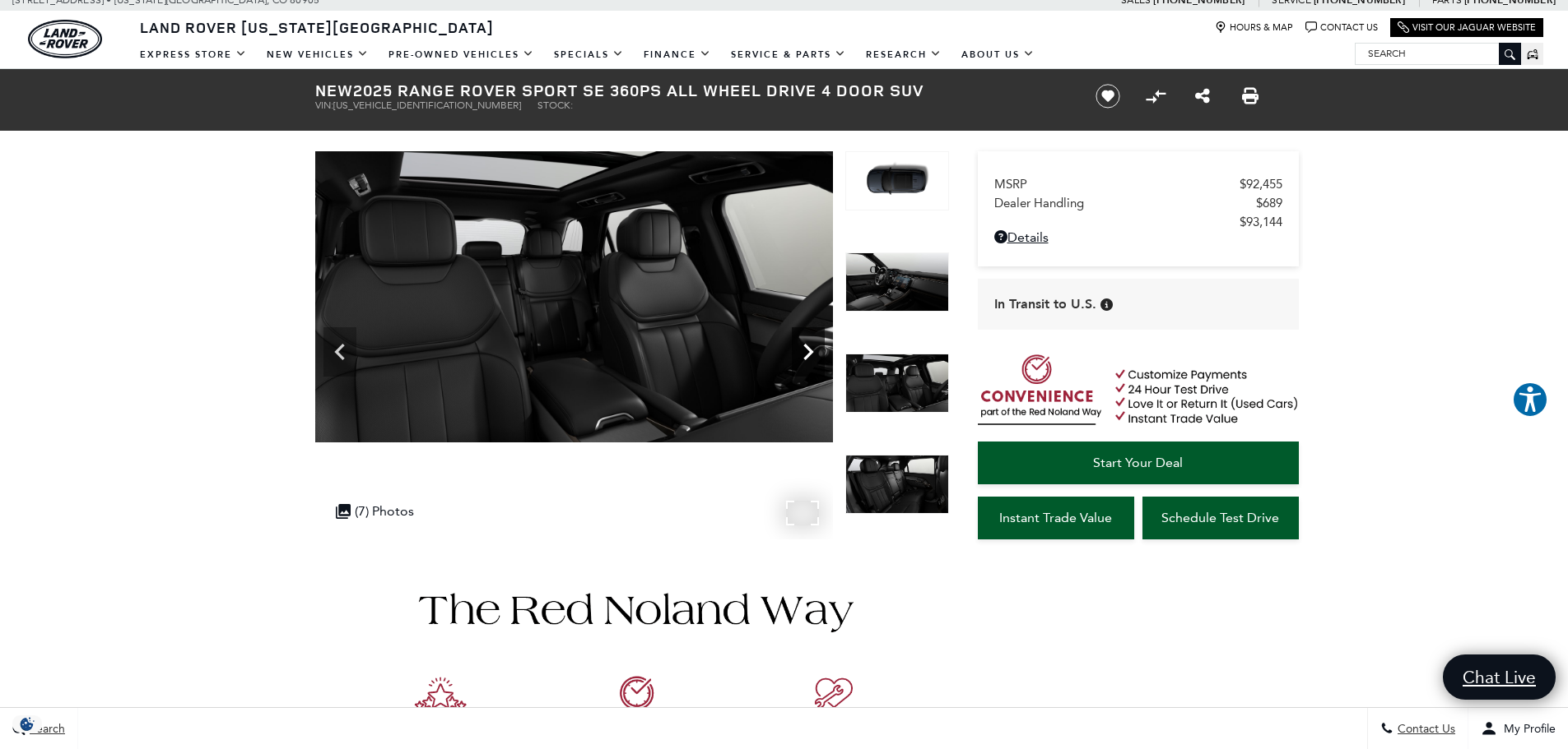
click at [809, 347] on icon "Next" at bounding box center [808, 351] width 33 height 33
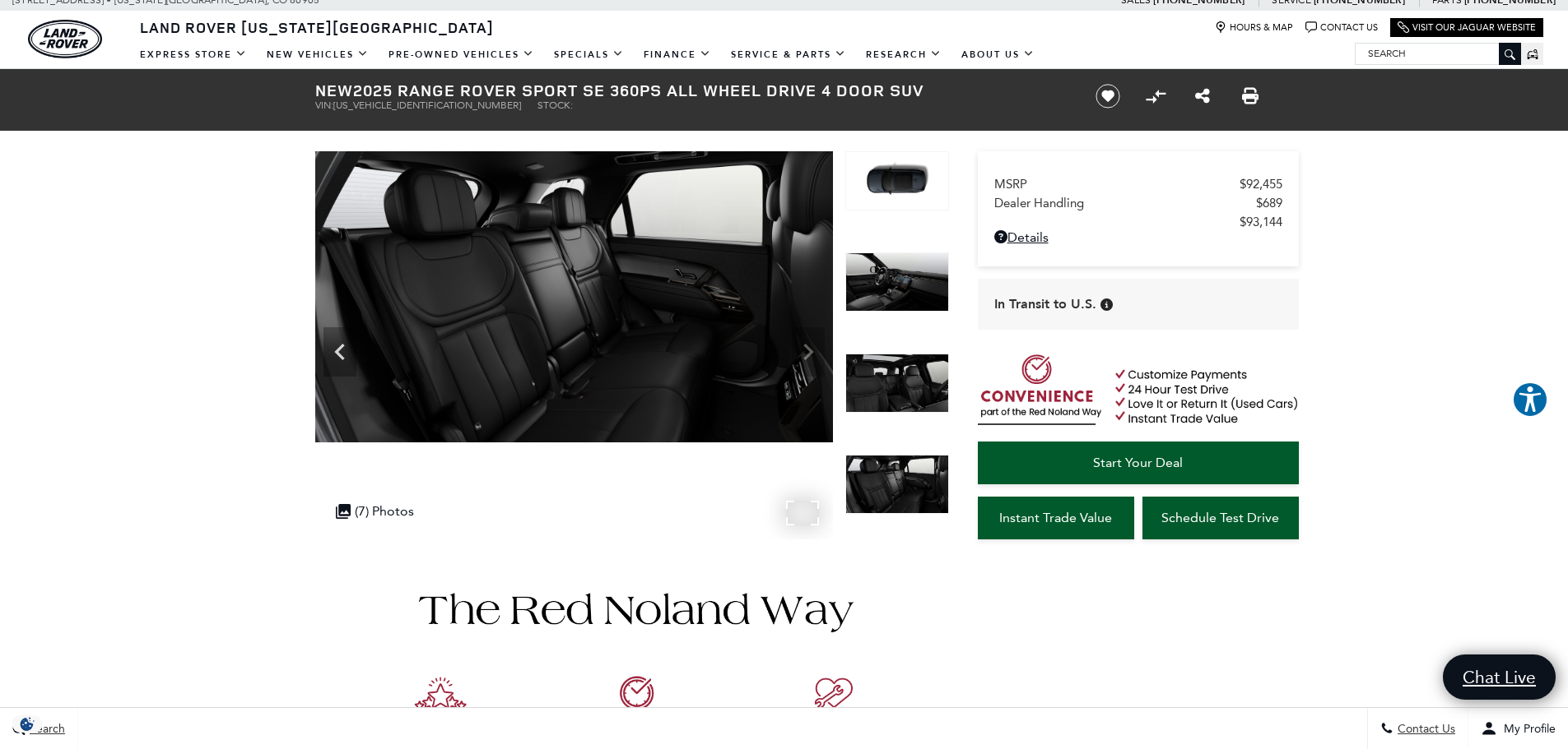
click at [809, 347] on img at bounding box center [574, 297] width 518 height 291
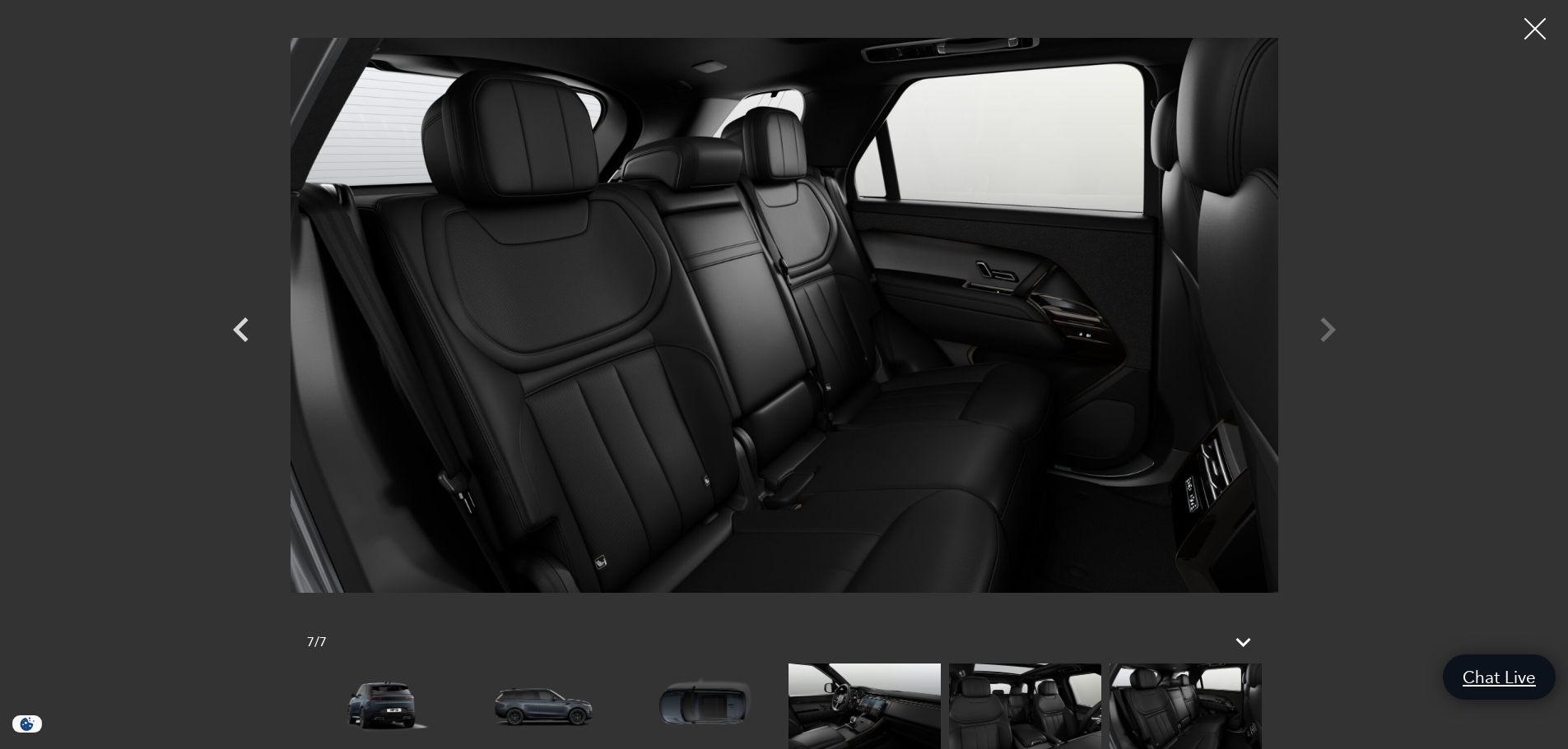
click at [1536, 26] on div at bounding box center [1535, 29] width 43 height 43
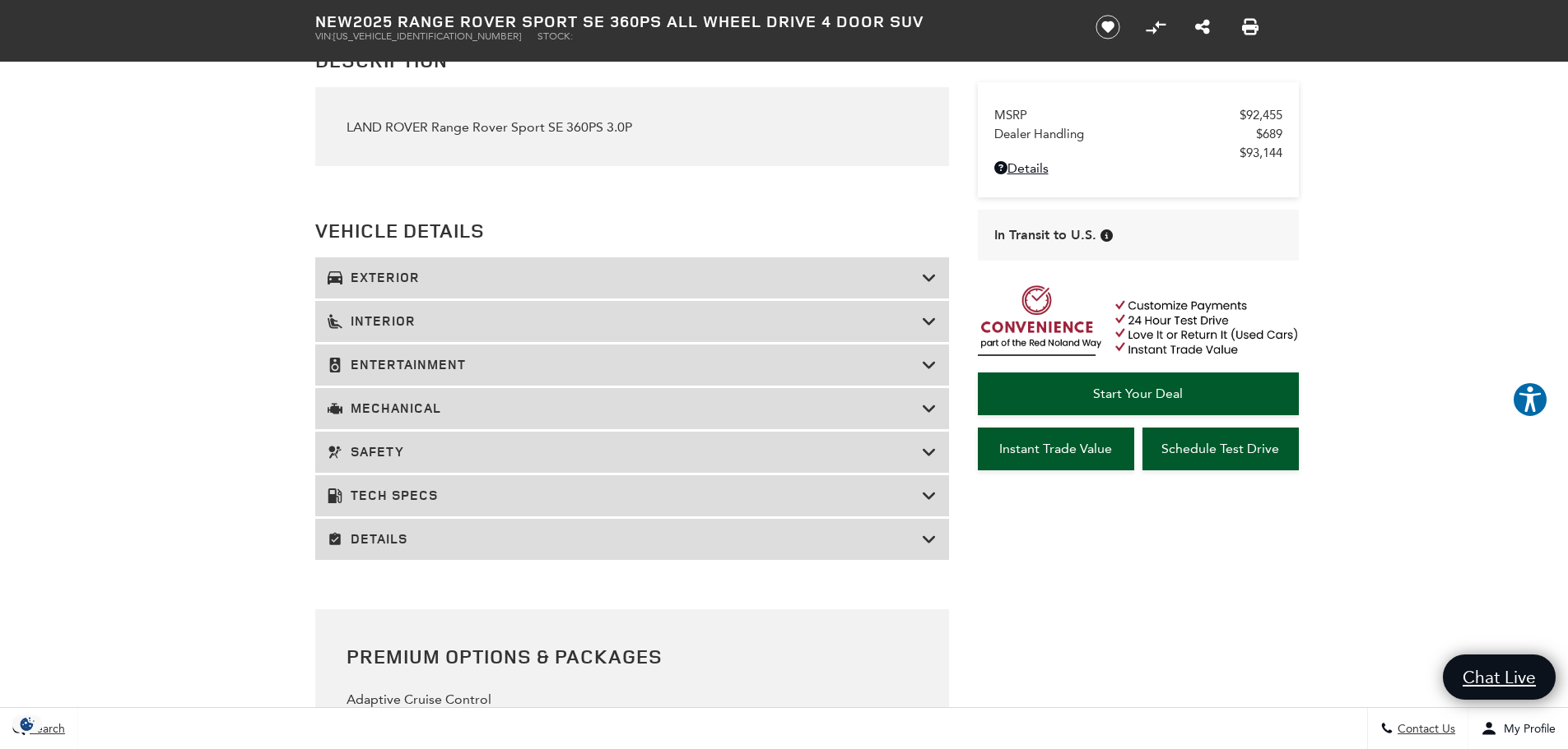
scroll to position [1802, 0]
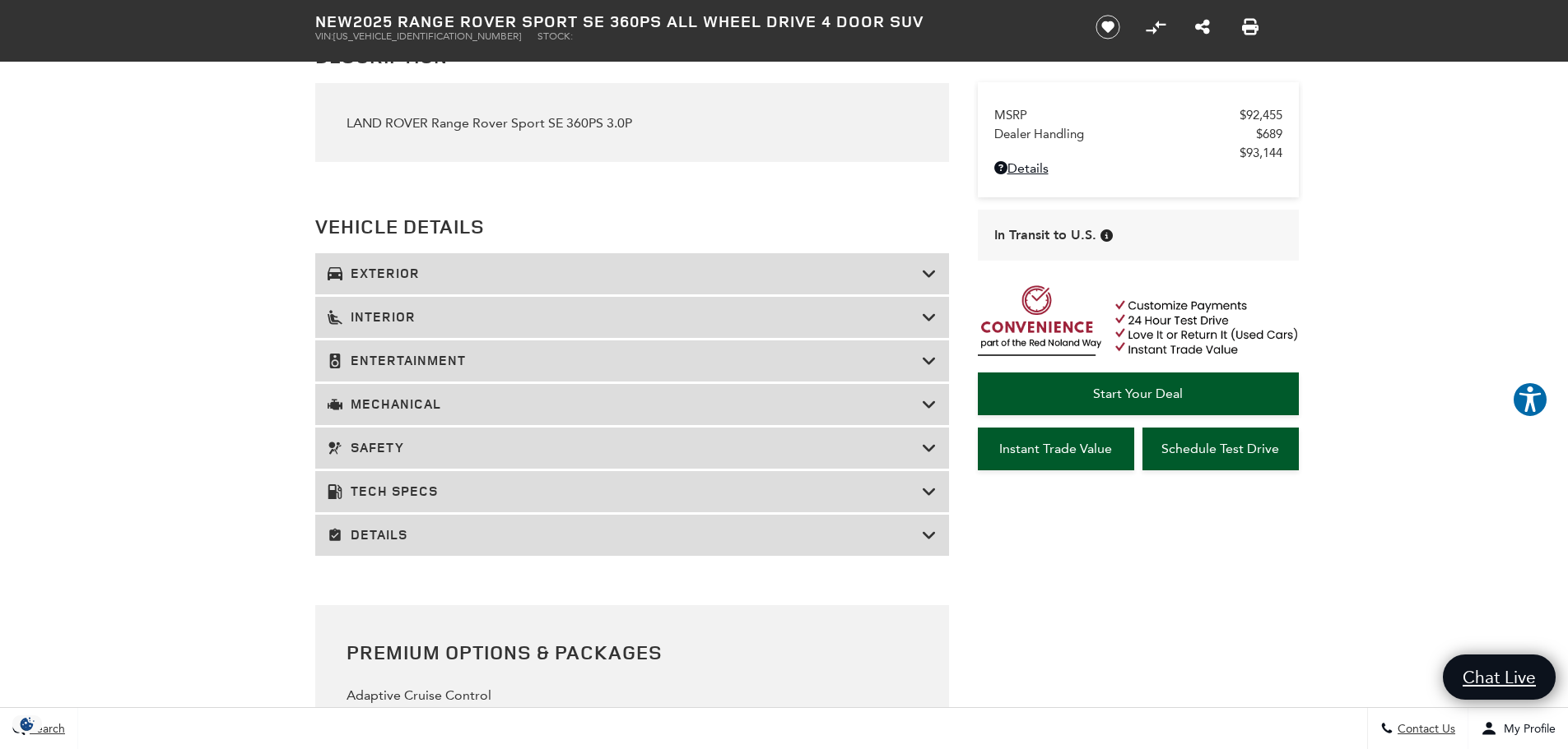
click at [928, 270] on icon at bounding box center [929, 274] width 14 height 16
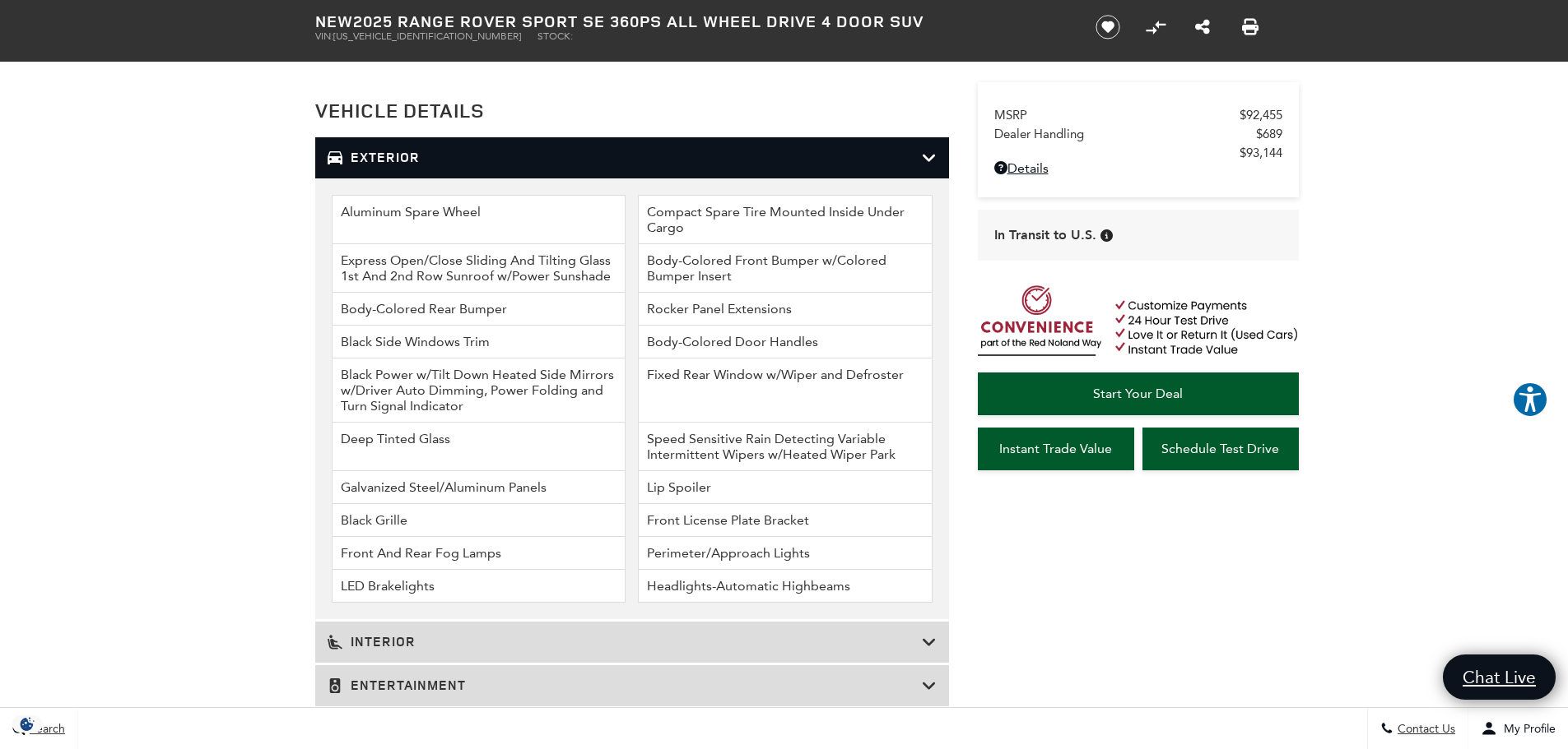
scroll to position [1910, 0]
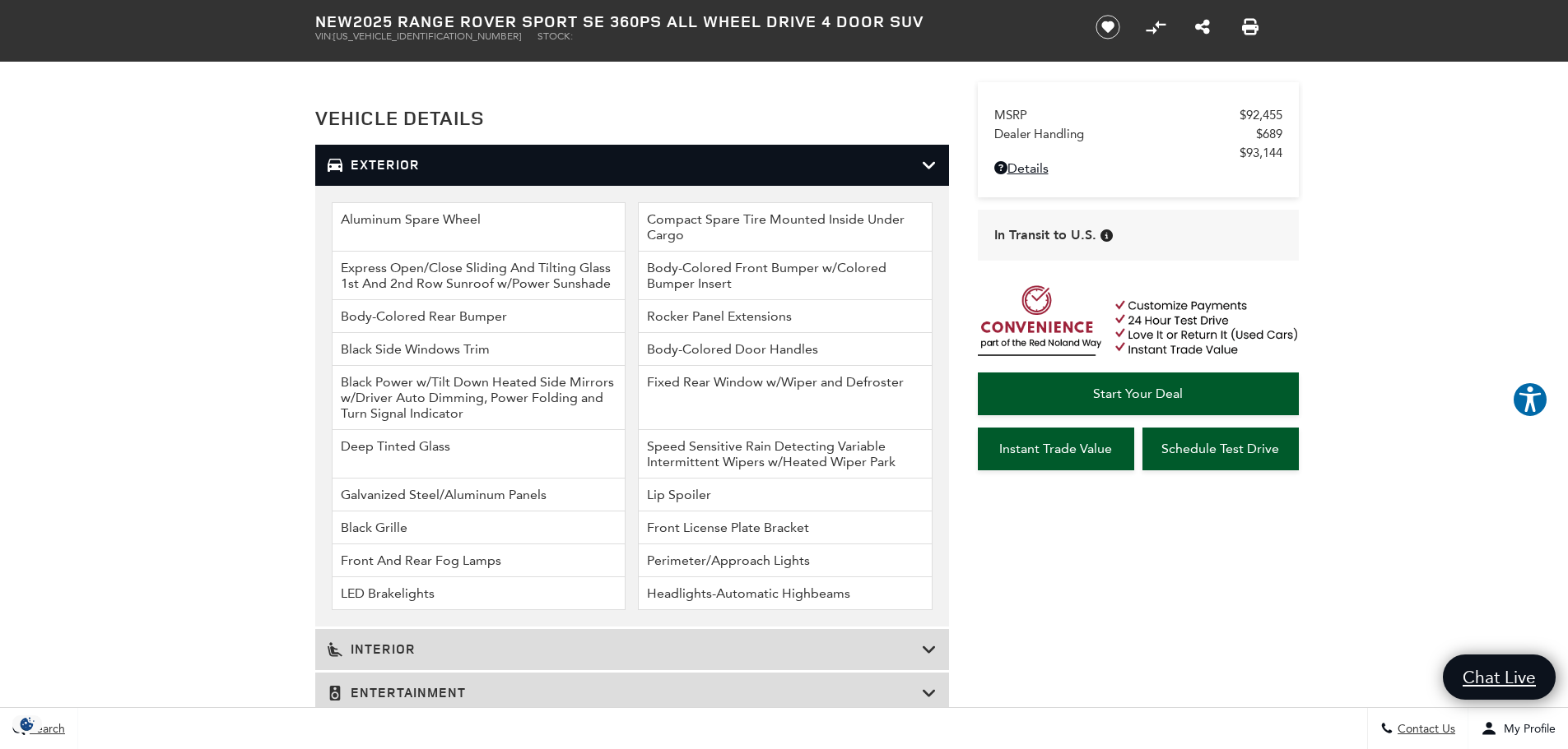
click at [929, 161] on icon at bounding box center [929, 165] width 14 height 16
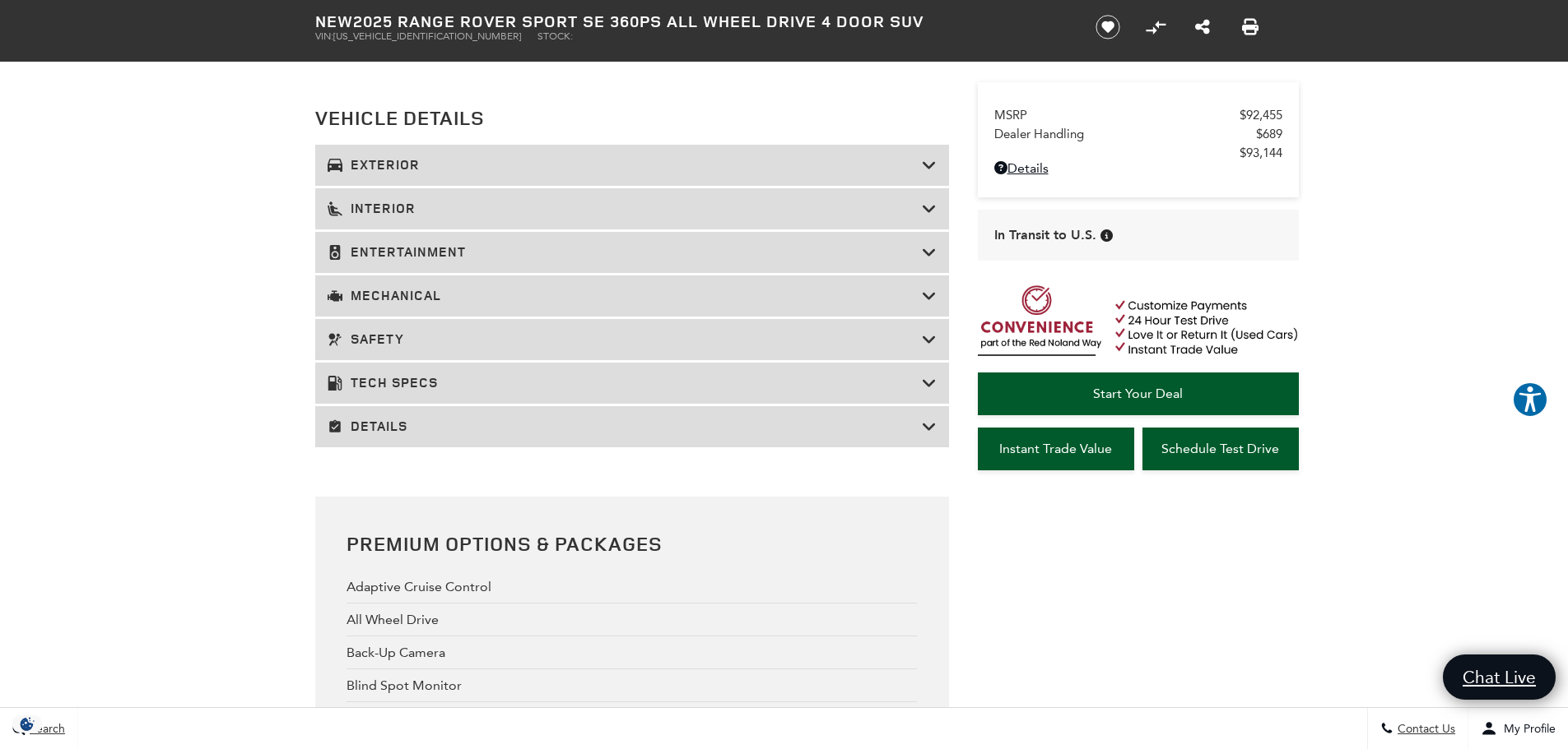
click at [401, 161] on h3 "Exterior" at bounding box center [624, 165] width 594 height 16
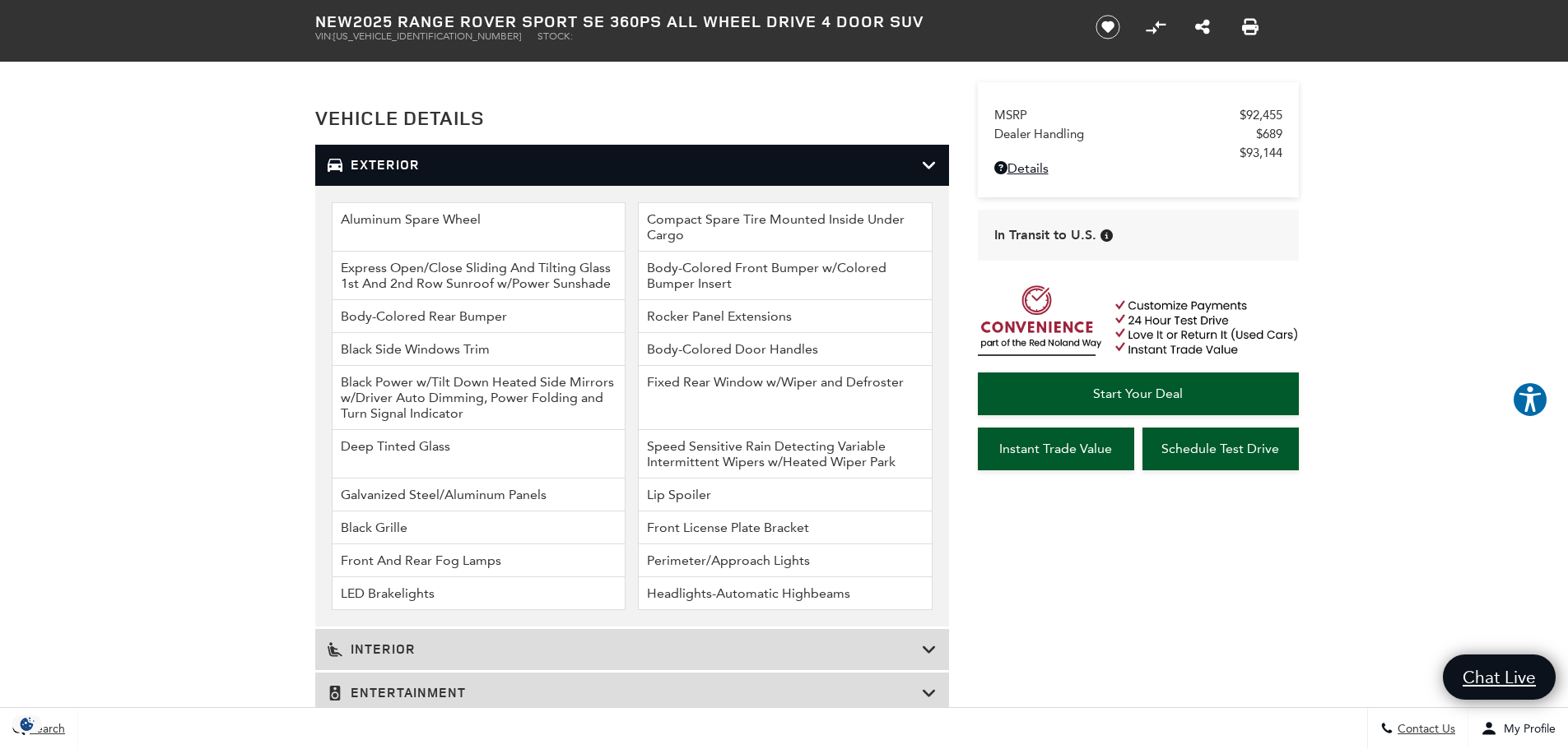
click at [401, 161] on h3 "Exterior" at bounding box center [624, 165] width 594 height 16
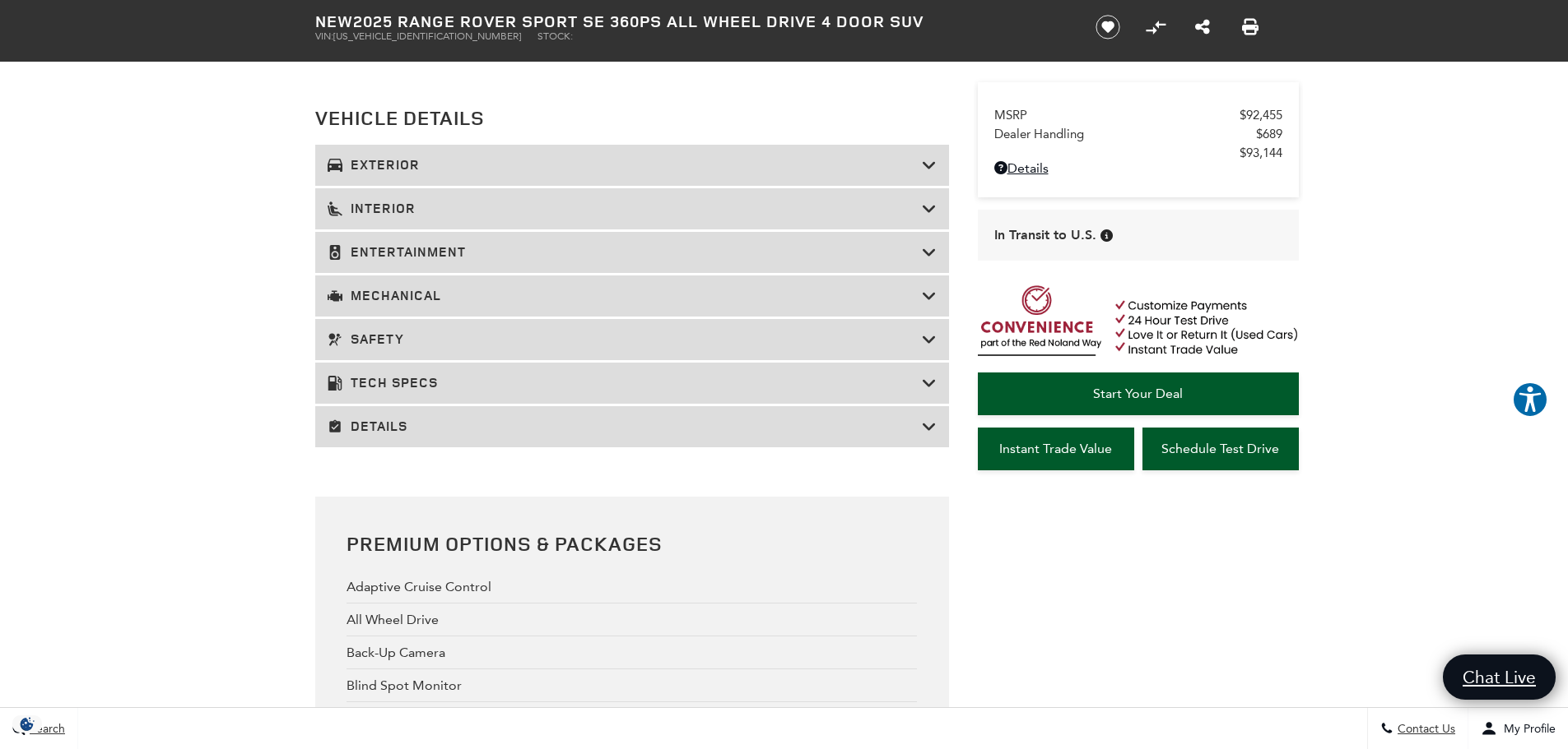
click at [392, 208] on h3 "Interior" at bounding box center [624, 209] width 594 height 16
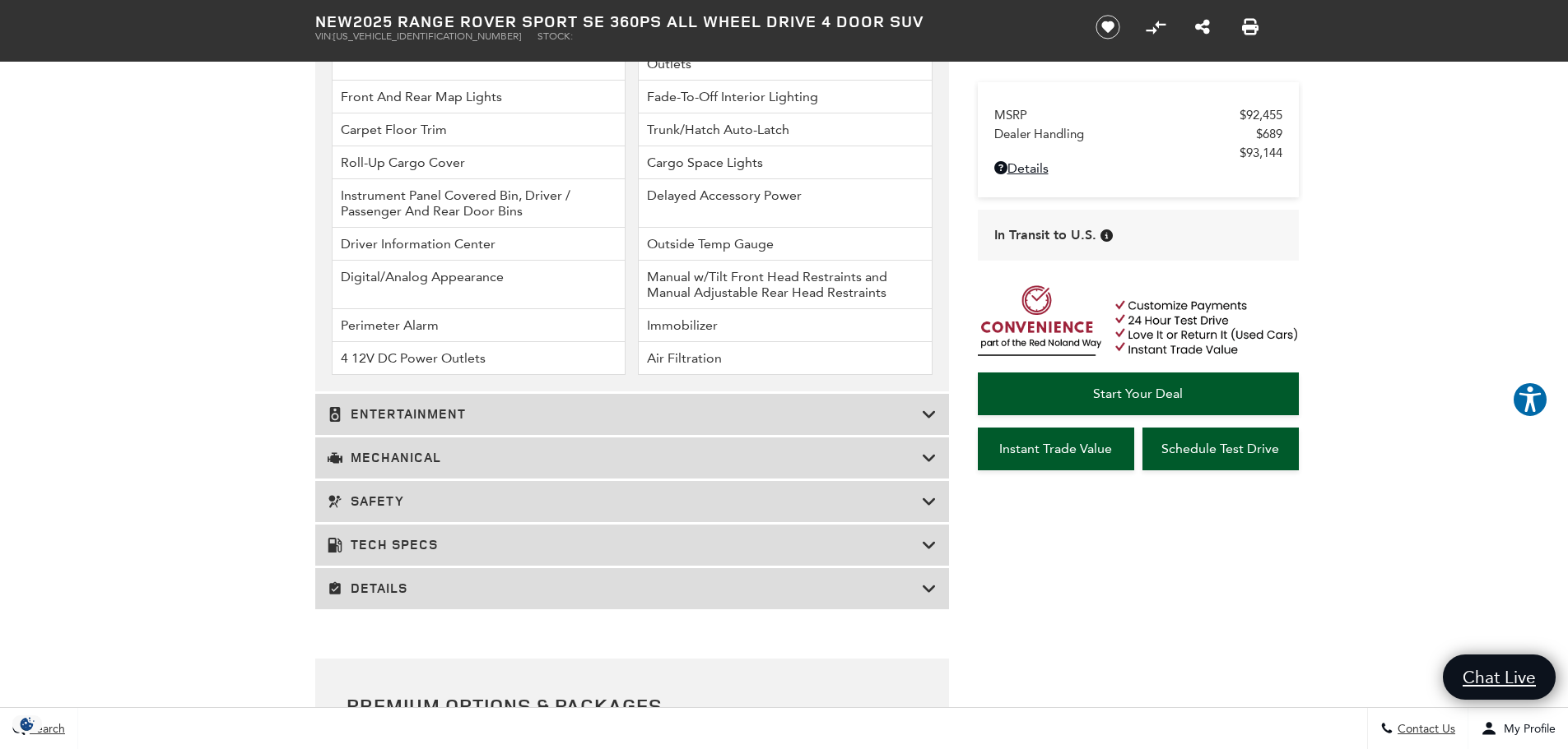
scroll to position [2467, 0]
click at [380, 454] on h3 "Mechanical" at bounding box center [624, 457] width 594 height 16
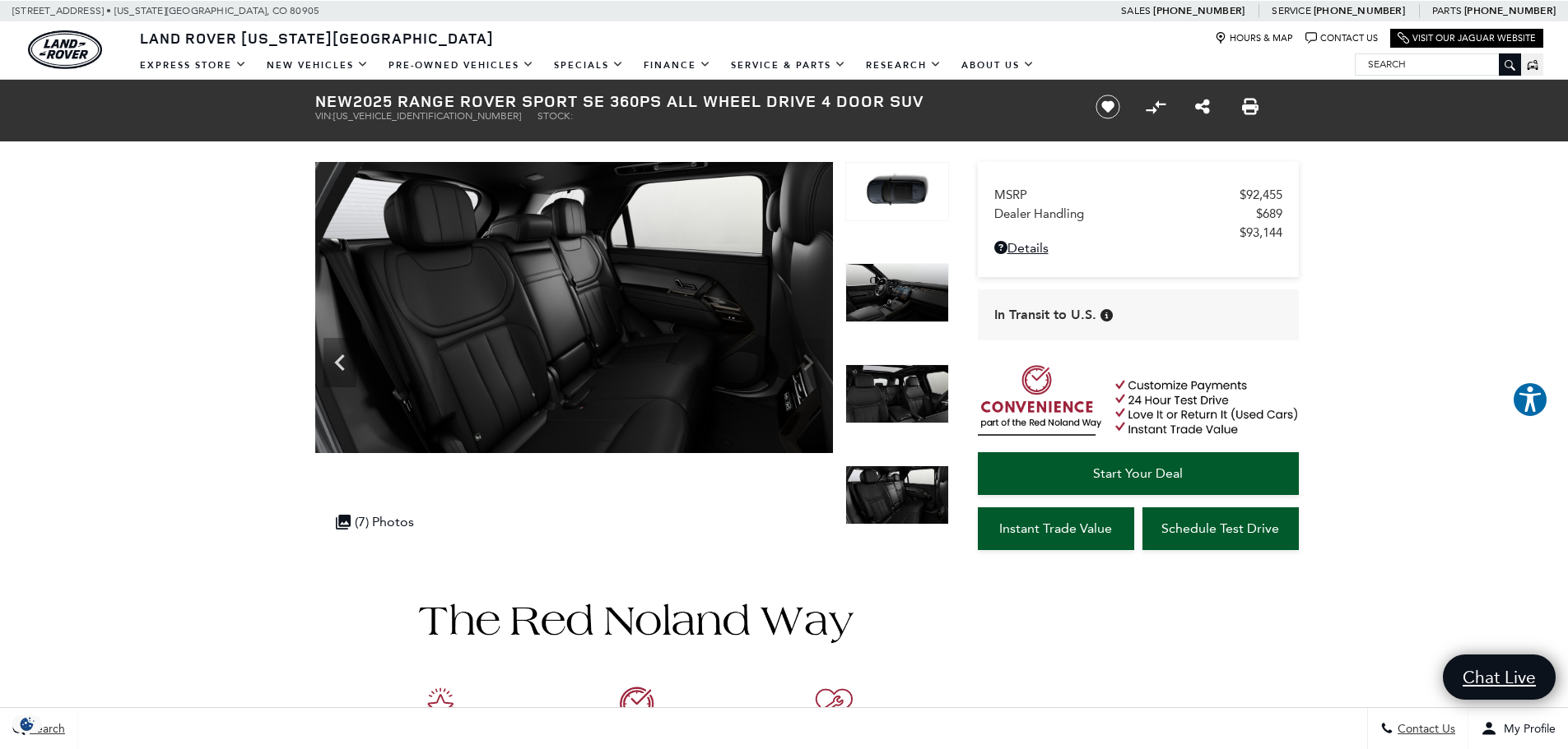
scroll to position [0, 0]
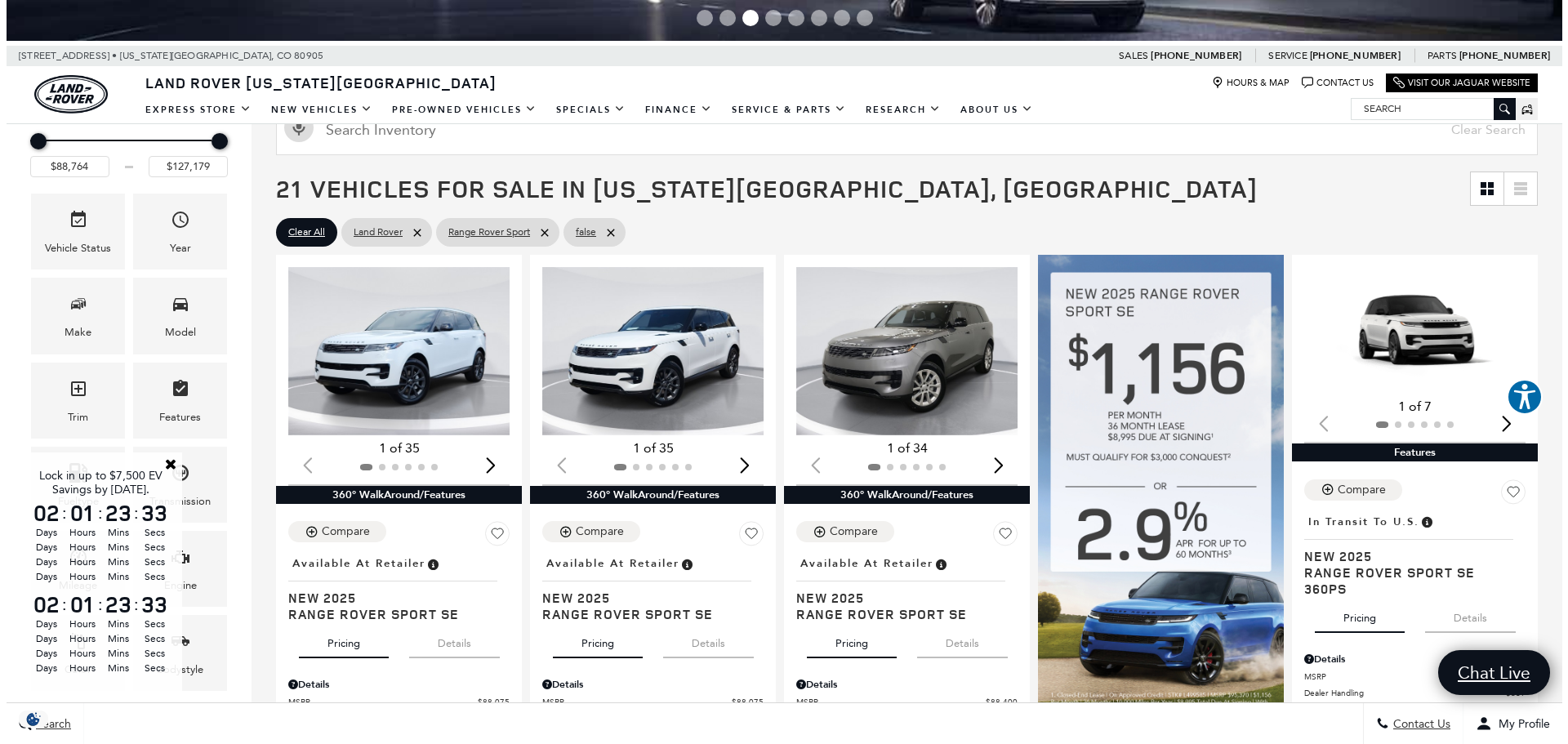
scroll to position [249, 0]
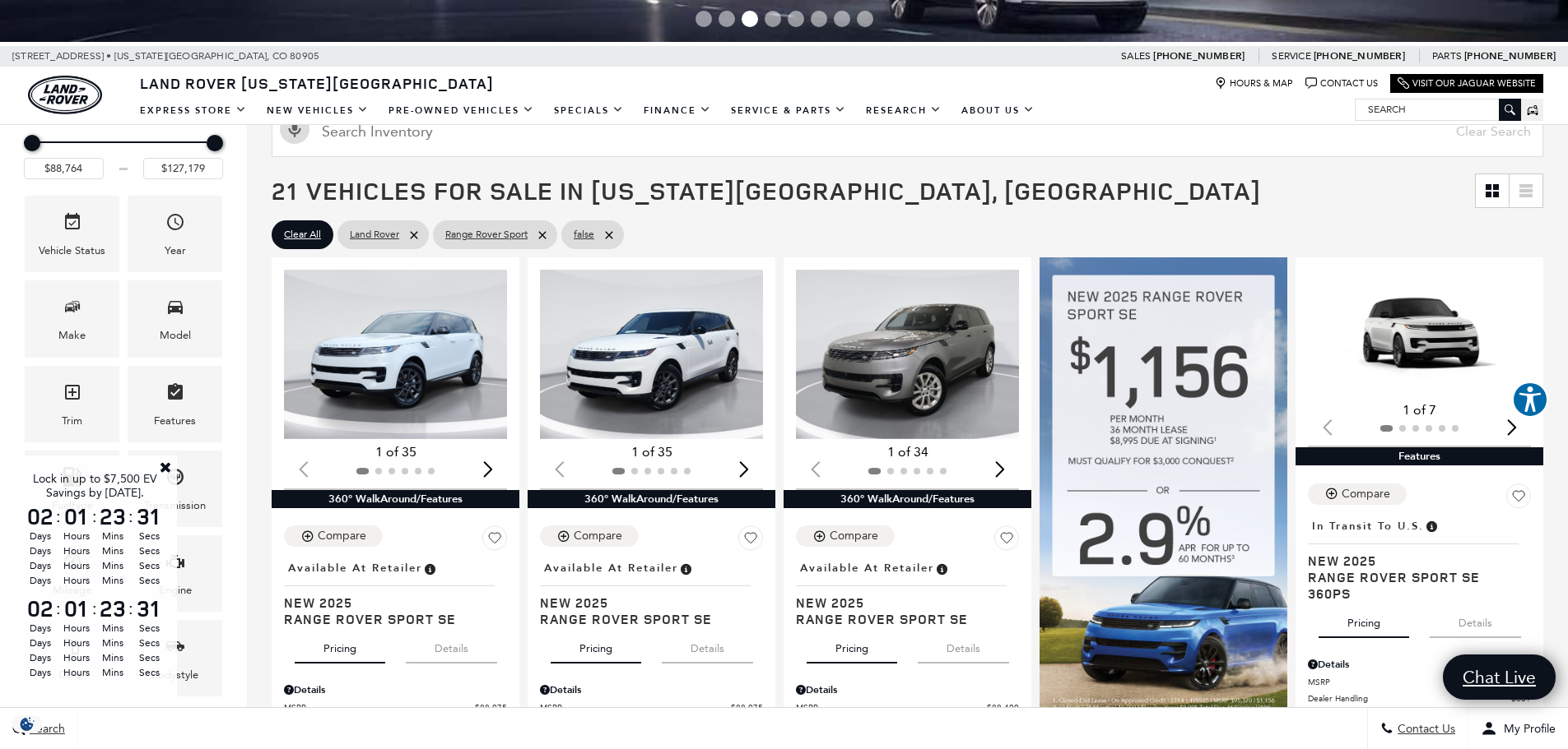
click at [164, 466] on link "Close" at bounding box center [165, 467] width 14 height 14
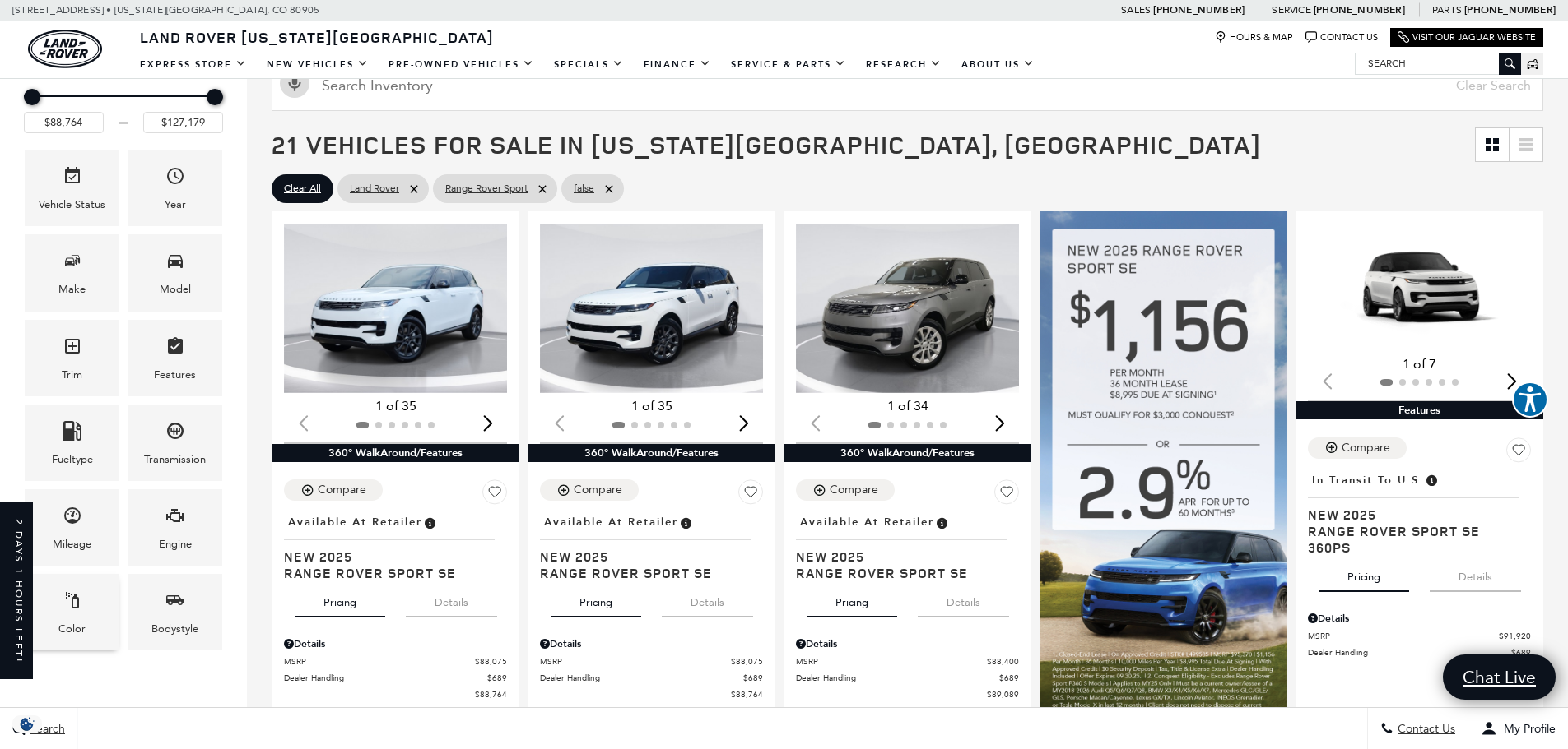
click at [91, 621] on div "Color" at bounding box center [71, 613] width 95 height 77
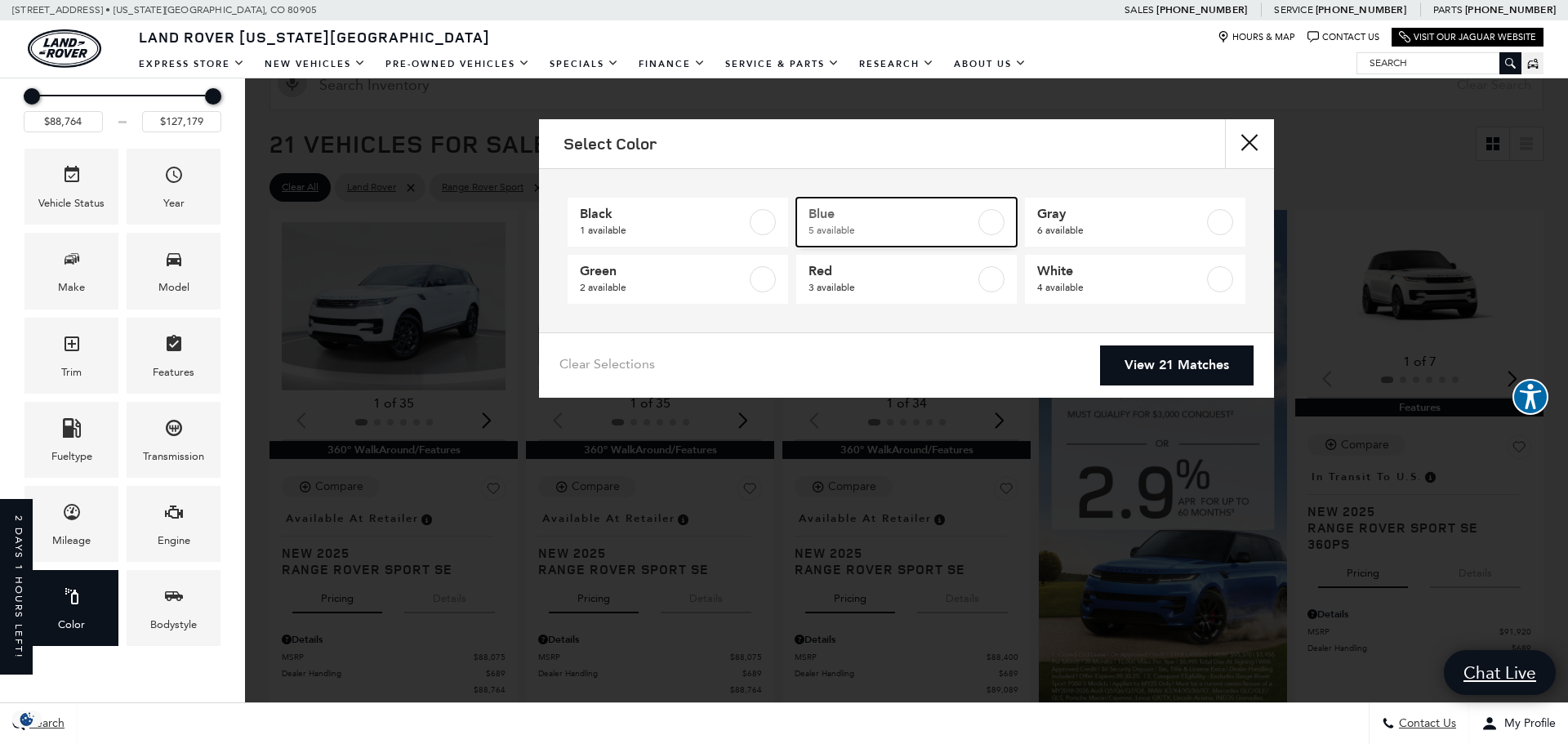
click at [922, 226] on span "5 available" at bounding box center [892, 231] width 167 height 16
type input "$93,144"
type input "$122,484"
checkbox input "true"
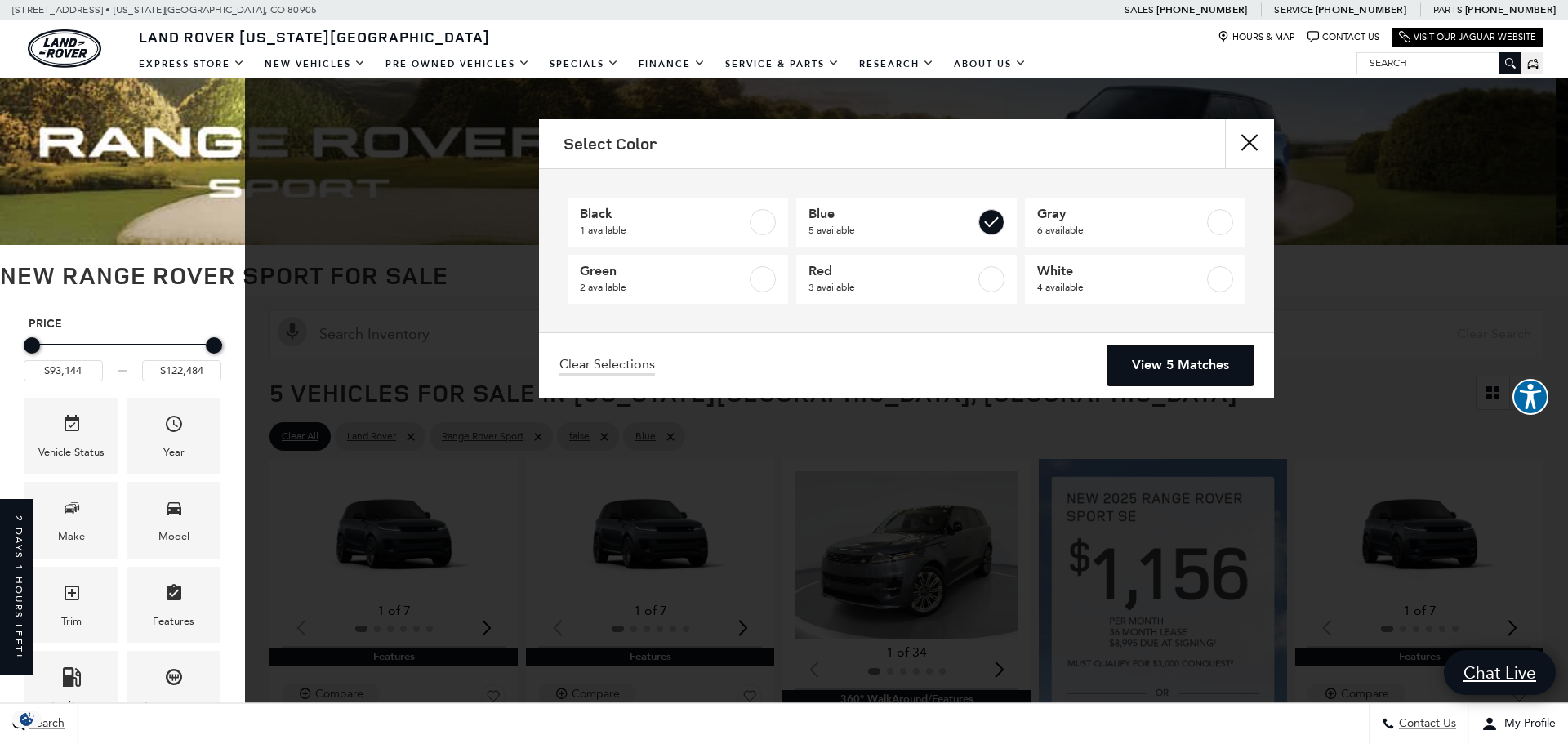
click at [1195, 365] on link "View 5 Matches" at bounding box center [1180, 365] width 146 height 40
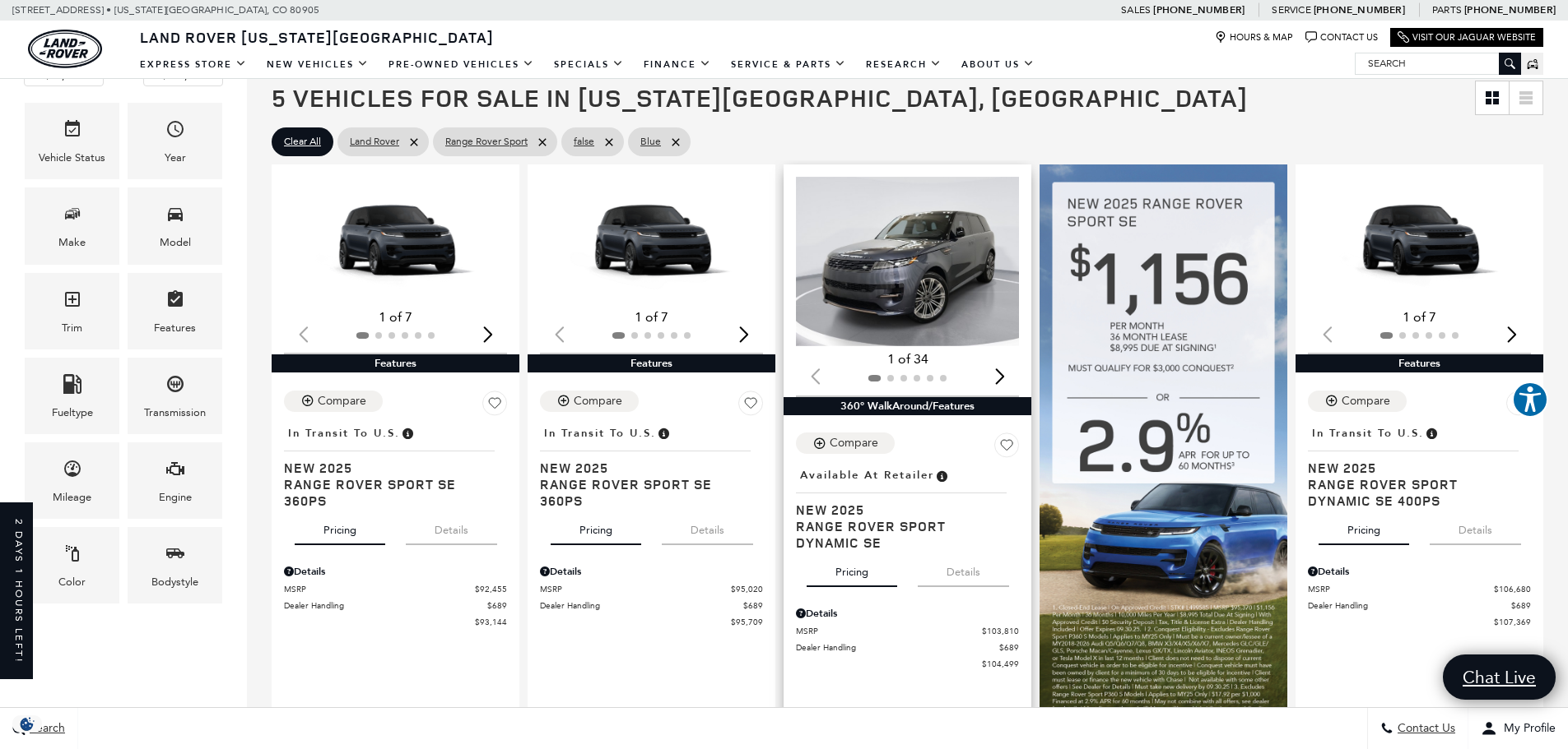
scroll to position [299, 0]
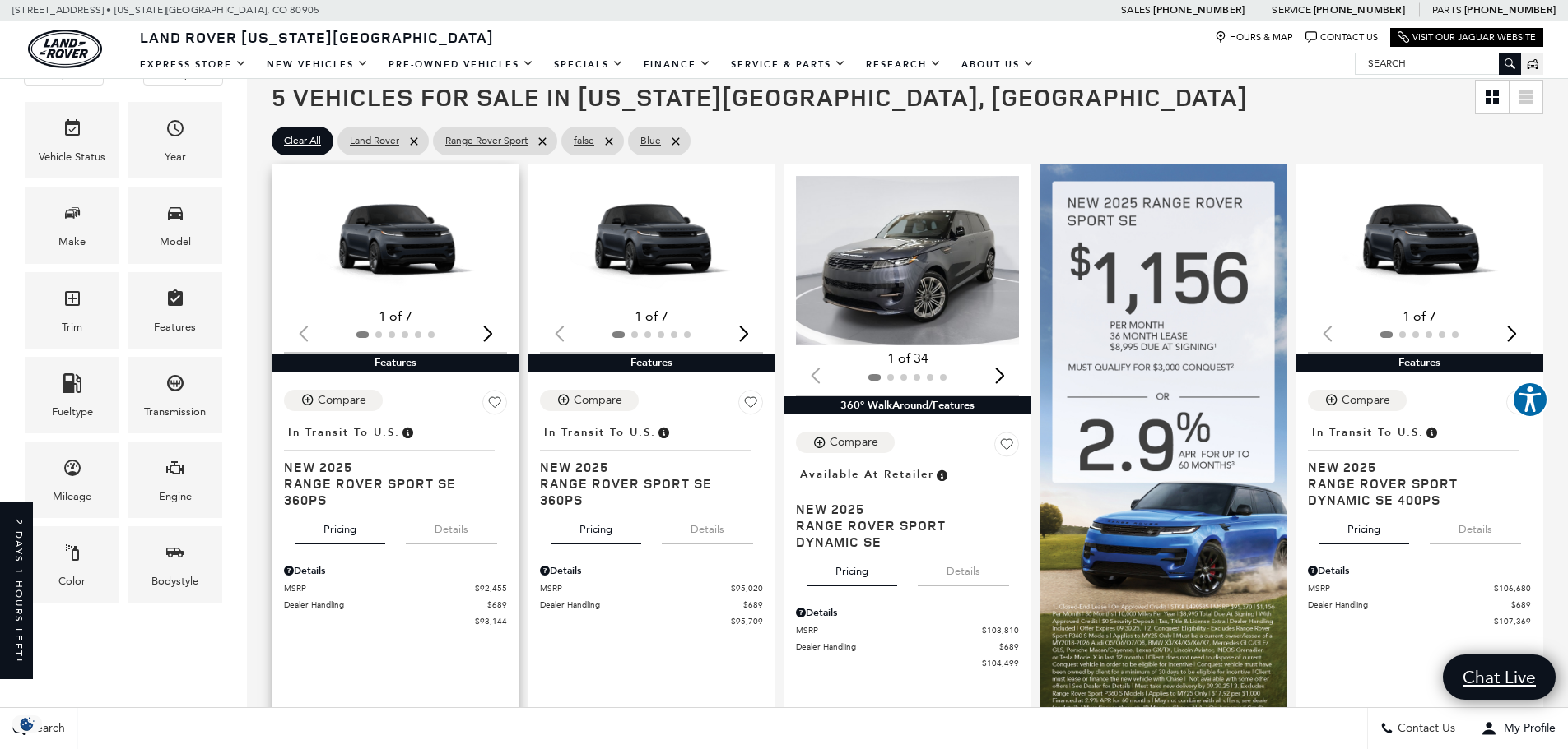
click at [393, 243] on img "1 / 2" at bounding box center [396, 239] width 225 height 126
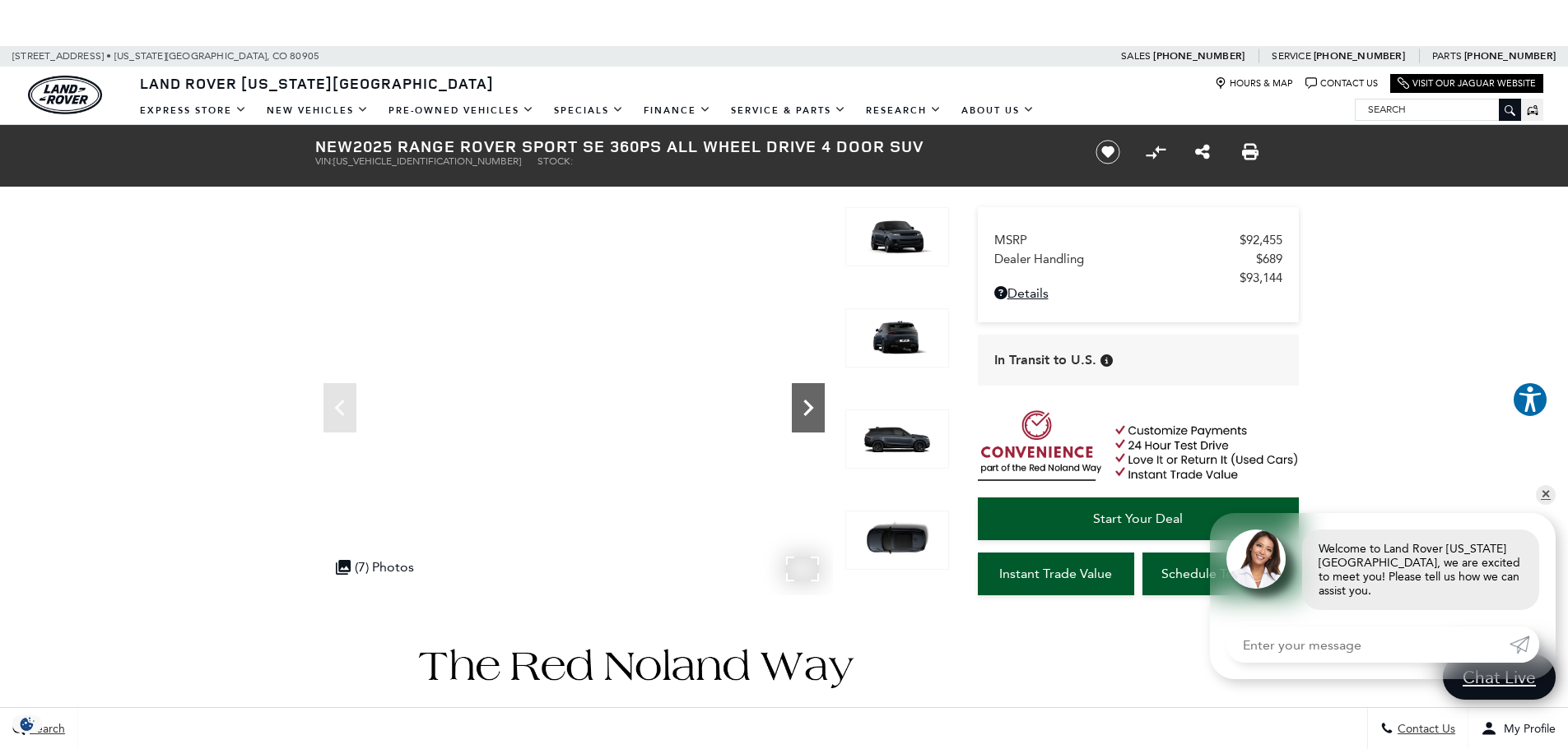
click at [807, 410] on icon "Next" at bounding box center [808, 408] width 10 height 16
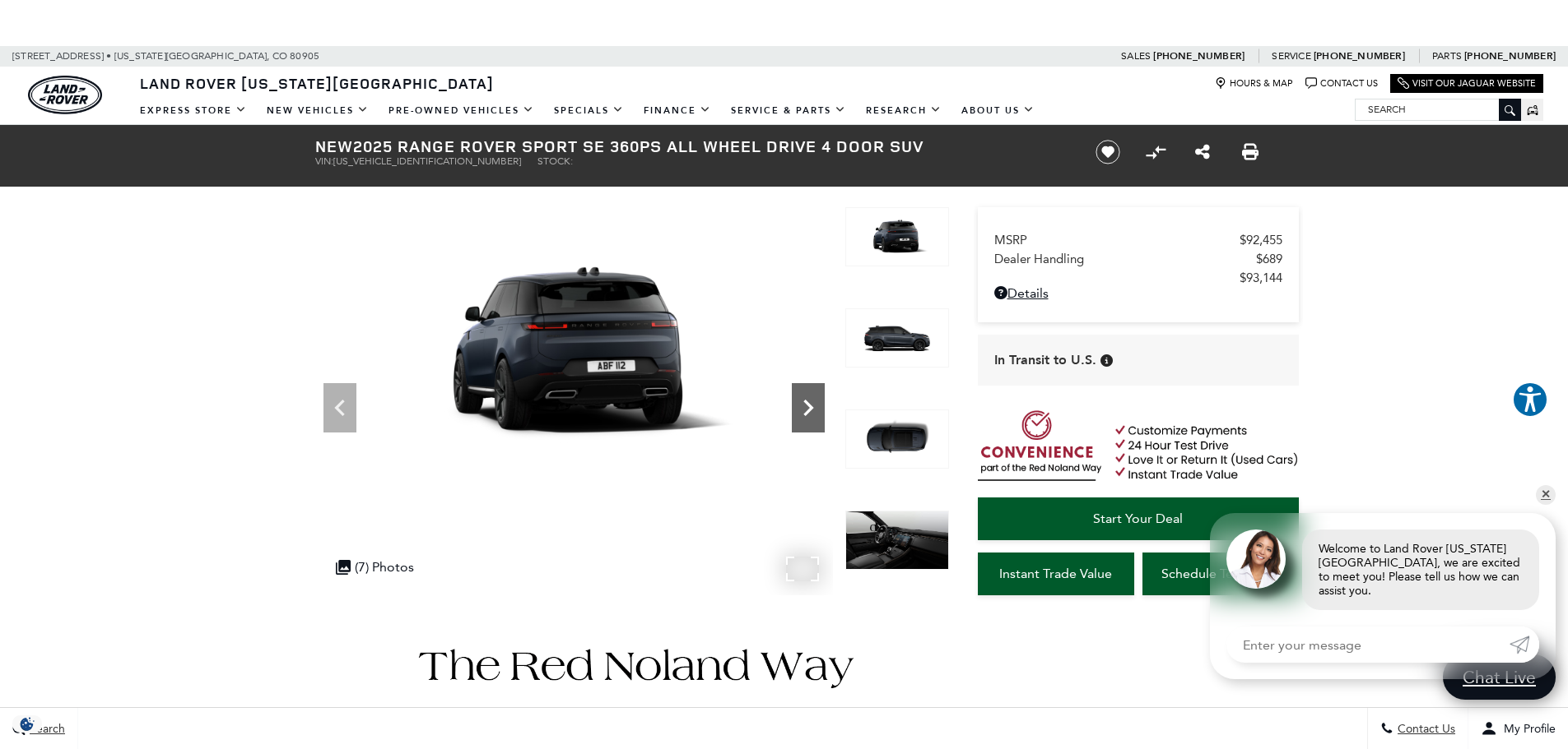
click at [807, 410] on icon "Next" at bounding box center [808, 408] width 10 height 16
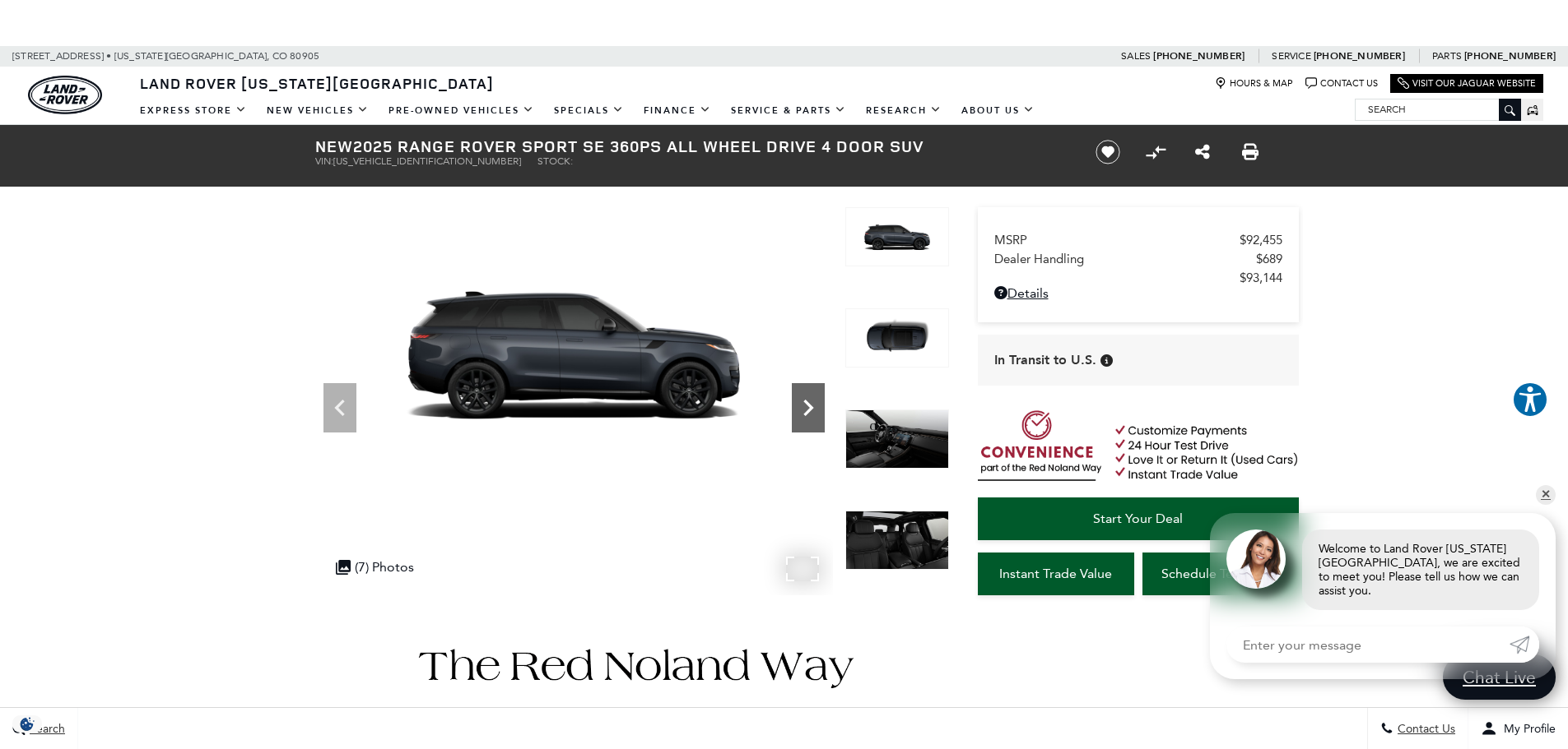
click at [807, 410] on icon "Next" at bounding box center [808, 408] width 10 height 16
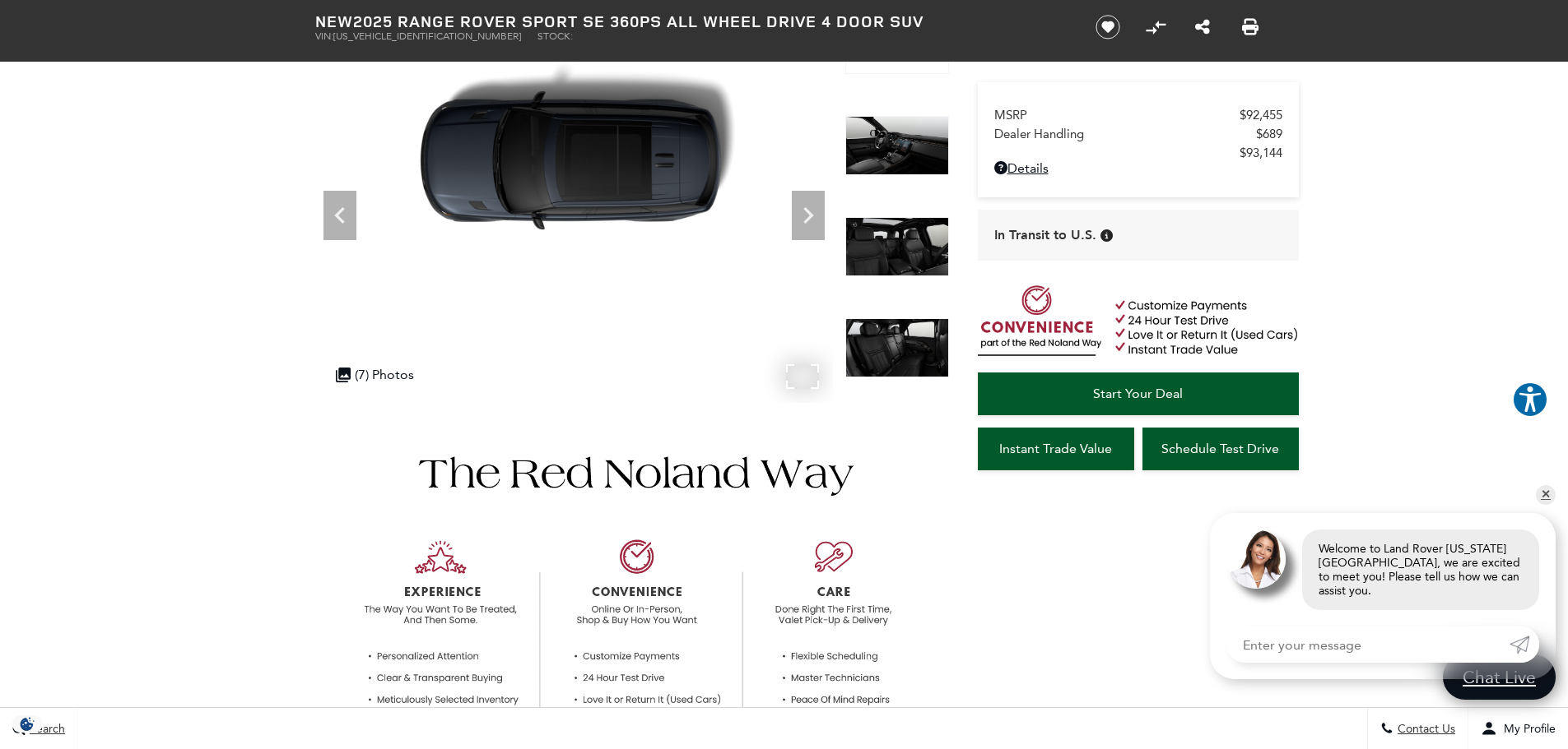
scroll to position [197, 0]
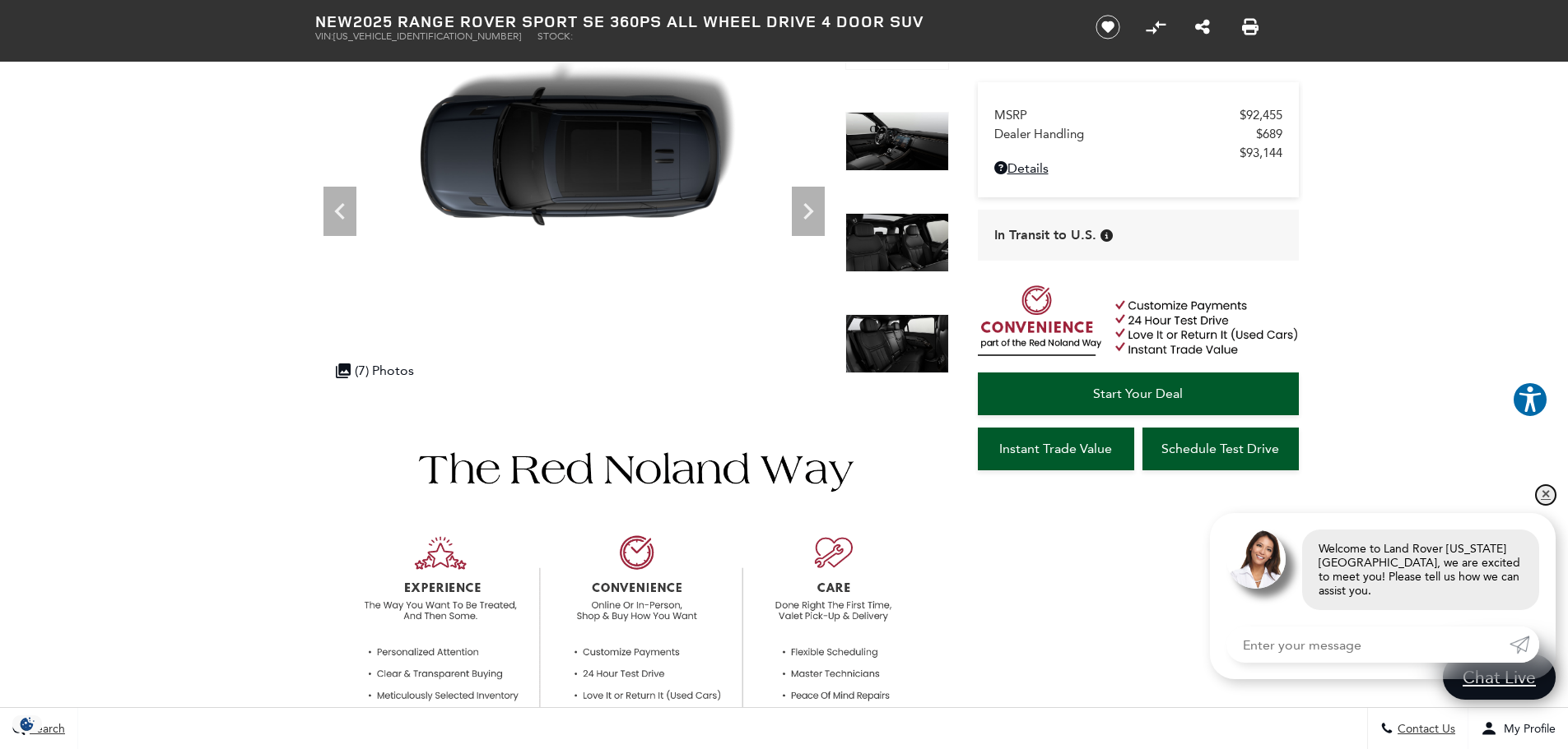
click at [1546, 505] on link "✕" at bounding box center [1545, 495] width 20 height 20
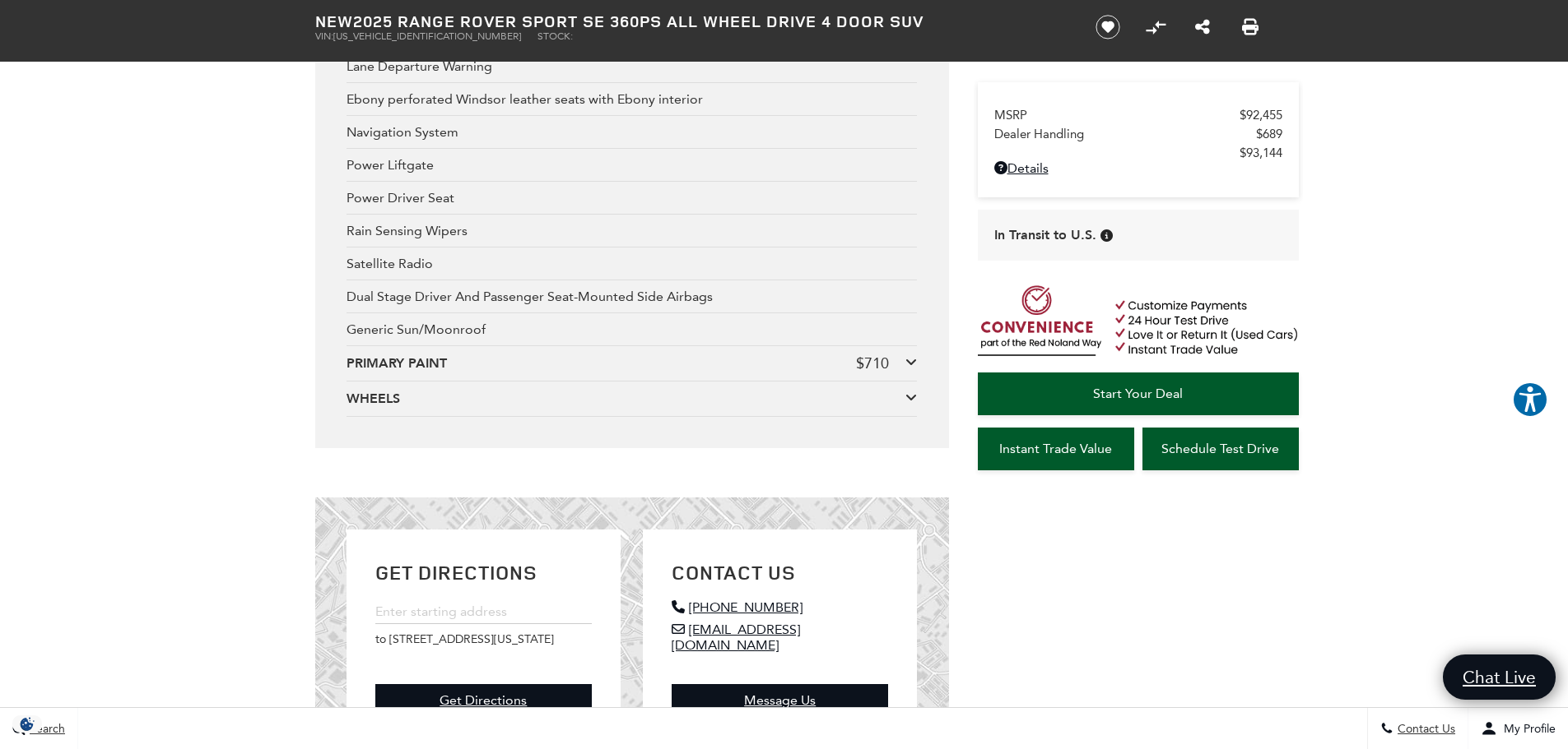
scroll to position [3152, 0]
click at [910, 393] on icon at bounding box center [911, 396] width 12 height 14
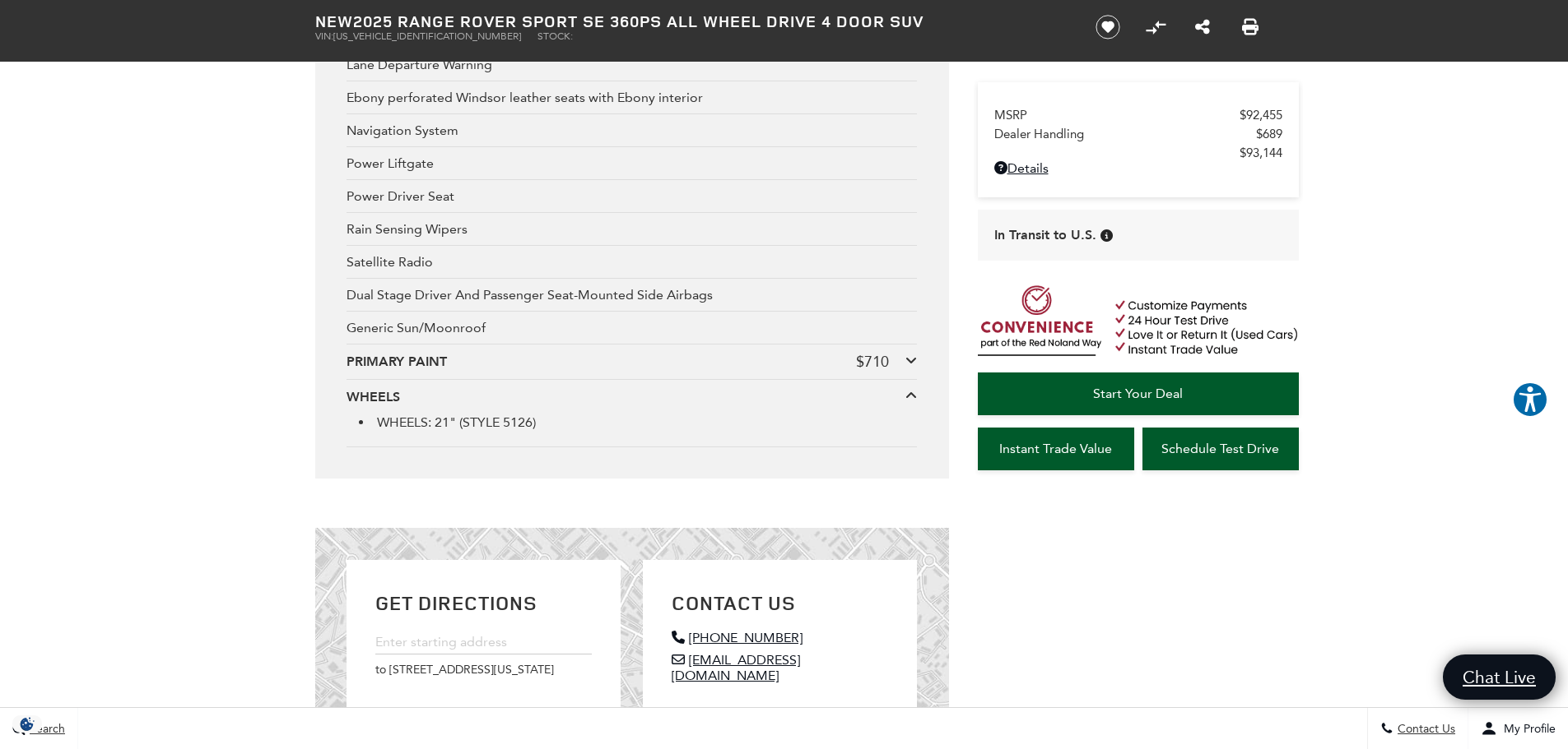
click at [908, 359] on icon at bounding box center [911, 360] width 12 height 14
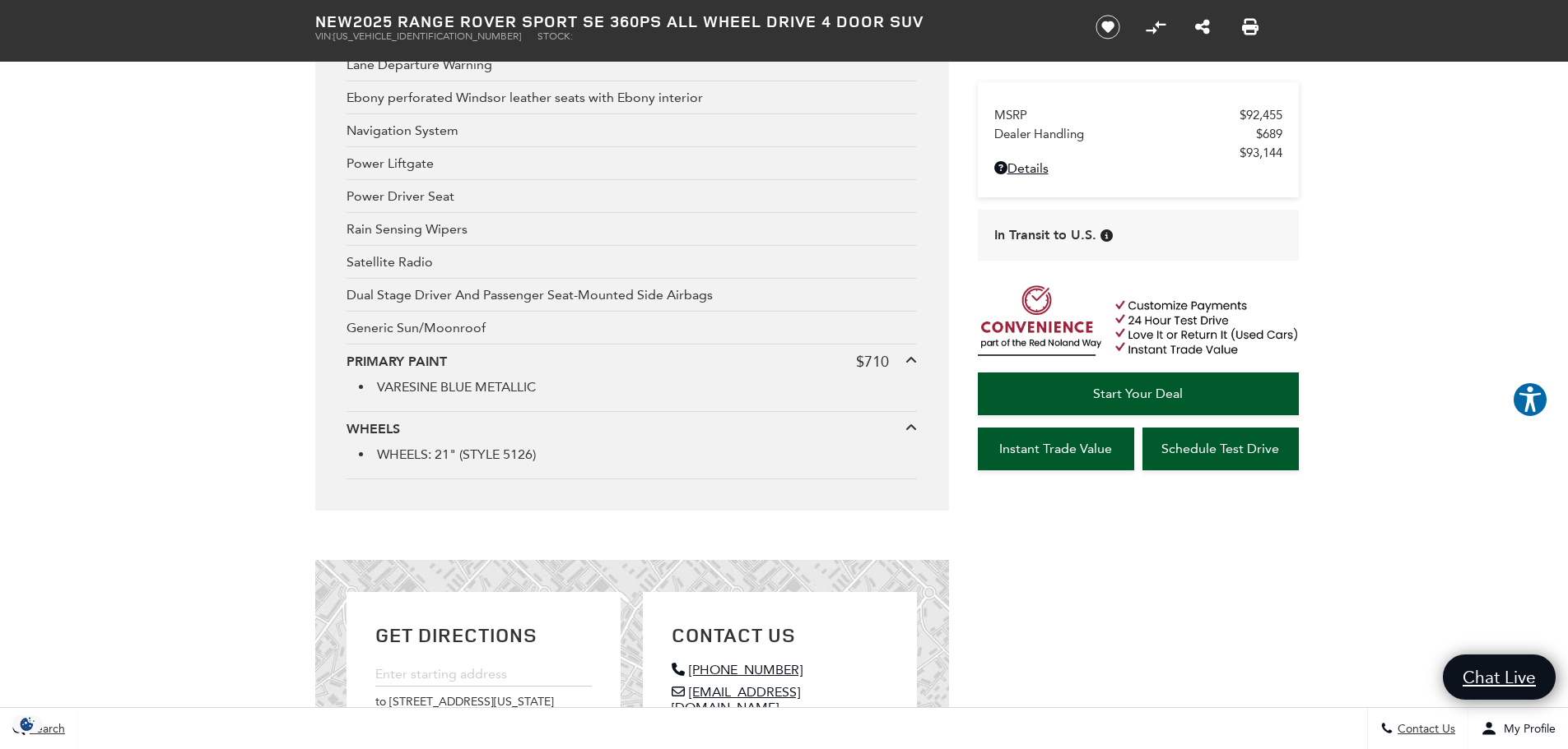
click at [908, 359] on icon at bounding box center [911, 360] width 12 height 14
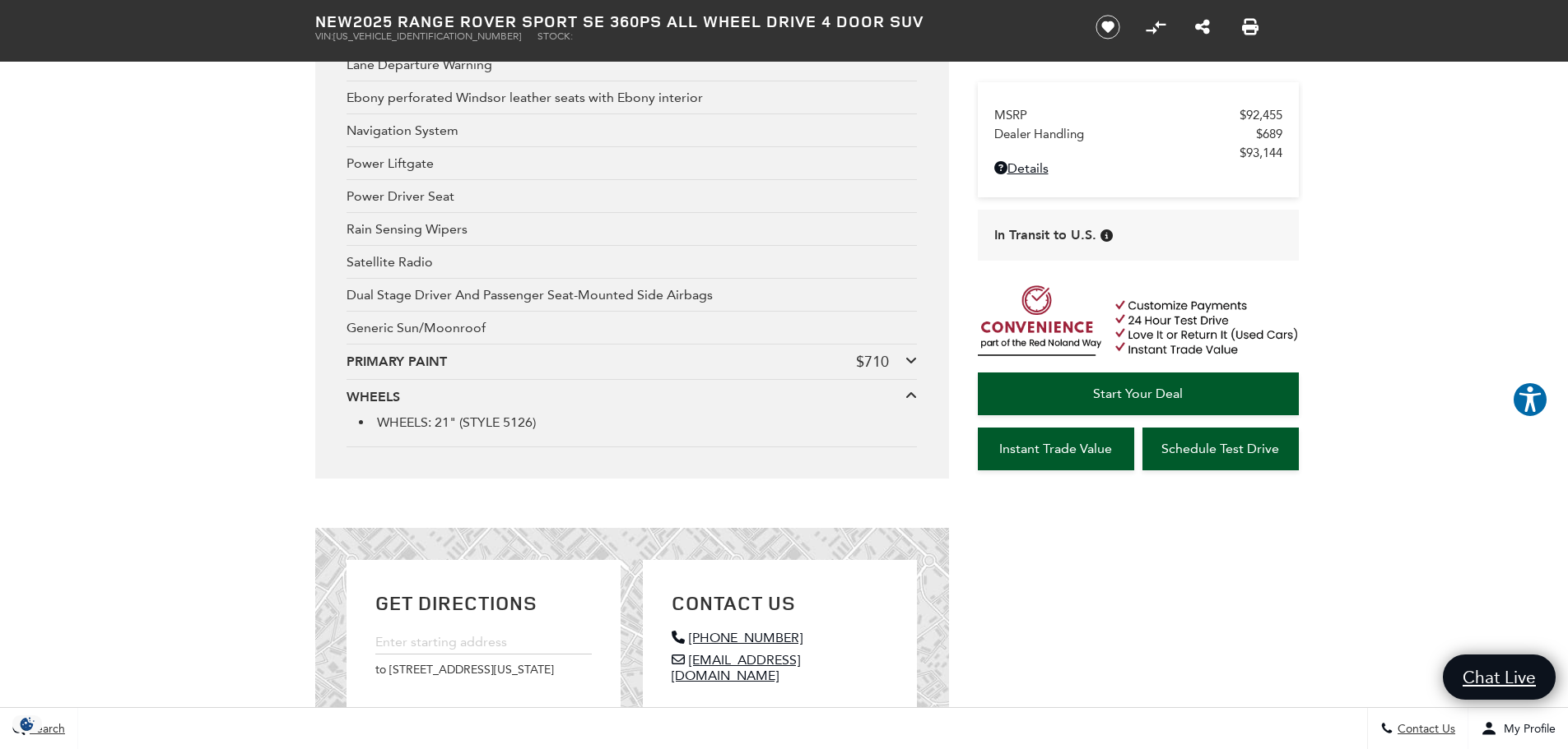
click at [908, 359] on icon at bounding box center [911, 360] width 12 height 14
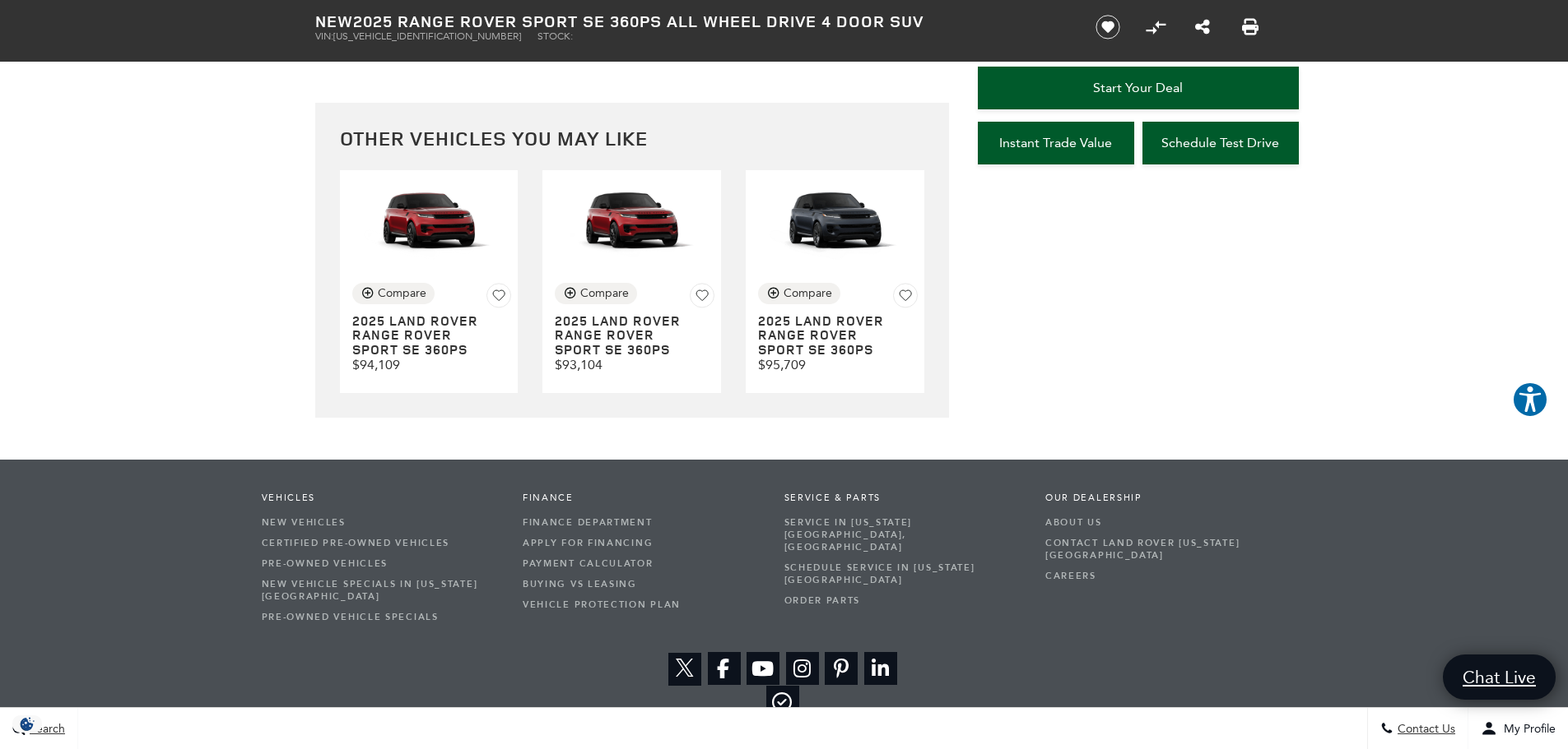
scroll to position [4178, 0]
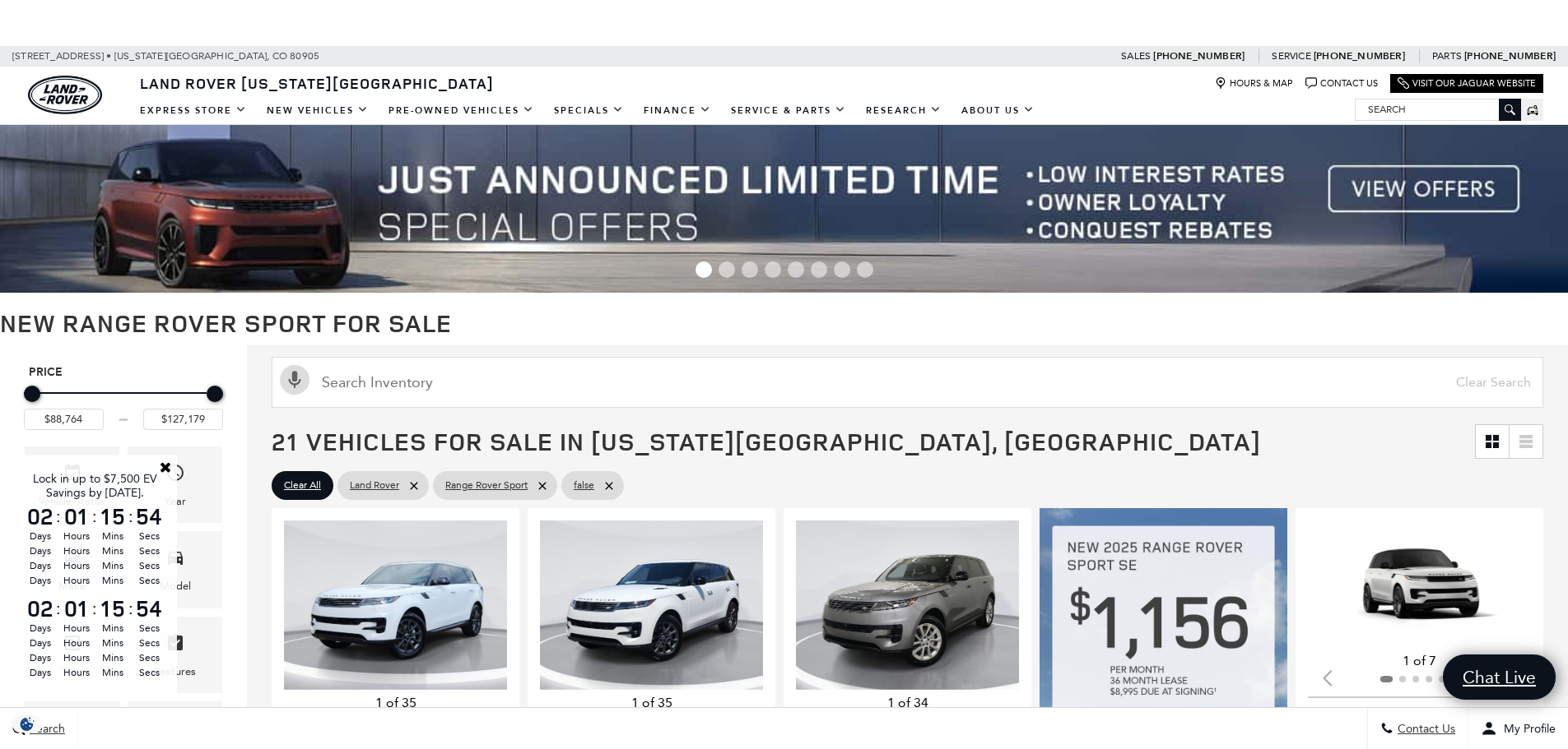
scroll to position [942, 0]
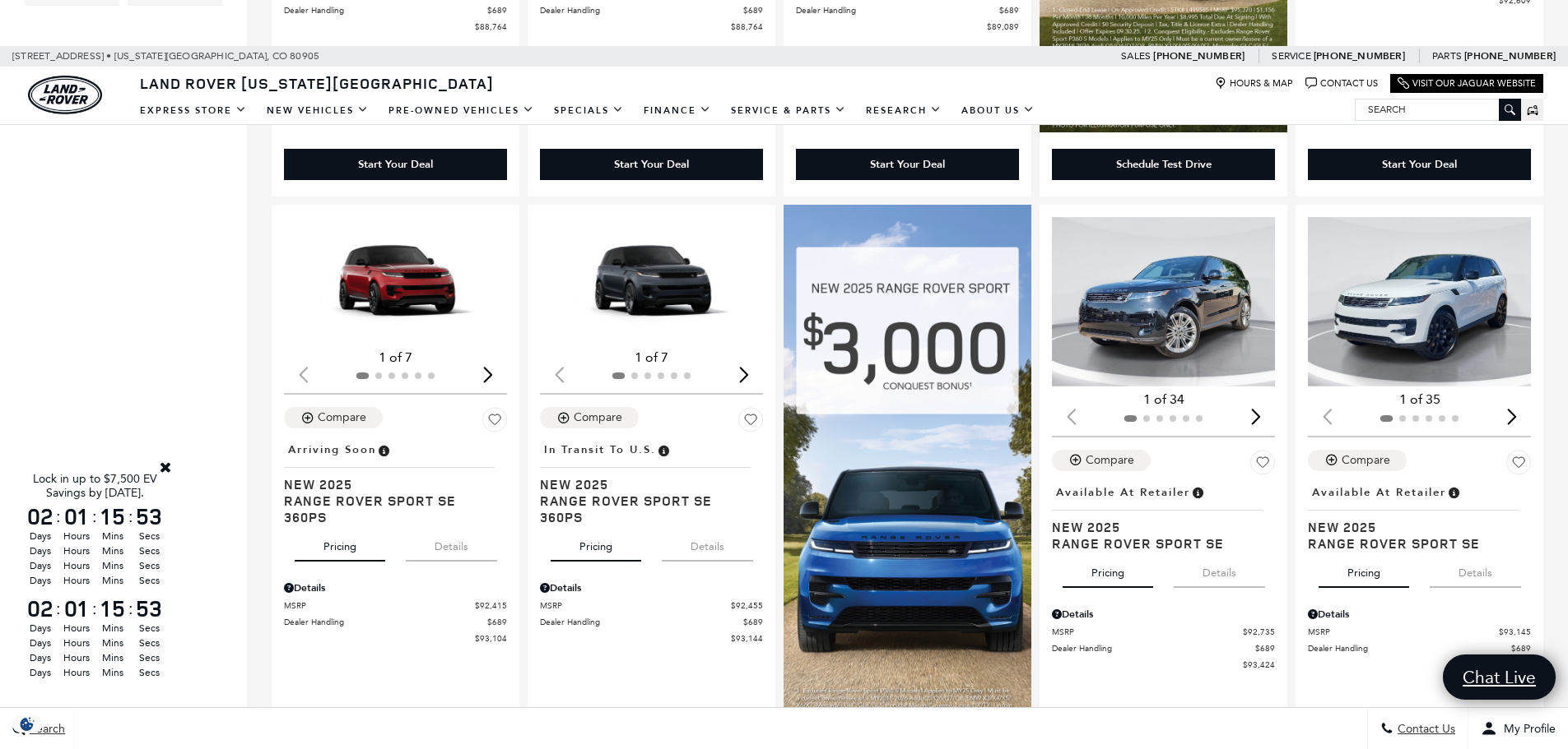
click at [164, 466] on link "Close" at bounding box center [165, 467] width 14 height 14
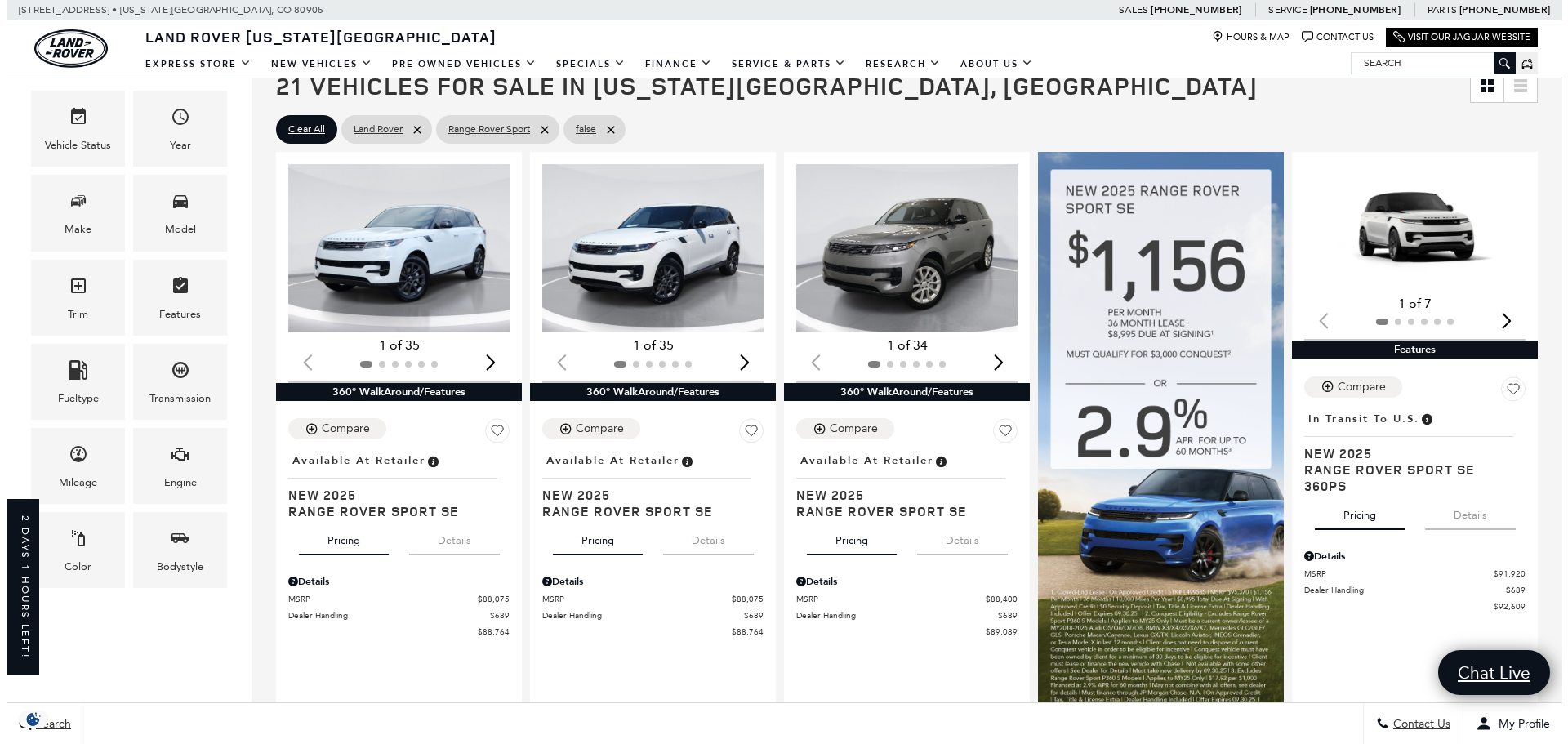
scroll to position [306, 0]
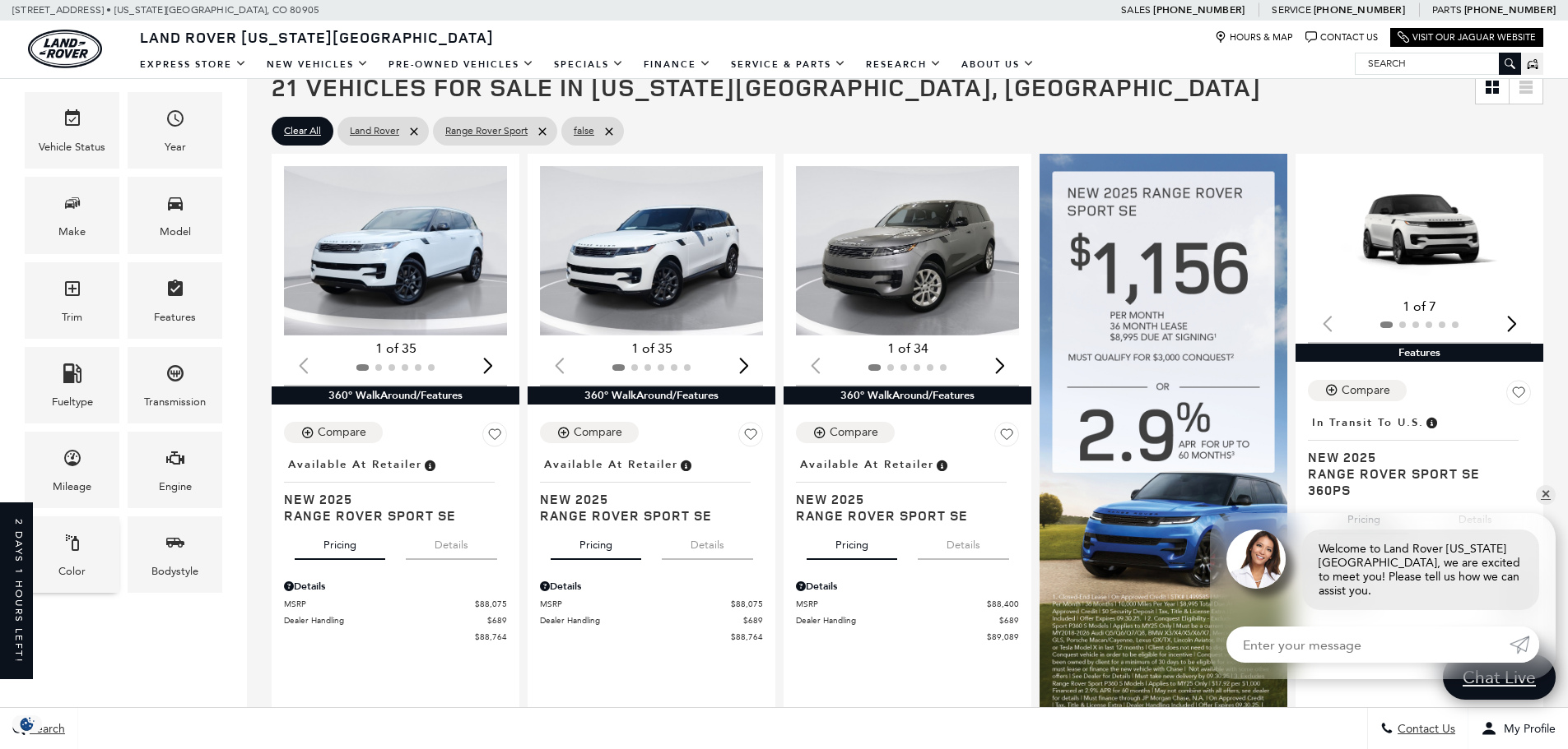
click at [71, 557] on span "Color" at bounding box center [72, 545] width 20 height 33
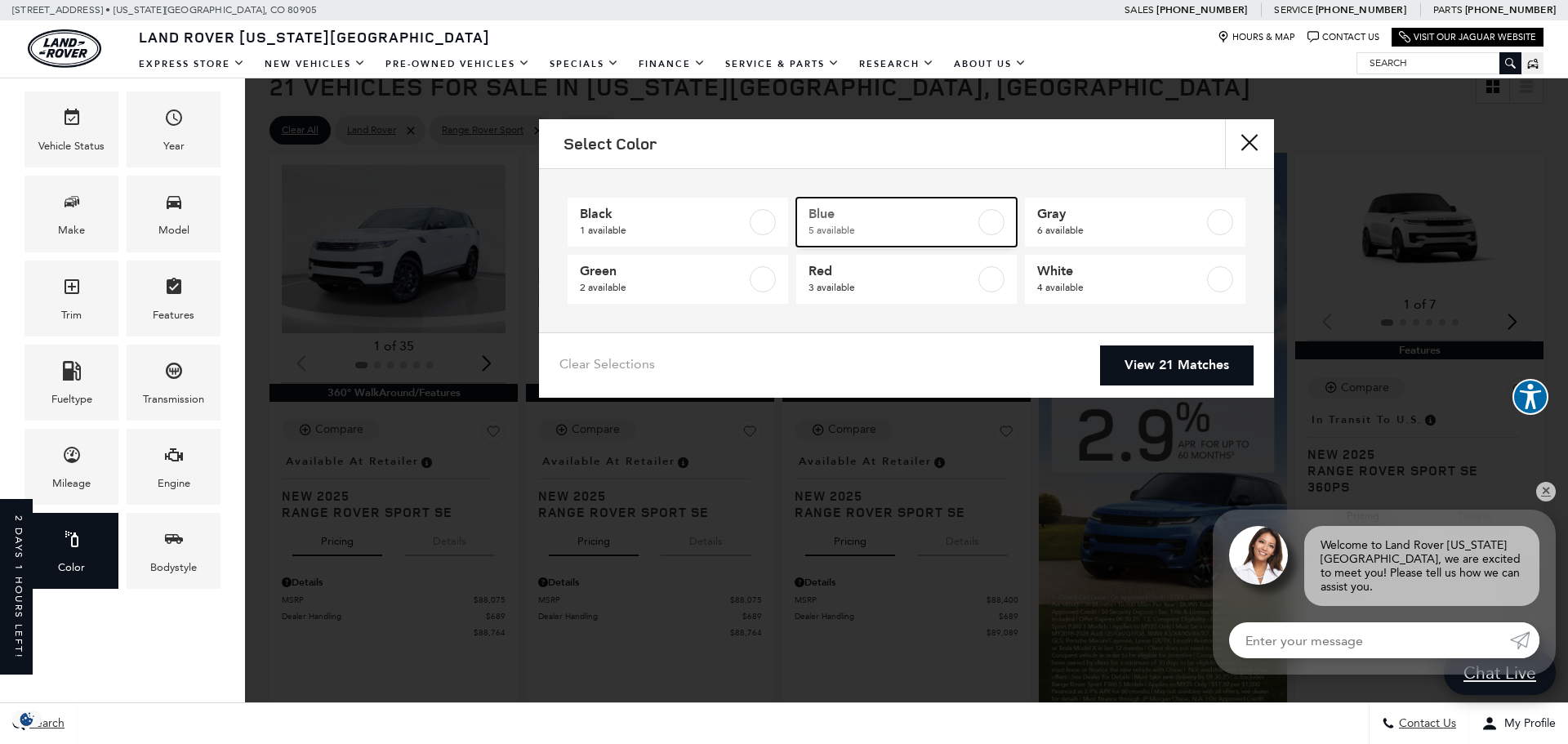
click at [929, 231] on span "5 available" at bounding box center [892, 231] width 167 height 16
type input "$93,144"
type input "$122,484"
checkbox input "true"
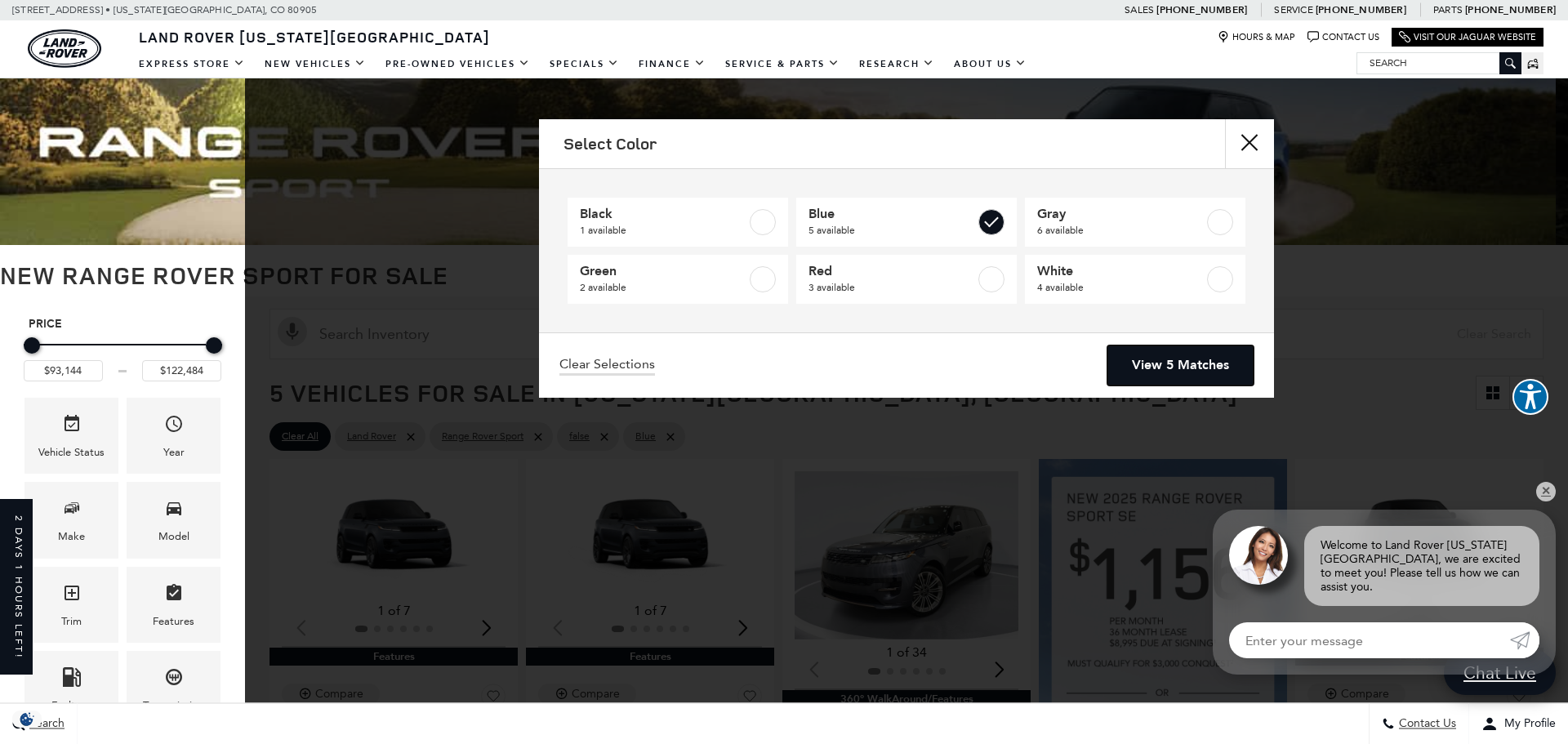
click at [1186, 366] on link "View 5 Matches" at bounding box center [1180, 365] width 146 height 40
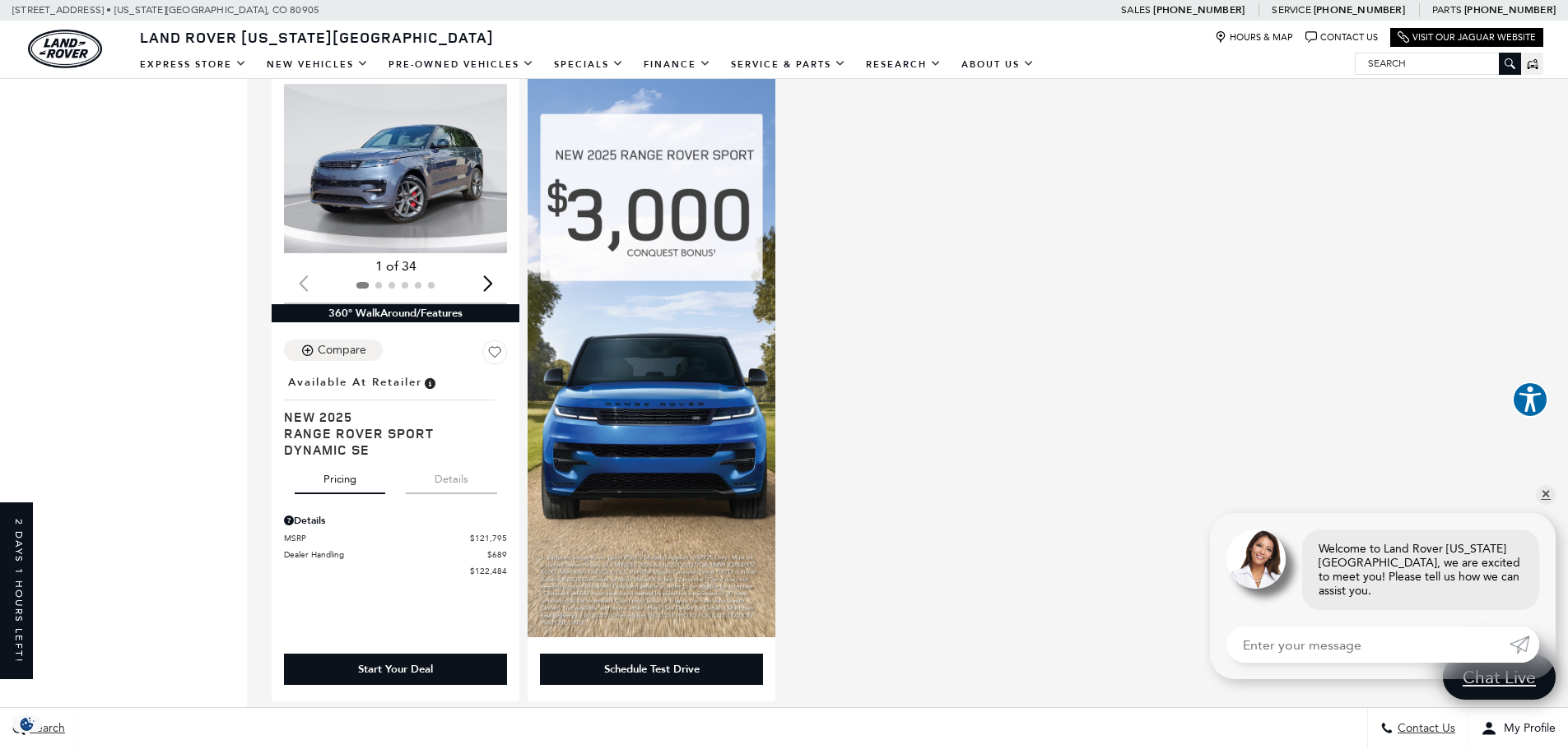
scroll to position [1034, 0]
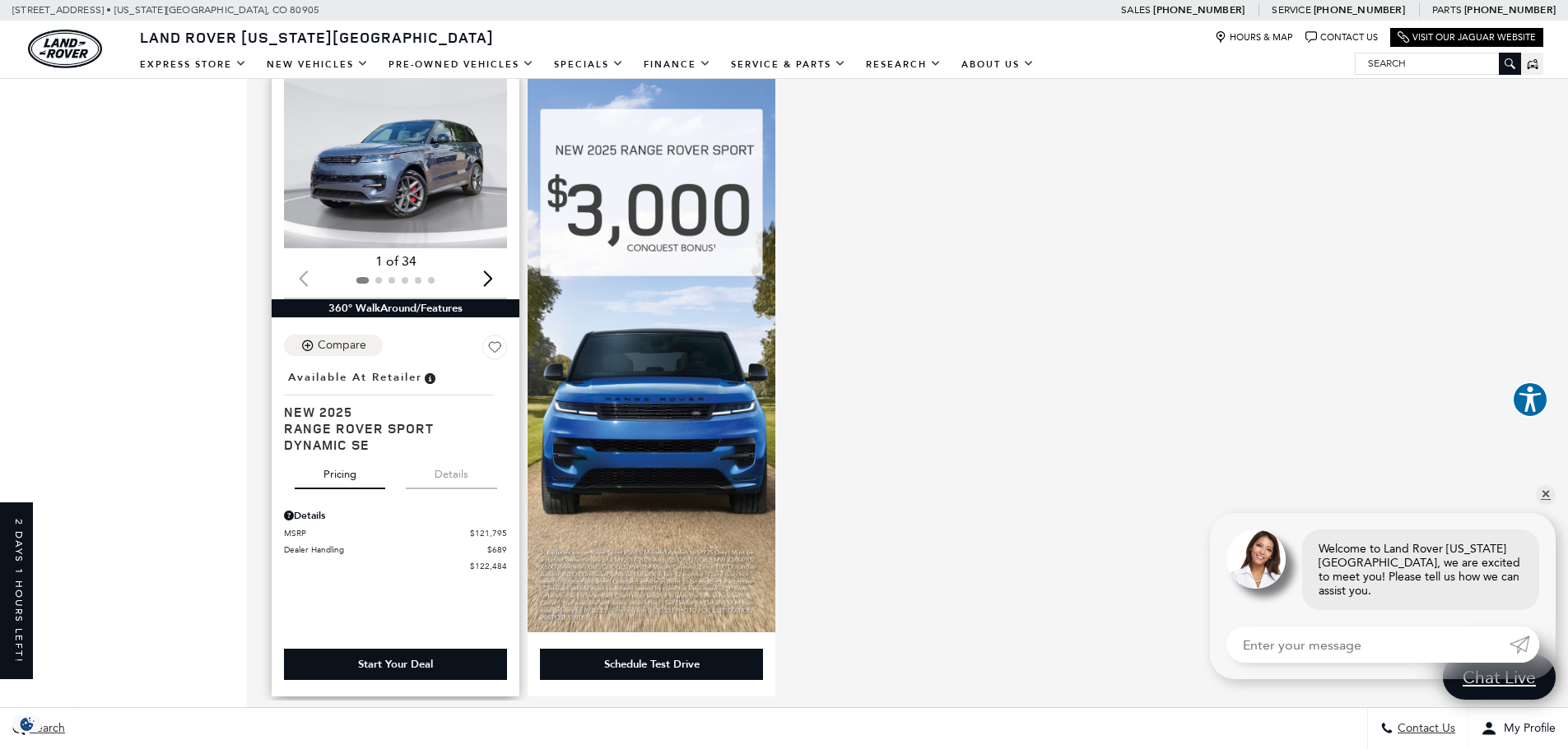
click at [396, 161] on img "1 / 2" at bounding box center [396, 164] width 225 height 170
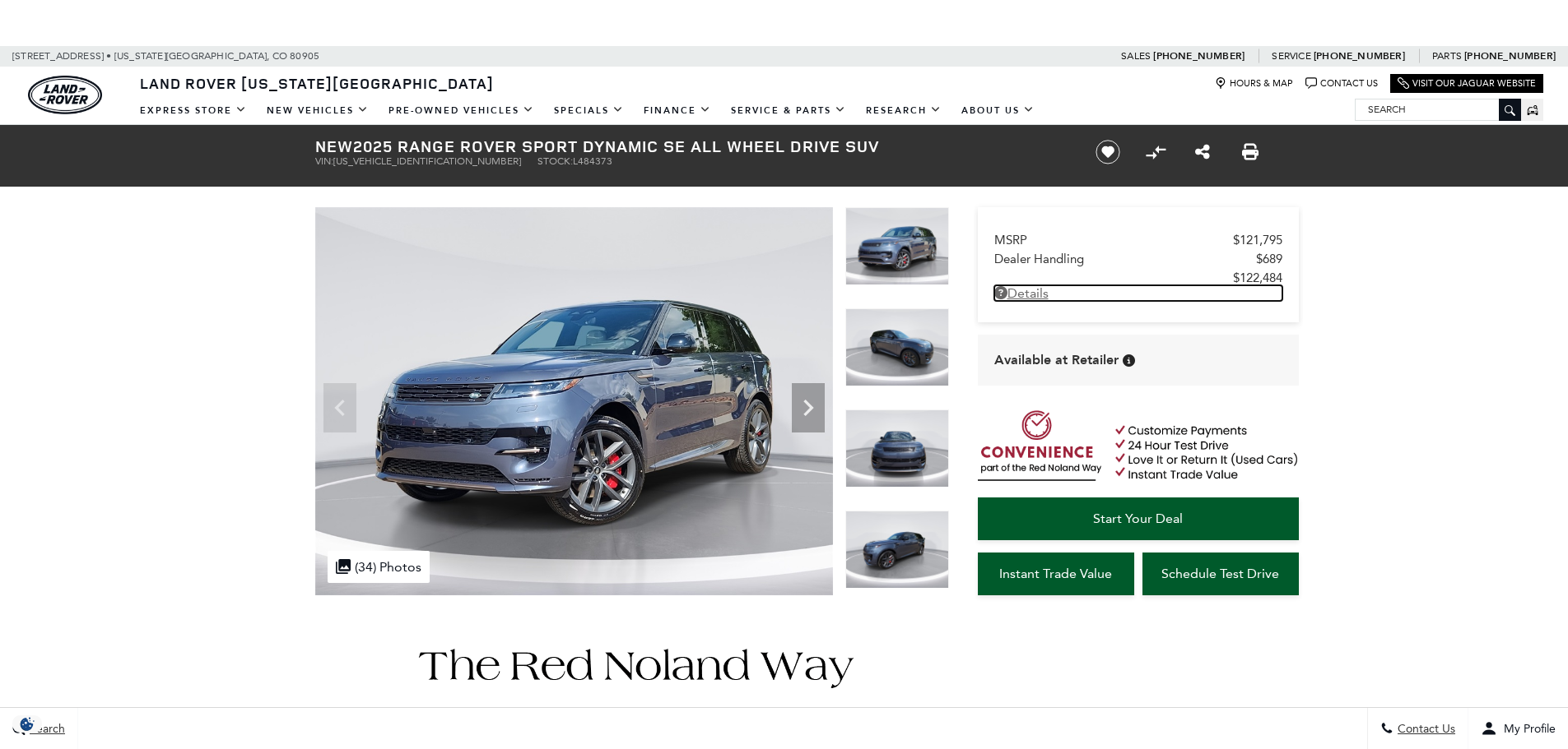
click at [1023, 296] on link "Details" at bounding box center [1138, 293] width 288 height 15
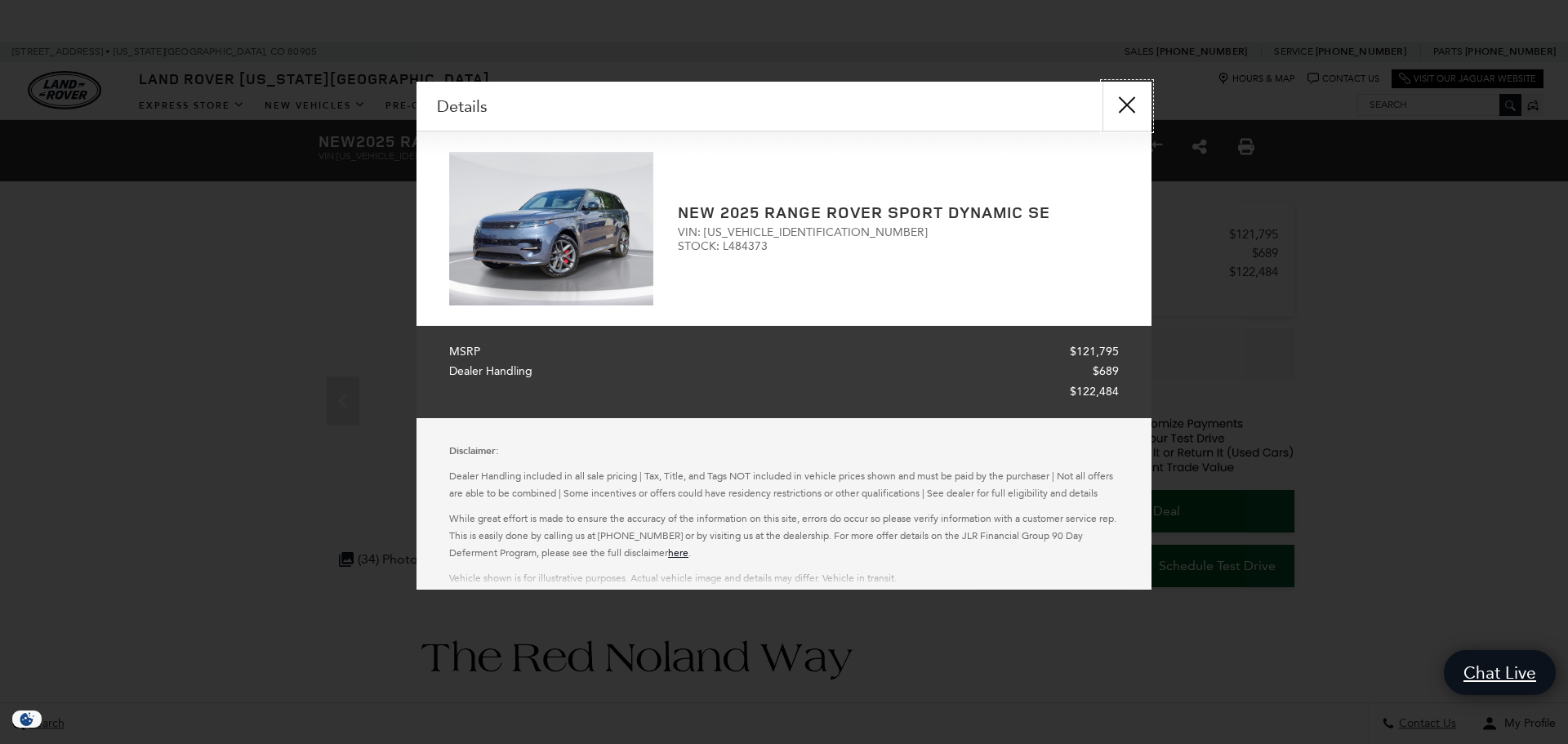
click at [1128, 97] on button "close" at bounding box center [1127, 106] width 49 height 49
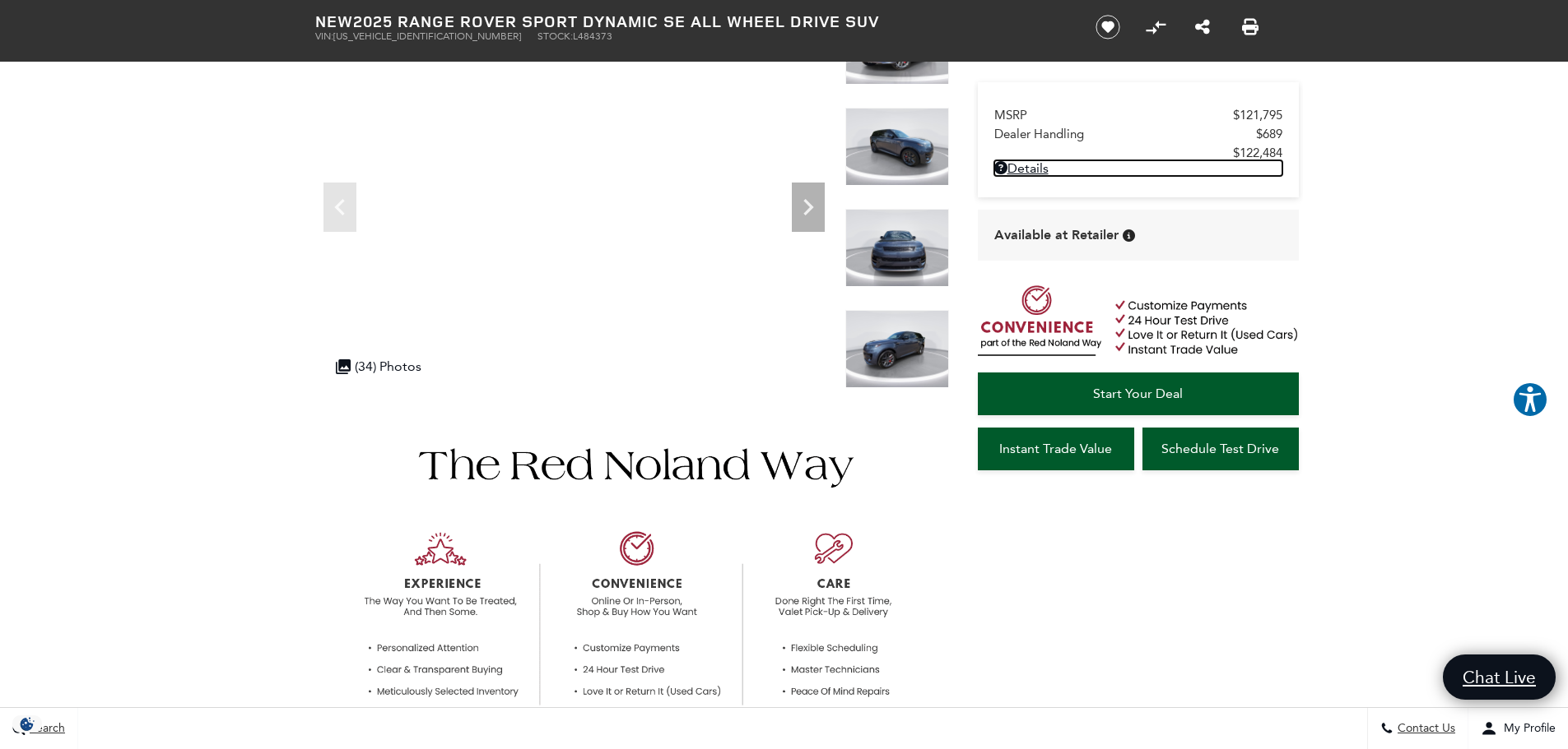
scroll to position [199, 0]
click at [549, 642] on img at bounding box center [632, 589] width 634 height 385
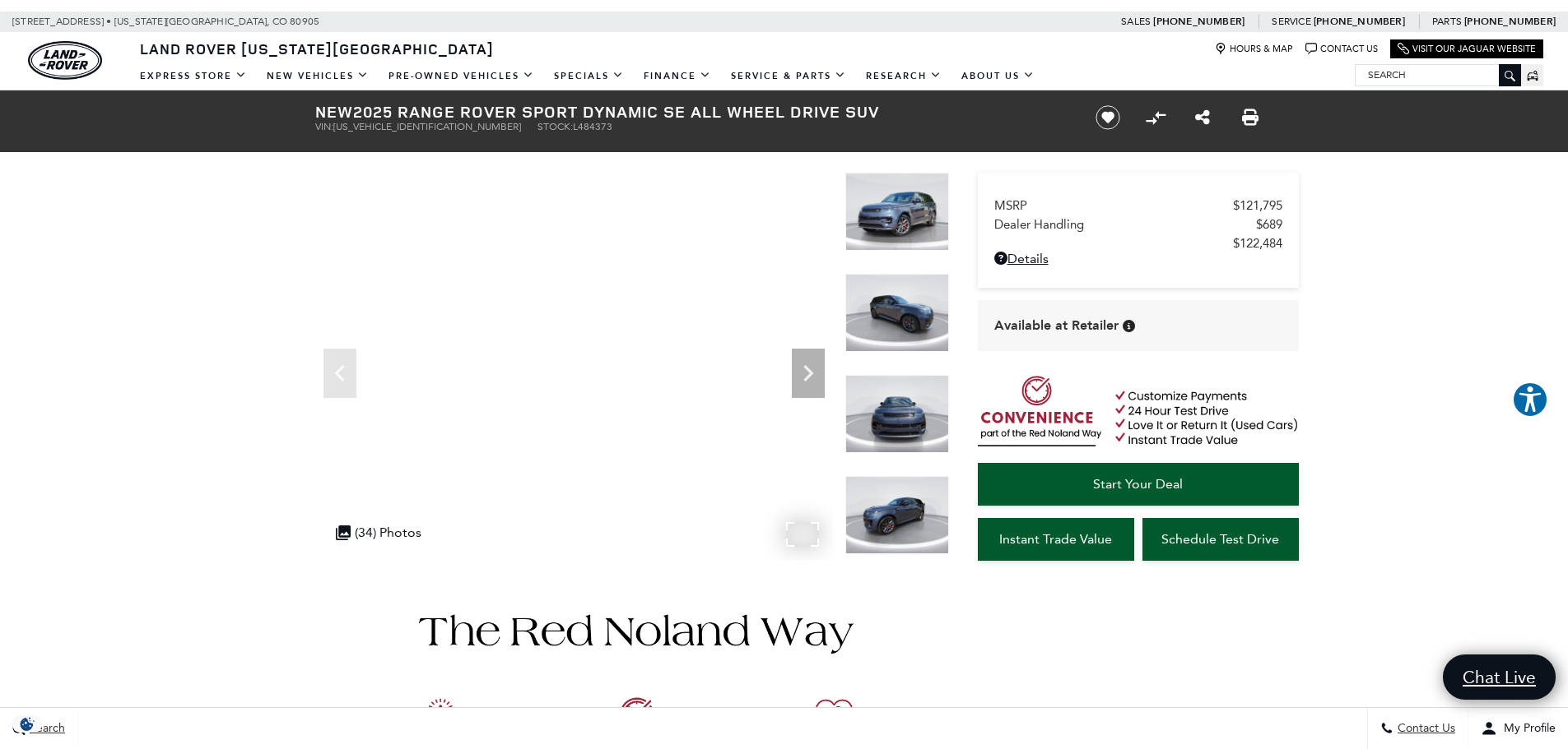
scroll to position [28, 0]
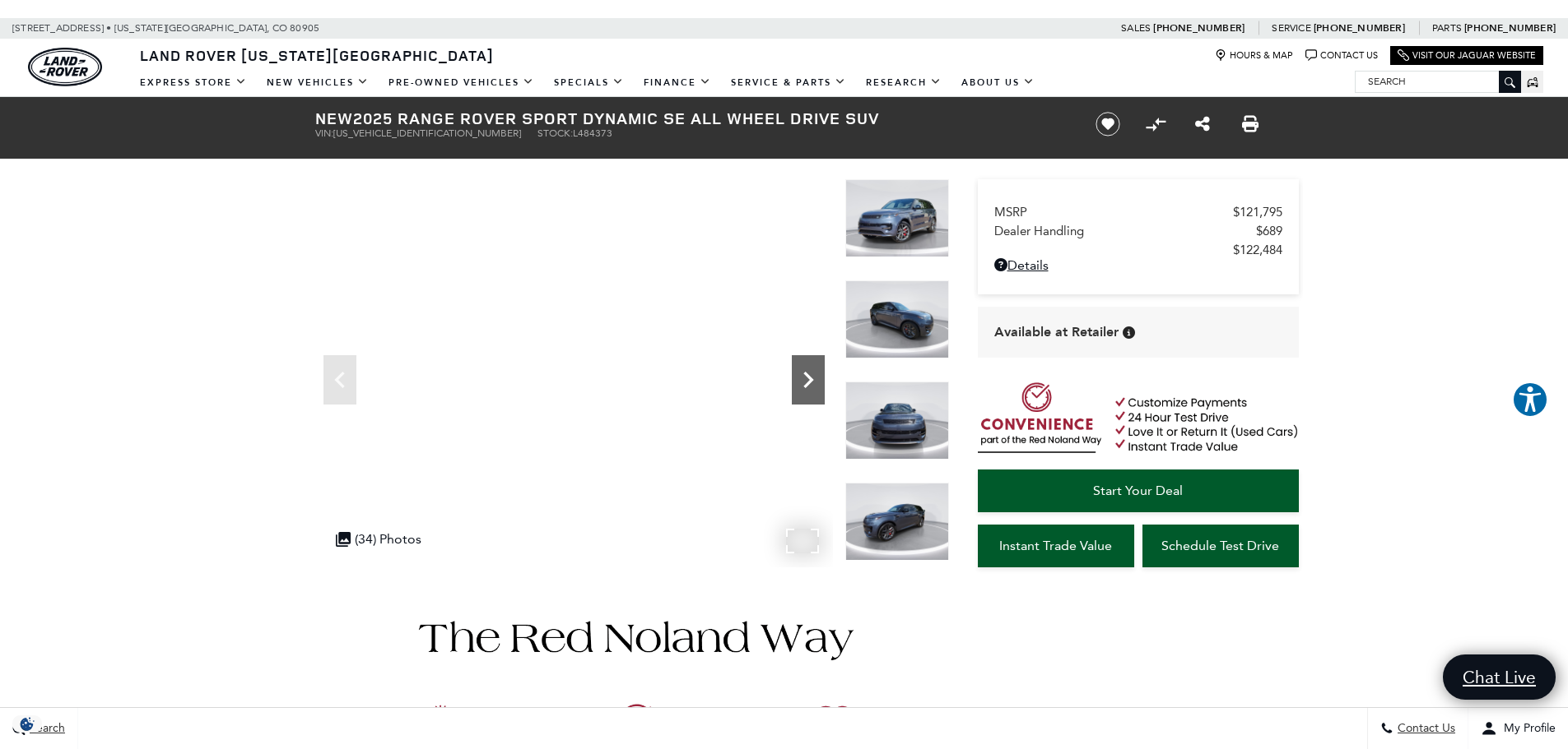
click at [795, 377] on icon "Next" at bounding box center [808, 379] width 33 height 33
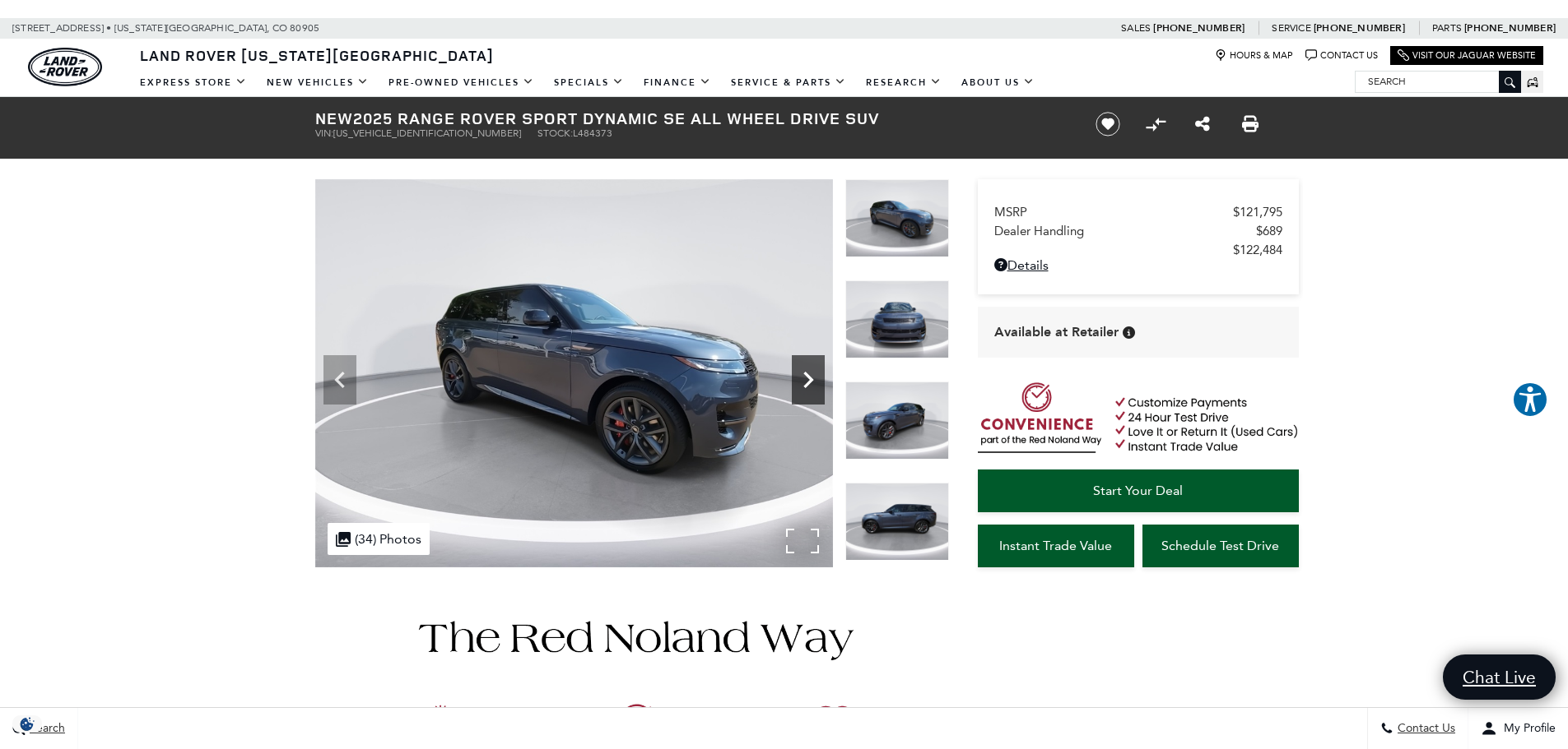
click at [795, 377] on icon "Next" at bounding box center [808, 379] width 33 height 33
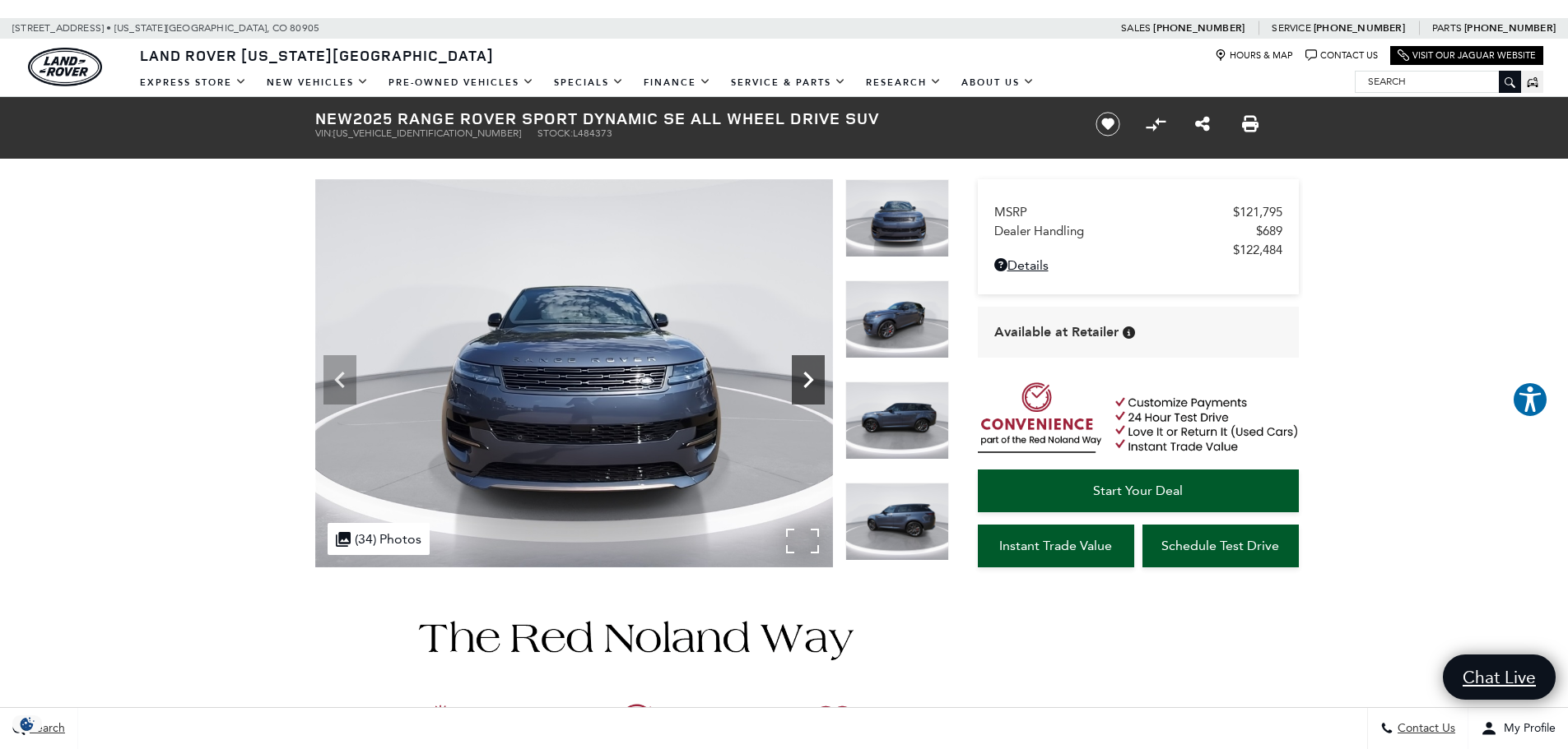
click at [795, 377] on icon "Next" at bounding box center [808, 379] width 33 height 33
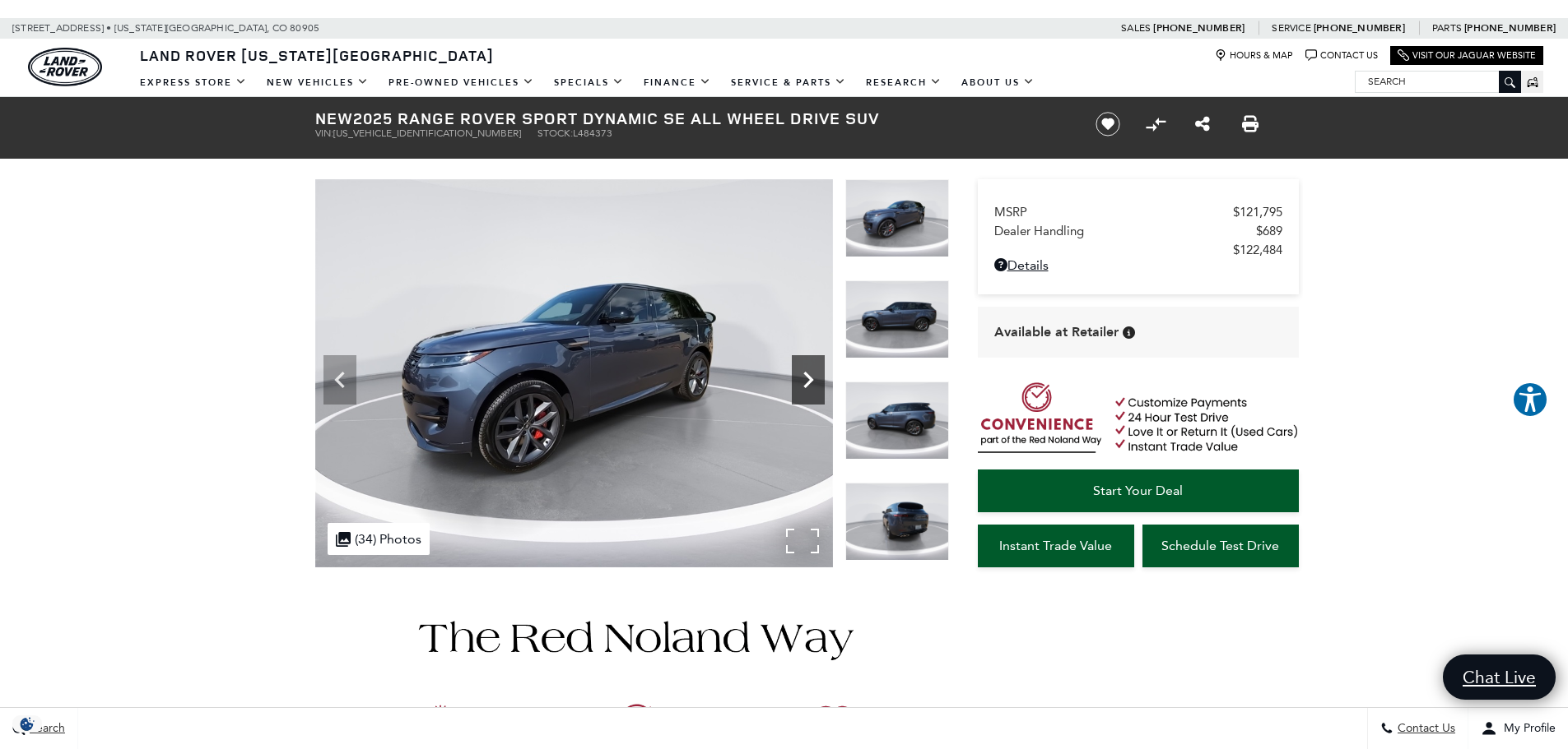
click at [795, 377] on icon "Next" at bounding box center [808, 379] width 33 height 33
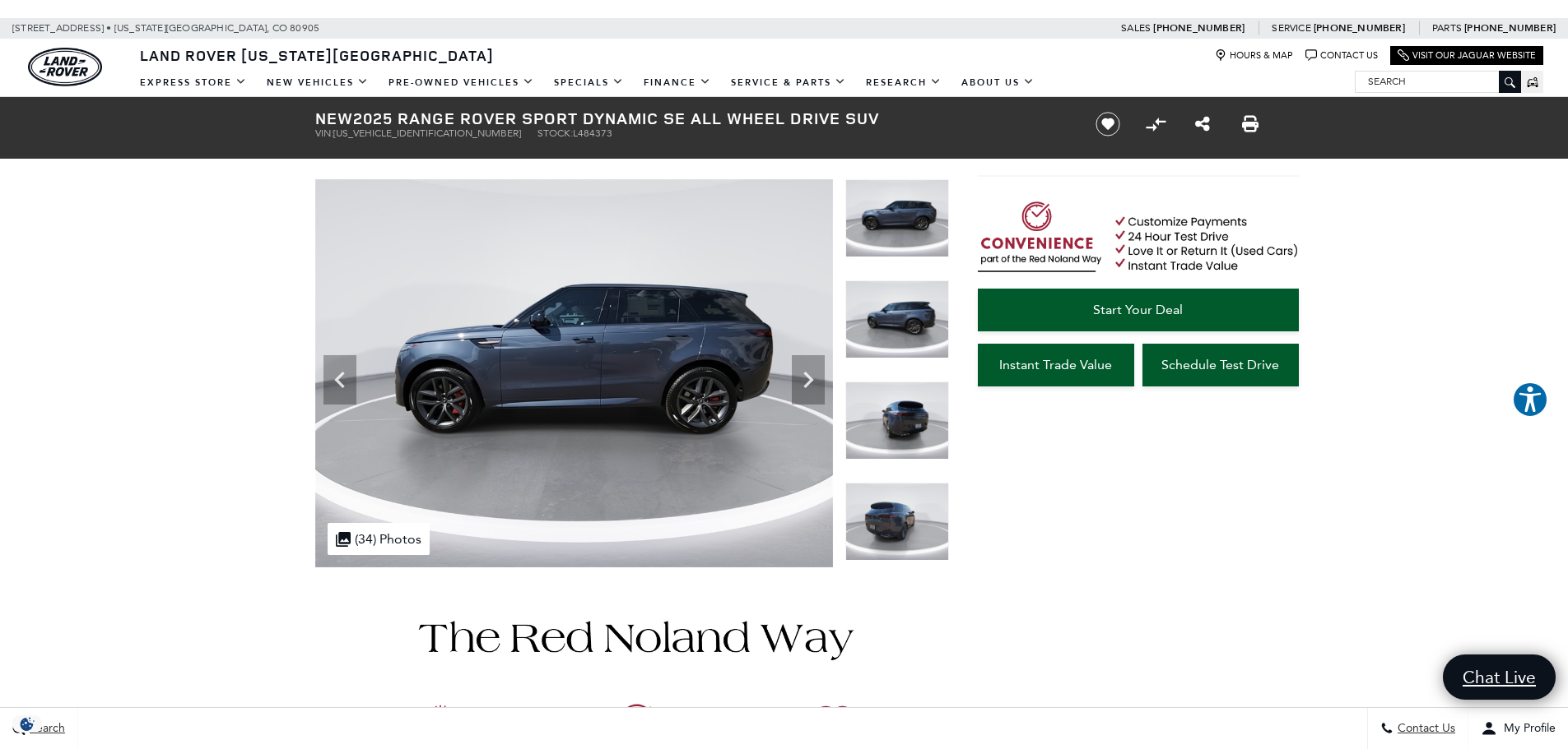
scroll to position [51, 0]
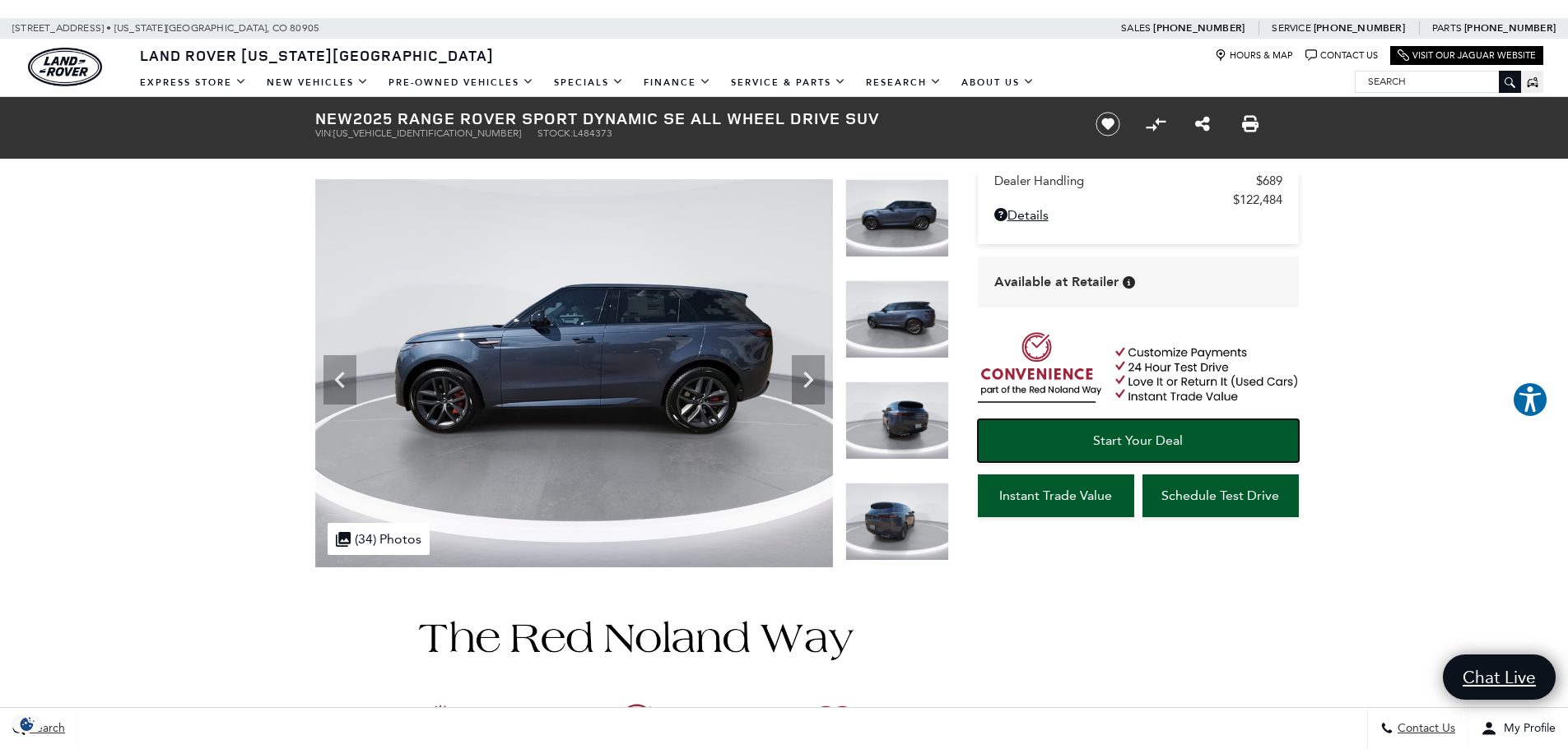
click at [1113, 433] on span "Start Your Deal" at bounding box center [1137, 440] width 89 height 15
